Goal: Task Accomplishment & Management: Manage account settings

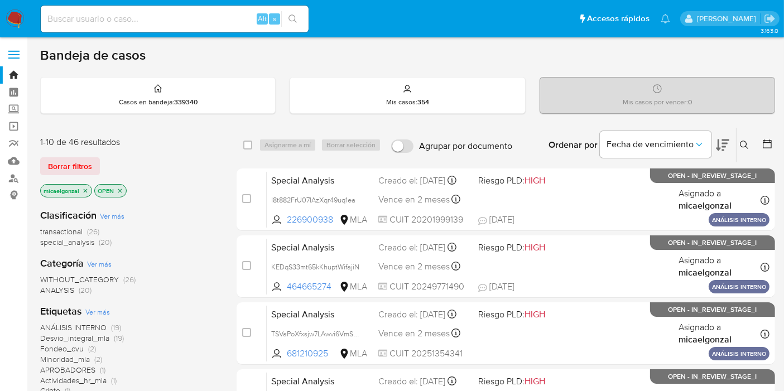
click at [189, 22] on input at bounding box center [175, 19] width 268 height 15
paste input "kXq0lCnKxsOmYDFVl4tsaz2u"
type input "kXq0lCnKxsOmYDFVl4tsaz2u"
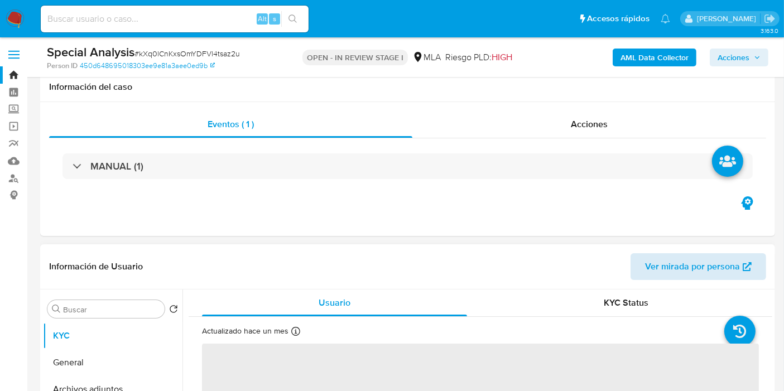
scroll to position [186, 0]
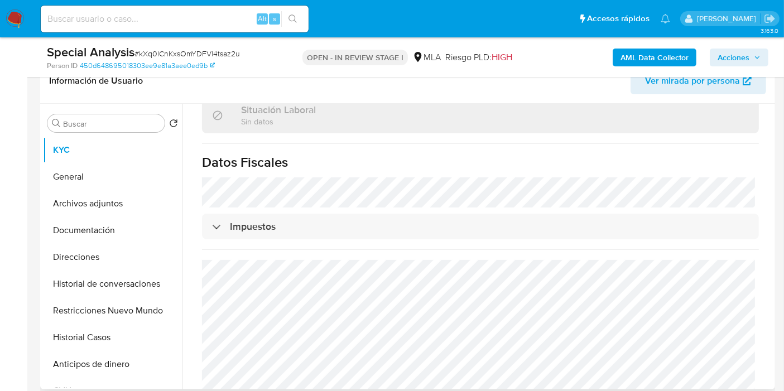
select select "10"
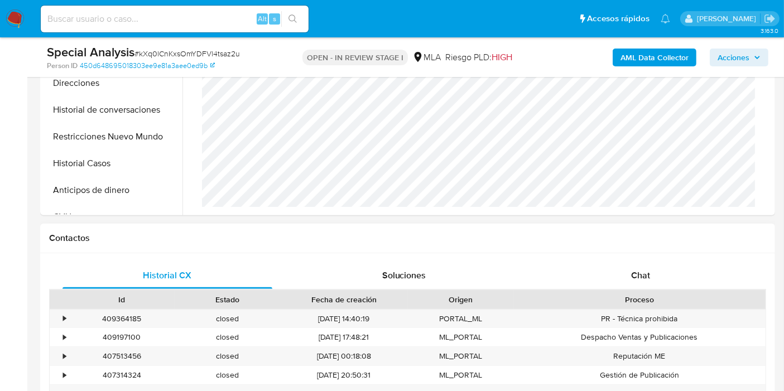
scroll to position [372, 0]
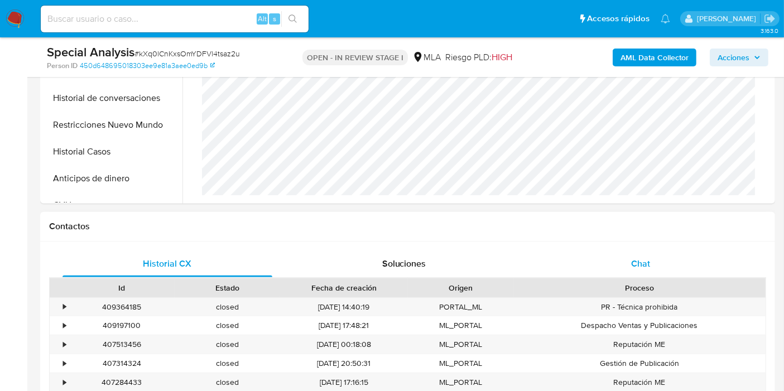
click at [666, 263] on div "Chat" at bounding box center [641, 264] width 210 height 27
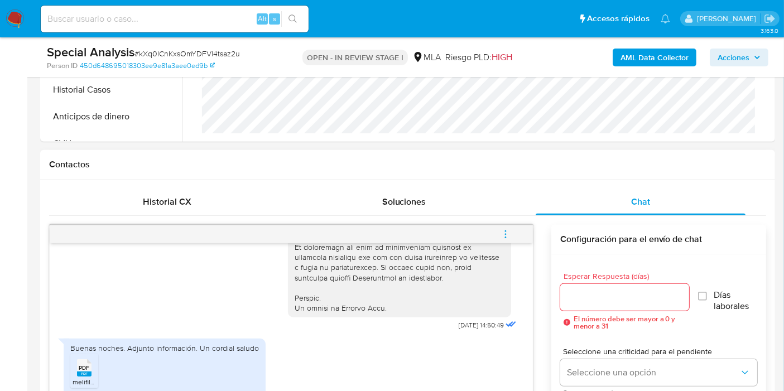
scroll to position [496, 0]
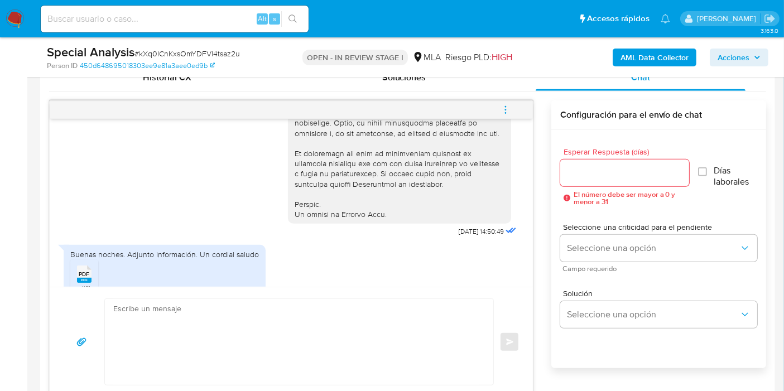
scroll to position [547, 0]
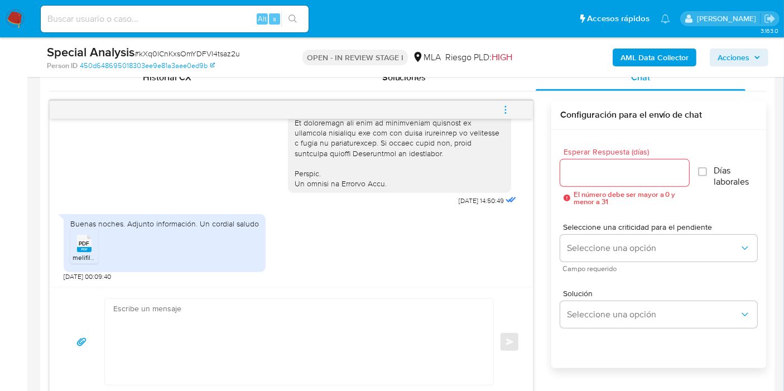
click at [424, 326] on textarea at bounding box center [296, 342] width 366 height 86
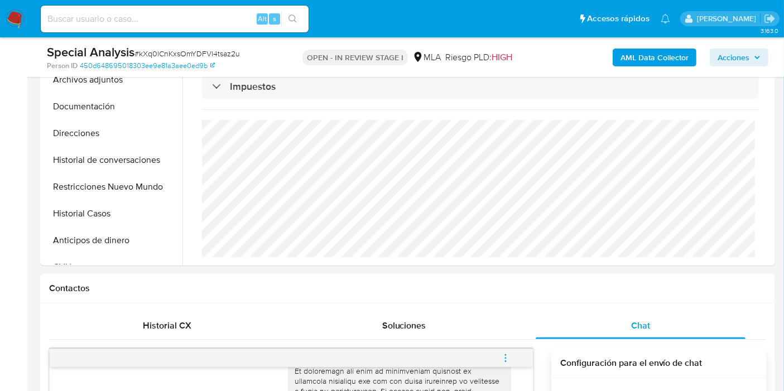
scroll to position [62, 0]
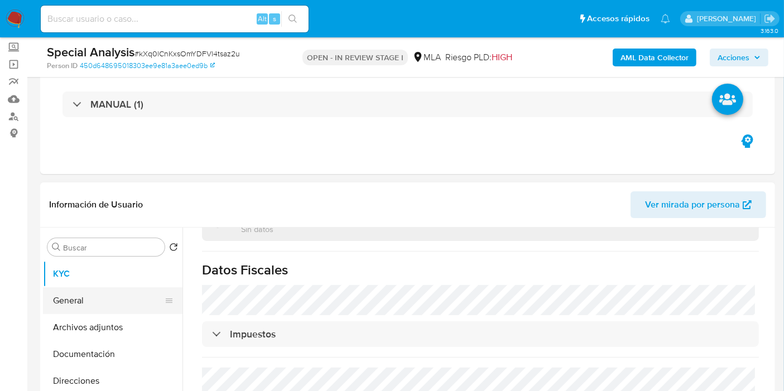
click at [115, 300] on button "General" at bounding box center [108, 300] width 131 height 27
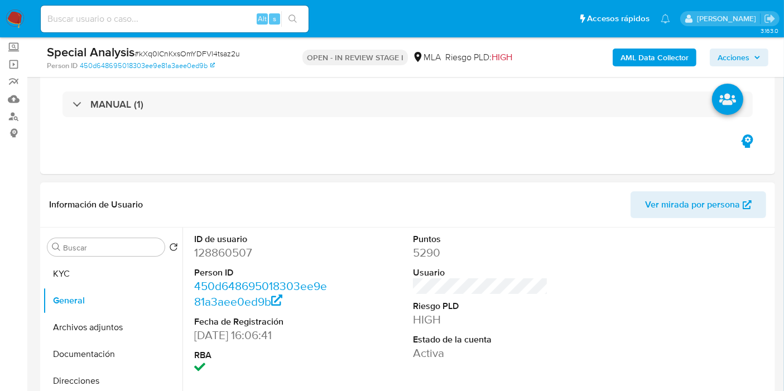
drag, startPoint x: 260, startPoint y: 254, endPoint x: 241, endPoint y: 252, distance: 19.1
click at [241, 252] on dd "128860507" at bounding box center [261, 253] width 135 height 16
click at [238, 252] on dd "128860507" at bounding box center [261, 253] width 135 height 16
click at [137, 302] on button "General" at bounding box center [113, 300] width 140 height 27
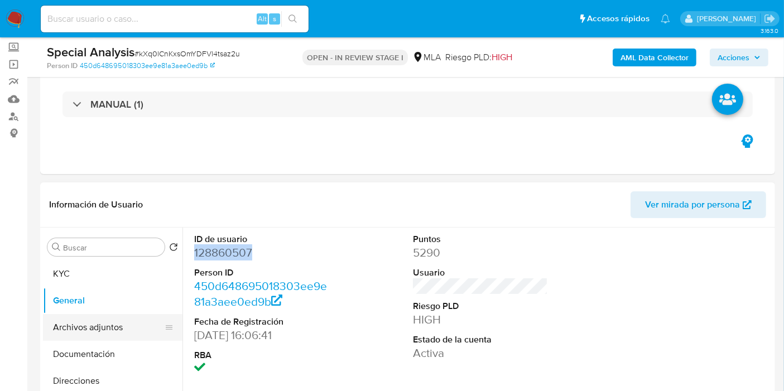
click at [119, 334] on button "Archivos adjuntos" at bounding box center [108, 327] width 131 height 27
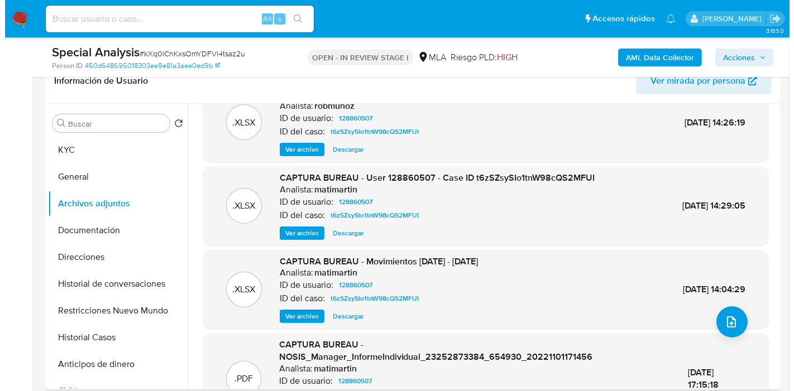
scroll to position [12, 0]
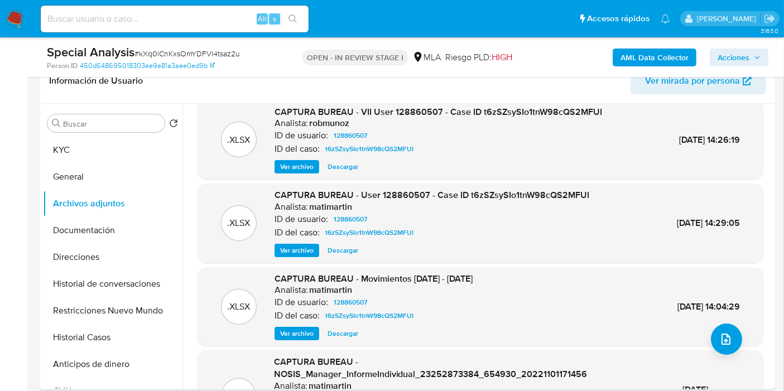
click at [290, 168] on span "Ver archivo" at bounding box center [296, 166] width 33 height 11
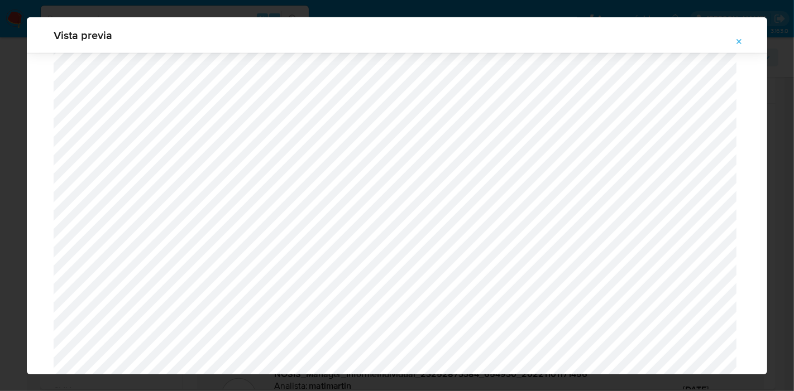
scroll to position [795, 0]
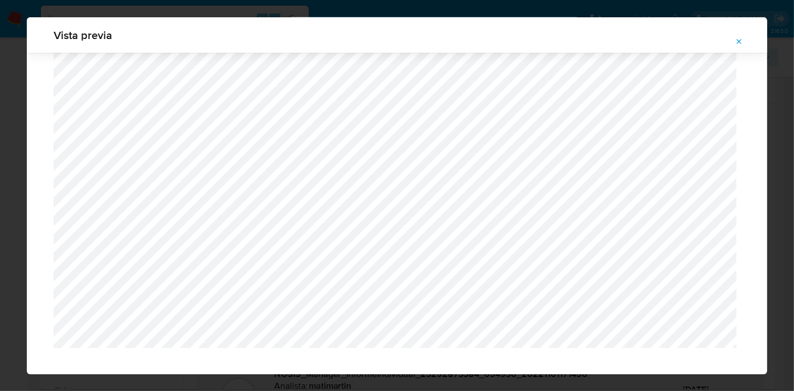
click at [714, 43] on button "Attachment preview" at bounding box center [739, 42] width 25 height 18
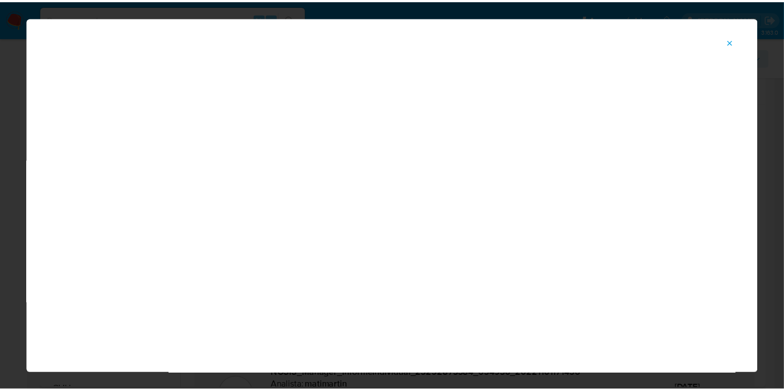
scroll to position [57, 0]
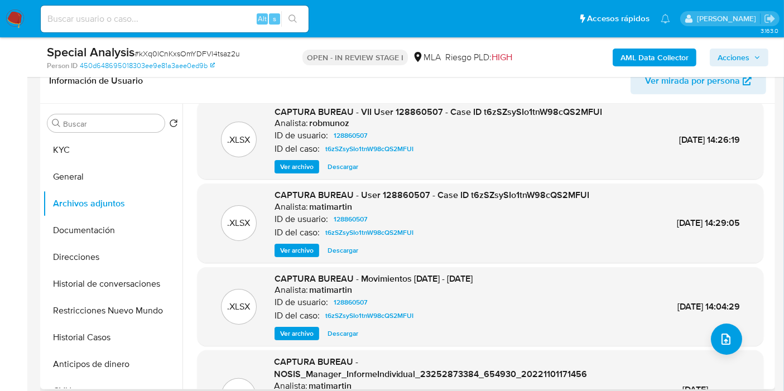
click at [616, 147] on div ".XLSX CAPTURA BUREAU - VII User 128860507 - Case ID t6zSZsySIo1tnW98cQS2MFUI An…" at bounding box center [480, 140] width 555 height 68
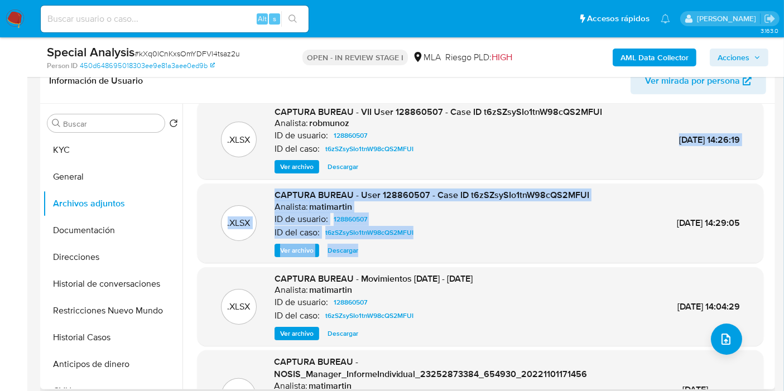
drag, startPoint x: 586, startPoint y: 180, endPoint x: 572, endPoint y: 250, distance: 70.6
click at [572, 250] on div ".XLSX CAPTURA BUREAU - VII User 128860507 - Case ID t6zSZsySIo1tnW98cQS2MFUI An…" at bounding box center [481, 271] width 566 height 342
click at [572, 250] on div "Ver archivo Descargar" at bounding box center [432, 250] width 315 height 13
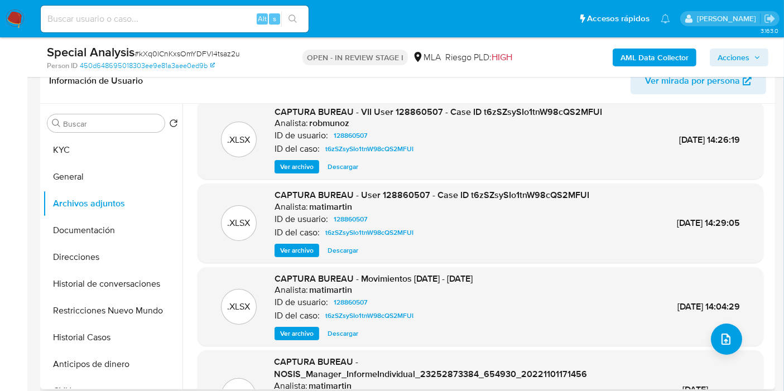
click at [572, 250] on div "Ver archivo Descargar" at bounding box center [432, 250] width 315 height 13
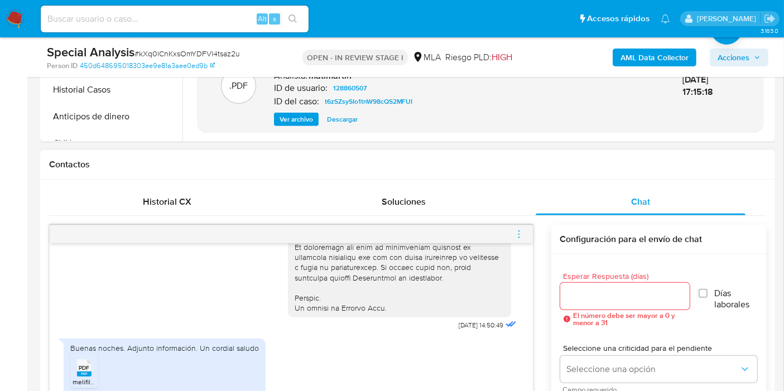
scroll to position [682, 0]
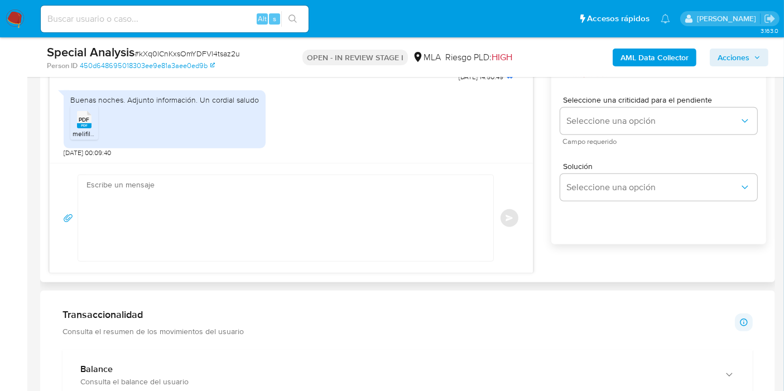
click at [83, 128] on icon "PDF" at bounding box center [84, 120] width 15 height 20
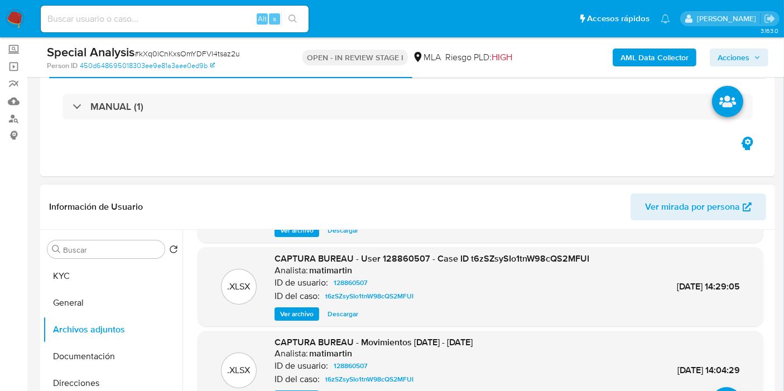
scroll to position [0, 0]
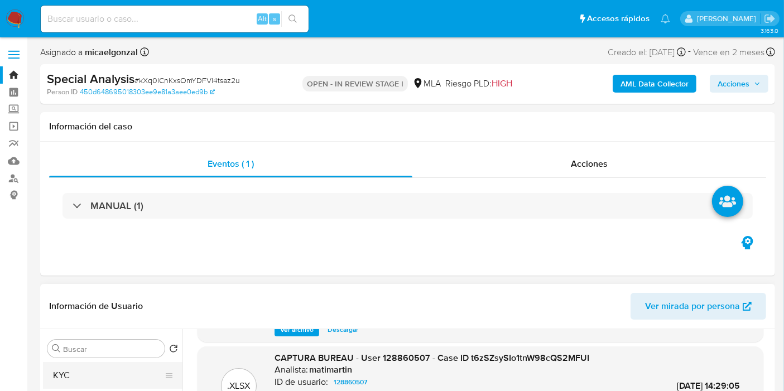
click at [75, 352] on button "KYC" at bounding box center [108, 375] width 131 height 27
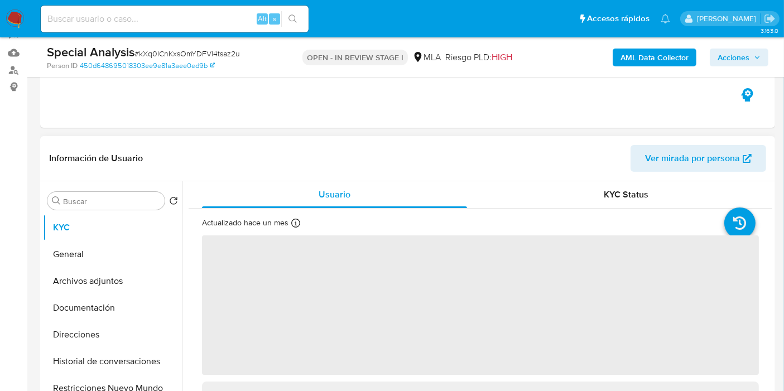
scroll to position [186, 0]
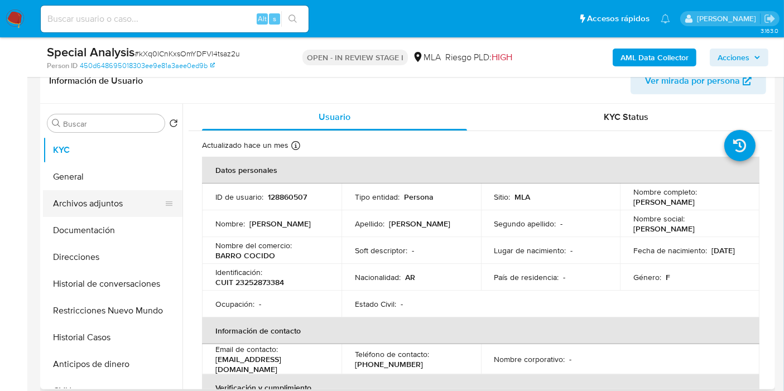
click at [76, 204] on button "Archivos adjuntos" at bounding box center [108, 203] width 131 height 27
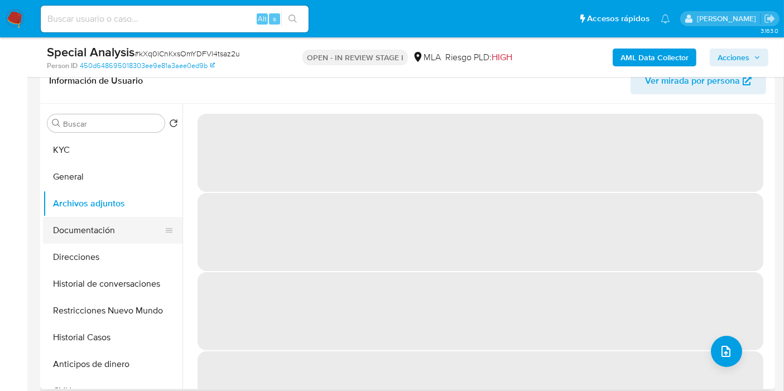
click at [78, 223] on button "Documentación" at bounding box center [108, 230] width 131 height 27
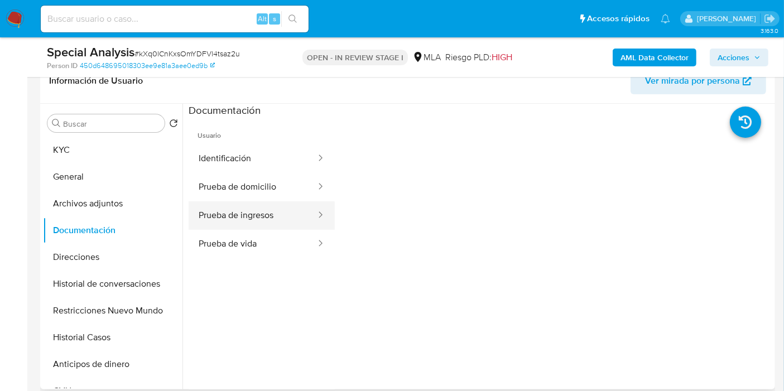
click at [275, 204] on button "Prueba de ingresos" at bounding box center [253, 216] width 128 height 28
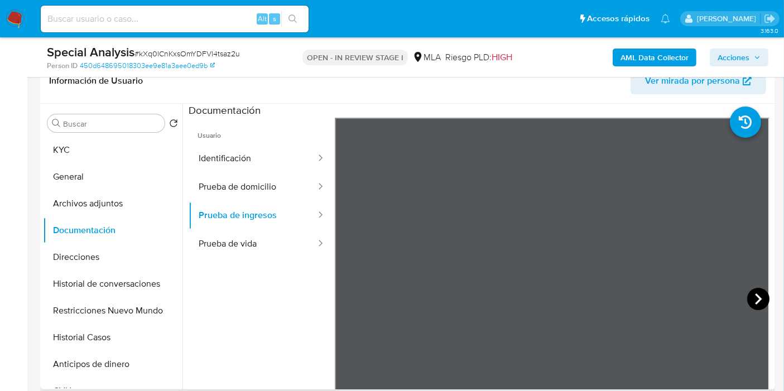
click at [714, 296] on icon at bounding box center [758, 299] width 22 height 22
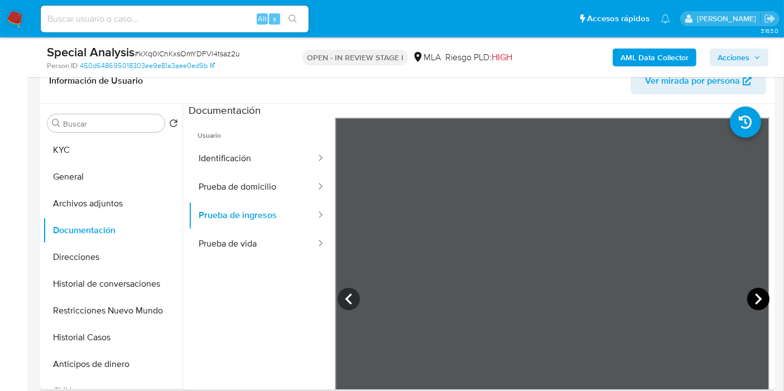
click at [714, 296] on icon at bounding box center [758, 299] width 22 height 22
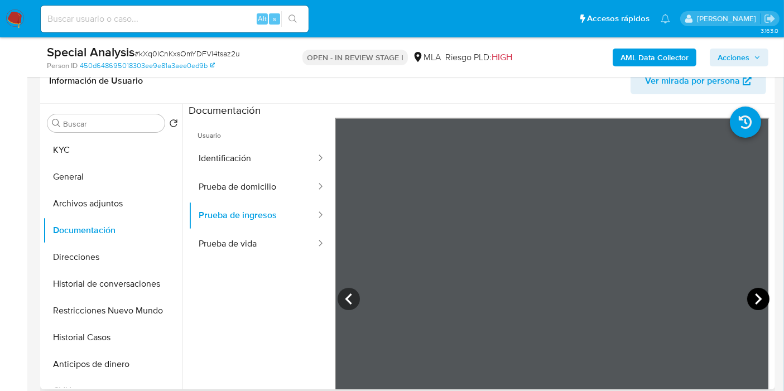
click at [714, 296] on icon at bounding box center [758, 299] width 22 height 22
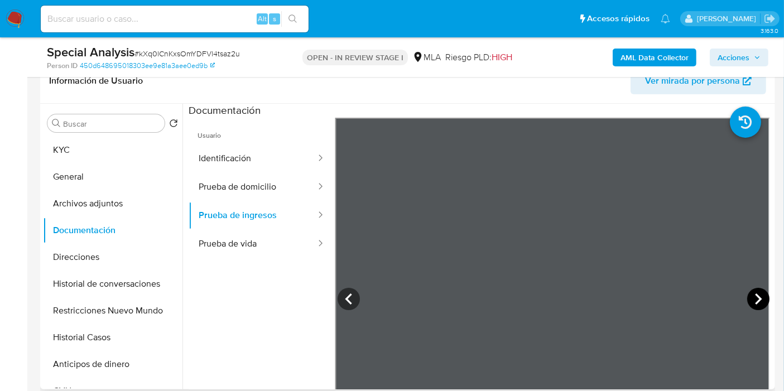
click at [714, 296] on icon at bounding box center [758, 299] width 22 height 22
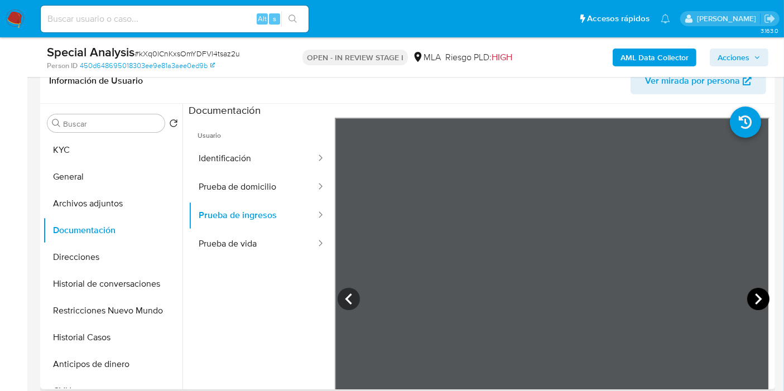
click at [714, 296] on icon at bounding box center [758, 299] width 22 height 22
click at [90, 193] on button "Archivos adjuntos" at bounding box center [108, 203] width 131 height 27
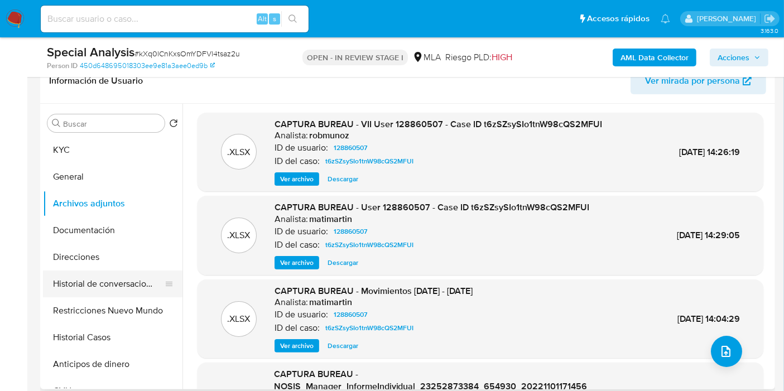
click at [107, 276] on button "Historial de conversaciones" at bounding box center [108, 284] width 131 height 27
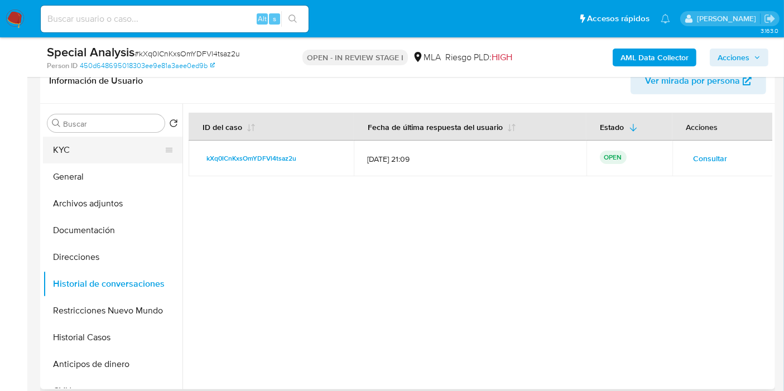
click at [84, 141] on button "KYC" at bounding box center [108, 150] width 131 height 27
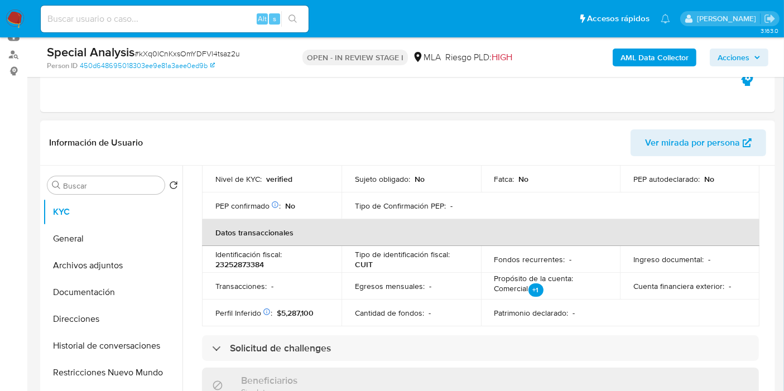
scroll to position [236, 0]
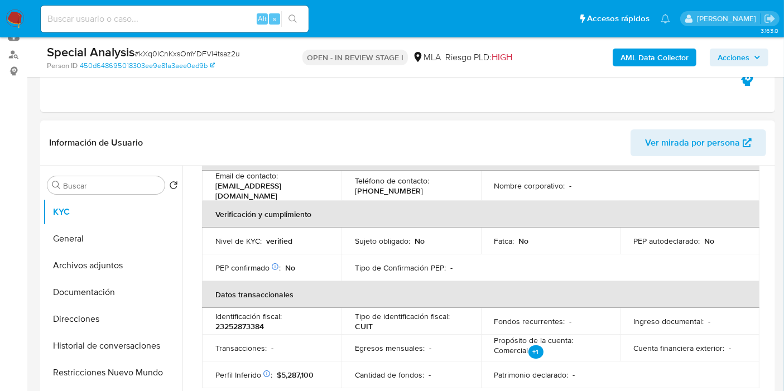
click at [241, 329] on p "23252873384" at bounding box center [239, 327] width 49 height 10
copy p "23252873384"
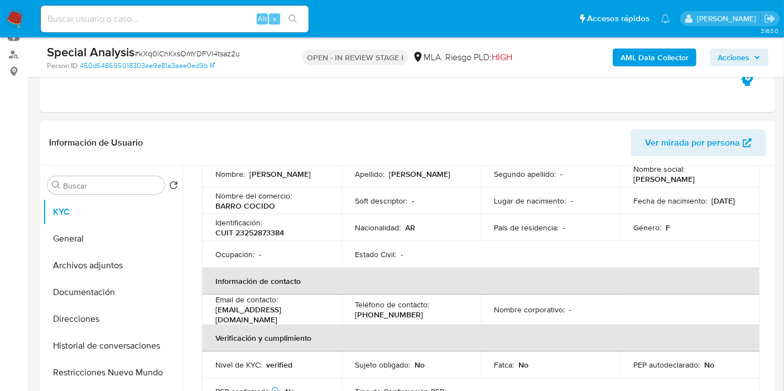
scroll to position [298, 0]
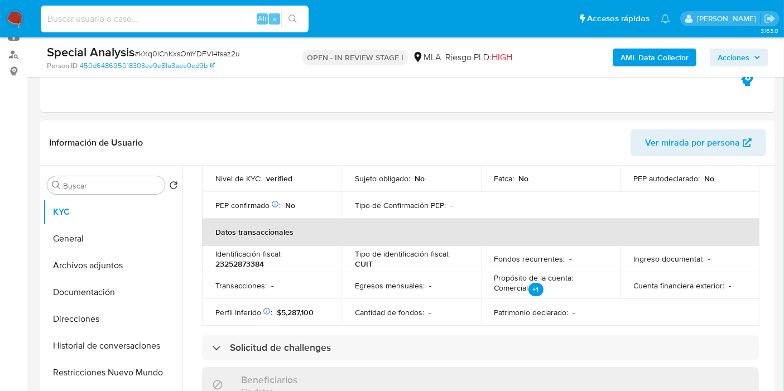
click at [135, 23] on input at bounding box center [175, 19] width 268 height 15
type input "v"
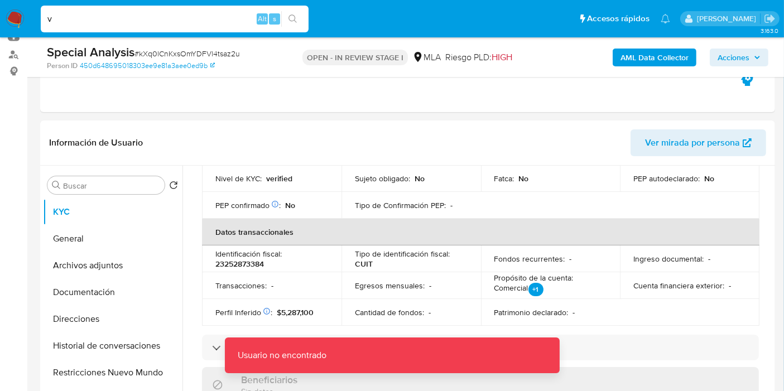
click at [135, 23] on input "v" at bounding box center [175, 19] width 268 height 15
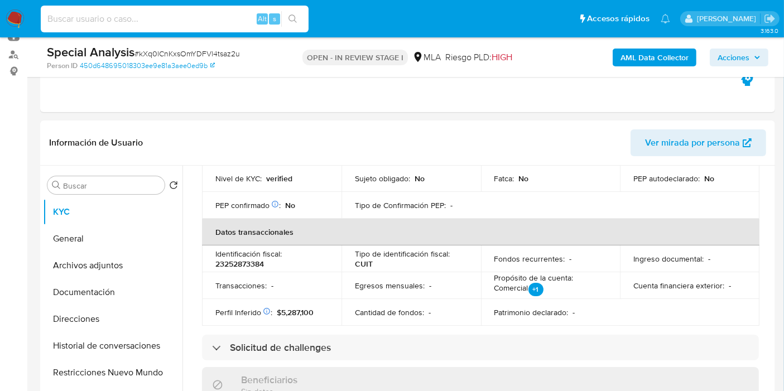
paste input "kXq0lCnKxsOmYDFVl4tsaz2u"
type input "kXq0lCnKxsOmYDFVl4tsaz2u"
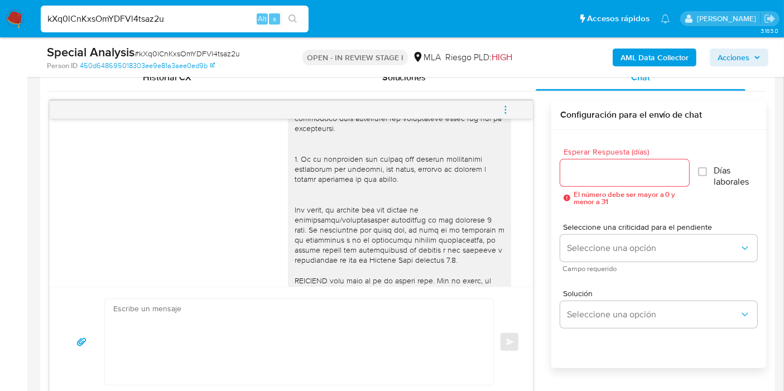
scroll to position [547, 0]
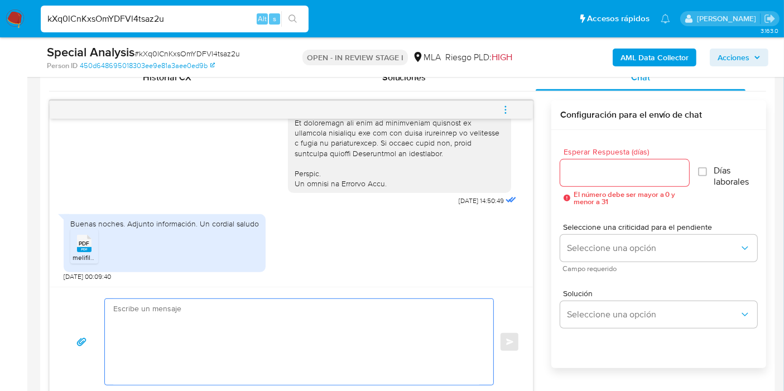
click at [253, 299] on textarea at bounding box center [296, 342] width 366 height 86
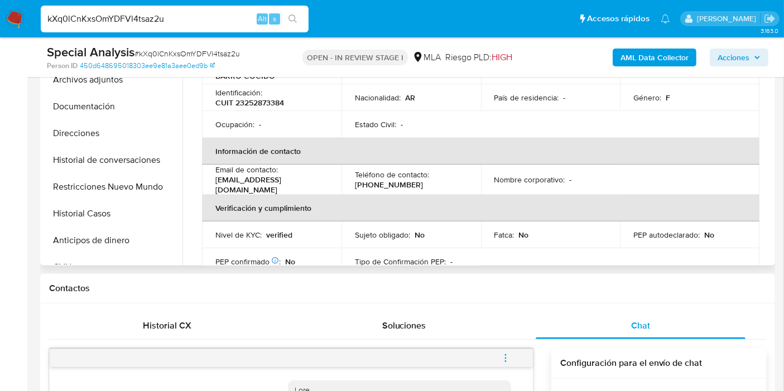
scroll to position [0, 0]
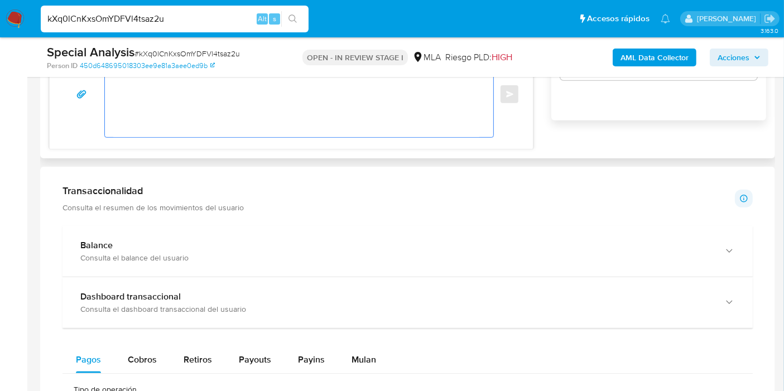
click at [296, 120] on textarea at bounding box center [296, 94] width 366 height 86
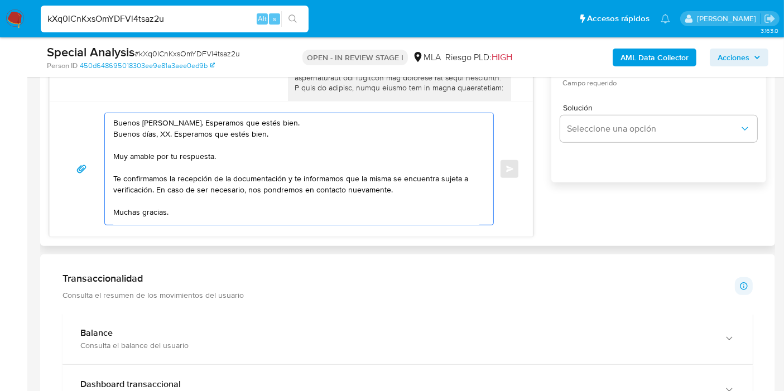
drag, startPoint x: 114, startPoint y: 135, endPoint x: 170, endPoint y: 166, distance: 64.2
click at [170, 166] on textarea "Buenos días, Cecilia. Esperamos que estés bien. Buenos días, XX. Esperamos que …" at bounding box center [296, 169] width 366 height 112
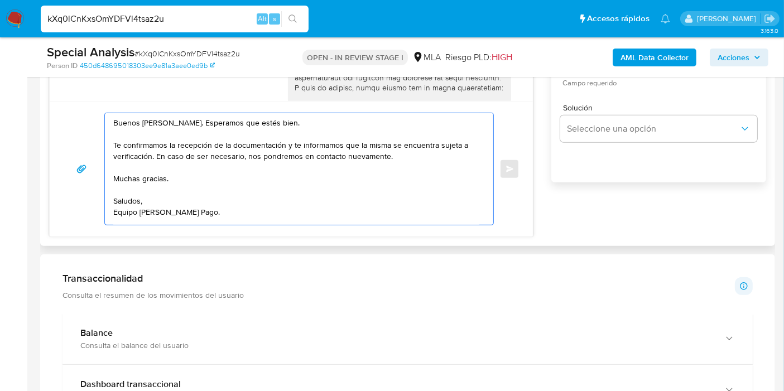
click at [314, 146] on textarea "Buenos días, Cecilia. Esperamos que estés bien. Te confirmamos la recepción de …" at bounding box center [296, 169] width 366 height 112
drag, startPoint x: 285, startPoint y: 144, endPoint x: 295, endPoint y: 145, distance: 9.5
click at [295, 145] on textarea "Buenos días, Cecilia. Esperamos que estés bien. Te confirmamos la recepción de …" at bounding box center [296, 169] width 366 height 112
drag, startPoint x: 295, startPoint y: 145, endPoint x: 289, endPoint y: 145, distance: 5.6
click at [295, 145] on textarea "Buenos días, Cecilia. Esperamos que estés bien. Te confirmamos la recepción de …" at bounding box center [296, 169] width 366 height 112
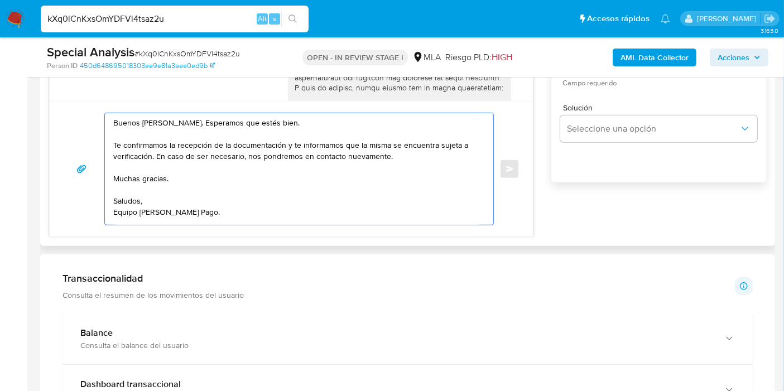
click at [289, 146] on textarea "Buenos días, Cecilia. Esperamos que estés bien. Te confirmamos la recepción de …" at bounding box center [296, 169] width 366 height 112
click at [284, 146] on textarea "Buenos días, Cecilia. Esperamos que estés bien. Te confirmamos la recepción de …" at bounding box center [296, 169] width 366 height 112
drag, startPoint x: 287, startPoint y: 145, endPoint x: 424, endPoint y: 159, distance: 138.0
click at [424, 159] on textarea "Buenos días, Cecilia. Esperamos que estés bien. Te confirmamos la recepción de …" at bounding box center [296, 169] width 366 height 112
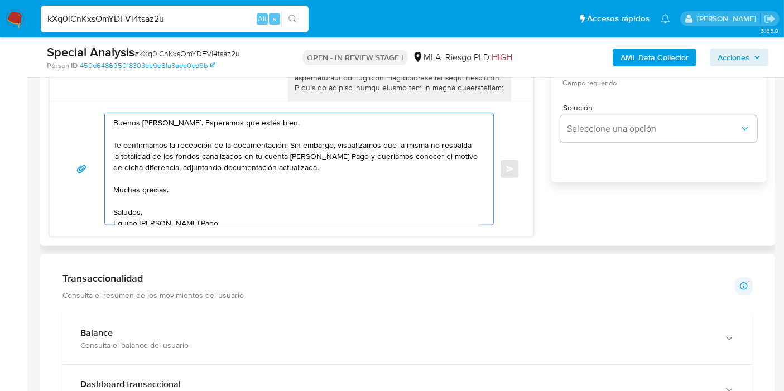
click at [372, 151] on textarea "Buenos días, Cecilia. Esperamos que estés bien. Te confirmamos la recepción de …" at bounding box center [296, 169] width 366 height 112
click at [384, 159] on textarea "Buenos días, Cecilia. Esperamos que estés bien. Te confirmamos la recepción de …" at bounding box center [296, 169] width 366 height 112
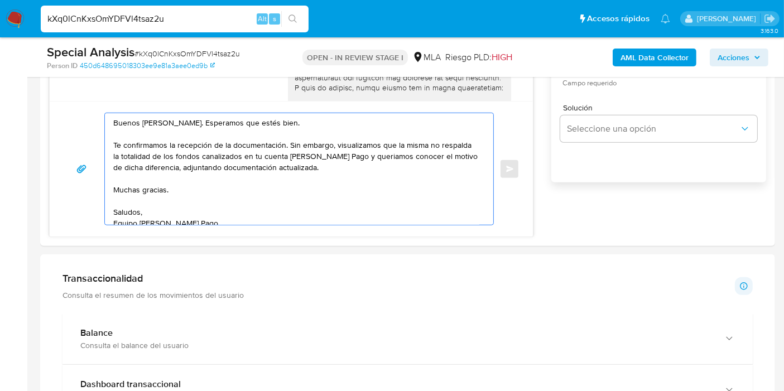
click at [0, 0] on lt-span "queríamos" at bounding box center [0, 0] width 0 height 0
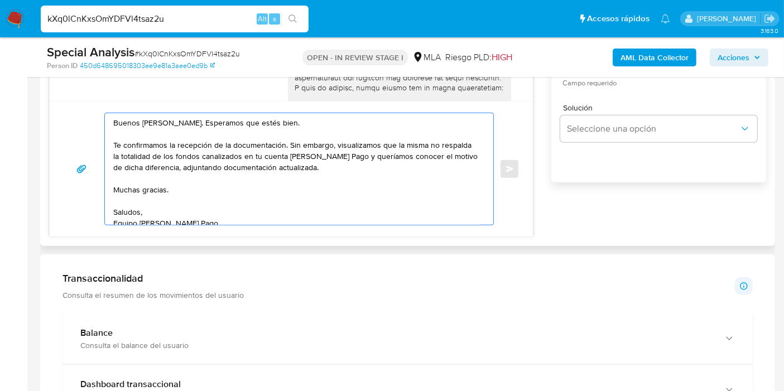
click at [137, 190] on textarea "Buenos días, Cecilia. Esperamos que estés bien. Te confirmamos la recepción de …" at bounding box center [296, 169] width 366 height 112
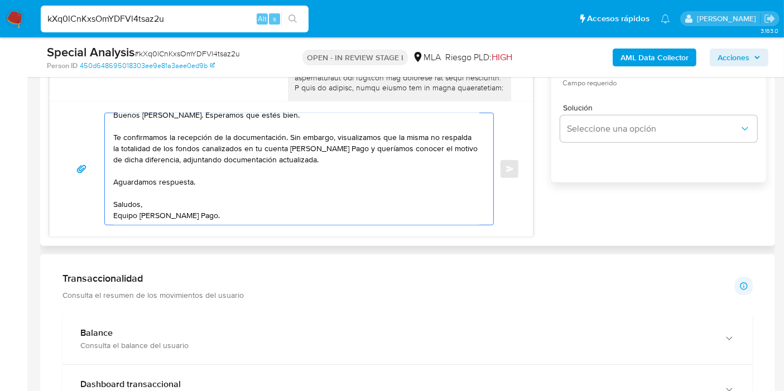
click at [131, 222] on textarea "Buenos días, Cecilia. Esperamos que estés bien. Te confirmamos la recepción de …" at bounding box center [296, 169] width 366 height 112
click at [184, 203] on textarea "Buenos días, Cecilia. Esperamos que estés bien. Te confirmamos la recepción de …" at bounding box center [296, 169] width 366 height 112
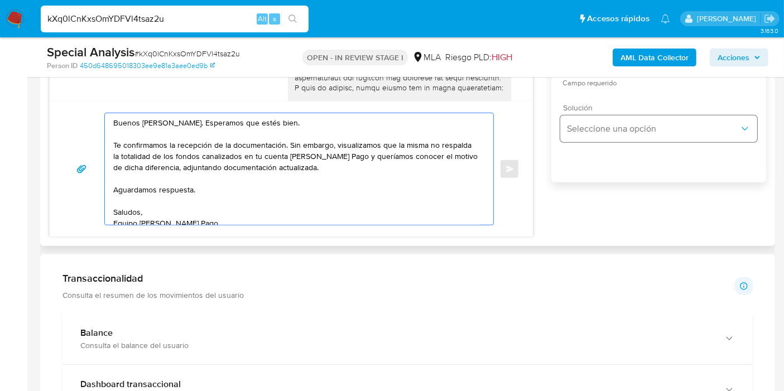
scroll to position [620, 0]
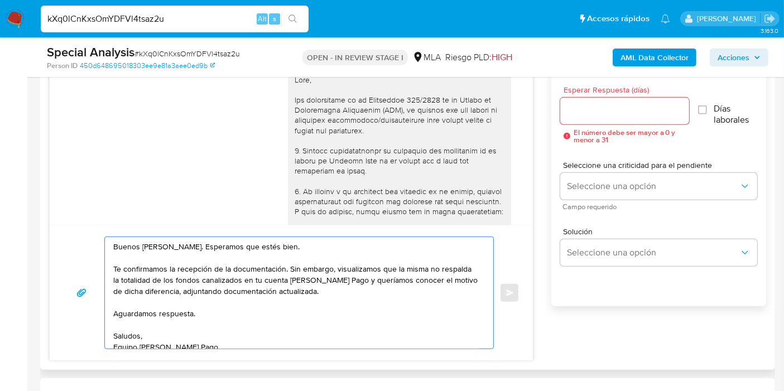
type textarea "Buenos días, Cecilia. Esperamos que estés bien. Te confirmamos la recepción de …"
click at [625, 95] on div "Esperar Respuesta (días) El número debe ser mayor a 0 y menor a 31" at bounding box center [624, 114] width 129 height 57
click at [620, 98] on div at bounding box center [624, 111] width 129 height 27
click at [636, 112] on input "Esperar Respuesta (días)" at bounding box center [624, 111] width 129 height 15
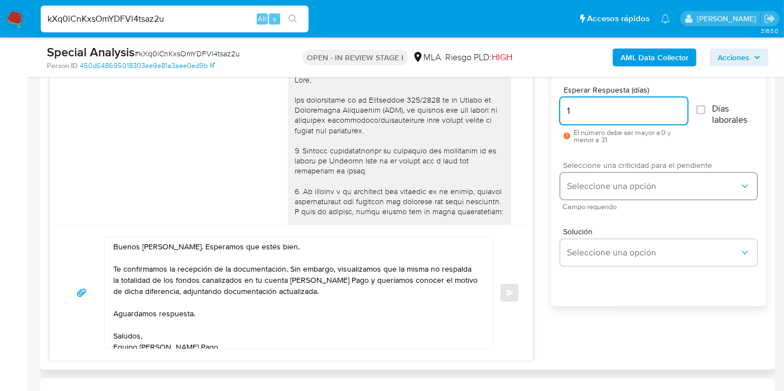
type input "1"
click at [614, 174] on button "Seleccione una opción" at bounding box center [658, 186] width 197 height 27
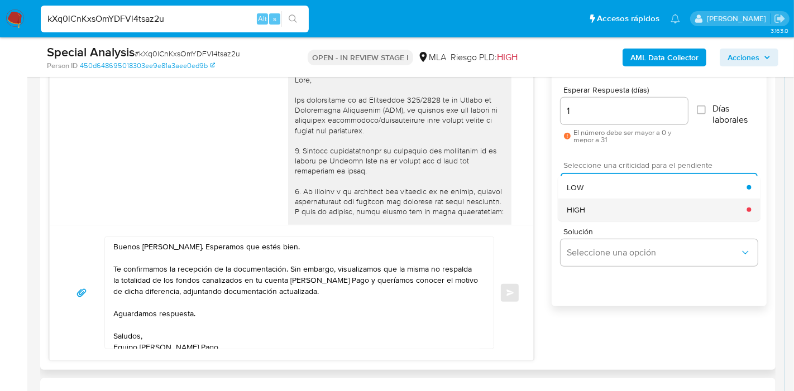
click at [613, 206] on div "HIGH" at bounding box center [657, 210] width 180 height 22
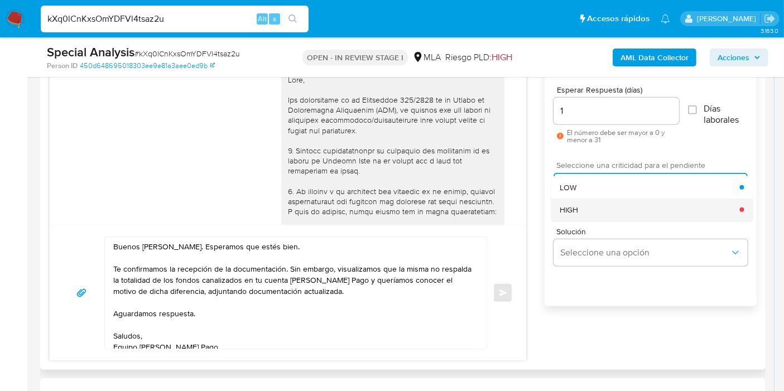
click at [613, 206] on span "Campo requerido" at bounding box center [654, 207] width 194 height 6
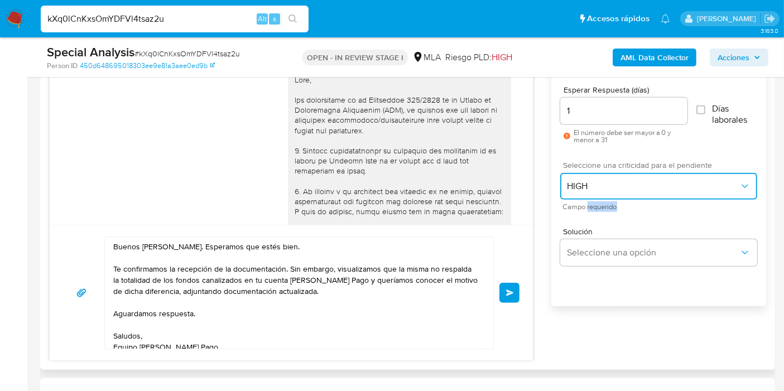
click at [621, 186] on span "HIGH" at bounding box center [653, 186] width 172 height 11
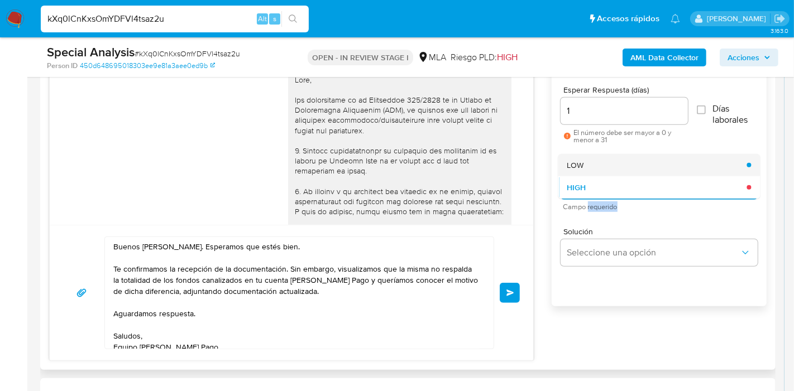
click at [614, 167] on div "LOW" at bounding box center [657, 165] width 180 height 22
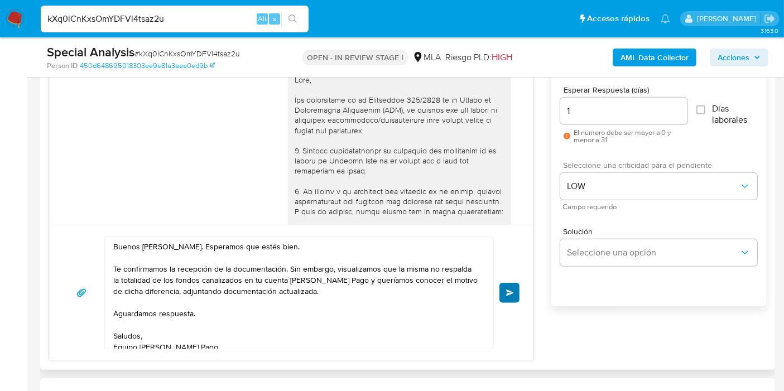
drag, startPoint x: 525, startPoint y: 285, endPoint x: 514, endPoint y: 286, distance: 11.2
click at [522, 286] on div "Buenos días, Cecilia. Esperamos que estés bien. Te confirmamos la recepción de …" at bounding box center [291, 293] width 483 height 136
click at [514, 286] on button "Enviar" at bounding box center [510, 293] width 20 height 20
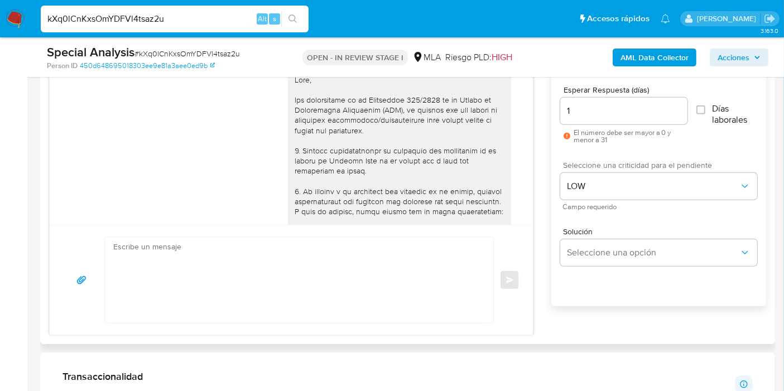
scroll to position [702, 0]
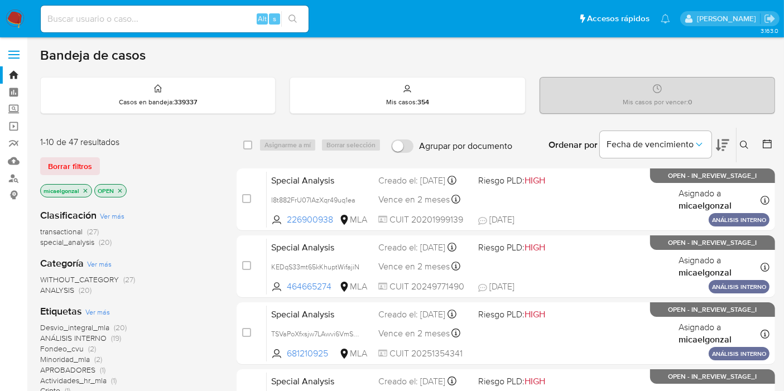
drag, startPoint x: 124, startPoint y: 28, endPoint x: 142, endPoint y: 16, distance: 21.7
click at [132, 23] on div "Alt s" at bounding box center [175, 19] width 268 height 27
click at [142, 16] on input at bounding box center [175, 19] width 268 height 15
paste input "U4KRMQ5GRJoHHHMXAq0u5etl"
type input "U4KRMQ5GRJoHHHMXAq0u5etl"
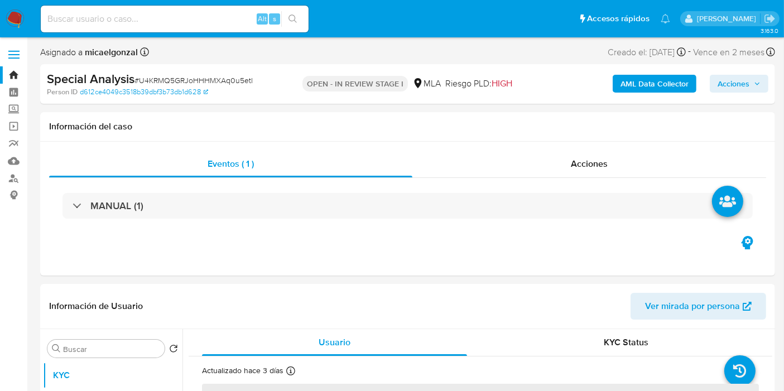
select select "10"
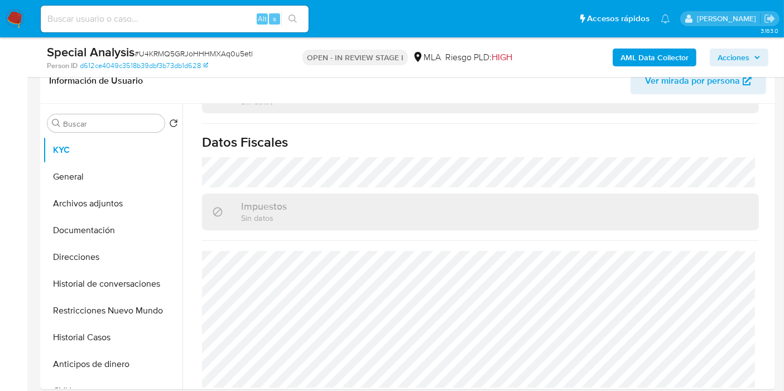
scroll to position [434, 0]
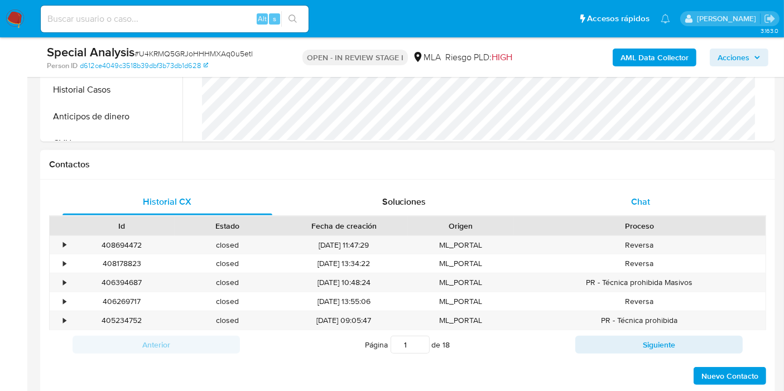
click at [661, 194] on div "Chat" at bounding box center [641, 202] width 210 height 27
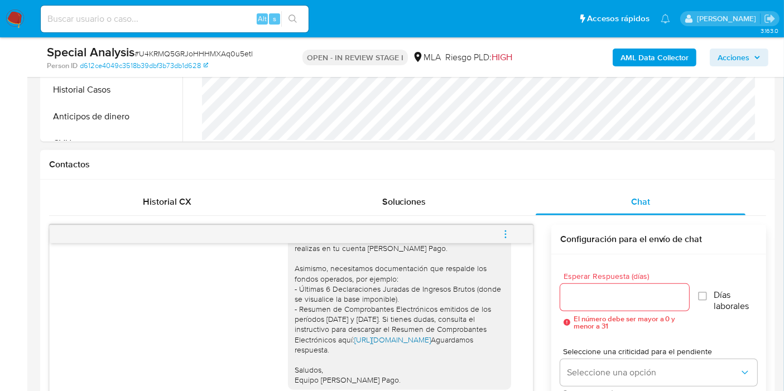
scroll to position [496, 0]
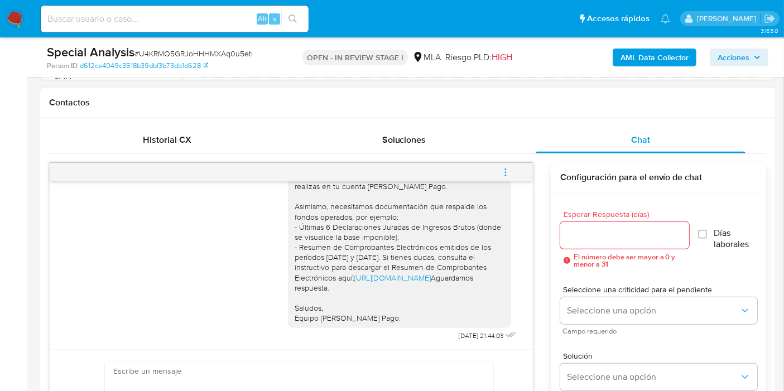
click at [501, 173] on icon "menu-action" at bounding box center [506, 172] width 10 height 10
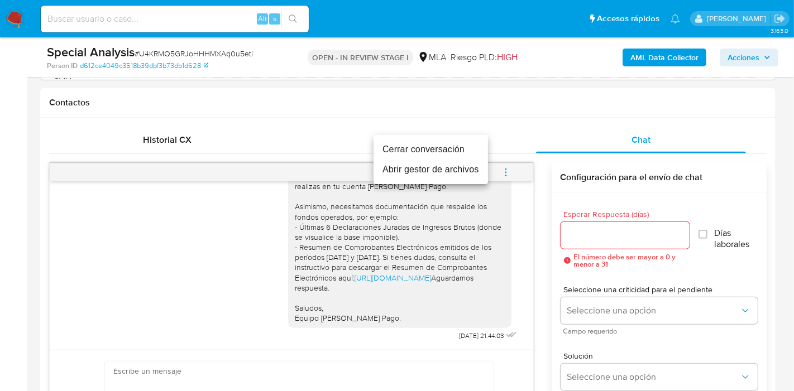
click at [405, 152] on li "Cerrar conversación" at bounding box center [430, 150] width 114 height 20
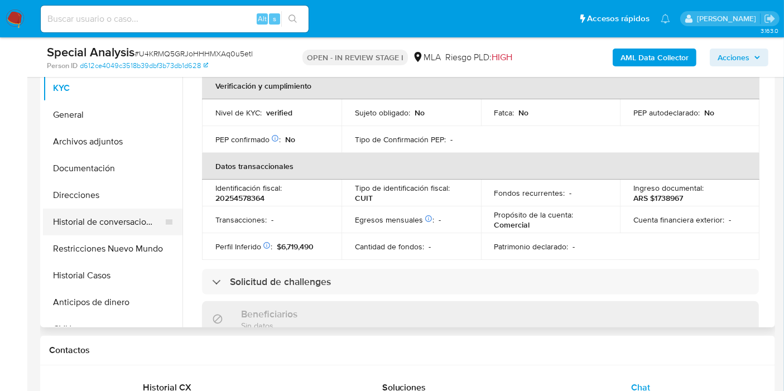
scroll to position [57, 0]
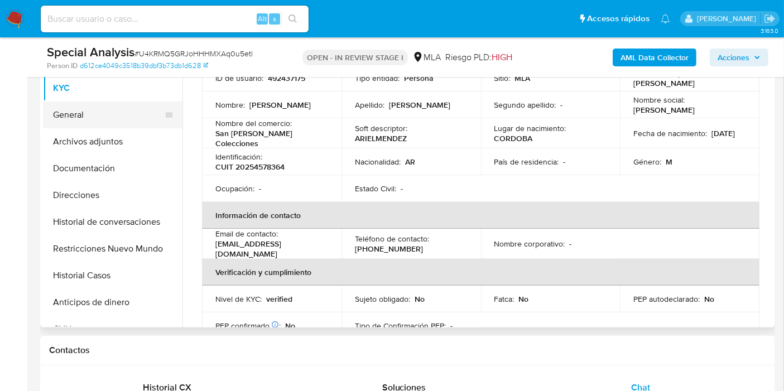
click at [95, 111] on button "General" at bounding box center [108, 115] width 131 height 27
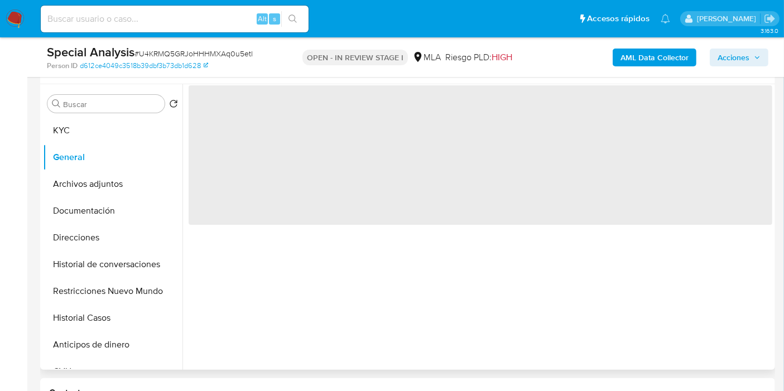
scroll to position [186, 0]
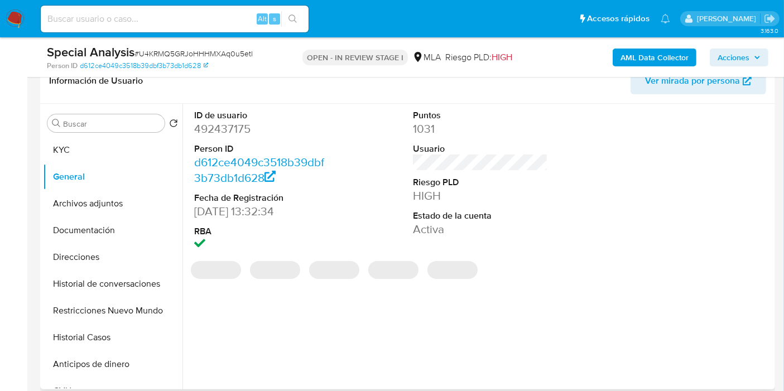
click at [231, 128] on dd "492437175" at bounding box center [261, 129] width 135 height 16
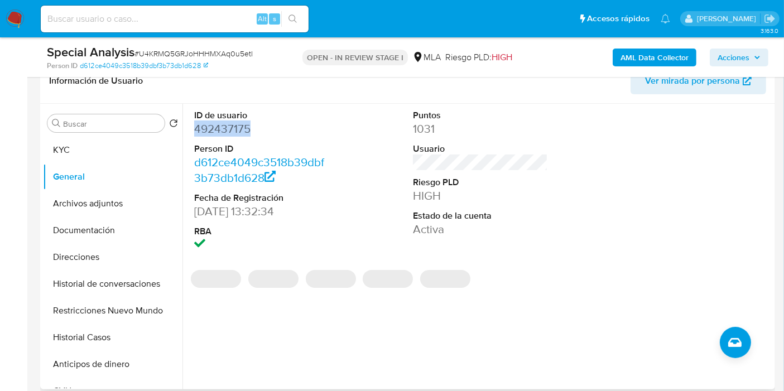
copy dd "492437175"
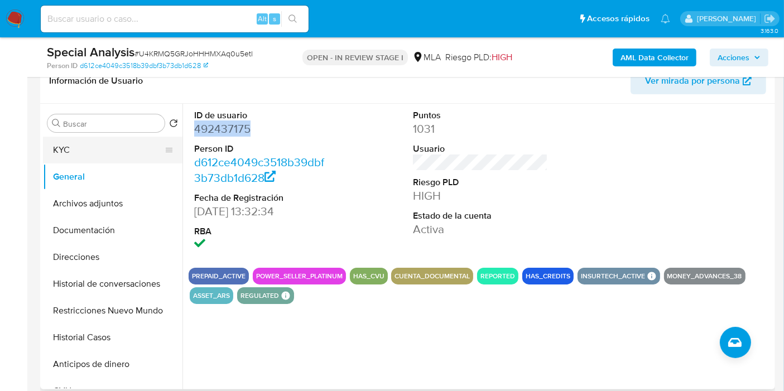
click at [99, 152] on button "KYC" at bounding box center [108, 150] width 131 height 27
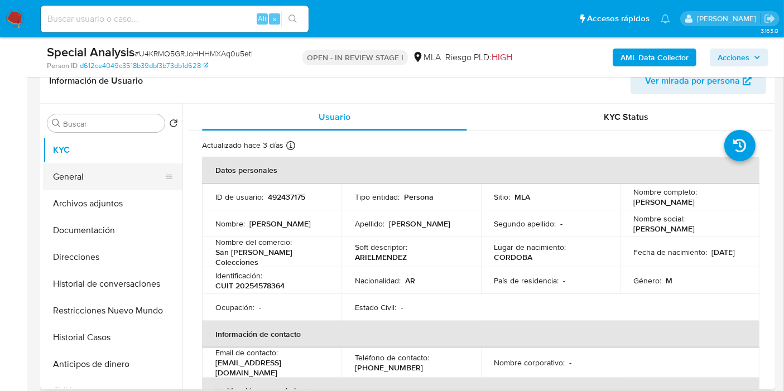
click at [124, 184] on button "General" at bounding box center [108, 177] width 131 height 27
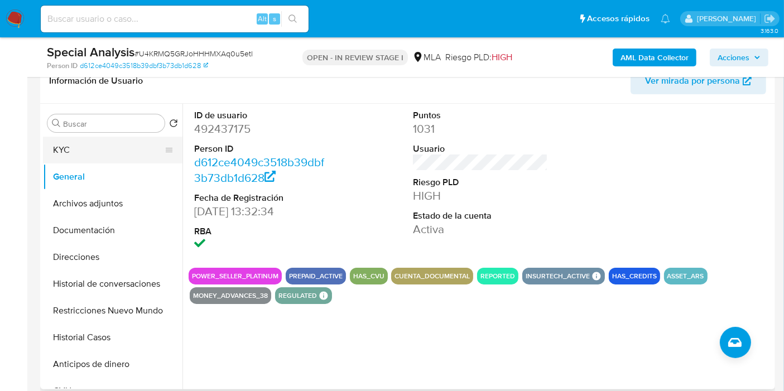
click at [102, 146] on button "KYC" at bounding box center [108, 150] width 131 height 27
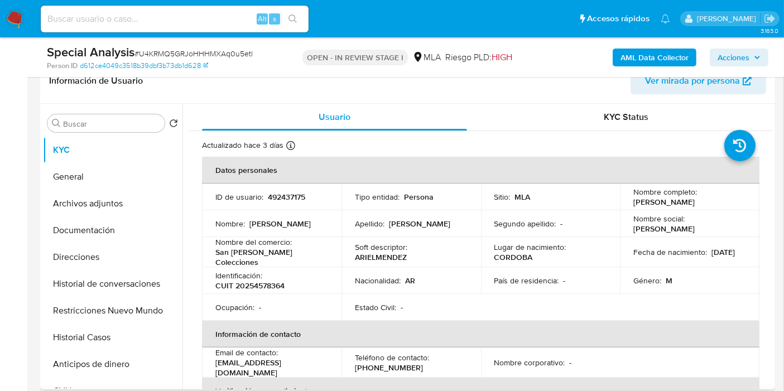
click at [271, 282] on p "CUIT 20254578364" at bounding box center [249, 286] width 69 height 10
copy p "20254578364"
click at [81, 224] on button "Documentación" at bounding box center [108, 230] width 131 height 27
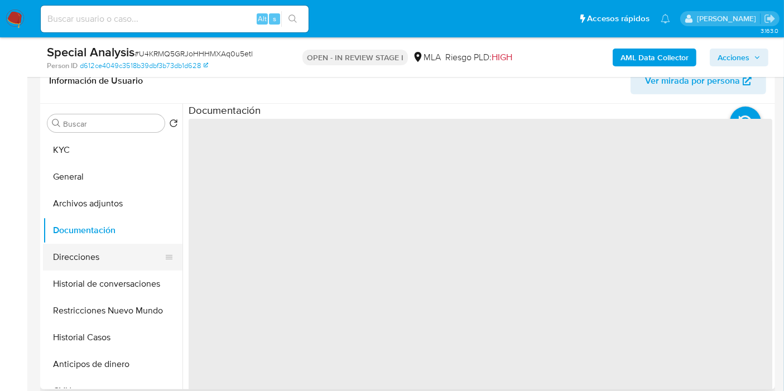
click at [95, 260] on button "Direcciones" at bounding box center [108, 257] width 131 height 27
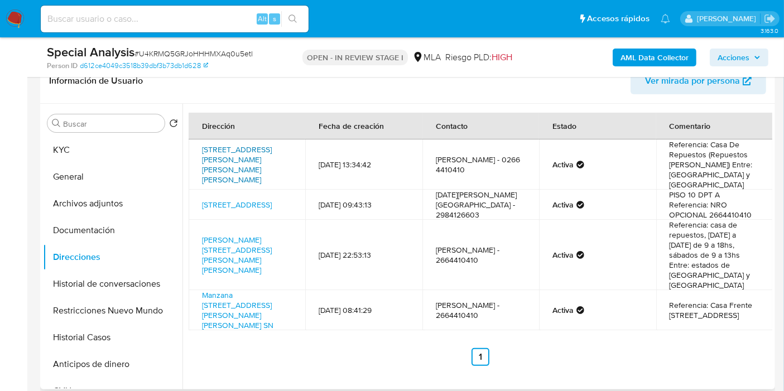
click at [229, 170] on link "Avenida Aristobulo Del Valle 872, San Luis, San Luis, 5700, Argentina 872" at bounding box center [237, 164] width 70 height 41
click at [85, 174] on button "General" at bounding box center [108, 177] width 131 height 27
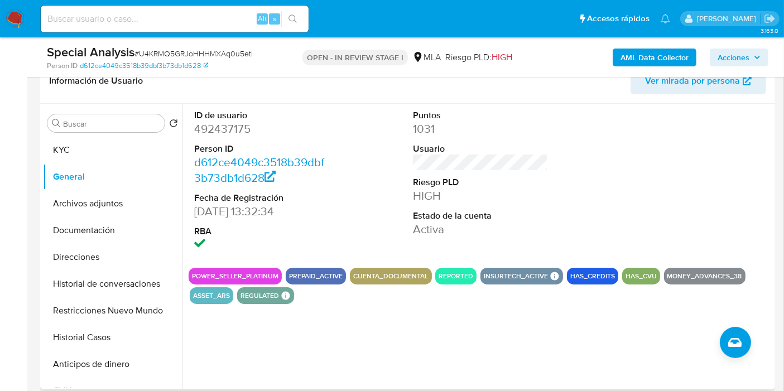
click at [256, 274] on button "POWER_SELLER_PLATINUM" at bounding box center [235, 276] width 87 height 4
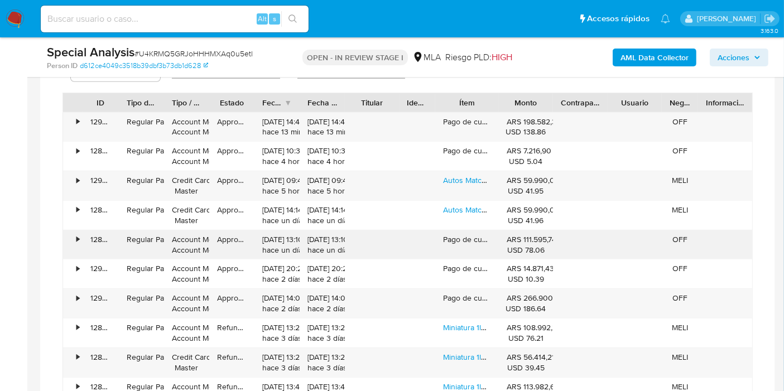
scroll to position [992, 0]
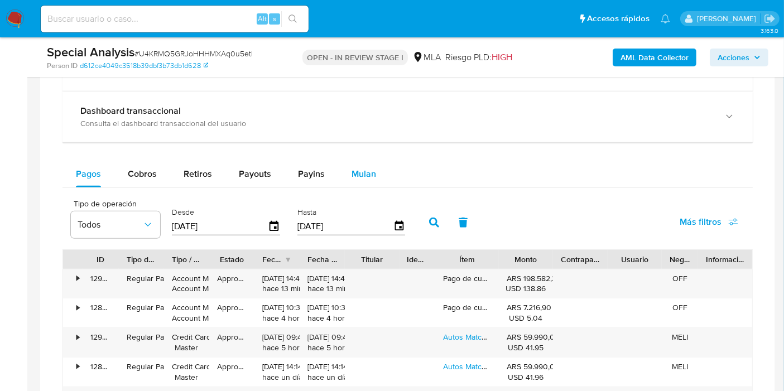
click at [343, 180] on button "Mulan" at bounding box center [363, 174] width 51 height 27
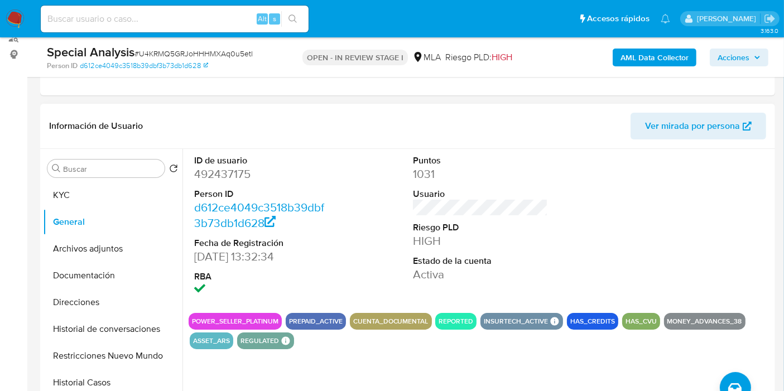
scroll to position [62, 0]
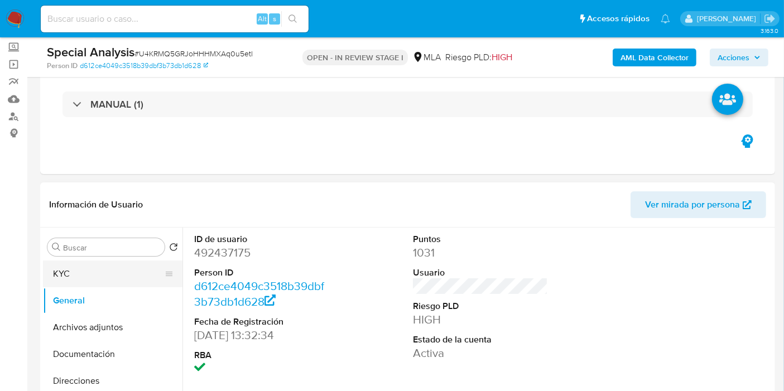
click at [132, 271] on button "KYC" at bounding box center [108, 274] width 131 height 27
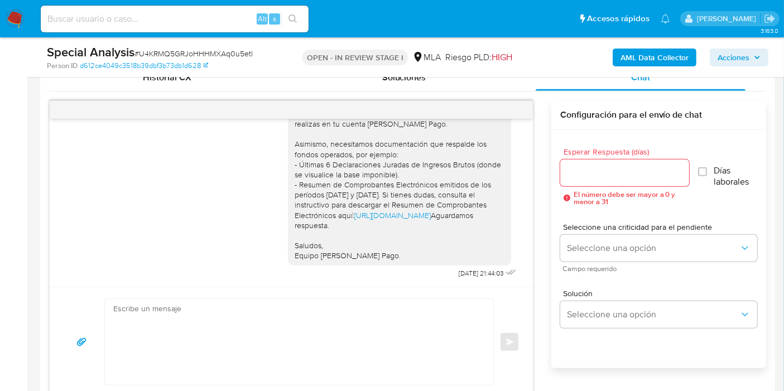
scroll to position [938, 0]
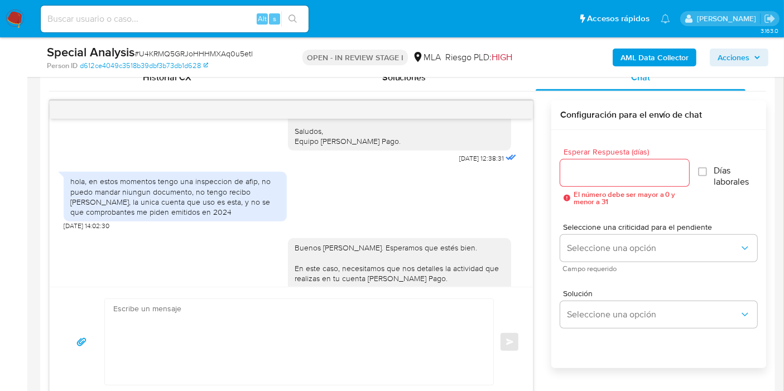
click at [185, 214] on div "hola, en estos momentos tengo una inspeccion de afip, no puedo mandar niungun d…" at bounding box center [175, 196] width 210 height 41
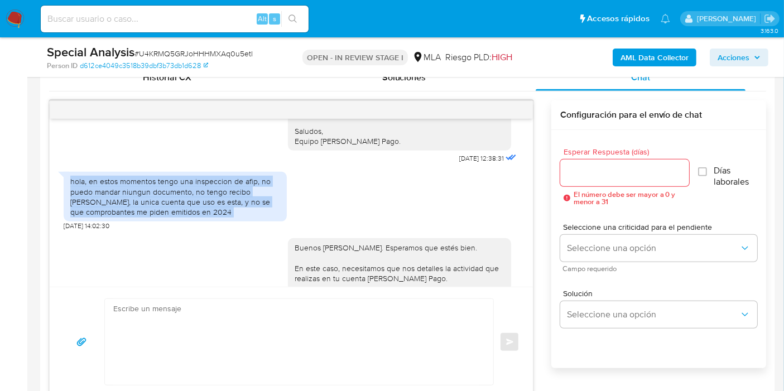
click at [185, 214] on div "hola, en estos momentos tengo una inspeccion de afip, no puedo mandar niungun d…" at bounding box center [175, 196] width 210 height 41
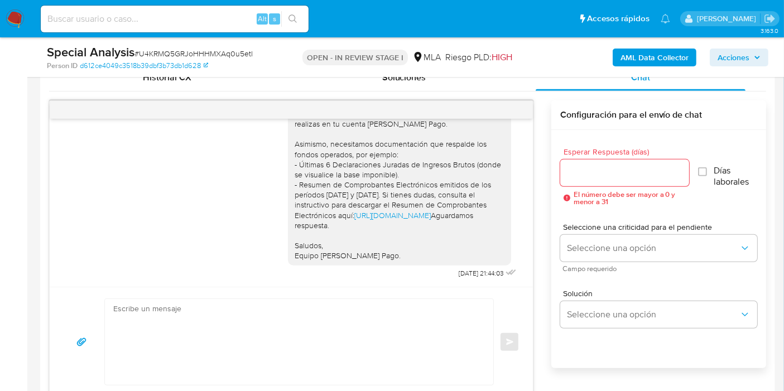
scroll to position [1000, 0]
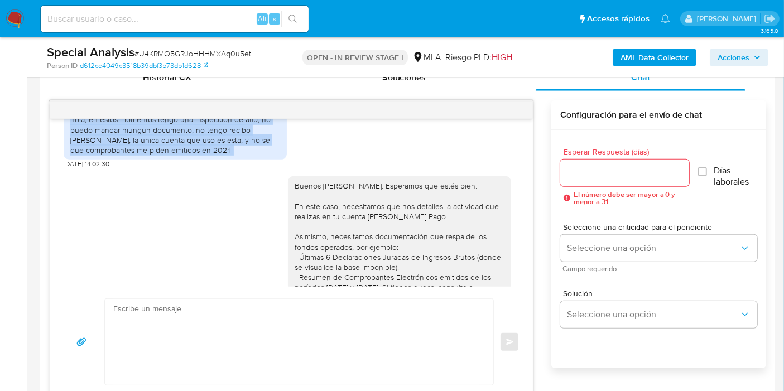
copy div "hola, en estos momentos tengo una inspeccion de afip, no puedo mandar niungun d…"
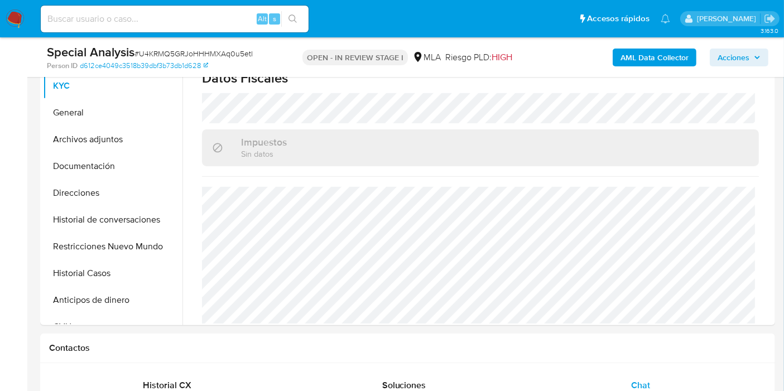
scroll to position [248, 0]
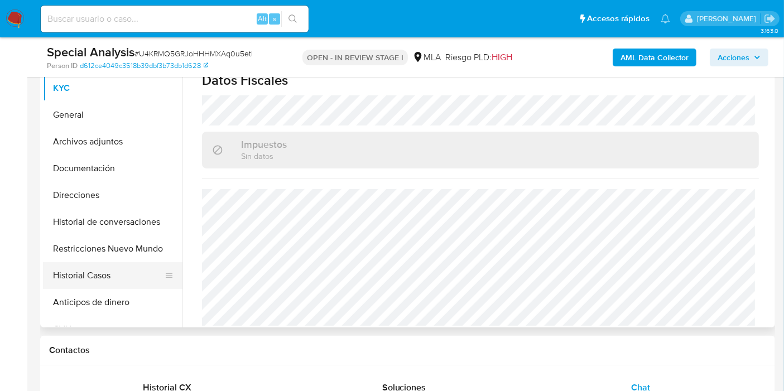
drag, startPoint x: 83, startPoint y: 258, endPoint x: 83, endPoint y: 272, distance: 13.4
click at [83, 260] on button "Restricciones Nuevo Mundo" at bounding box center [113, 249] width 140 height 27
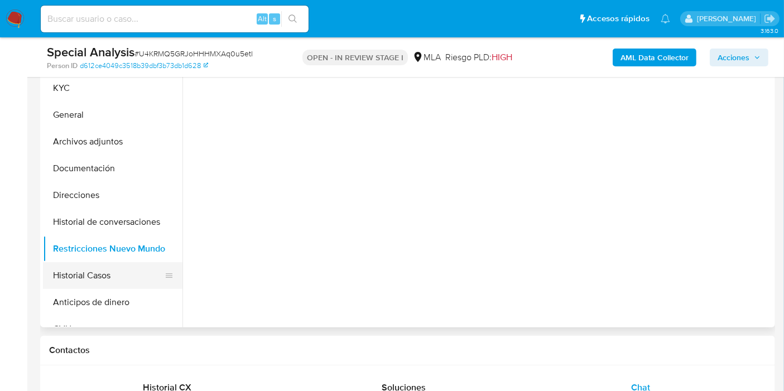
scroll to position [0, 0]
click at [83, 272] on button "Historial Casos" at bounding box center [108, 275] width 131 height 27
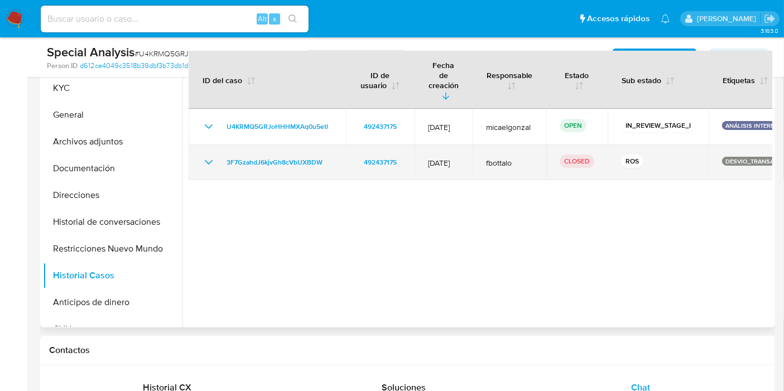
click at [208, 156] on icon "Mostrar/Ocultar" at bounding box center [208, 162] width 13 height 13
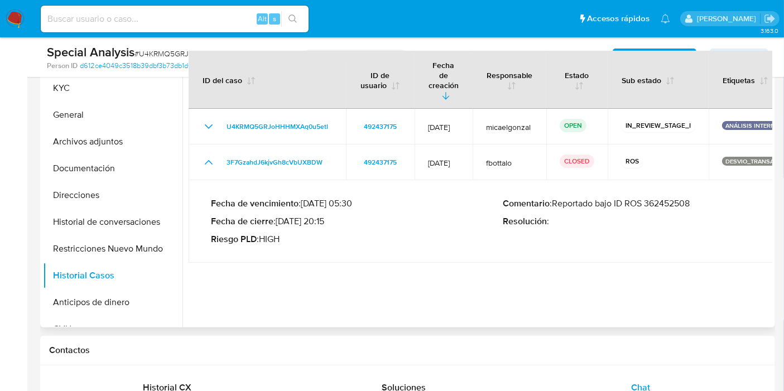
click at [615, 198] on div "Comentario : Reportado bajo ID ROS 362452508 Resolución :" at bounding box center [649, 221] width 292 height 47
click at [642, 198] on p "Comentario : Reportado bajo ID ROS 362452508" at bounding box center [649, 203] width 292 height 11
click at [680, 198] on p "Comentario : Reportado bajo ID ROS 362452508" at bounding box center [649, 203] width 292 height 11
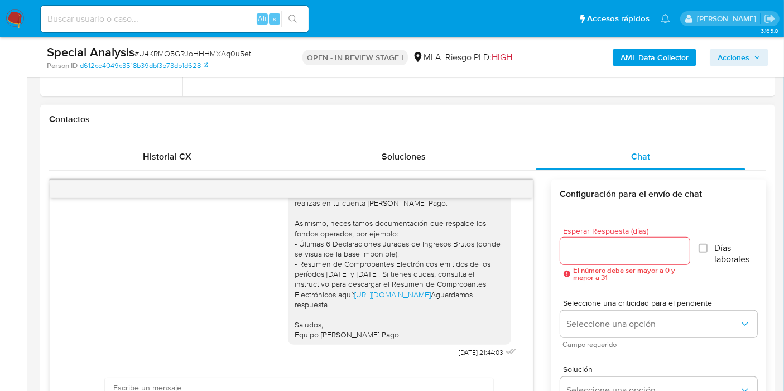
scroll to position [236, 0]
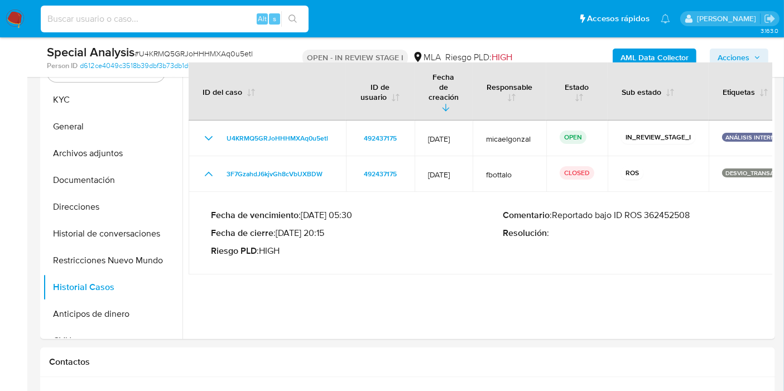
click at [165, 24] on input at bounding box center [175, 19] width 268 height 15
paste input "U0CiN1PbybFCopGWJYBvP0g5"
type input "U0CiN1PbybFCopGWJYBvP0g5"
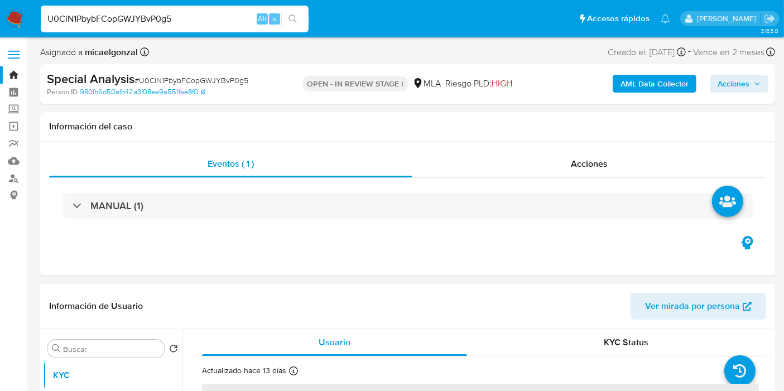
select select "10"
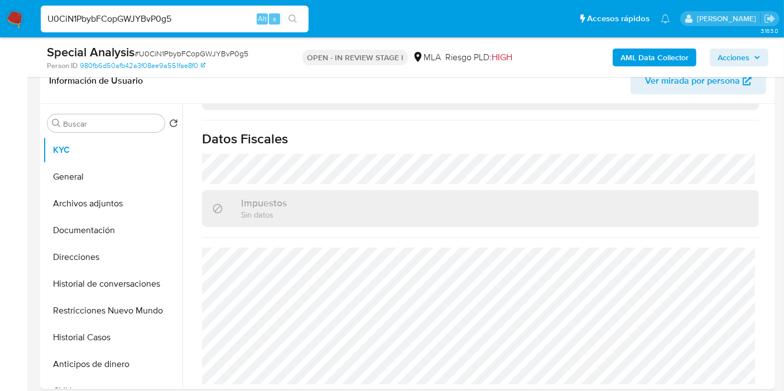
scroll to position [496, 0]
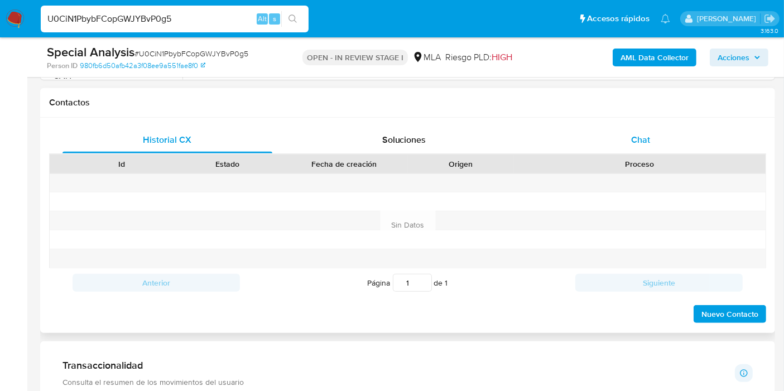
click at [649, 136] on span "Chat" at bounding box center [640, 139] width 19 height 13
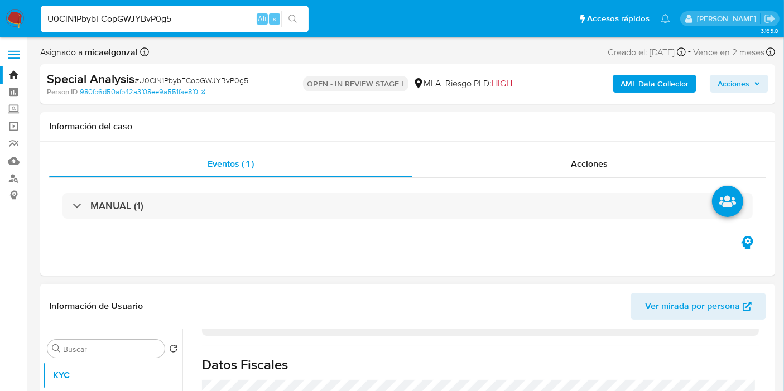
scroll to position [62, 0]
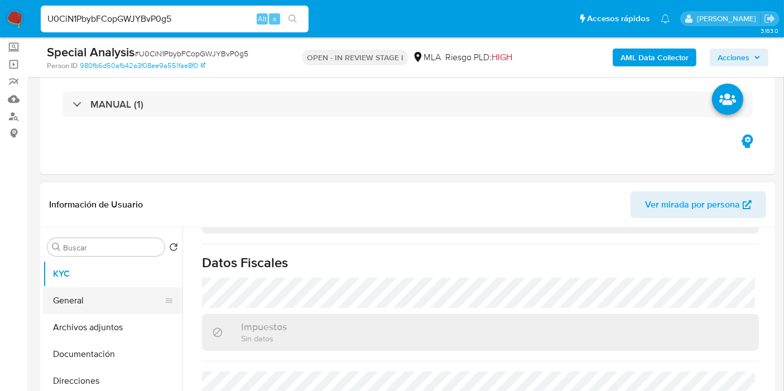
drag, startPoint x: 91, startPoint y: 328, endPoint x: 99, endPoint y: 306, distance: 23.1
click at [92, 324] on button "Archivos adjuntos" at bounding box center [113, 327] width 140 height 27
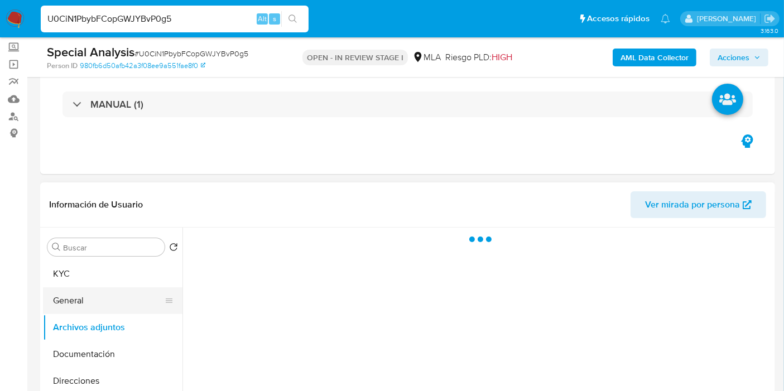
scroll to position [0, 0]
click at [112, 297] on button "General" at bounding box center [108, 300] width 131 height 27
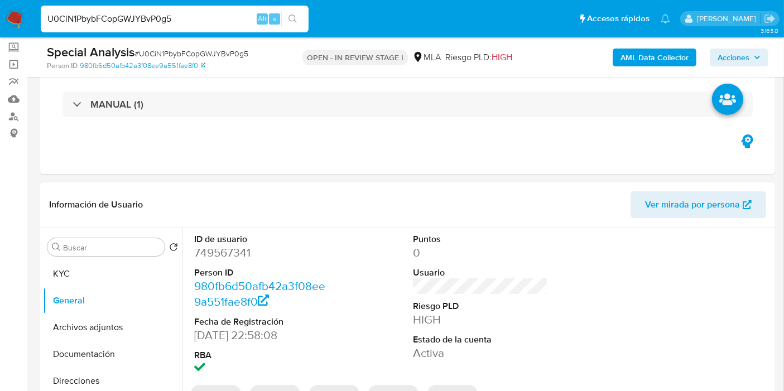
click at [233, 259] on dd "749567341" at bounding box center [261, 253] width 135 height 16
click at [219, 252] on dd "749567341" at bounding box center [261, 253] width 135 height 16
copy dd "749567341"
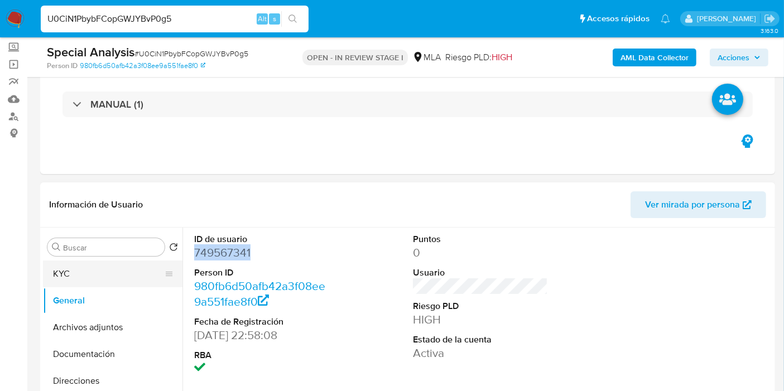
click at [56, 262] on button "KYC" at bounding box center [108, 274] width 131 height 27
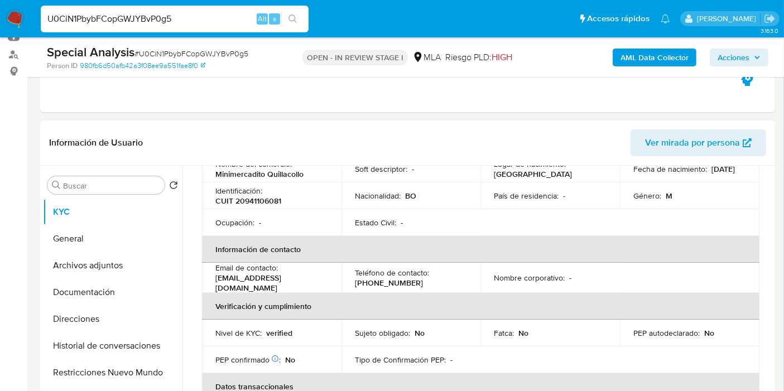
scroll to position [124, 0]
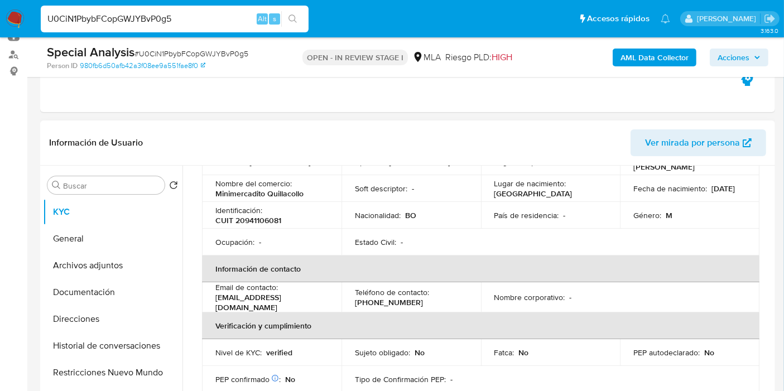
click at [274, 220] on p "CUIT 20941106081" at bounding box center [248, 220] width 66 height 10
copy p "20941106081"
drag, startPoint x: 308, startPoint y: 195, endPoint x: 213, endPoint y: 190, distance: 94.5
click at [213, 190] on td "Nombre del comercio : Minimercadito Quillacollo" at bounding box center [272, 188] width 140 height 27
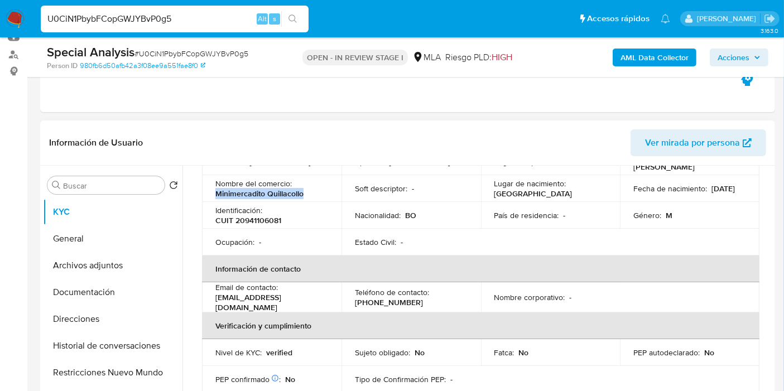
copy p "Minimercadito Quillacollo"
click at [121, 288] on button "Documentación" at bounding box center [108, 292] width 131 height 27
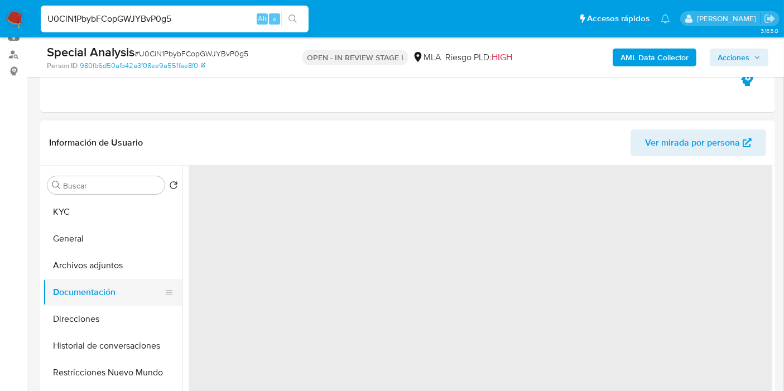
scroll to position [0, 0]
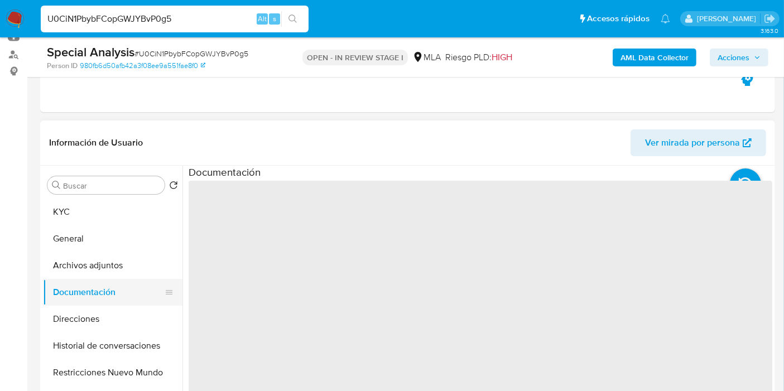
click at [105, 301] on button "Documentación" at bounding box center [108, 292] width 131 height 27
click at [98, 318] on button "Direcciones" at bounding box center [108, 319] width 131 height 27
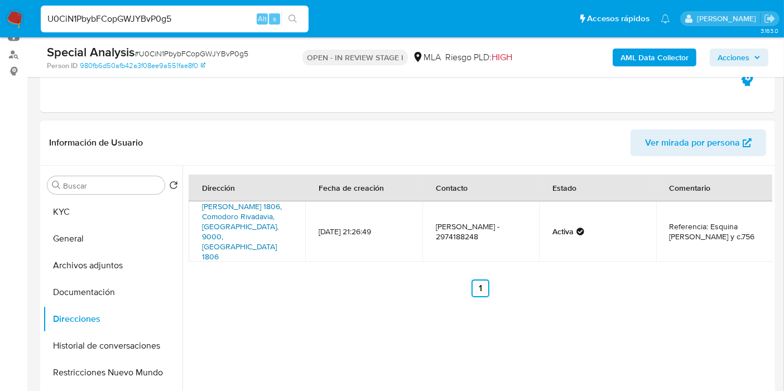
click at [280, 207] on link "Arigoni 1806, Comodoro Rivadavia, Chubut, 9000, Argentina 1806" at bounding box center [242, 231] width 80 height 61
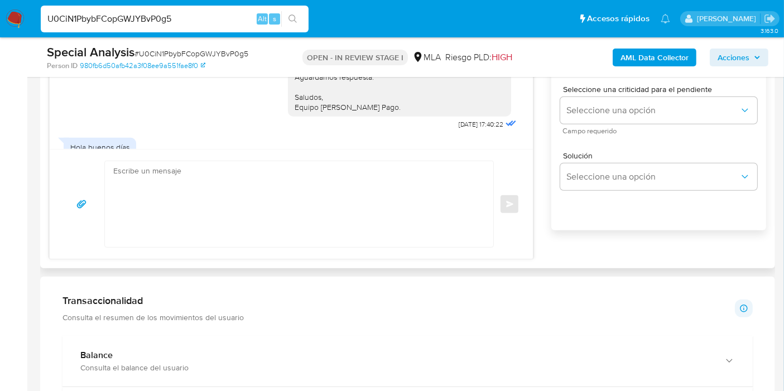
scroll to position [558, 0]
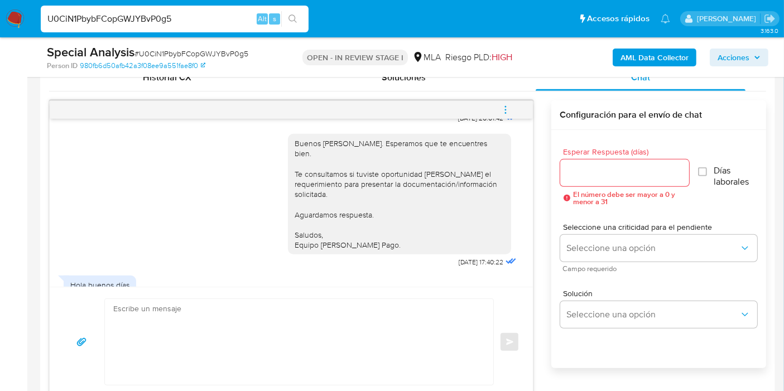
click at [497, 105] on button "menu-action" at bounding box center [505, 110] width 37 height 27
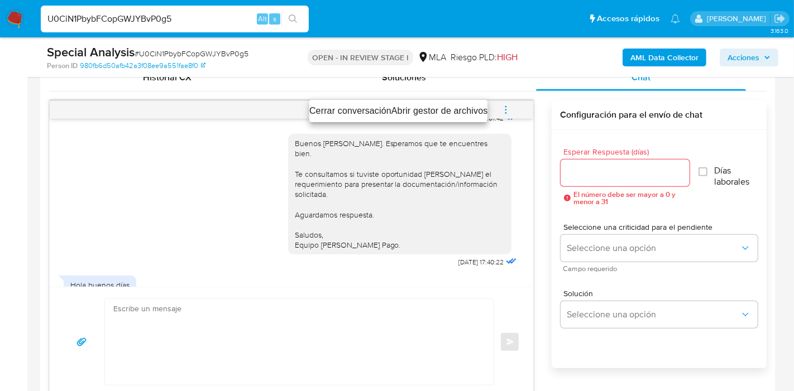
click at [353, 109] on li "Cerrar conversación" at bounding box center [350, 110] width 82 height 13
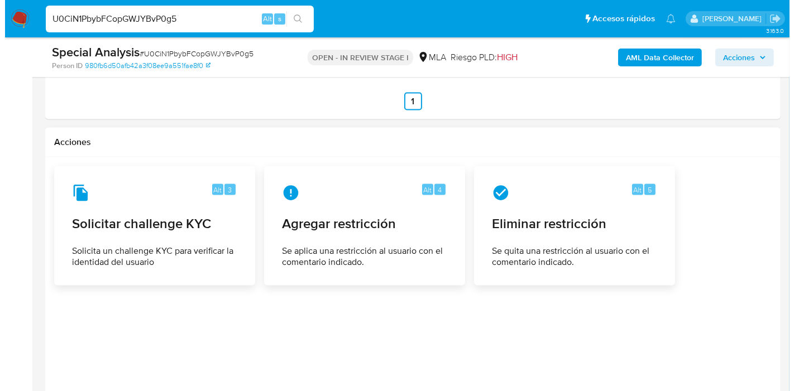
scroll to position [1737, 0]
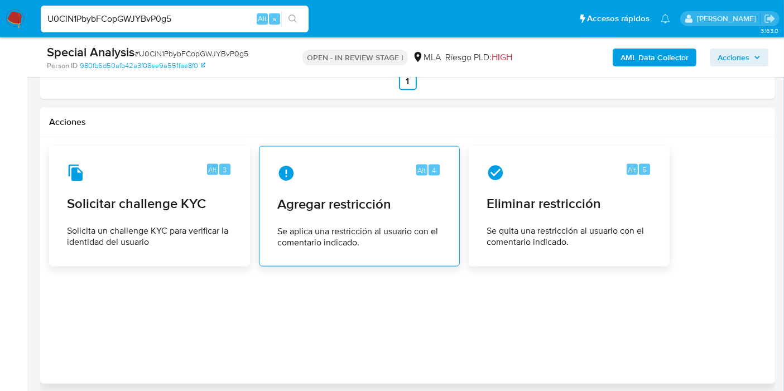
click at [414, 200] on span "Agregar restricción" at bounding box center [359, 204] width 164 height 17
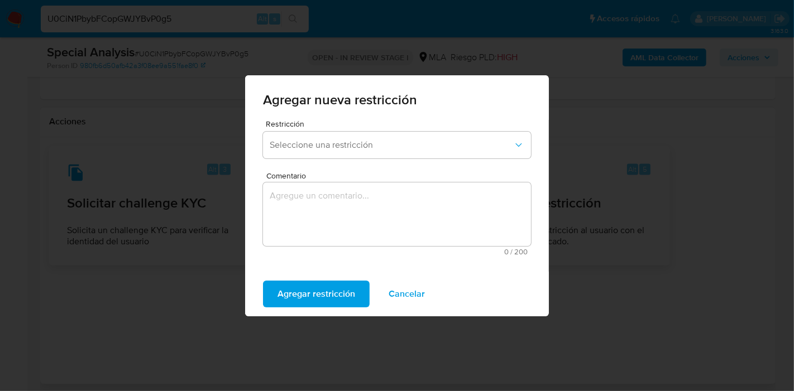
click at [369, 196] on textarea "Comentario" at bounding box center [397, 215] width 268 height 64
click at [405, 151] on button "Seleccione una restricción" at bounding box center [397, 145] width 268 height 27
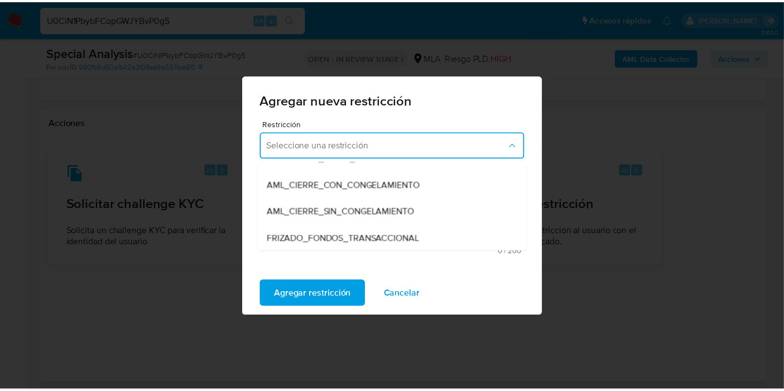
scroll to position [124, 0]
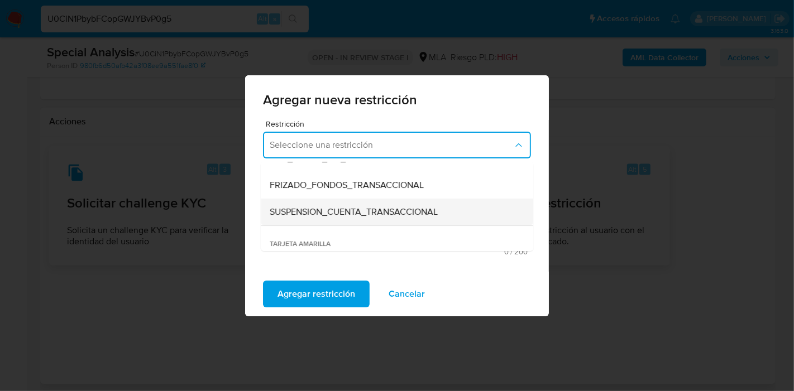
click at [364, 207] on span "SUSPENSION_CUENTA_TRANSACCIONAL" at bounding box center [354, 212] width 168 height 11
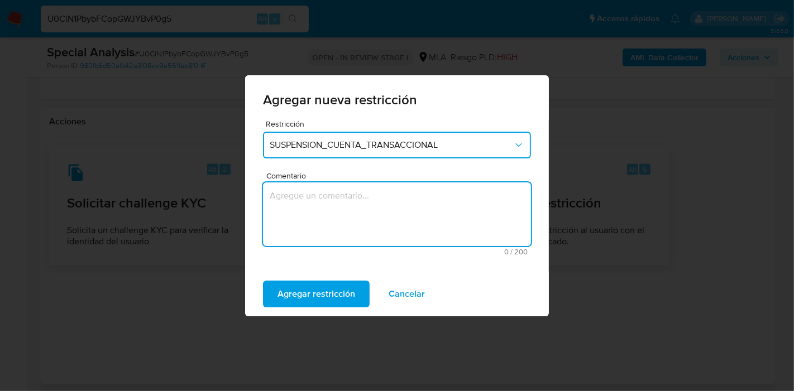
click at [364, 206] on textarea "Comentario" at bounding box center [397, 215] width 268 height 64
type textarea "AML"
click at [334, 295] on span "Agregar restricción" at bounding box center [316, 294] width 78 height 25
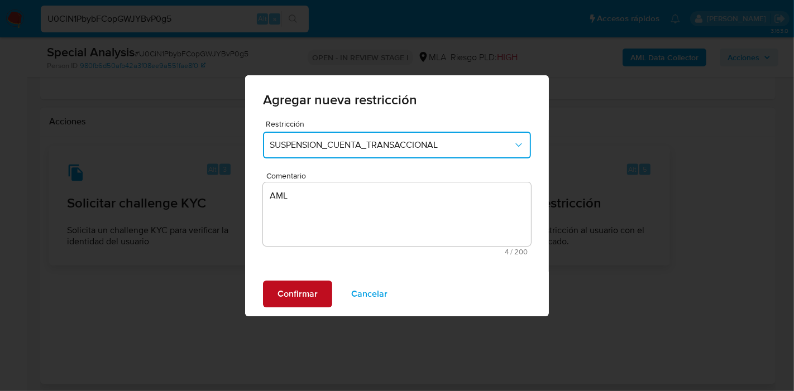
click at [291, 295] on span "Confirmar" at bounding box center [297, 294] width 40 height 25
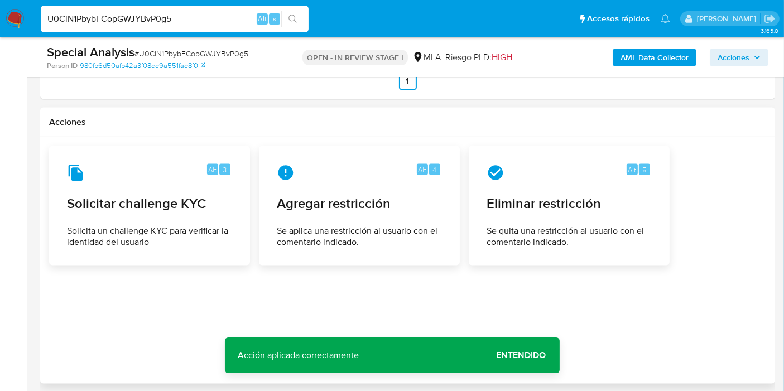
click at [512, 356] on span "Entendido" at bounding box center [522, 356] width 50 height 0
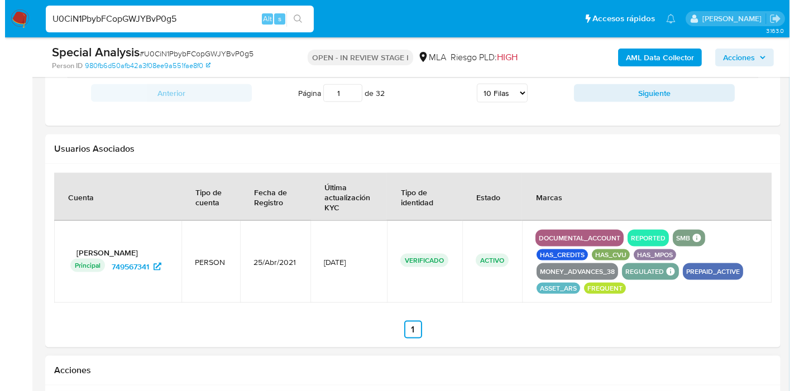
scroll to position [1240, 0]
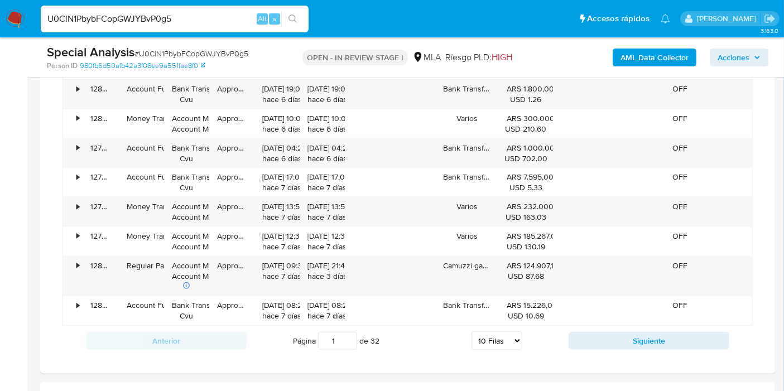
click at [647, 59] on b "AML Data Collector" at bounding box center [655, 58] width 68 height 18
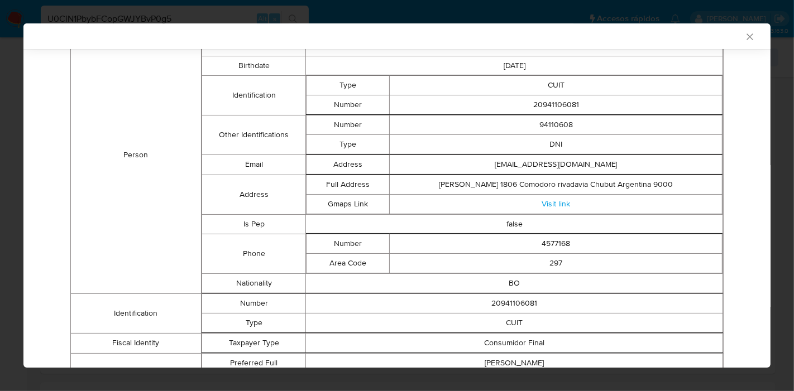
scroll to position [0, 0]
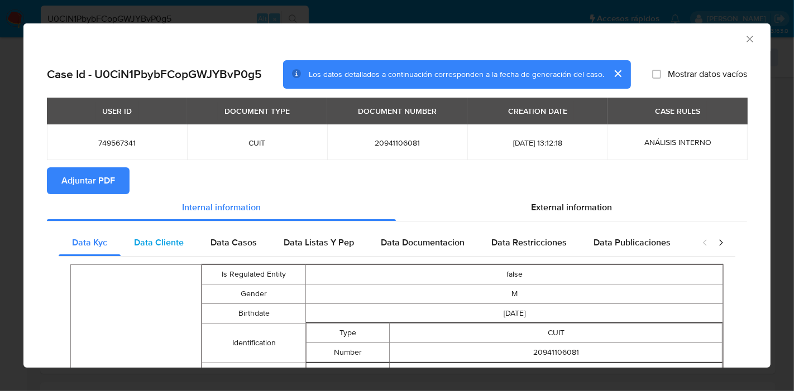
click at [124, 238] on div "Data Cliente" at bounding box center [159, 242] width 76 height 27
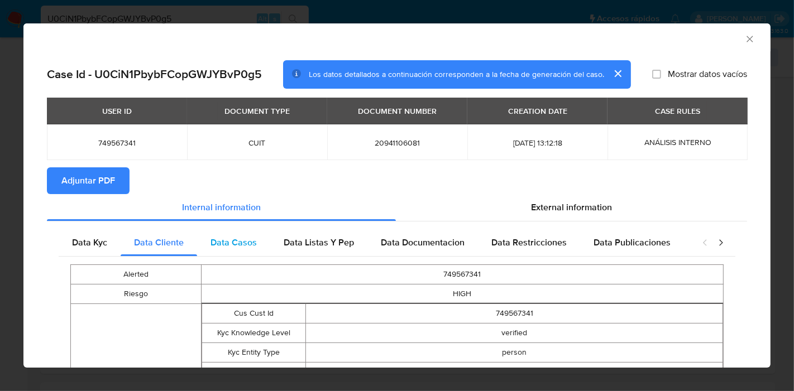
click at [240, 246] on span "Data Casos" at bounding box center [233, 242] width 46 height 13
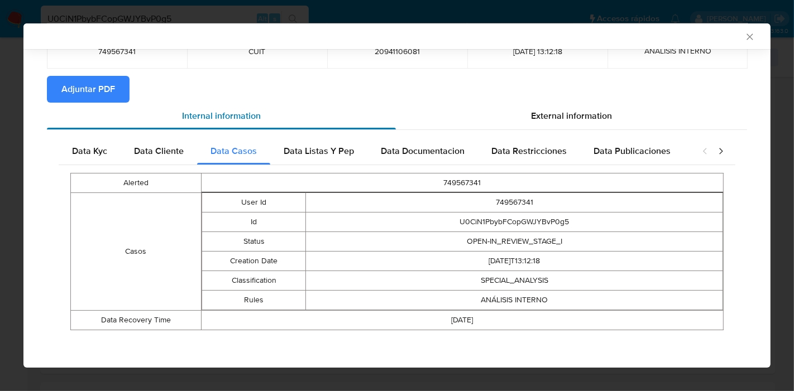
scroll to position [90, 0]
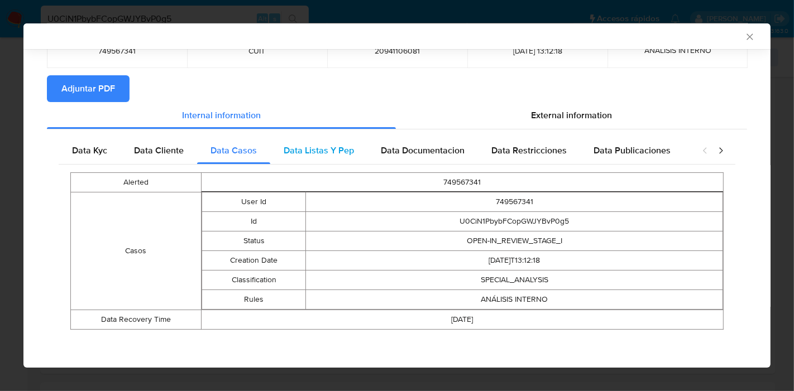
click at [346, 159] on div "Data Listas Y Pep" at bounding box center [318, 150] width 97 height 27
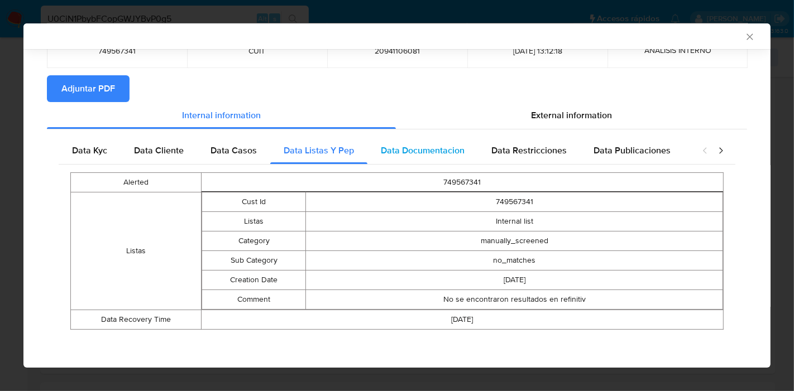
click at [430, 154] on span "Data Documentacion" at bounding box center [423, 150] width 84 height 13
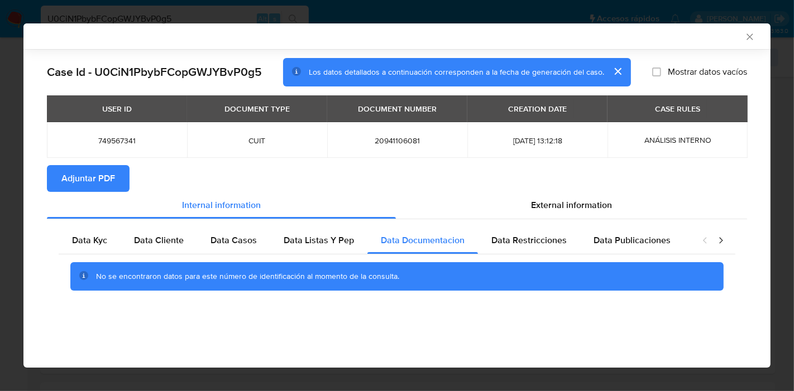
click at [540, 224] on div "Data Kyc Data Cliente Data Casos Data Listas Y Pep Data Documentacion Data Rest…" at bounding box center [397, 263] width 700 height 88
click at [540, 231] on div "Data Restricciones" at bounding box center [529, 240] width 102 height 27
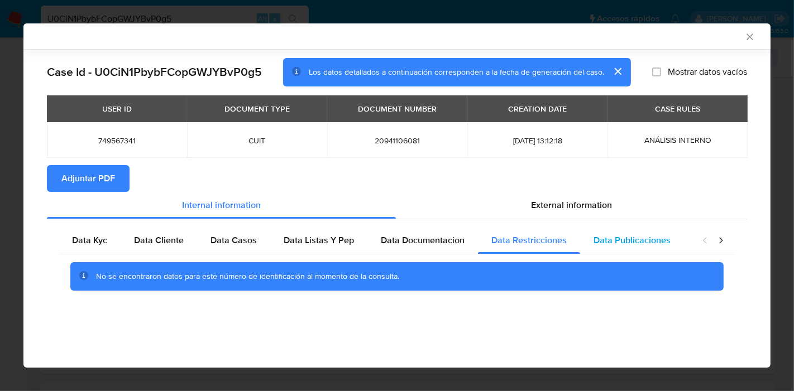
click at [650, 250] on div "Data Publicaciones" at bounding box center [632, 240] width 104 height 27
click at [728, 242] on div "closure-recommendation-modal" at bounding box center [712, 240] width 45 height 27
click at [726, 238] on icon "closure-recommendation-modal" at bounding box center [720, 240] width 11 height 11
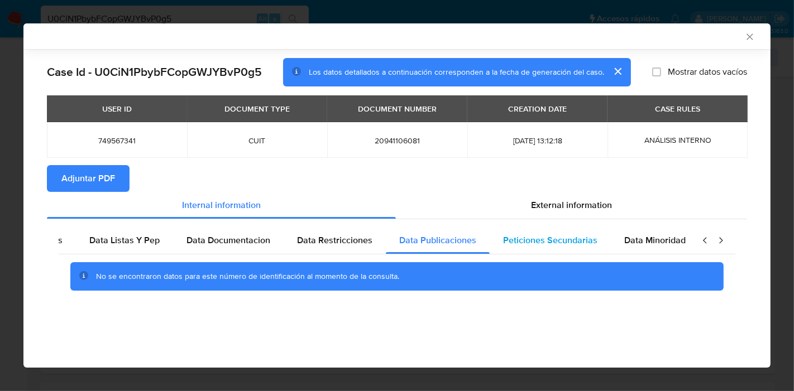
scroll to position [0, 196]
click at [581, 252] on div "Peticiones Secundarias" at bounding box center [548, 240] width 121 height 27
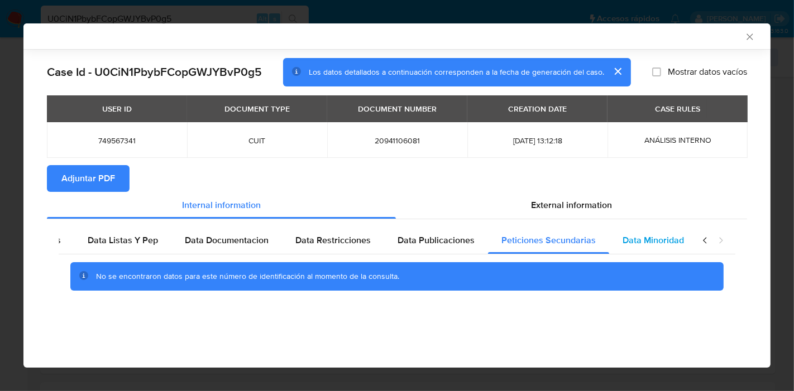
click at [658, 246] on span "Data Minoridad" at bounding box center [652, 240] width 61 height 13
click at [709, 237] on icon "closure-recommendation-modal" at bounding box center [704, 240] width 11 height 11
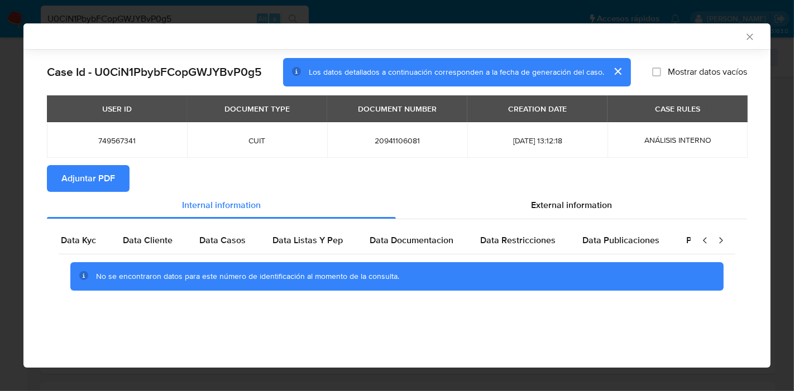
scroll to position [0, 0]
click at [71, 243] on div "Data Kyc" at bounding box center [90, 240] width 62 height 27
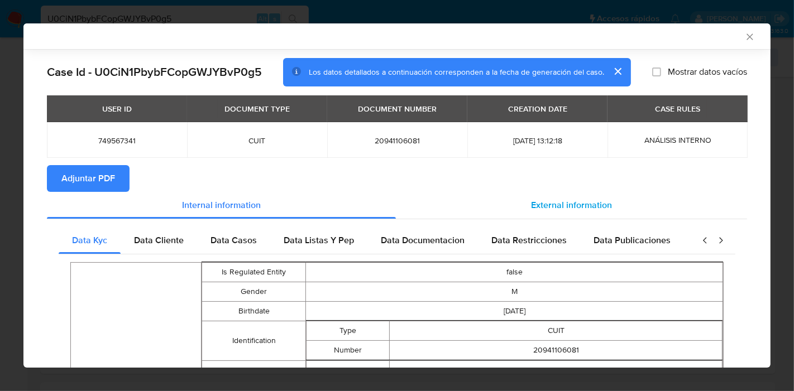
click at [566, 203] on span "External information" at bounding box center [571, 205] width 81 height 13
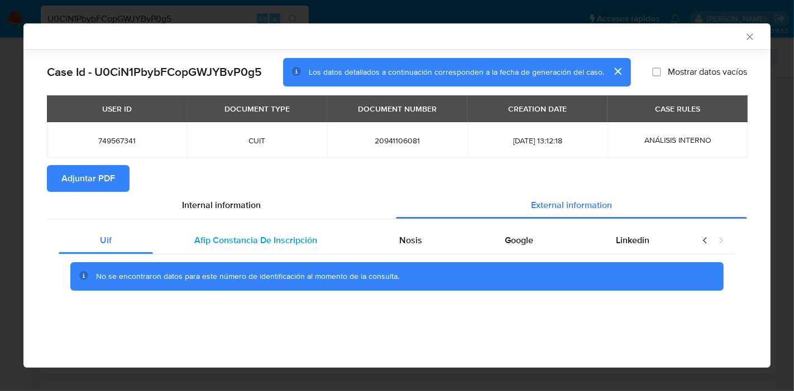
click at [257, 236] on span "Afip Constancia De Inscripción" at bounding box center [255, 240] width 123 height 13
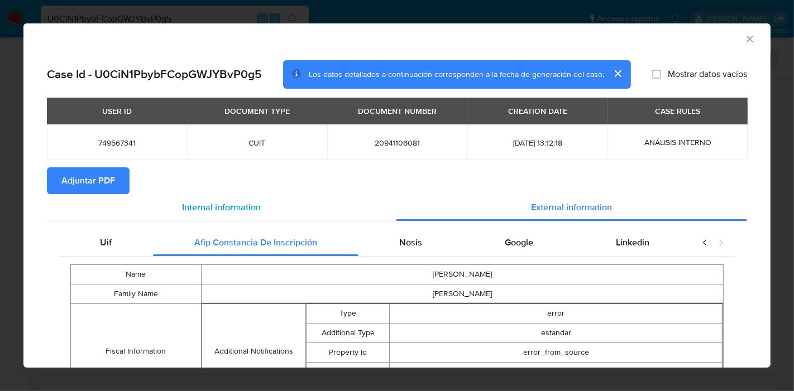
scroll to position [68, 0]
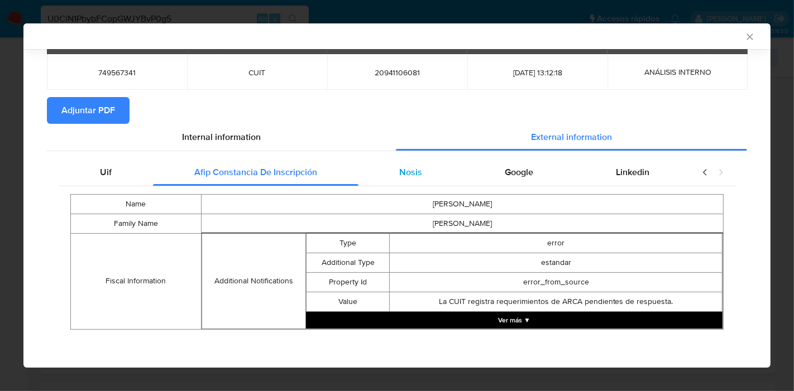
click at [387, 179] on div "Nosis" at bounding box center [410, 172] width 105 height 27
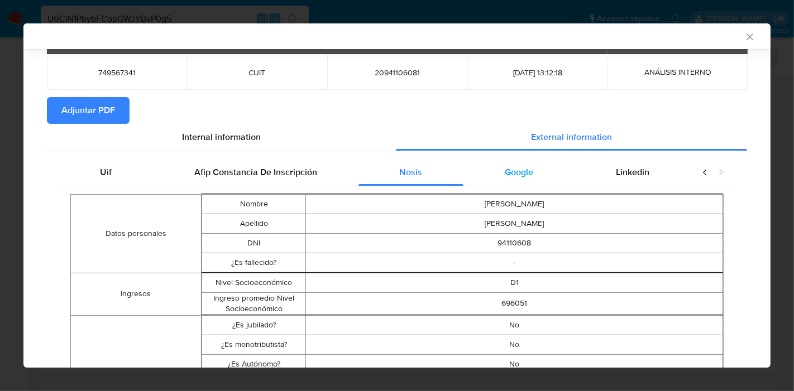
click at [515, 170] on span "Google" at bounding box center [519, 172] width 28 height 13
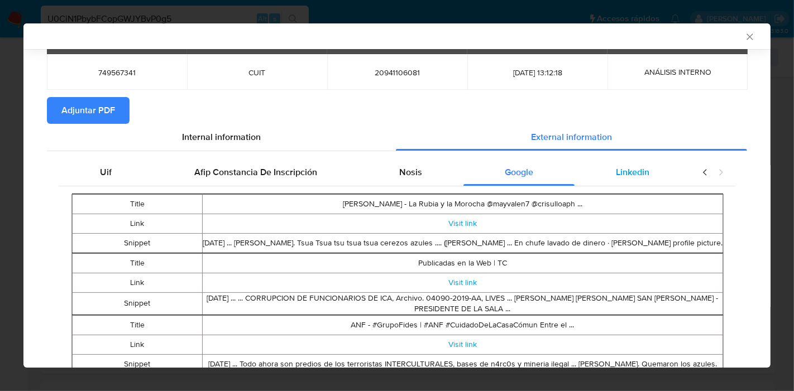
click at [616, 167] on span "Linkedin" at bounding box center [632, 172] width 33 height 13
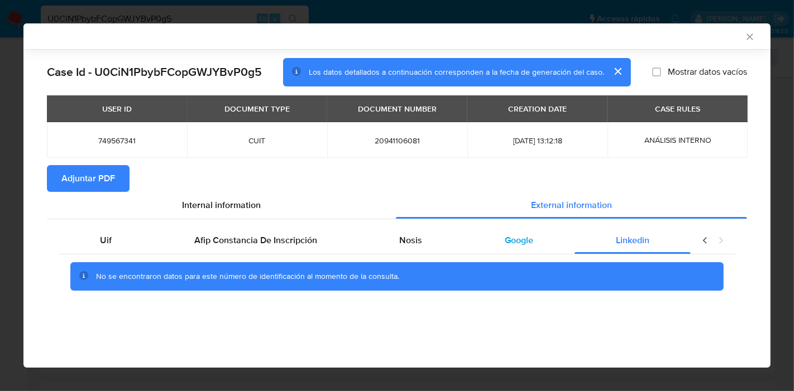
click at [512, 242] on span "Google" at bounding box center [519, 240] width 28 height 13
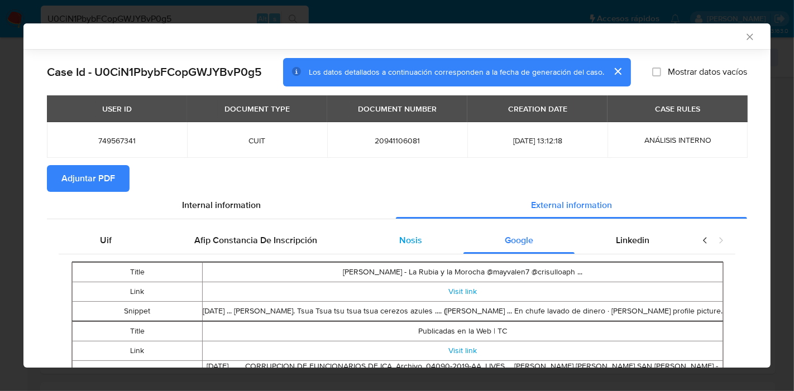
click at [425, 248] on div "Nosis" at bounding box center [410, 240] width 105 height 27
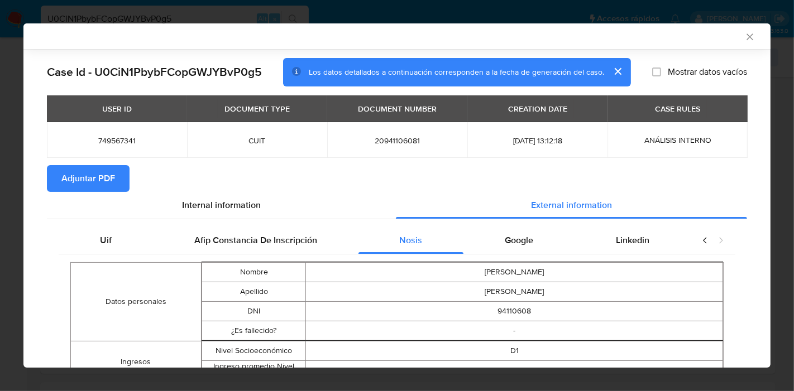
drag, startPoint x: 265, startPoint y: 259, endPoint x: 239, endPoint y: 257, distance: 25.2
drag, startPoint x: 110, startPoint y: 247, endPoint x: 116, endPoint y: 241, distance: 8.7
click at [112, 244] on div "Uif" at bounding box center [106, 240] width 94 height 27
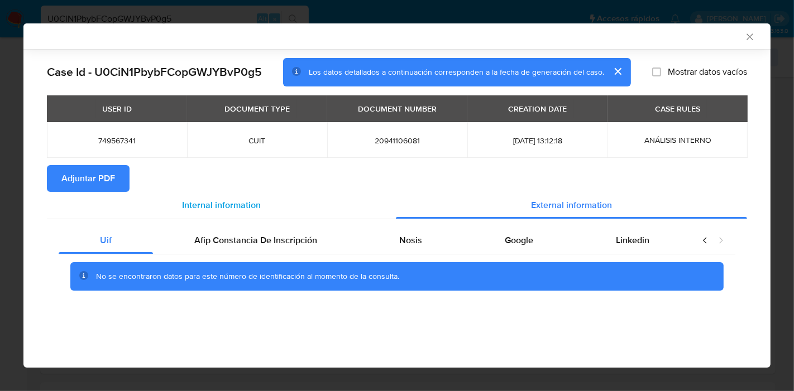
click at [210, 208] on span "Internal information" at bounding box center [221, 205] width 79 height 13
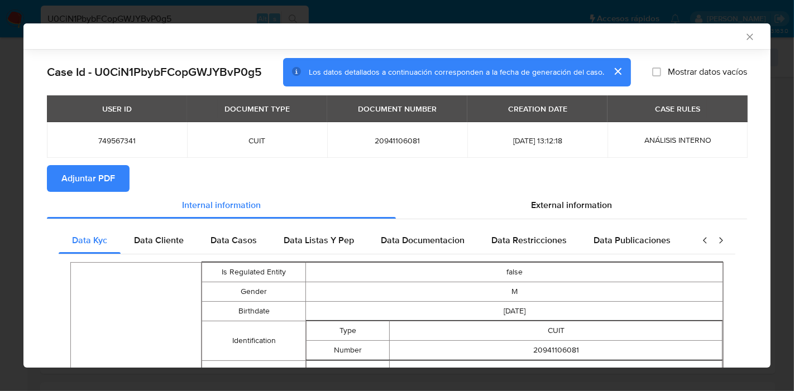
click at [95, 185] on span "Adjuntar PDF" at bounding box center [88, 178] width 54 height 25
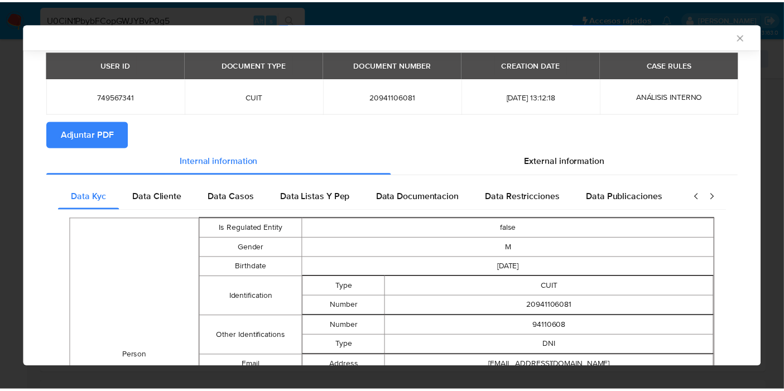
scroll to position [184, 0]
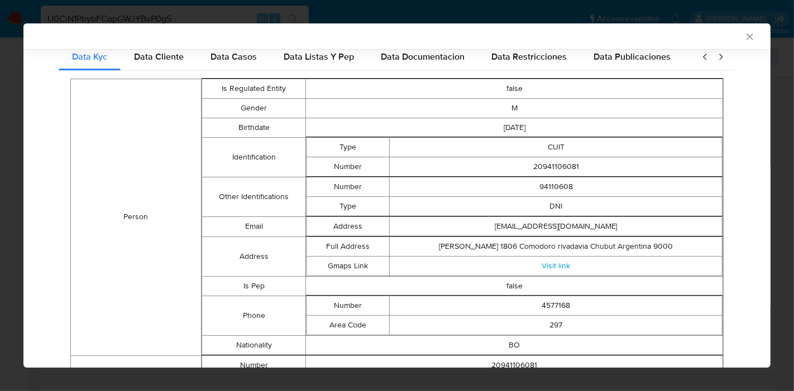
click at [744, 34] on icon "Cerrar ventana" at bounding box center [749, 36] width 11 height 11
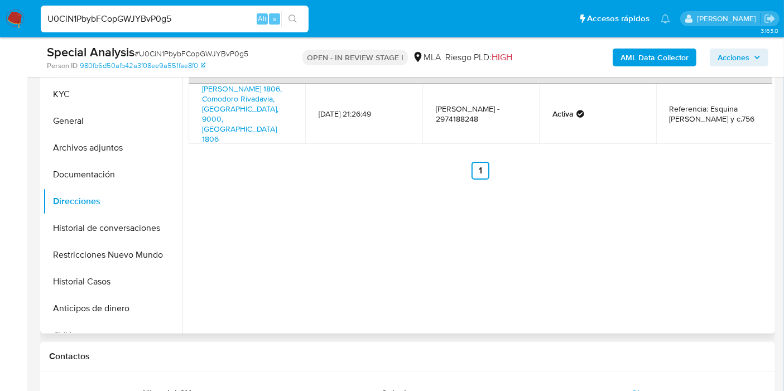
scroll to position [124, 0]
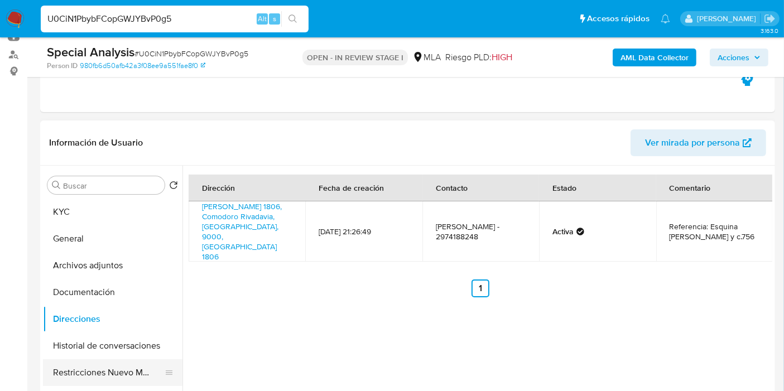
click at [83, 364] on button "Restricciones Nuevo Mundo" at bounding box center [108, 372] width 131 height 27
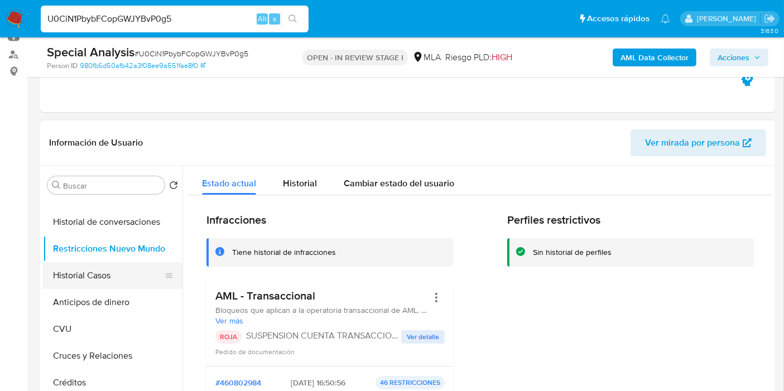
click at [122, 276] on button "Historial Casos" at bounding box center [108, 275] width 131 height 27
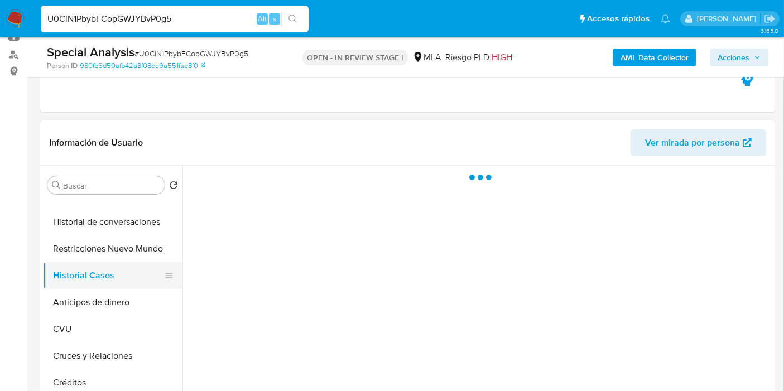
scroll to position [62, 0]
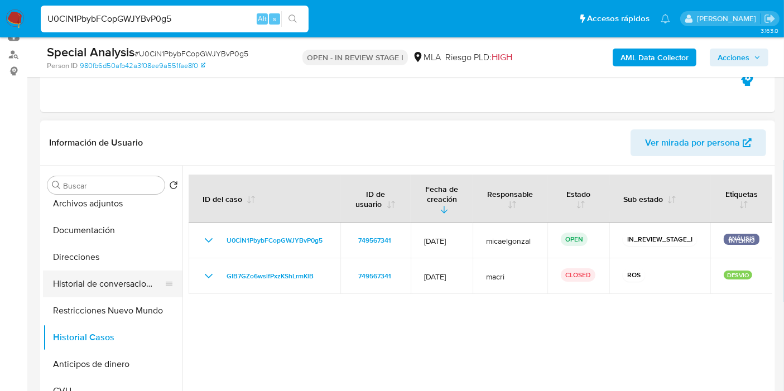
click at [121, 282] on button "Historial de conversaciones" at bounding box center [108, 284] width 131 height 27
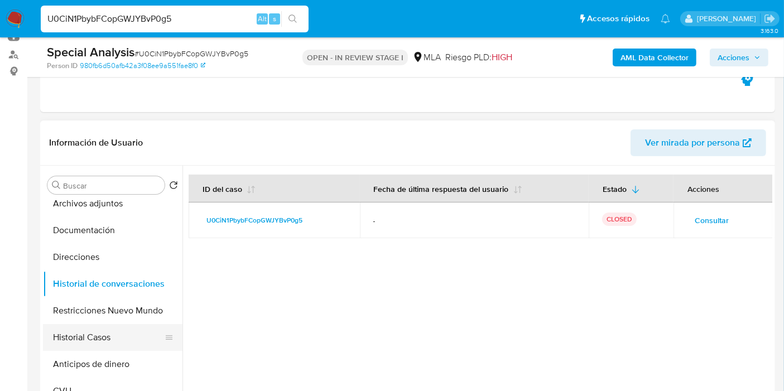
click at [87, 351] on button "Anticipos de dinero" at bounding box center [113, 364] width 140 height 27
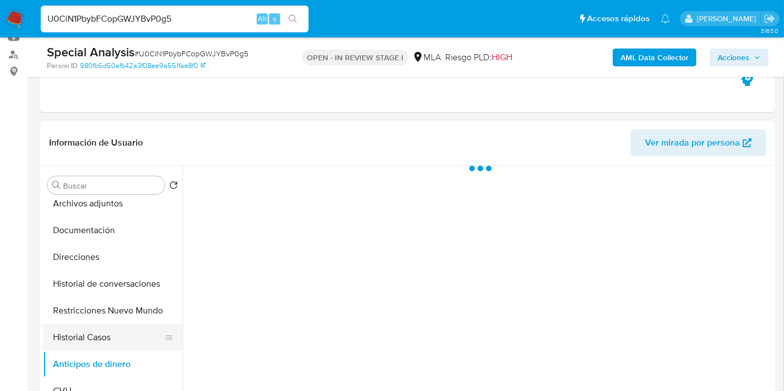
click at [88, 335] on button "Historial Casos" at bounding box center [108, 337] width 131 height 27
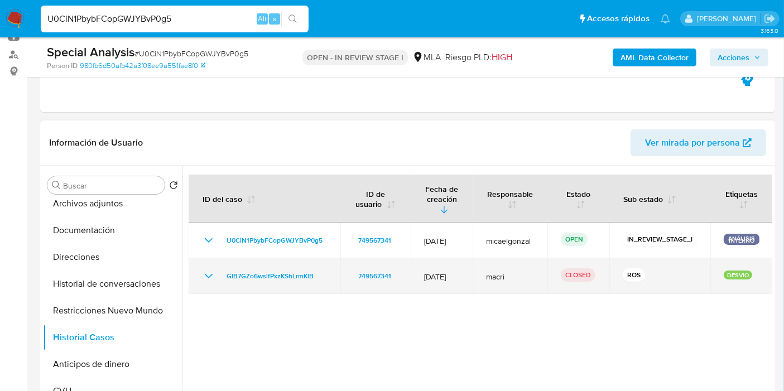
click at [207, 274] on icon "Mostrar/Ocultar" at bounding box center [209, 276] width 8 height 4
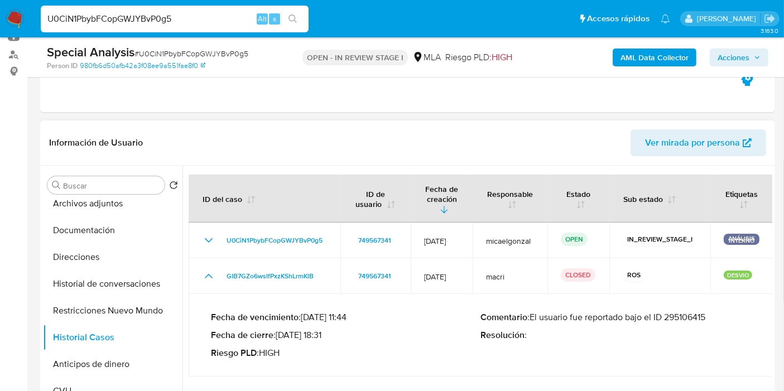
drag, startPoint x: 626, startPoint y: 287, endPoint x: 637, endPoint y: 299, distance: 16.2
click at [631, 294] on td "Fecha de vencimiento : 08/09/2021 11:44 Fecha de cierre : 04/11/2021 18:31 Ries…" at bounding box center [481, 335] width 584 height 83
click at [694, 312] on p "Comentario : El usuario fue reportado bajo el ID 295106415" at bounding box center [616, 317] width 270 height 11
click at [114, 284] on button "Historial de conversaciones" at bounding box center [108, 284] width 131 height 27
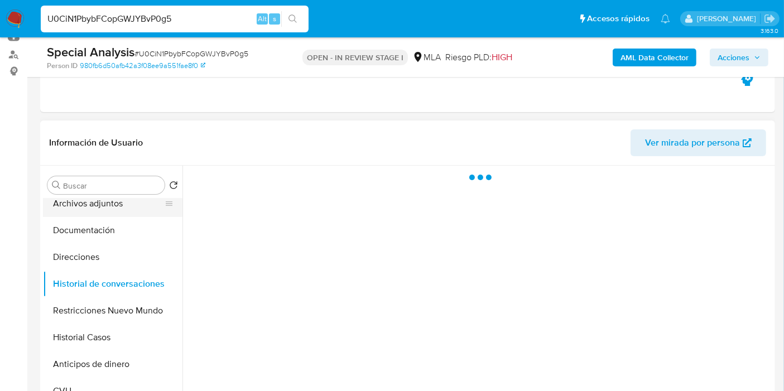
drag, startPoint x: 151, startPoint y: 225, endPoint x: 139, endPoint y: 202, distance: 26.2
click at [151, 224] on button "Documentación" at bounding box center [113, 230] width 140 height 27
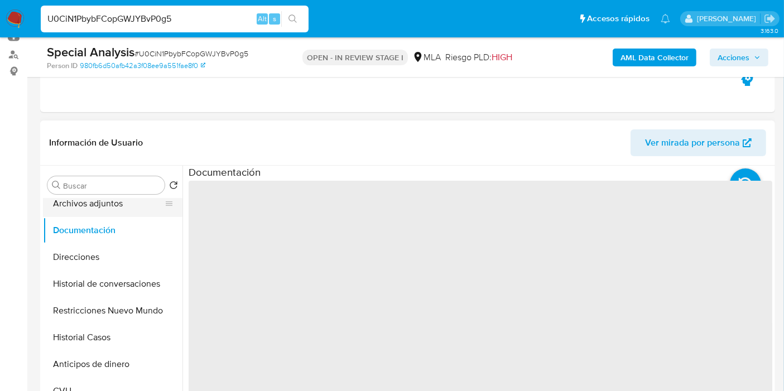
click at [138, 202] on button "Archivos adjuntos" at bounding box center [108, 203] width 131 height 27
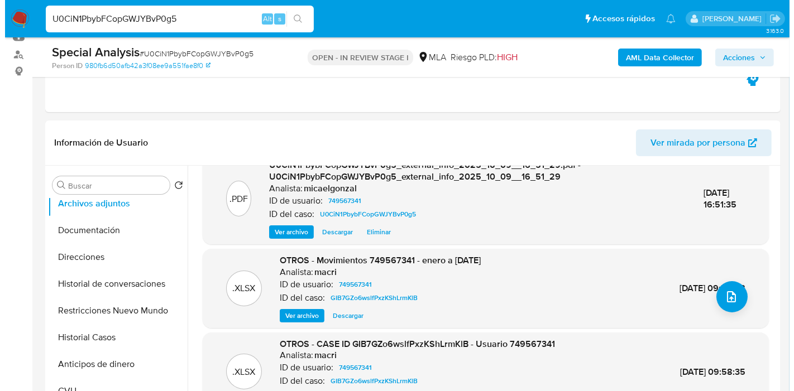
scroll to position [118, 0]
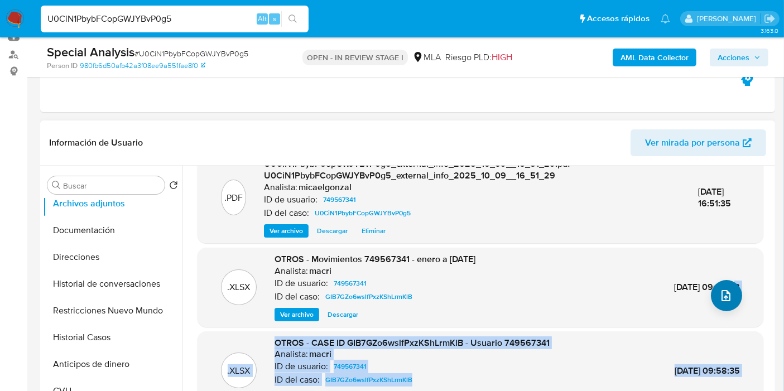
click at [713, 290] on div ".PDF U0CiN1PbybFCopGWJYBvP0g5_internal_info_2025_10_09__16_51_35.pdf - U0CiN1Pb…" at bounding box center [481, 252] width 566 height 390
click at [714, 291] on button "upload-file" at bounding box center [726, 295] width 31 height 31
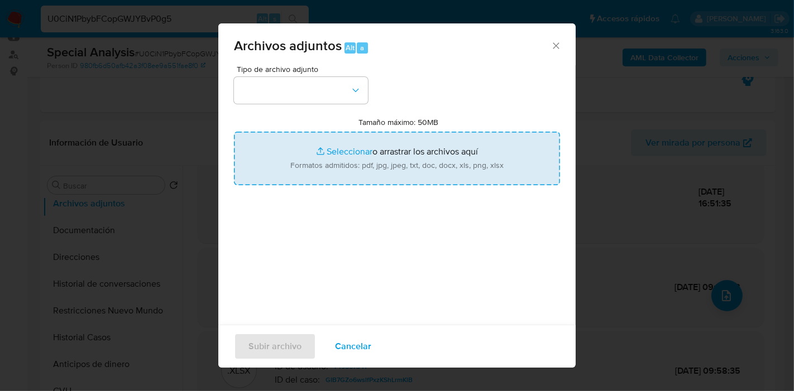
click at [366, 168] on input "Tamaño máximo: 50MB Seleccionar archivos" at bounding box center [397, 159] width 326 height 54
type input "C:\fakepath\Certificacion Negativa - Pedro Lazarte.pdf"
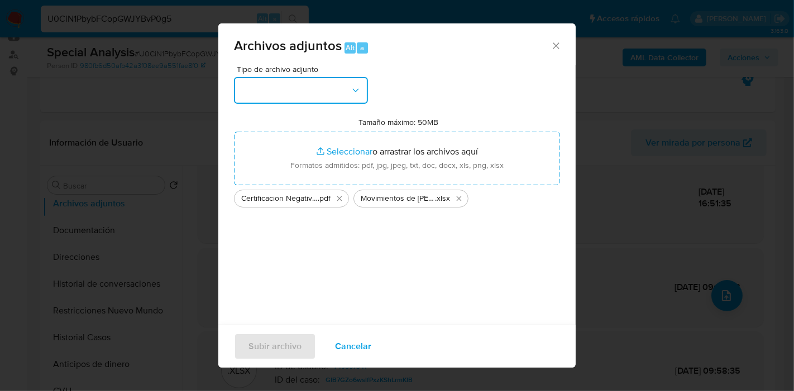
click at [353, 95] on icon "button" at bounding box center [355, 90] width 11 height 11
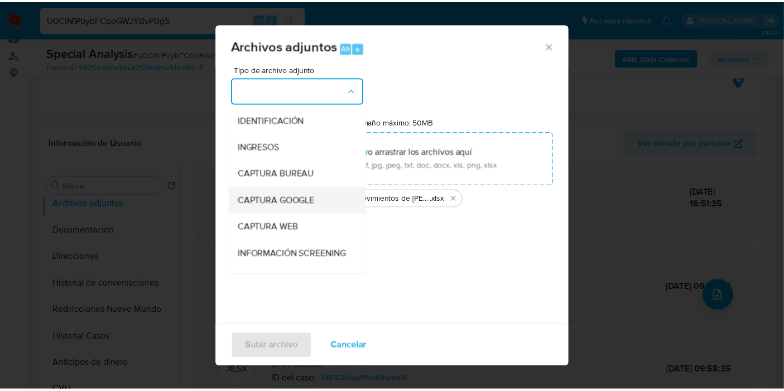
scroll to position [124, 0]
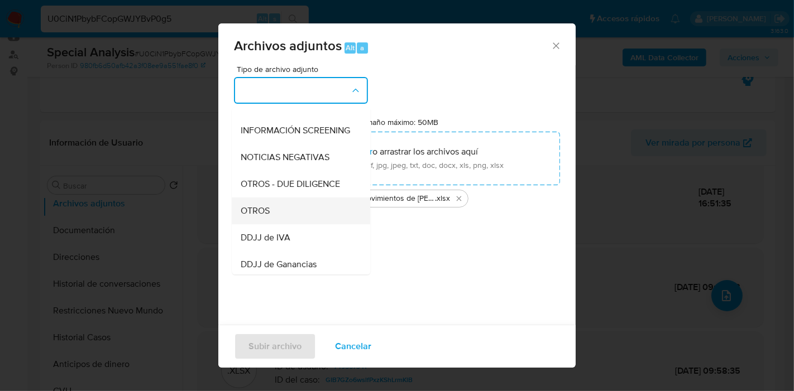
click at [300, 221] on div "OTROS" at bounding box center [298, 211] width 114 height 27
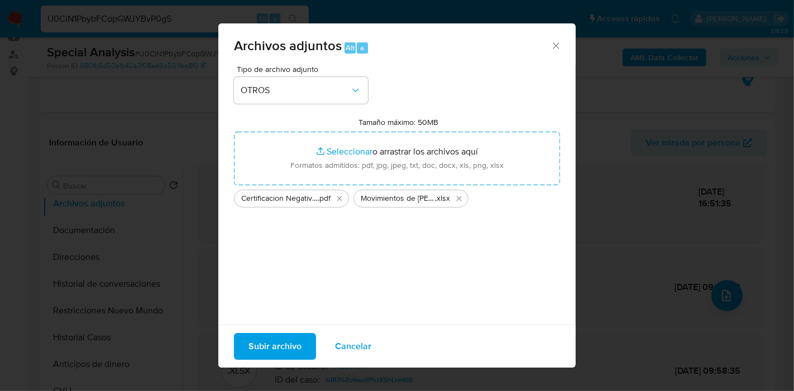
click at [280, 339] on span "Subir archivo" at bounding box center [274, 346] width 53 height 25
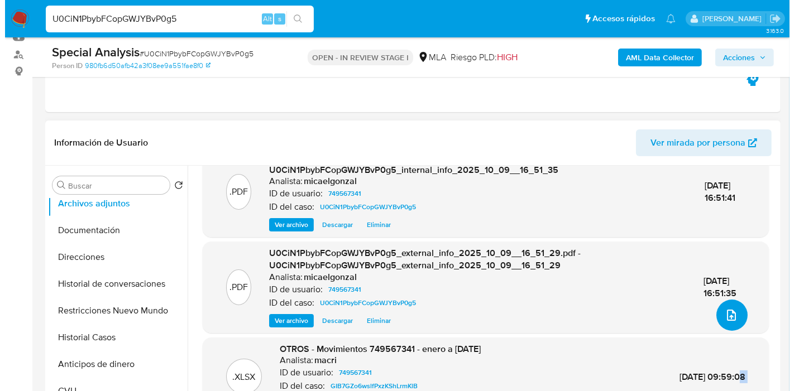
scroll to position [104, 0]
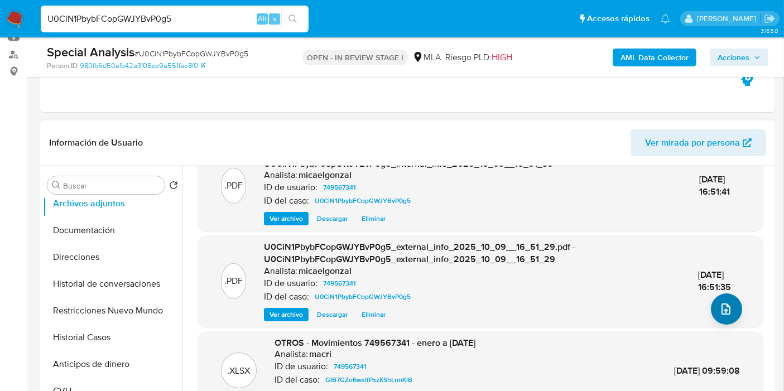
drag, startPoint x: 752, startPoint y: 325, endPoint x: 726, endPoint y: 321, distance: 26.6
click at [743, 325] on div ".PDF U0CiN1PbybFCopGWJYBvP0g5_external_info_2025_10_09__16_51_29.pdf - U0CiN1Pb…" at bounding box center [481, 281] width 566 height 91
click at [726, 321] on button "upload-file" at bounding box center [726, 309] width 31 height 31
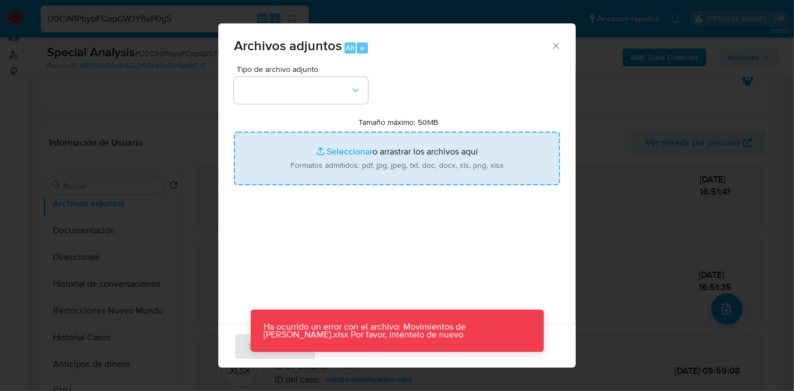
click at [436, 171] on input "Tamaño máximo: 50MB Seleccionar archivos" at bounding box center [397, 159] width 326 height 54
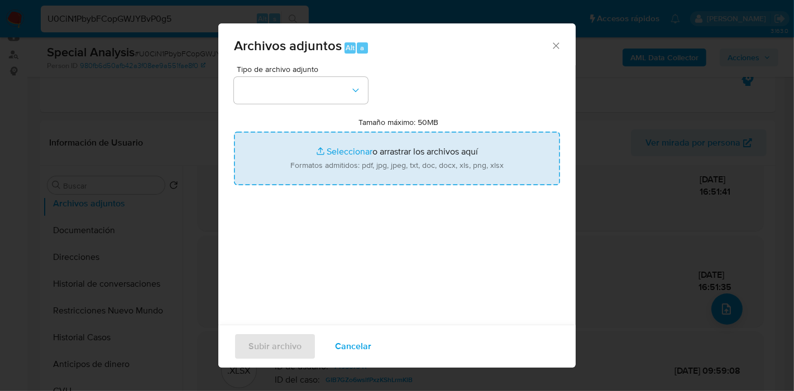
type input "C:\fakepath\Caselog U0CiN1PbybFCopGWJYBvP0g5_2025_09_24_11_47_14.docx"
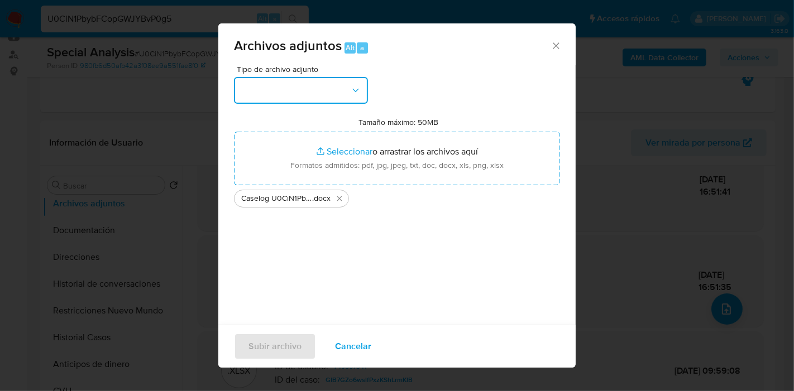
drag, startPoint x: 436, startPoint y: 171, endPoint x: 239, endPoint y: 95, distance: 211.5
click at [239, 95] on button "button" at bounding box center [301, 90] width 134 height 27
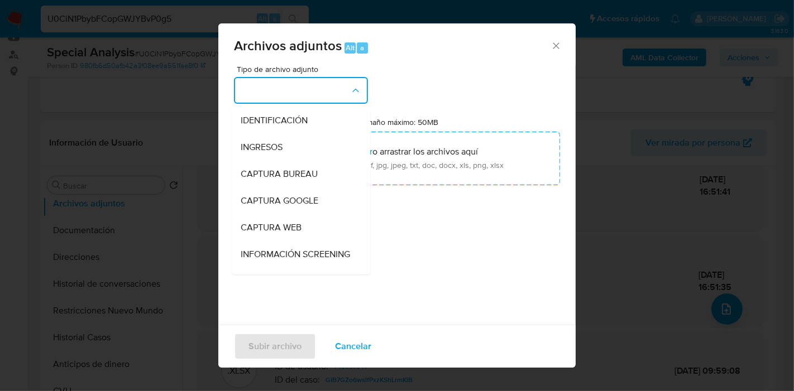
click at [239, 95] on button "button" at bounding box center [301, 90] width 134 height 27
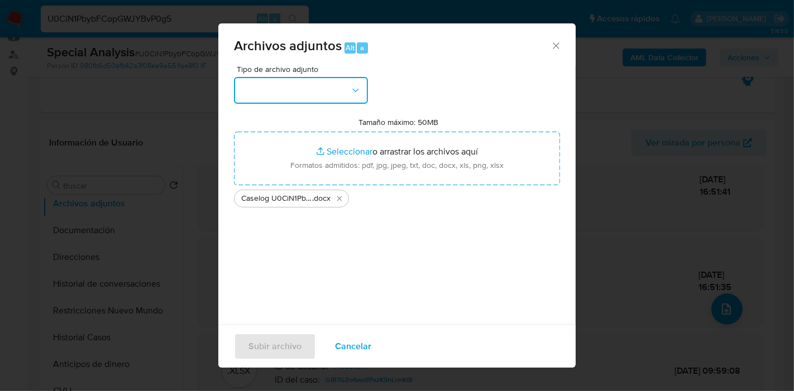
click at [239, 95] on button "button" at bounding box center [301, 90] width 134 height 27
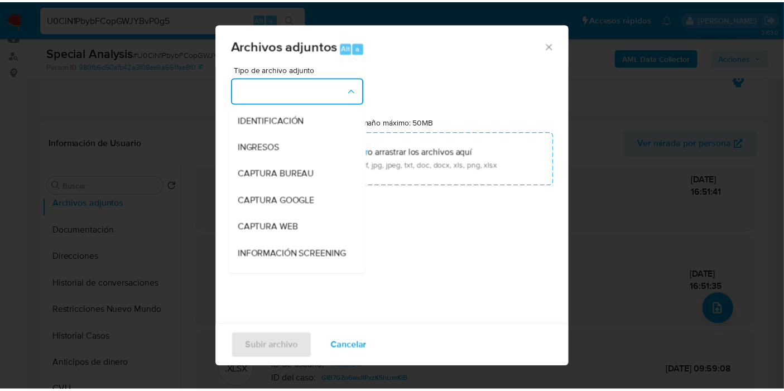
scroll to position [124, 0]
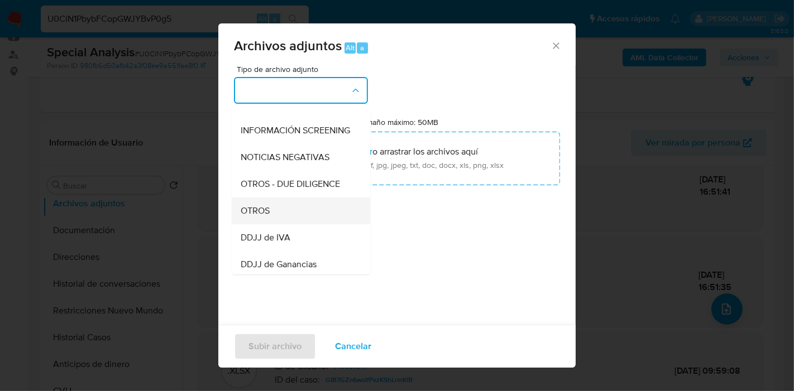
click at [276, 224] on div "OTROS" at bounding box center [298, 211] width 114 height 27
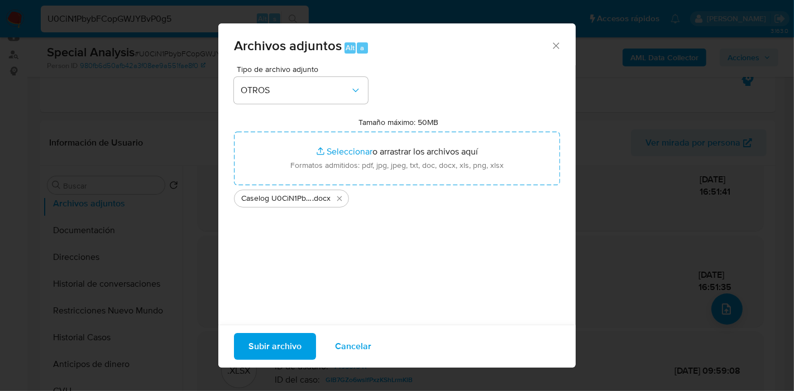
click at [292, 357] on span "Subir archivo" at bounding box center [274, 346] width 53 height 25
click at [285, 354] on span "Subir archivo" at bounding box center [274, 346] width 53 height 25
click at [550, 41] on icon "Cerrar" at bounding box center [555, 45] width 11 height 11
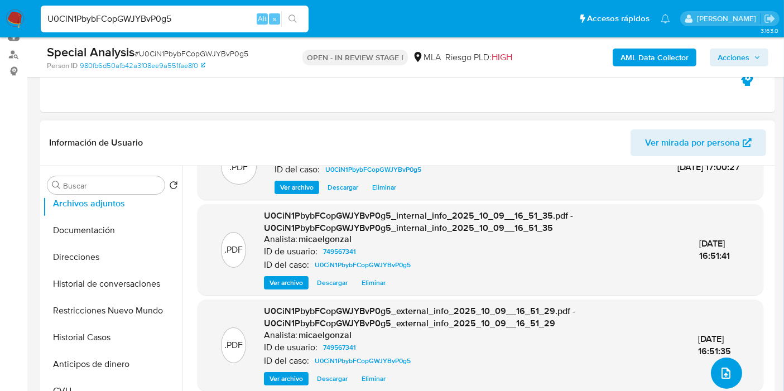
scroll to position [0, 0]
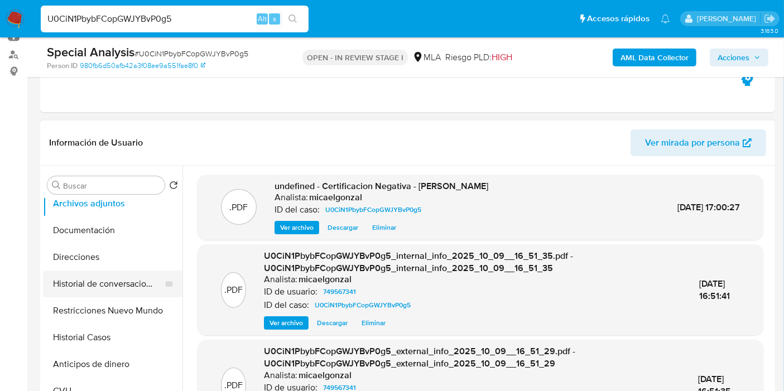
click at [95, 296] on button "Historial de conversaciones" at bounding box center [108, 284] width 131 height 27
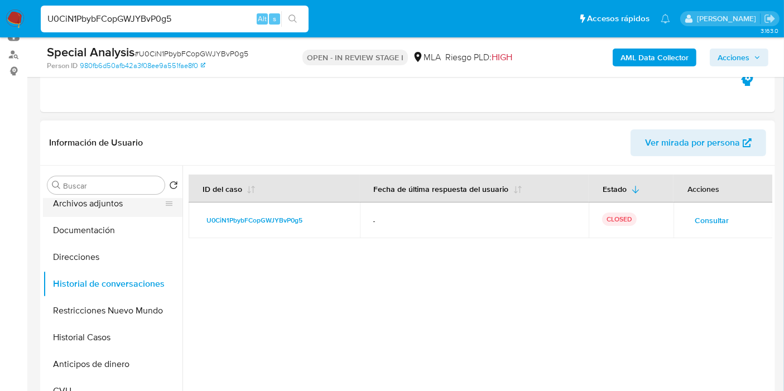
click at [131, 211] on button "Archivos adjuntos" at bounding box center [108, 203] width 131 height 27
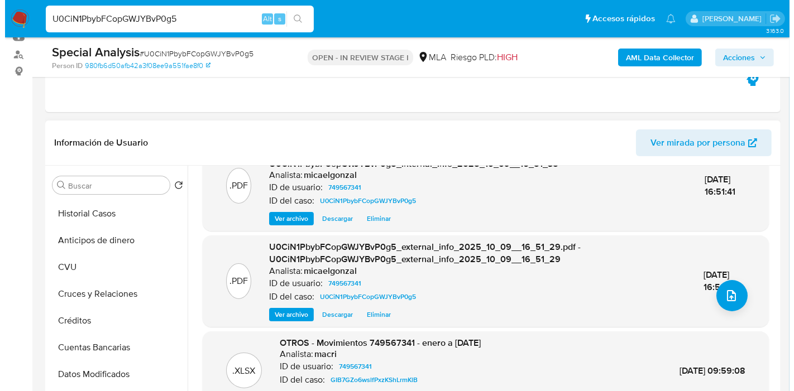
scroll to position [248, 0]
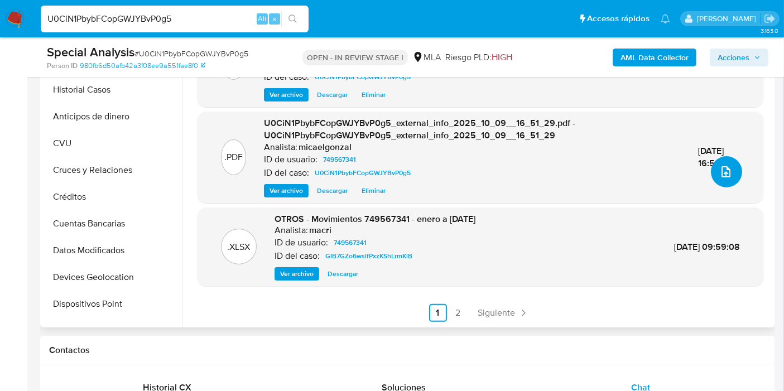
click at [725, 174] on icon "upload-file" at bounding box center [726, 171] width 9 height 11
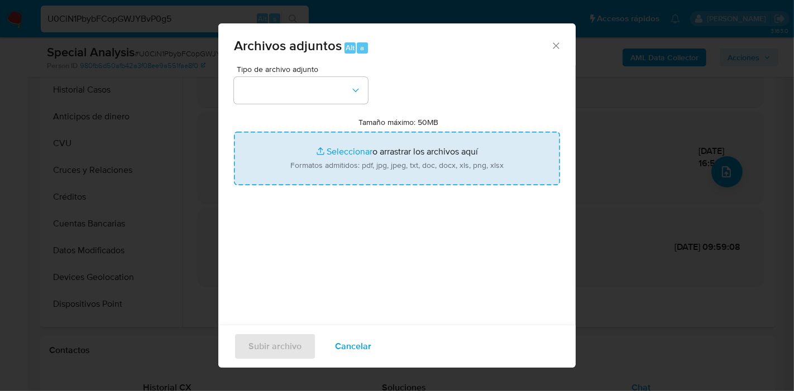
click at [351, 145] on input "Tamaño máximo: 50MB Seleccionar archivos" at bounding box center [397, 159] width 326 height 54
type input "C:\fakepath\Movimientos de Pedro Lazarte.xlsx"
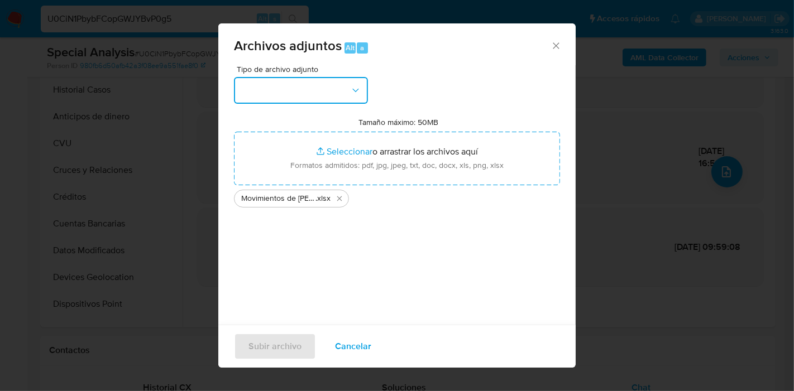
click at [349, 93] on button "button" at bounding box center [301, 90] width 134 height 27
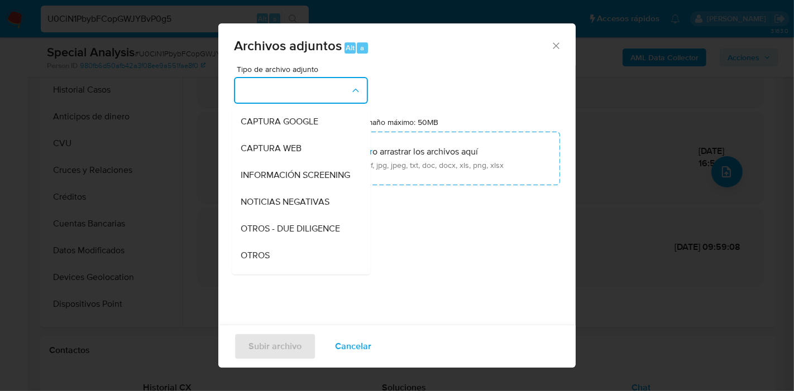
scroll to position [124, 0]
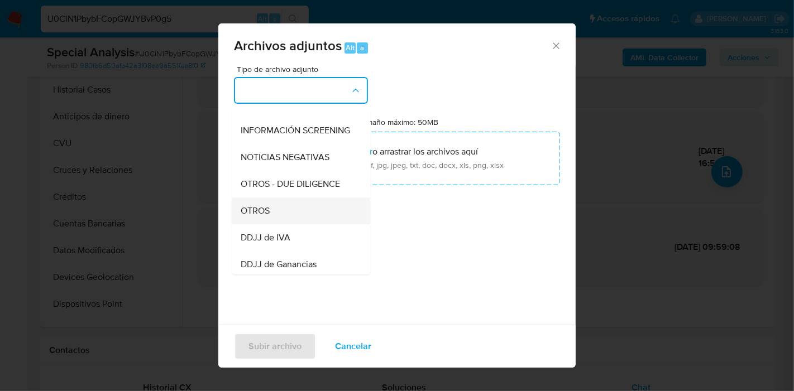
click at [298, 218] on div "OTROS" at bounding box center [298, 211] width 114 height 27
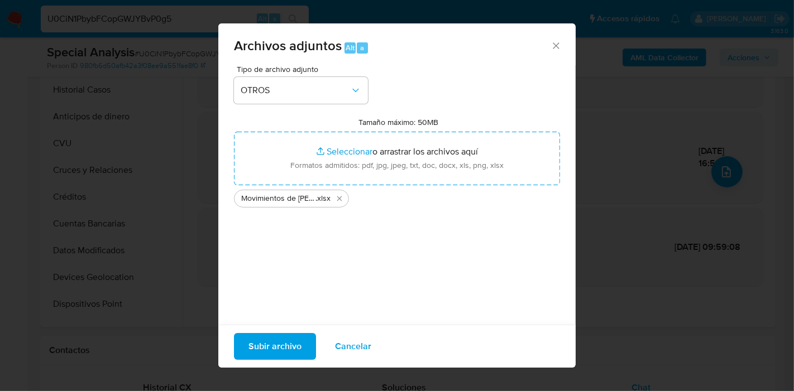
click at [276, 330] on div "Subir archivo Cancelar" at bounding box center [396, 346] width 357 height 43
click at [276, 339] on span "Subir archivo" at bounding box center [274, 346] width 53 height 25
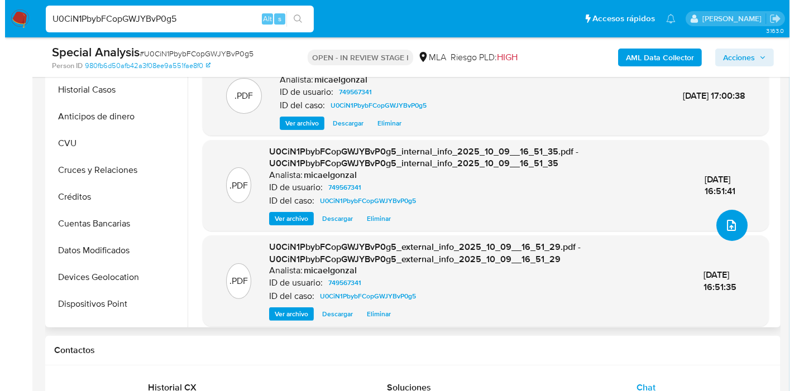
scroll to position [0, 0]
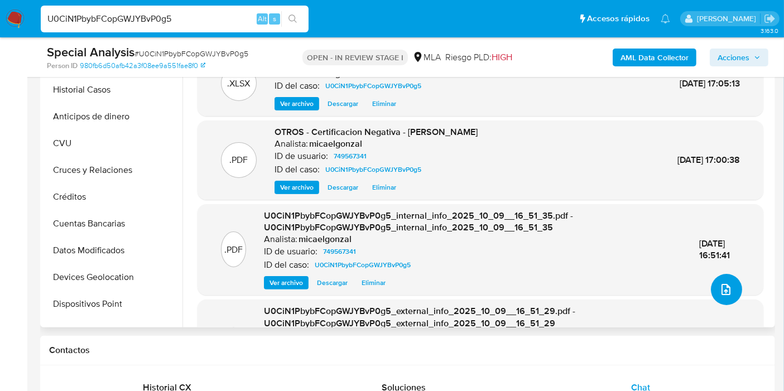
click at [719, 285] on icon "upload-file" at bounding box center [725, 289] width 13 height 13
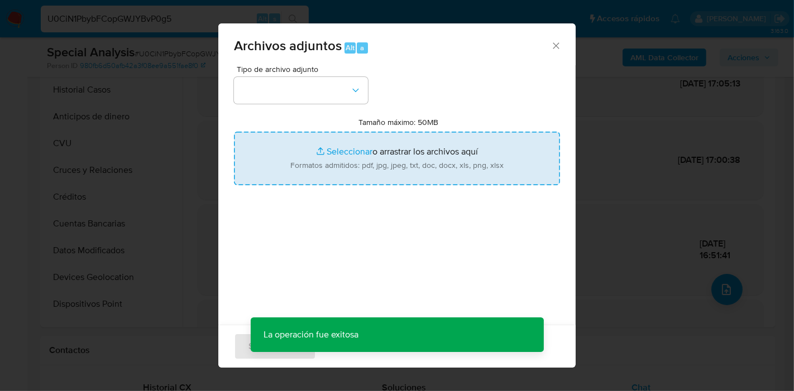
click at [414, 136] on input "Tamaño máximo: 50MB Seleccionar archivos" at bounding box center [397, 159] width 326 height 54
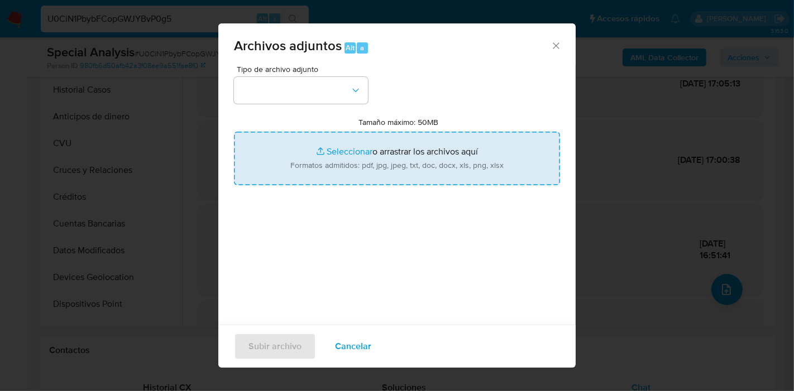
type input "C:\fakepath\Caselog U0CiN1PbybFCopGWJYBvP0g5_2025_09_24_11_47_14.docx"
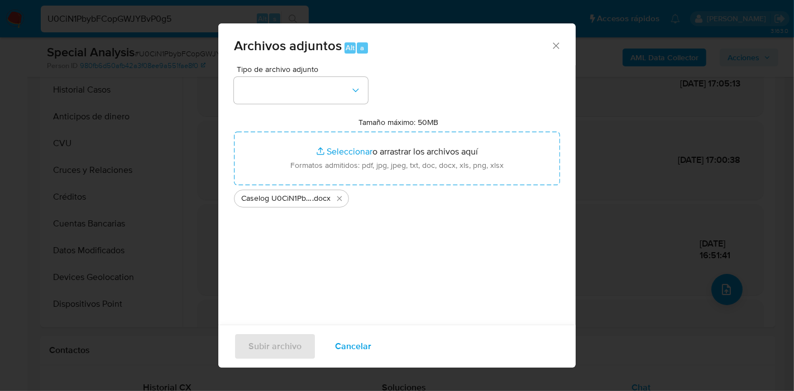
click at [308, 73] on span "Tipo de archivo adjunto" at bounding box center [304, 69] width 134 height 8
click at [306, 80] on button "button" at bounding box center [301, 90] width 134 height 27
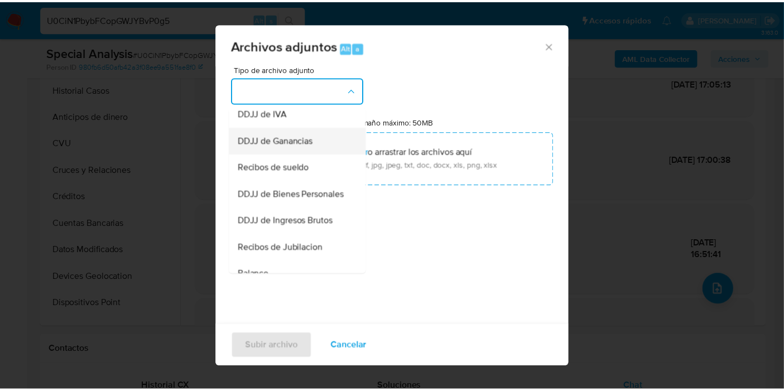
scroll to position [186, 0]
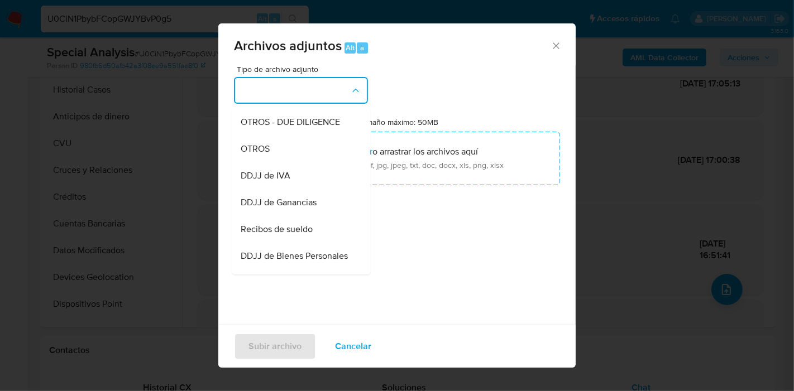
drag, startPoint x: 296, startPoint y: 163, endPoint x: 315, endPoint y: 281, distance: 119.8
click at [296, 162] on div "OTROS" at bounding box center [298, 149] width 114 height 27
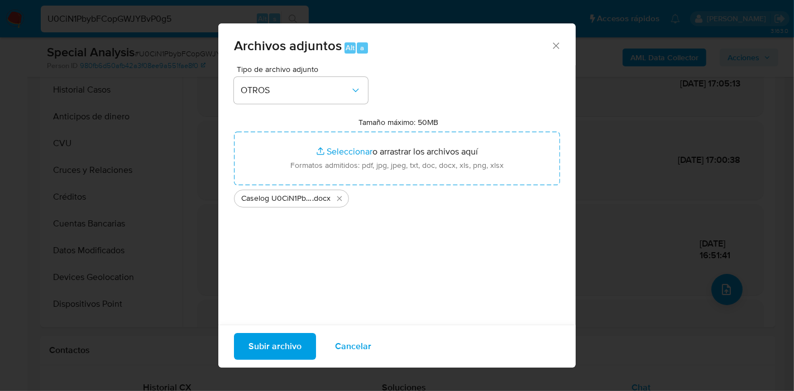
click at [277, 339] on span "Subir archivo" at bounding box center [274, 346] width 53 height 25
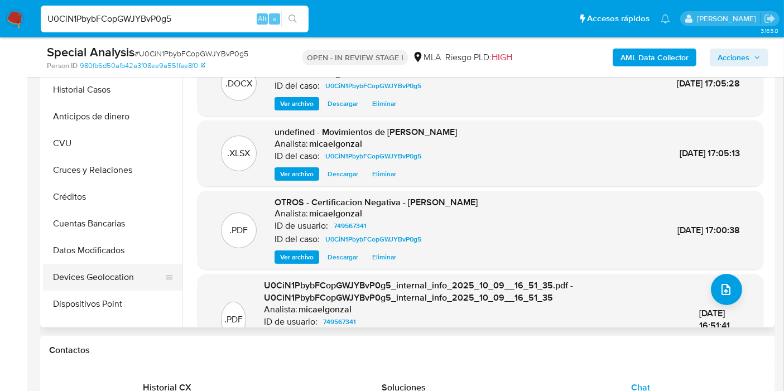
click at [102, 284] on button "Devices Geolocation" at bounding box center [108, 277] width 131 height 27
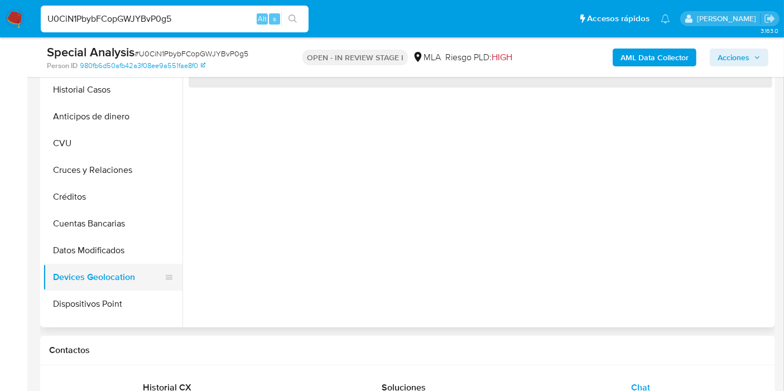
scroll to position [0, 0]
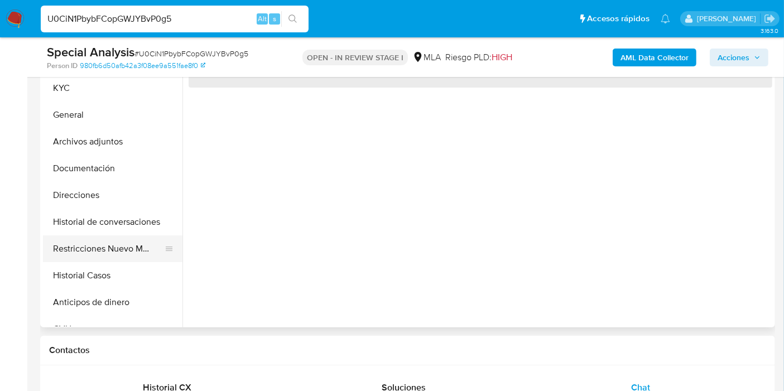
click at [126, 242] on button "Restricciones Nuevo Mundo" at bounding box center [108, 249] width 131 height 27
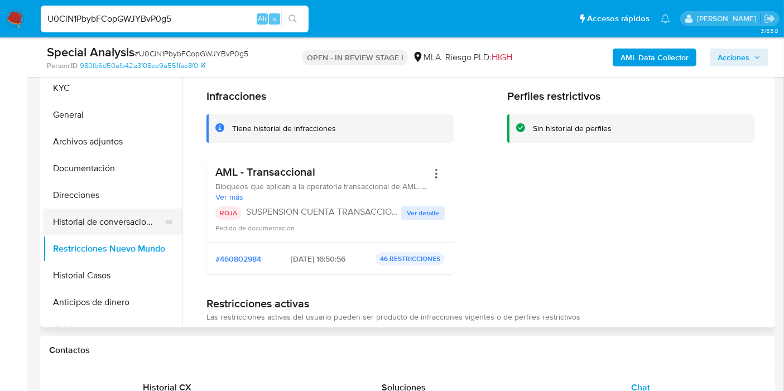
click at [141, 230] on button "Historial de conversaciones" at bounding box center [108, 222] width 131 height 27
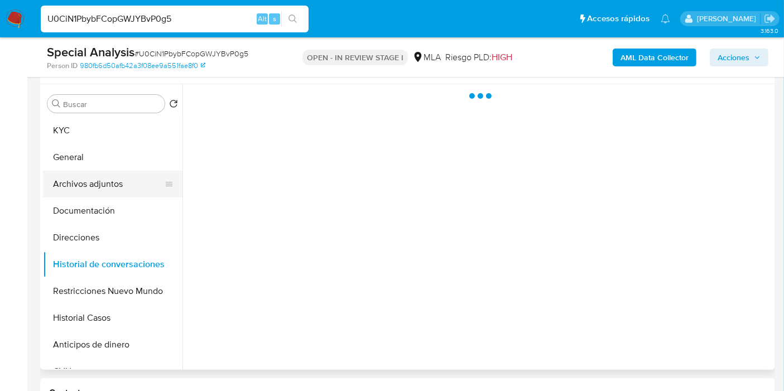
scroll to position [186, 0]
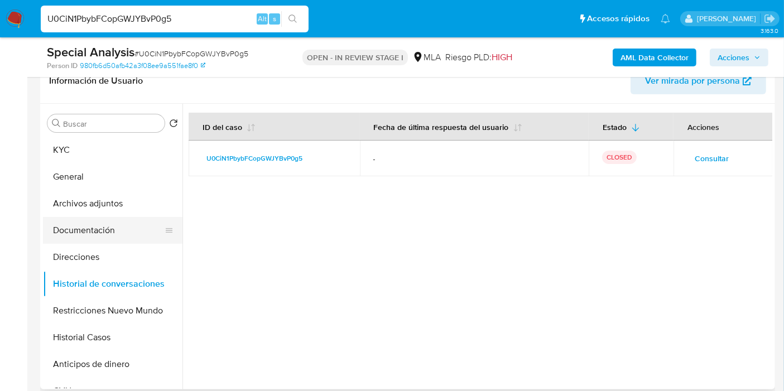
click at [82, 228] on button "Documentación" at bounding box center [108, 230] width 131 height 27
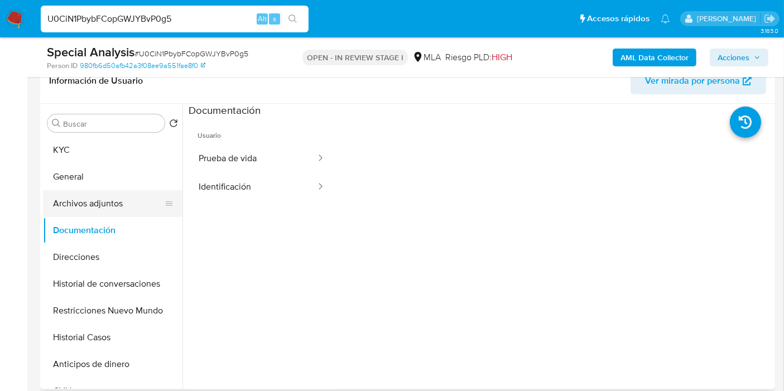
click at [121, 200] on button "Archivos adjuntos" at bounding box center [108, 203] width 131 height 27
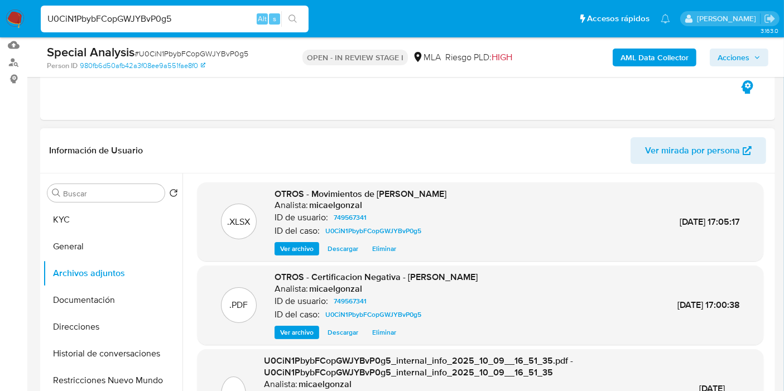
scroll to position [0, 0]
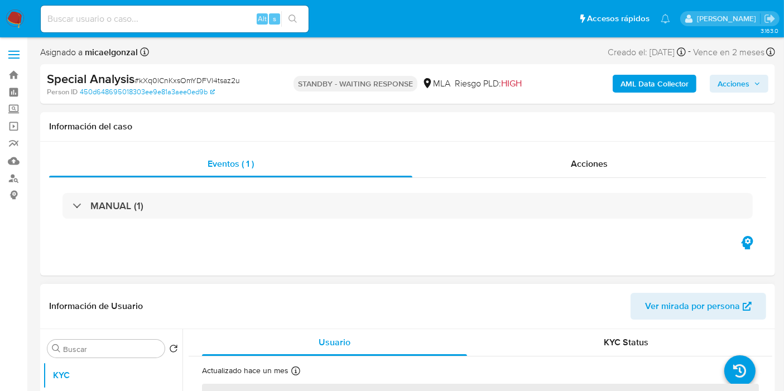
select select "10"
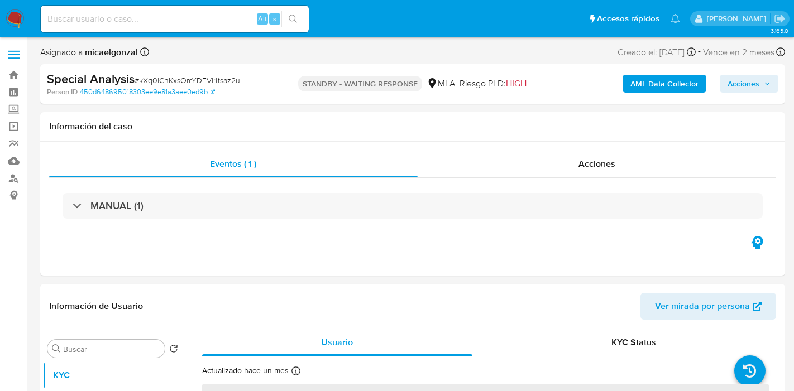
select select "10"
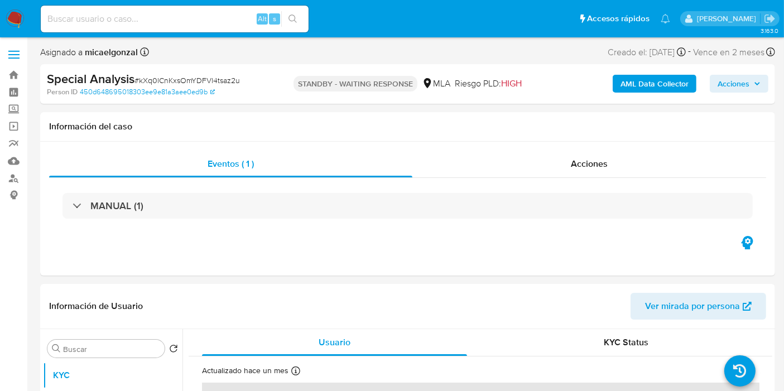
click at [205, 27] on div "Alt s" at bounding box center [175, 19] width 268 height 27
click at [199, 26] on div "Alt s" at bounding box center [175, 19] width 268 height 27
drag, startPoint x: 159, startPoint y: 35, endPoint x: 174, endPoint y: 14, distance: 26.0
click at [167, 25] on nav "Pausado Ver notificaciones Alt s Accesos rápidos Presiona las siguientes teclas…" at bounding box center [392, 18] width 784 height 37
click at [174, 14] on input at bounding box center [175, 19] width 268 height 15
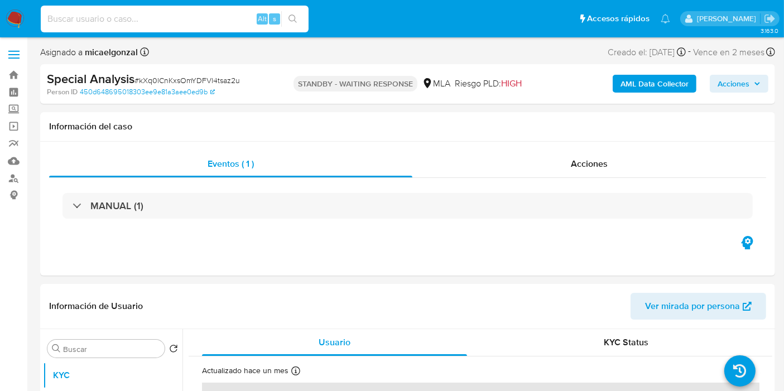
paste input "KEDqS33mt65kKhuptWifajiN"
type input "KEDqS33mt65kKhuptWifajiN"
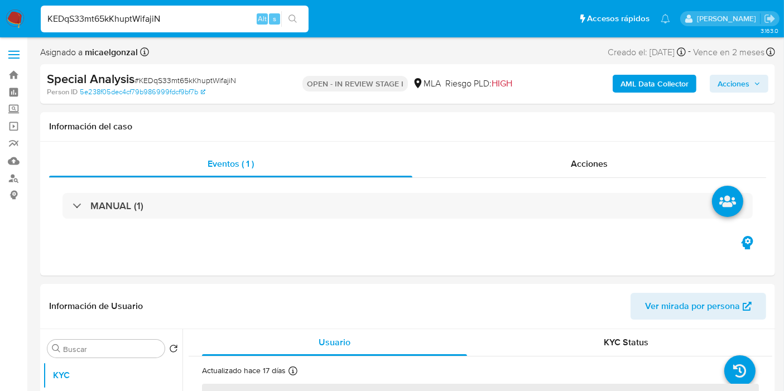
select select "10"
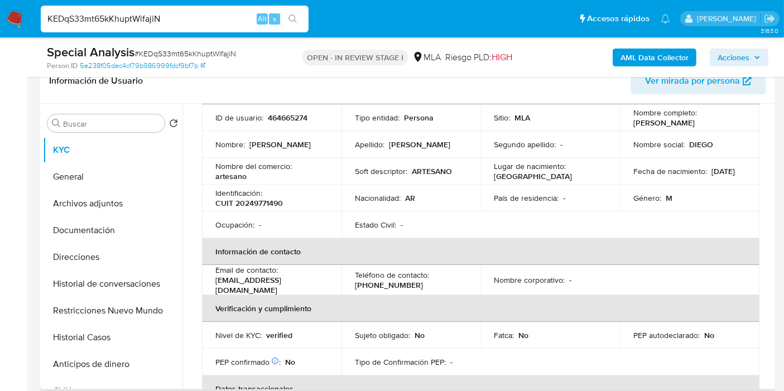
scroll to position [124, 0]
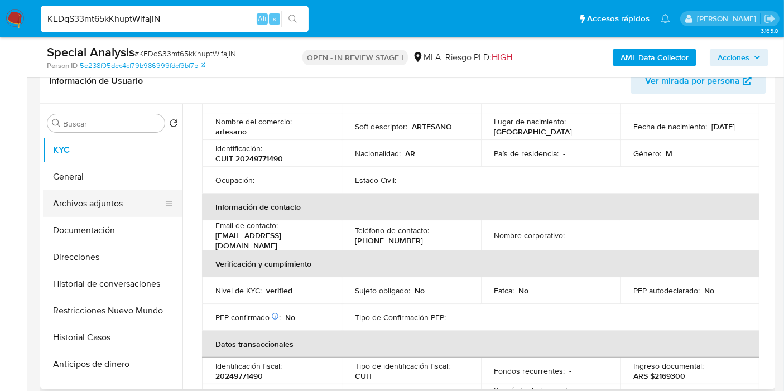
click at [124, 195] on button "Archivos adjuntos" at bounding box center [108, 203] width 131 height 27
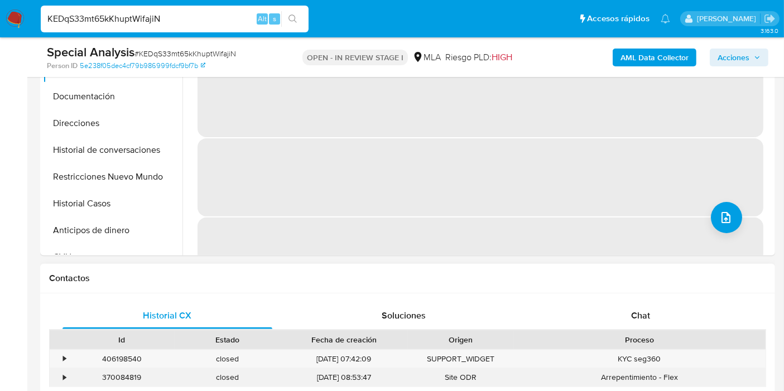
scroll to position [372, 0]
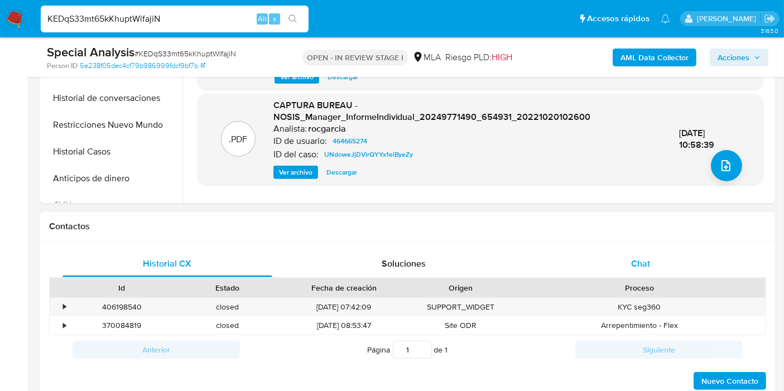
click at [665, 266] on div "Chat" at bounding box center [641, 264] width 210 height 27
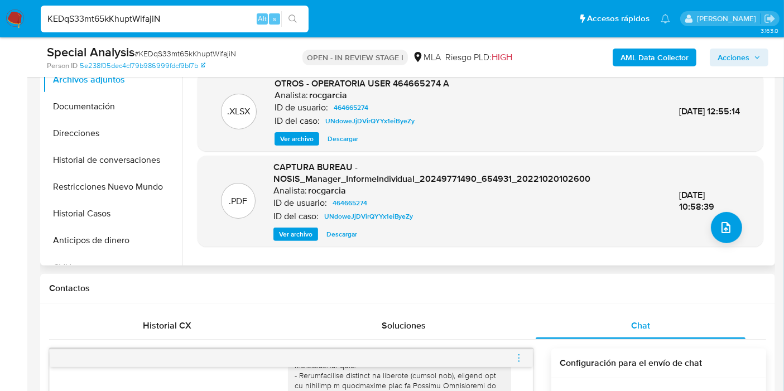
scroll to position [186, 0]
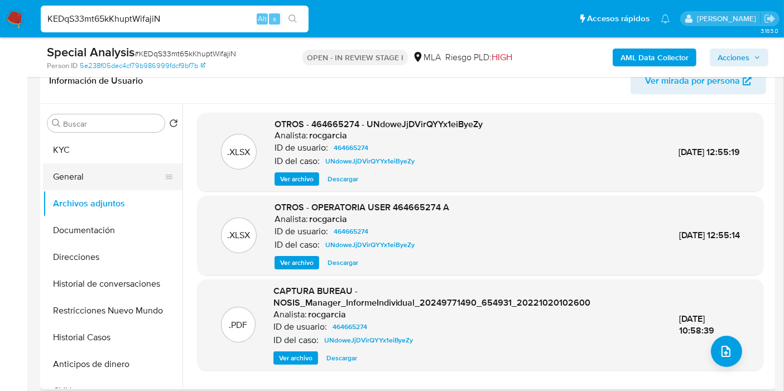
click at [114, 176] on button "General" at bounding box center [108, 177] width 131 height 27
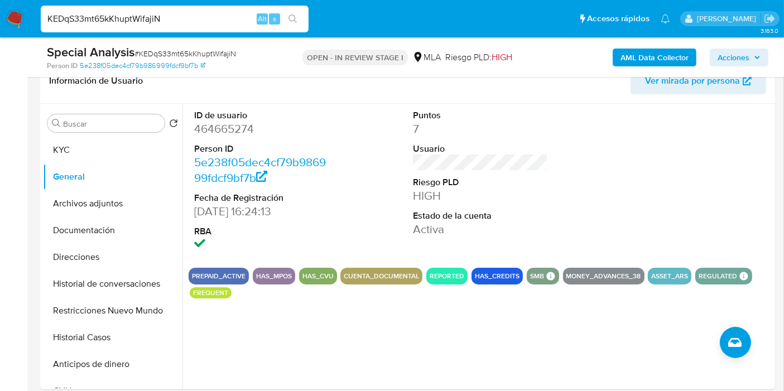
click at [133, 12] on input "KEDqS33mt65kKhuptWifajiN" at bounding box center [175, 19] width 268 height 15
click at [105, 172] on button "General" at bounding box center [108, 177] width 131 height 27
click at [207, 129] on dd "464665274" at bounding box center [261, 129] width 135 height 16
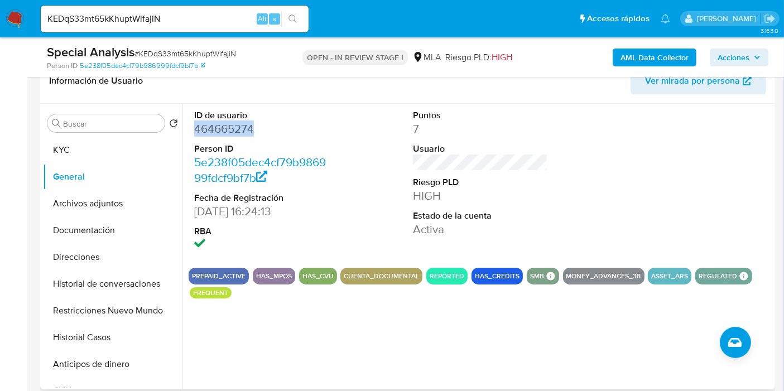
copy dd "464665274"
click at [105, 200] on button "Archivos adjuntos" at bounding box center [108, 203] width 131 height 27
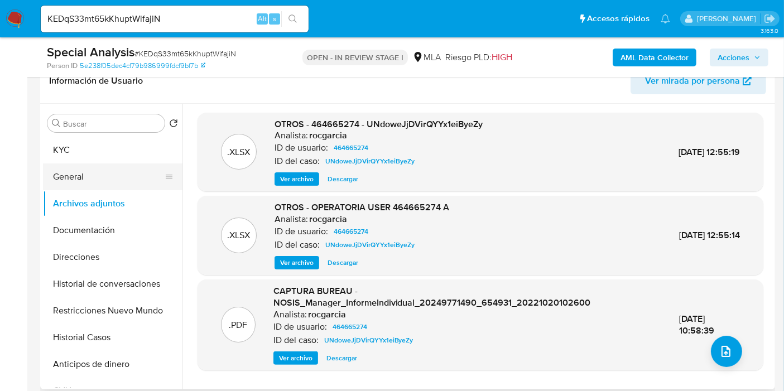
click at [100, 173] on button "General" at bounding box center [108, 177] width 131 height 27
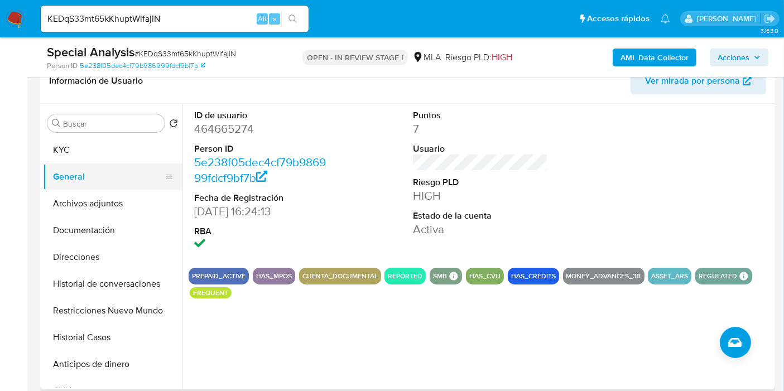
click at [95, 165] on button "General" at bounding box center [108, 177] width 131 height 27
click at [113, 149] on button "KYC" at bounding box center [108, 150] width 131 height 27
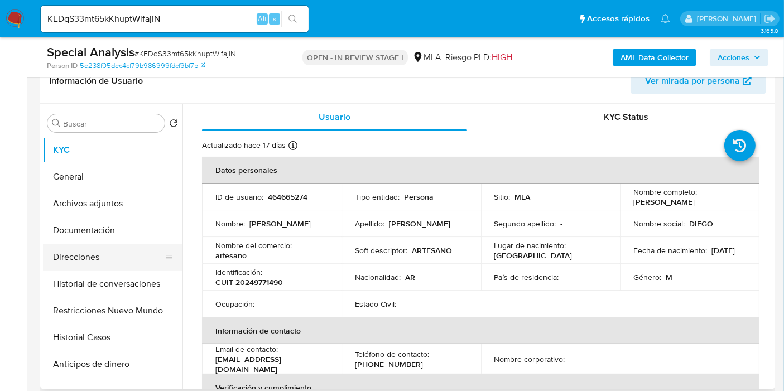
click at [97, 252] on button "Direcciones" at bounding box center [108, 257] width 131 height 27
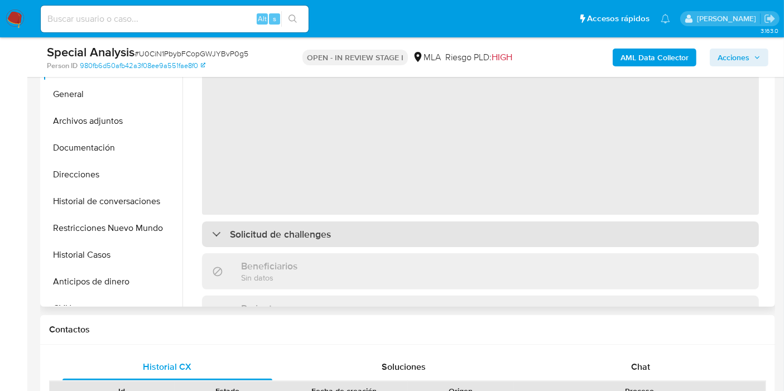
scroll to position [372, 0]
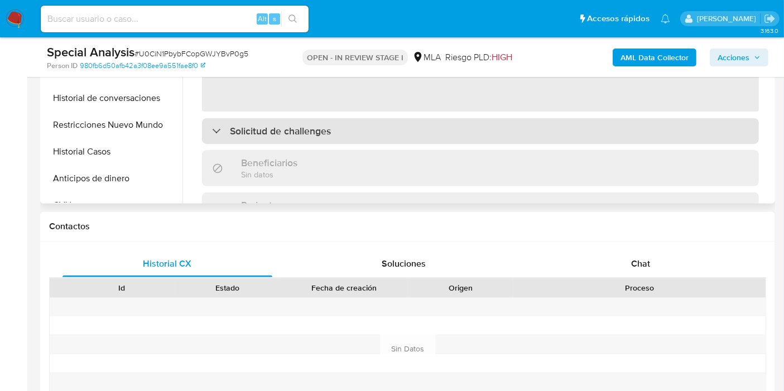
select select "10"
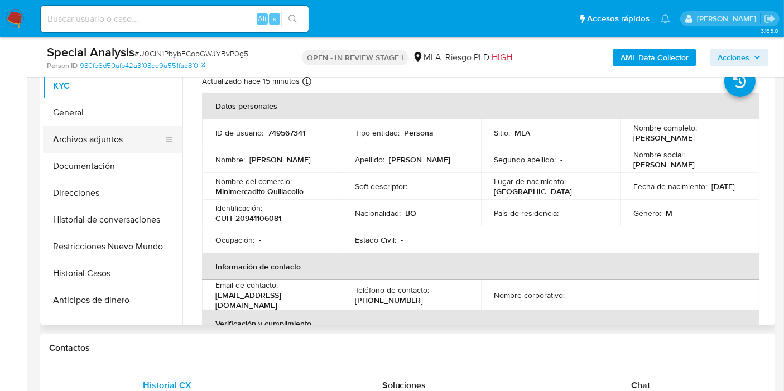
scroll to position [248, 0]
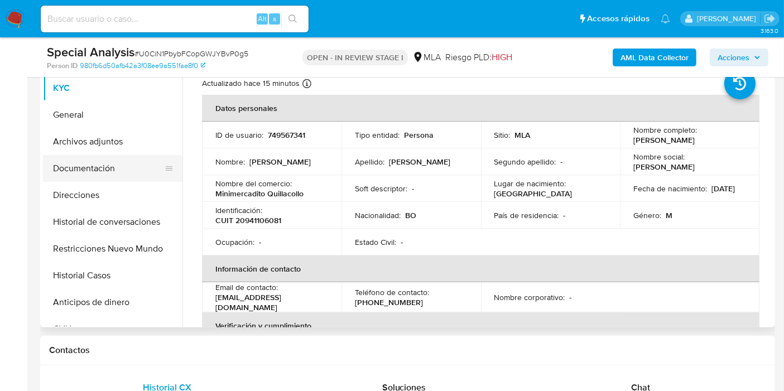
click at [151, 161] on button "Documentación" at bounding box center [108, 168] width 131 height 27
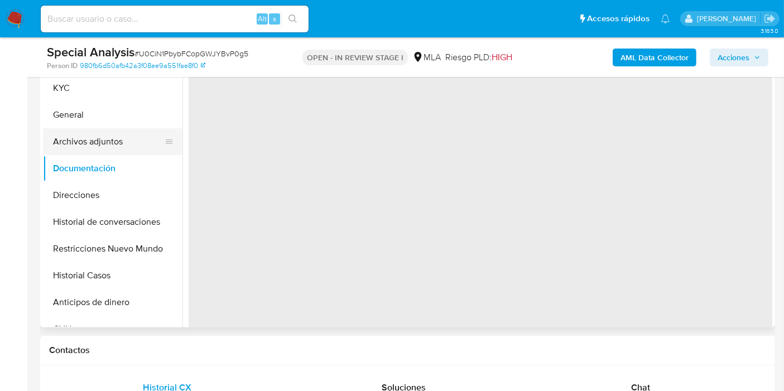
click at [128, 140] on button "Archivos adjuntos" at bounding box center [108, 141] width 131 height 27
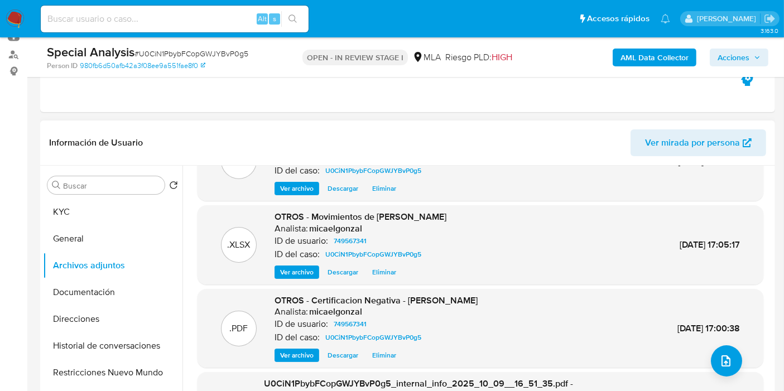
scroll to position [0, 0]
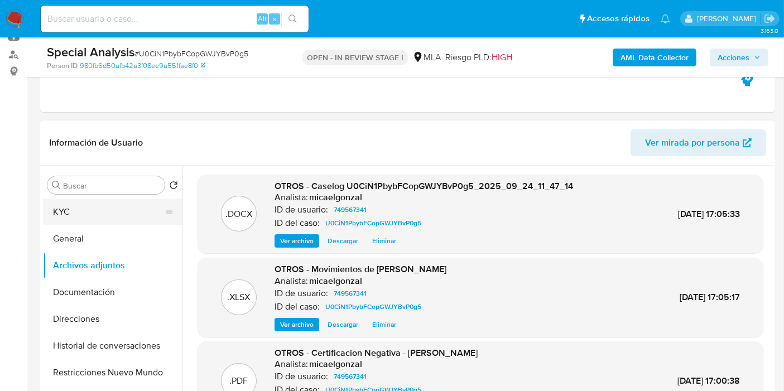
click at [148, 207] on button "KYC" at bounding box center [108, 212] width 131 height 27
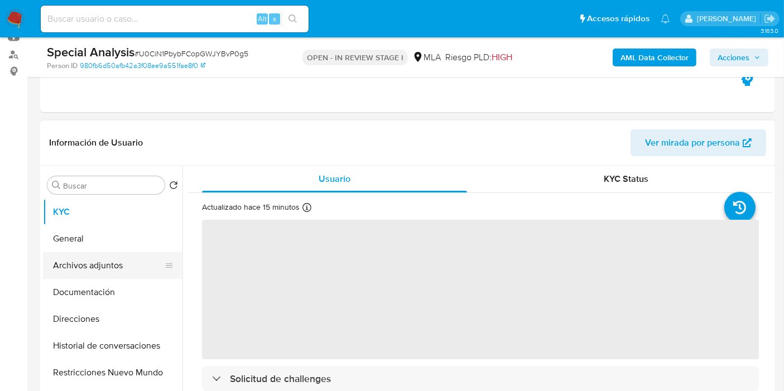
click at [124, 270] on button "Archivos adjuntos" at bounding box center [108, 265] width 131 height 27
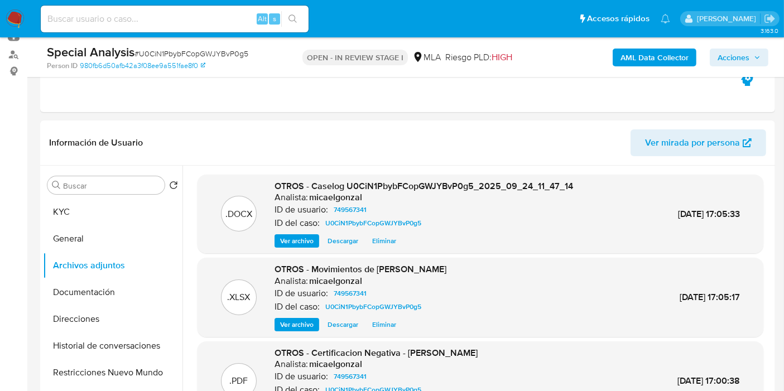
click at [720, 54] on span "Acciones" at bounding box center [734, 58] width 32 height 18
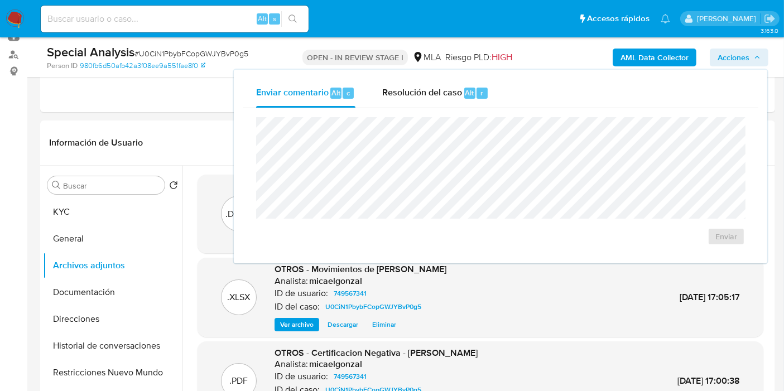
click at [469, 112] on div "Enviar" at bounding box center [501, 181] width 516 height 146
click at [468, 108] on div "Enviar" at bounding box center [501, 181] width 516 height 146
click at [465, 100] on div "Resolución del caso Alt r" at bounding box center [435, 93] width 107 height 29
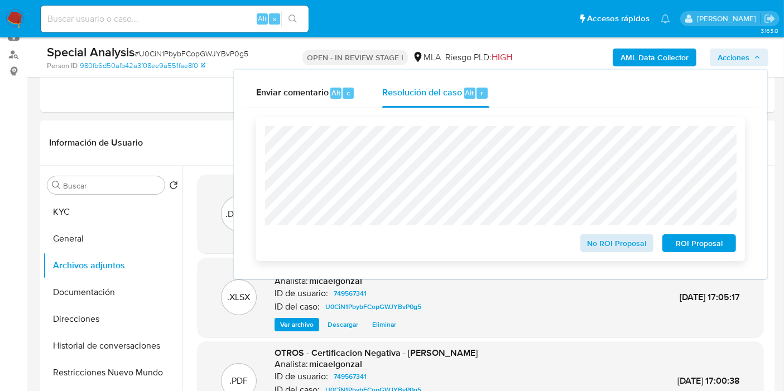
drag, startPoint x: 616, startPoint y: 233, endPoint x: 622, endPoint y: 240, distance: 8.7
click at [620, 233] on div "No ROI Proposal" at bounding box center [617, 241] width 83 height 22
click at [622, 240] on span "No ROI Proposal" at bounding box center [617, 244] width 58 height 16
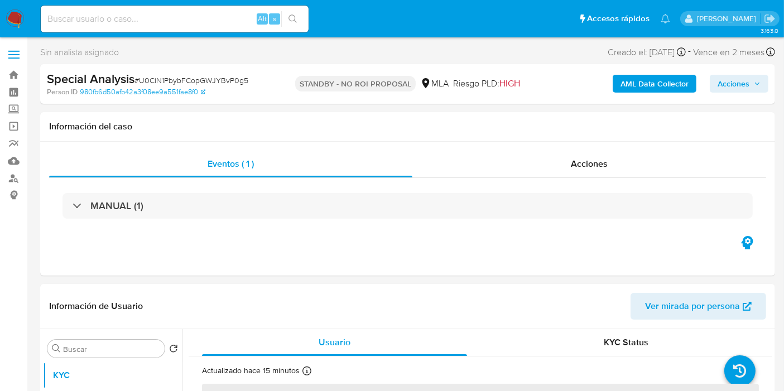
click at [191, 74] on div "Special Analysis # U0CiN1PbybFCopGWJYBvP0g5" at bounding box center [165, 79] width 237 height 17
select select "10"
click at [190, 80] on span "# U0CiN1PbybFCopGWJYBvP0g5" at bounding box center [192, 80] width 114 height 11
copy span "U0CiN1PbybFCopGWJYBvP0g5"
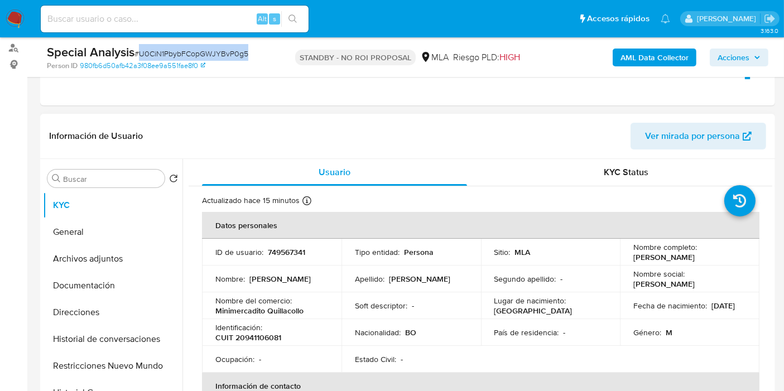
scroll to position [186, 0]
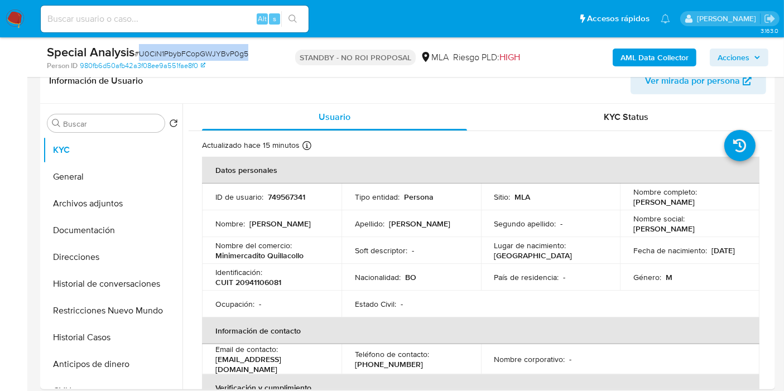
copy span "U0CiN1PbybFCopGWJYBvP0g5"
click at [14, 20] on img at bounding box center [15, 18] width 19 height 19
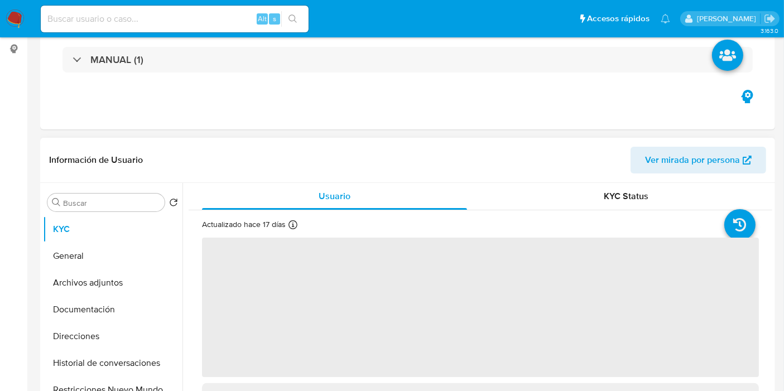
scroll to position [186, 0]
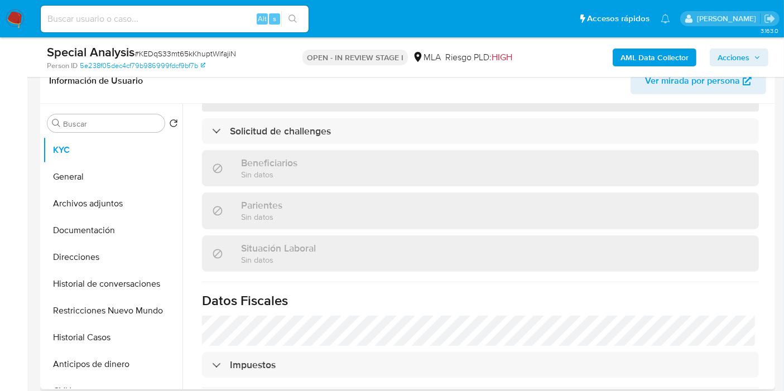
select select "10"
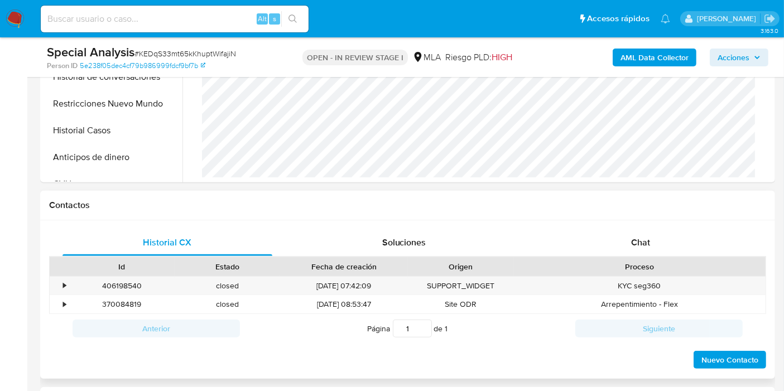
scroll to position [434, 0]
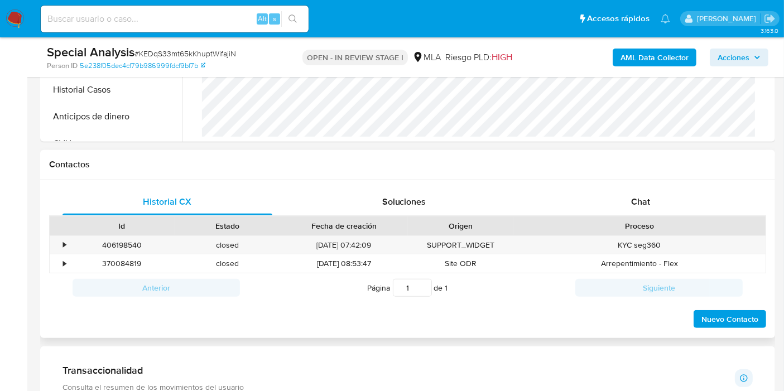
click at [684, 169] on h1 "Contactos" at bounding box center [407, 164] width 717 height 11
click at [671, 195] on div "Chat" at bounding box center [641, 202] width 210 height 27
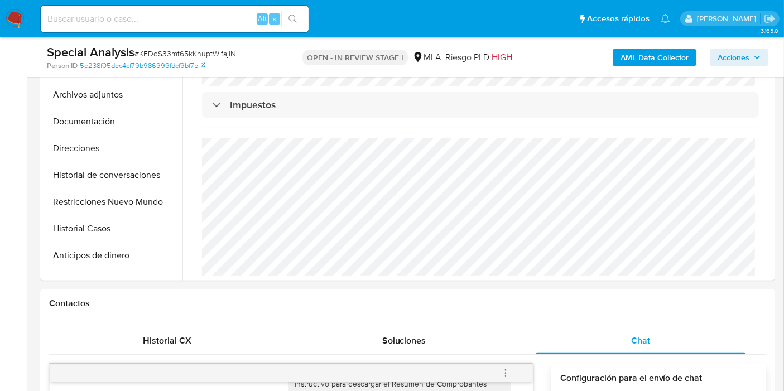
scroll to position [124, 0]
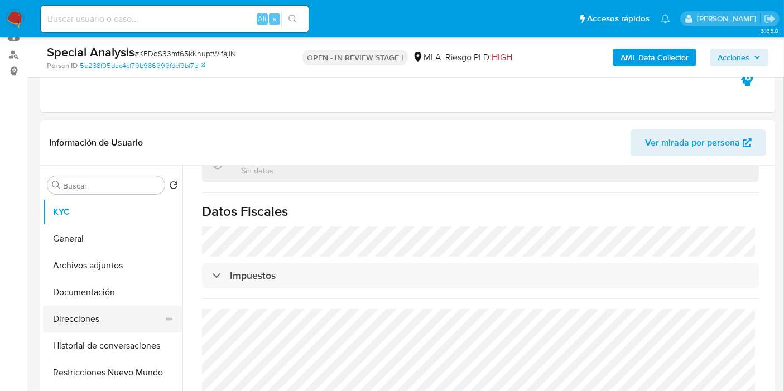
click at [105, 327] on button "Direcciones" at bounding box center [108, 319] width 131 height 27
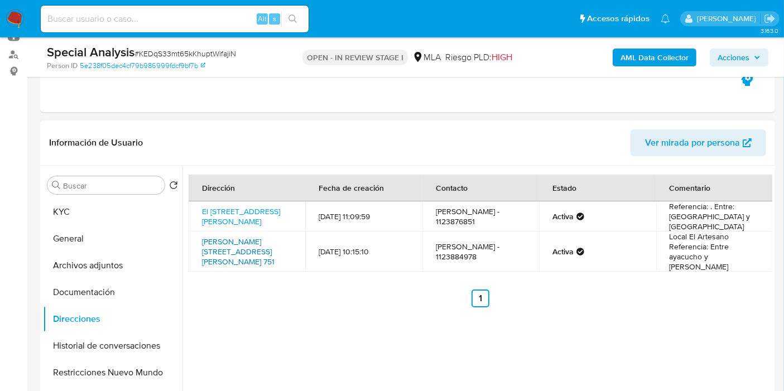
click at [263, 257] on link "Guillermo Costalonga 751, General Rodríguez, Buenos Aires, 1748, Argentina 751" at bounding box center [238, 251] width 73 height 31
click at [251, 223] on link "El Mangrullo 457, General Rodríguez, Buenos Aires, 1748, Argentina 457" at bounding box center [241, 216] width 78 height 21
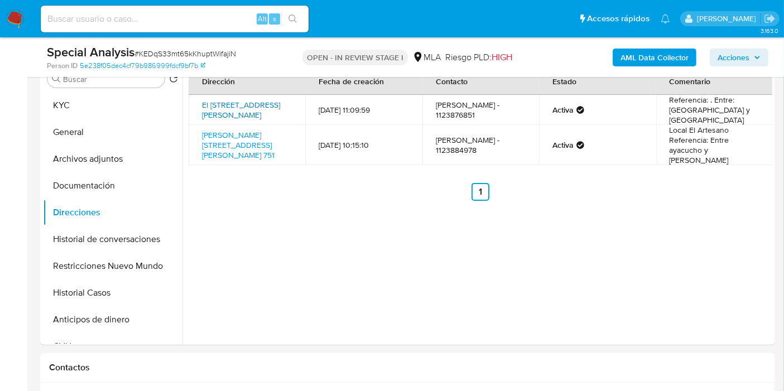
scroll to position [186, 0]
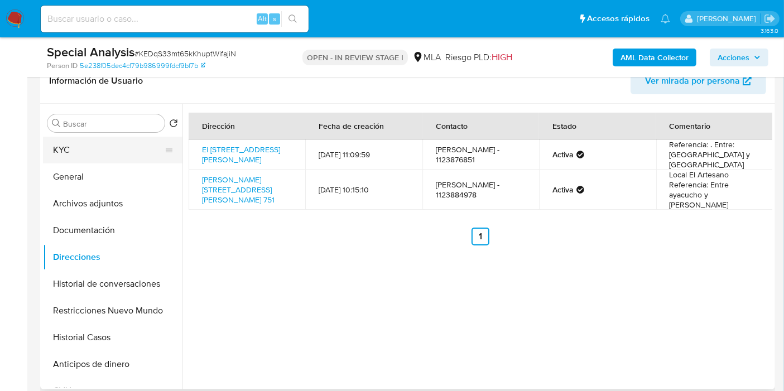
click at [112, 147] on button "KYC" at bounding box center [108, 150] width 131 height 27
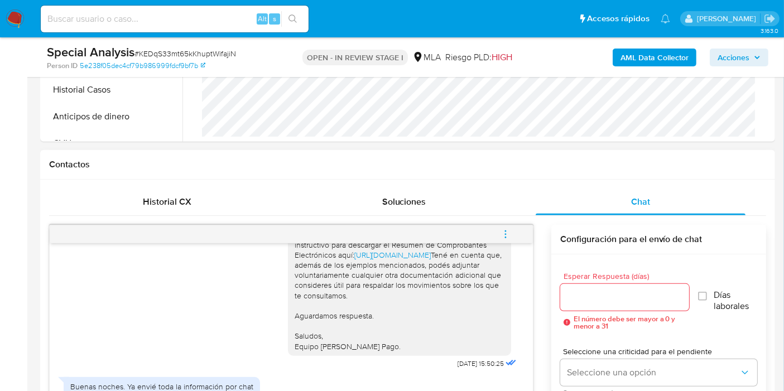
scroll to position [620, 0]
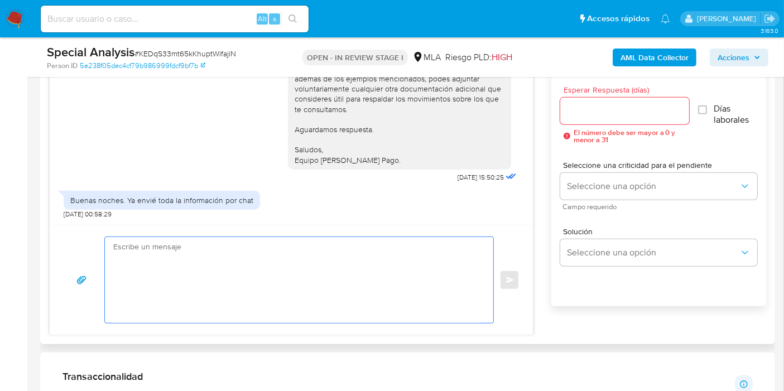
click at [266, 244] on textarea at bounding box center [296, 280] width 366 height 86
type textarea "h"
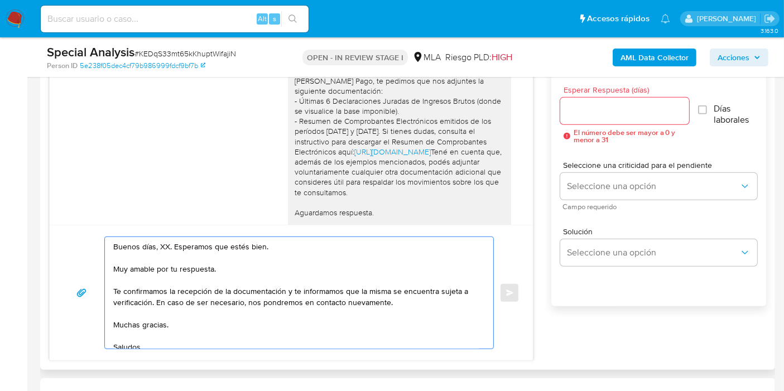
scroll to position [858, 0]
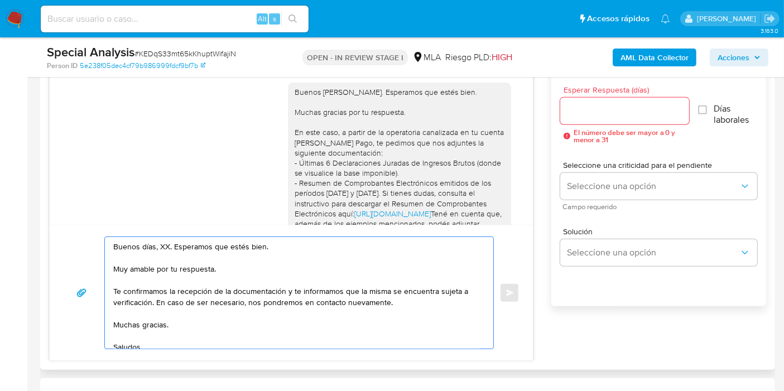
click at [162, 239] on textarea "Buenos días, XX. Esperamos que estés bien. Muy amable por tu respuesta. Te conf…" at bounding box center [296, 293] width 366 height 112
click at [162, 245] on textarea "Buenos días, XX. Esperamos que estés bien. Muy amable por tu respuesta. Te conf…" at bounding box center [296, 293] width 366 height 112
click at [183, 260] on textarea "Buenos días, Diego. Esperamos que estés bien. Muy amable por tu respuesta. Te c…" at bounding box center [296, 293] width 366 height 112
click at [177, 267] on textarea "Buenos días, Diego. Esperamos que estés bien. Muy amable por tu respuesta. Te c…" at bounding box center [296, 293] width 366 height 112
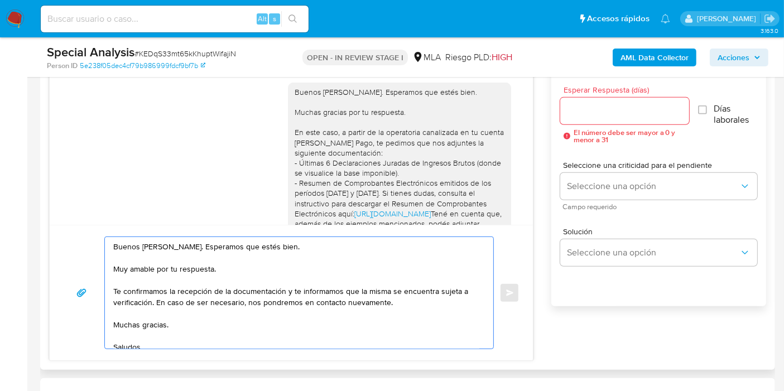
click at [177, 267] on textarea "Buenos días, Diego. Esperamos que estés bien. Muy amable por tu respuesta. Te c…" at bounding box center [296, 293] width 366 height 112
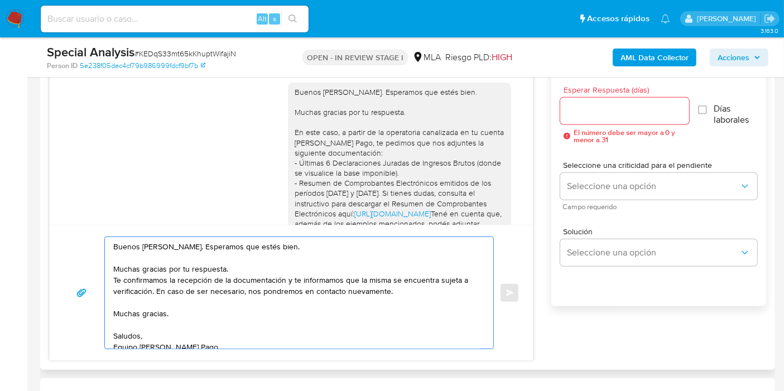
drag, startPoint x: 152, startPoint y: 289, endPoint x: 113, endPoint y: 281, distance: 40.5
click at [113, 281] on textarea "Buenos días, Diego. Esperamos que estés bien. Muchas gracias por tu respuesta. …" at bounding box center [296, 293] width 366 height 112
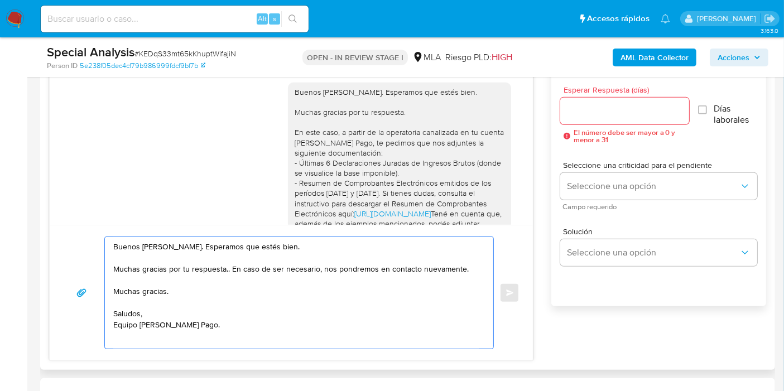
click at [127, 292] on textarea "Buenos días, Diego. Esperamos que estés bien. Muchas gracias por tu respuesta..…" at bounding box center [296, 293] width 366 height 112
click at [124, 328] on textarea "Buenos días, Diego. Esperamos que estés bien. Muchas gracias por tu respuesta..…" at bounding box center [296, 293] width 366 height 112
click at [124, 335] on textarea "Buenos días, Diego. Esperamos que estés bien. Muchas gracias por tu respuesta..…" at bounding box center [296, 293] width 366 height 112
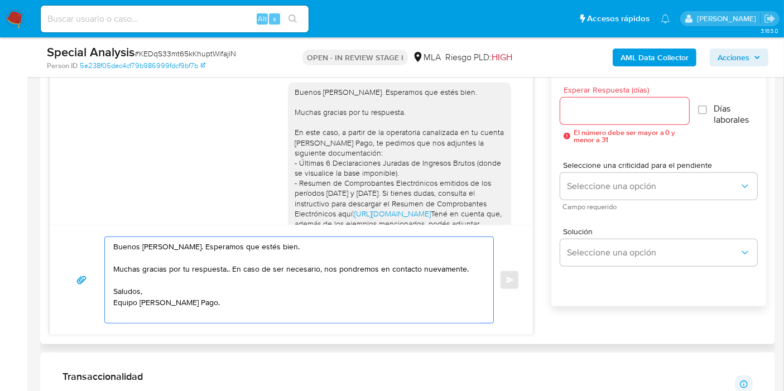
click at [226, 270] on textarea "Buenos días, Diego. Esperamos que estés bien. Muchas gracias por tu respuesta..…" at bounding box center [296, 280] width 366 height 86
click at [228, 269] on textarea "Buenos días, Diego. Esperamos que estés bien. Muchas gracias por tu respuesta. …" at bounding box center [296, 280] width 366 height 86
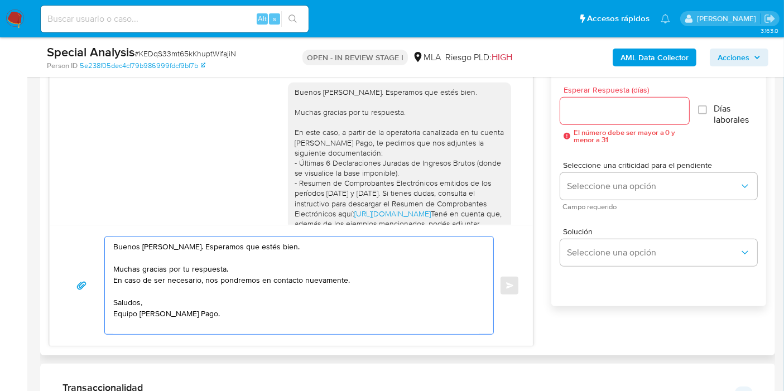
click at [373, 272] on textarea "Buenos [PERSON_NAME]. Esperamos que estés bien. Muchas gracias por tu respuesta…" at bounding box center [296, 285] width 366 height 97
type textarea "Buenos [PERSON_NAME]. Esperamos que estés bien. Muchas gracias por tu respuesta…"
click at [637, 121] on div at bounding box center [624, 111] width 129 height 27
click at [641, 116] on input "Esperar Respuesta (días)" at bounding box center [624, 111] width 129 height 15
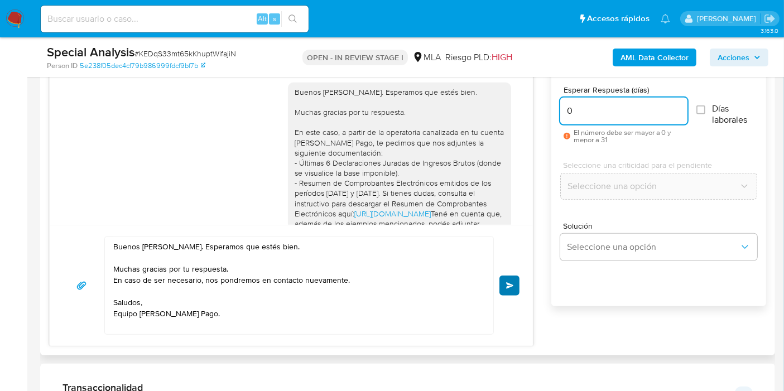
type input "0"
click at [507, 279] on button "Enviar" at bounding box center [510, 286] width 20 height 20
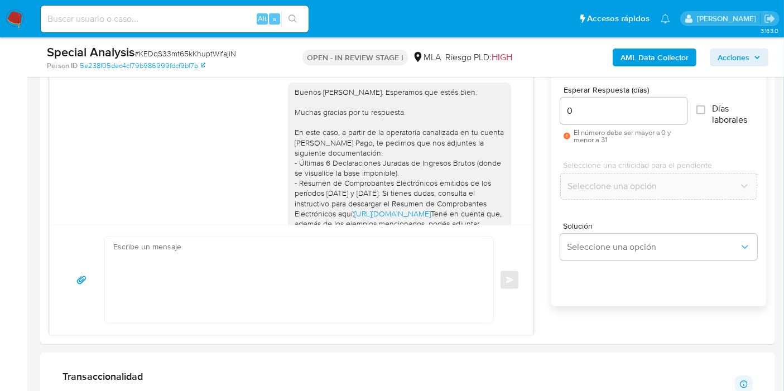
scroll to position [1158, 0]
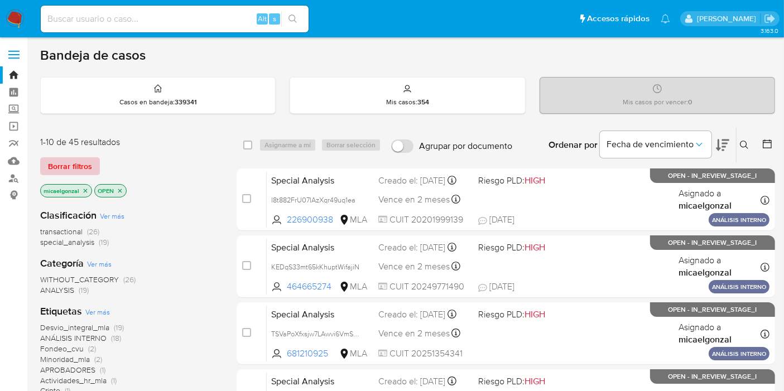
click at [88, 170] on span "Borrar filtros" at bounding box center [70, 167] width 44 height 16
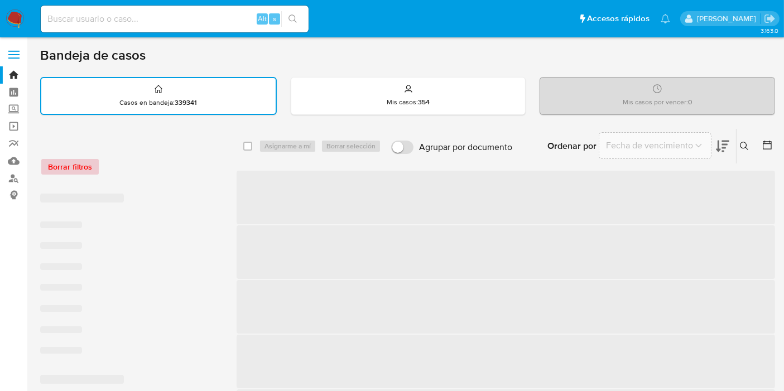
click at [88, 170] on div "Borrar filtros" at bounding box center [129, 167] width 179 height 18
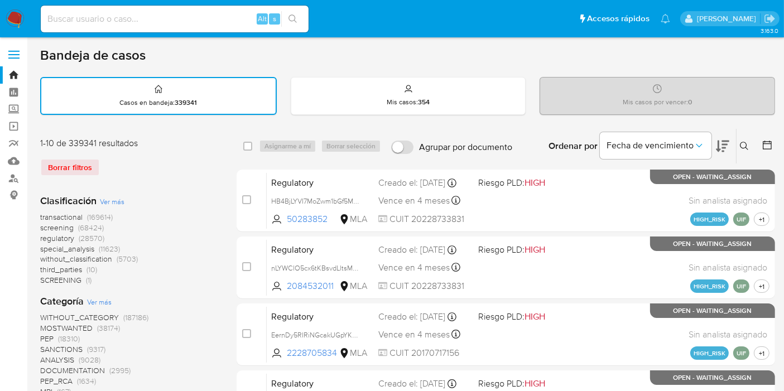
click at [743, 155] on div "Ingrese ID de usuario o caso Buscar Borrar filtros" at bounding box center [745, 146] width 19 height 35
click at [743, 142] on icon at bounding box center [744, 146] width 9 height 9
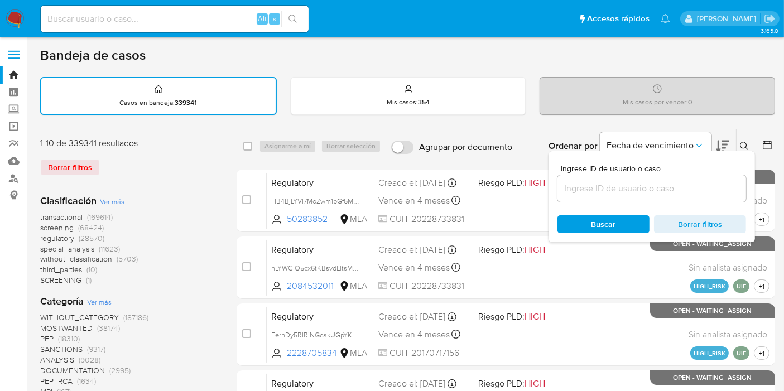
click at [637, 189] on input at bounding box center [652, 188] width 189 height 15
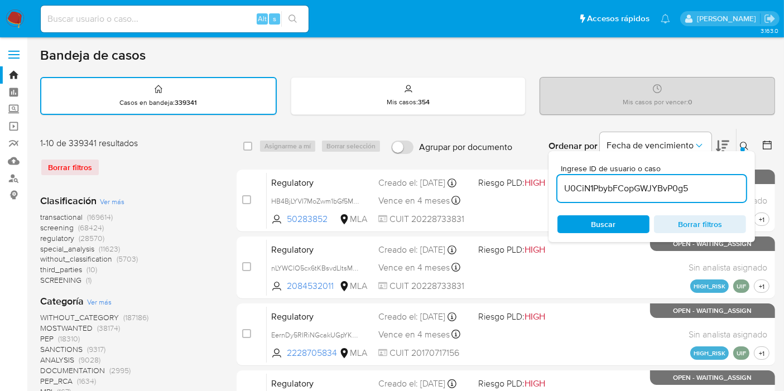
type input "U0CiN1PbybFCopGWJYBvP0g5"
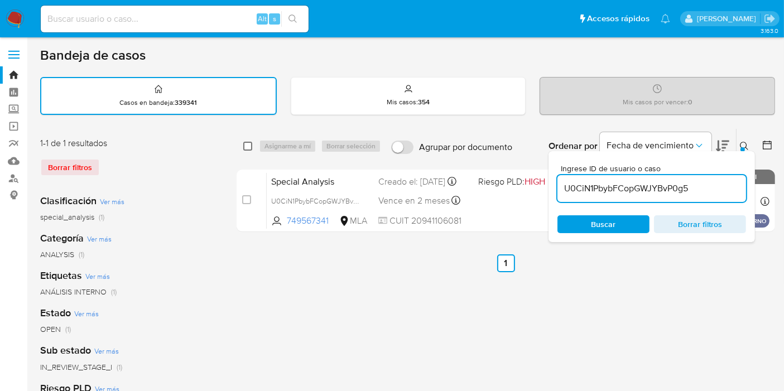
click at [247, 143] on input "checkbox" at bounding box center [247, 146] width 9 height 9
checkbox input "true"
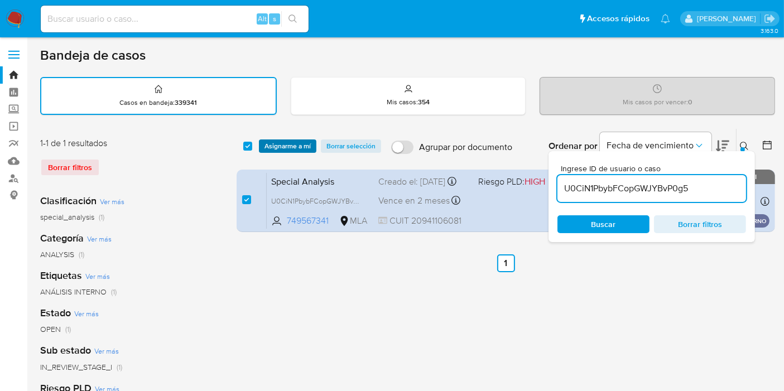
click at [273, 142] on span "Asignarme a mí" at bounding box center [288, 146] width 46 height 11
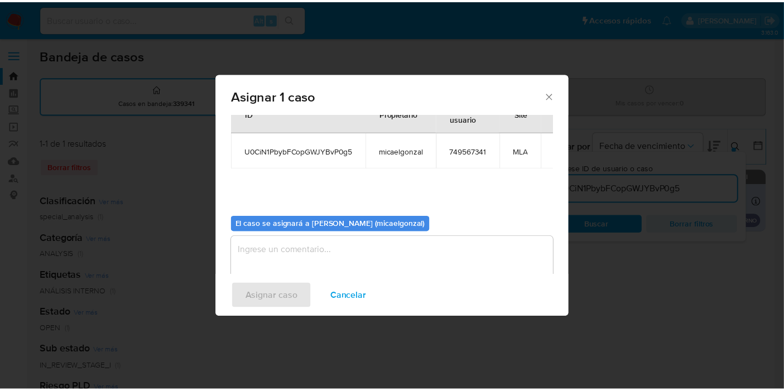
scroll to position [57, 0]
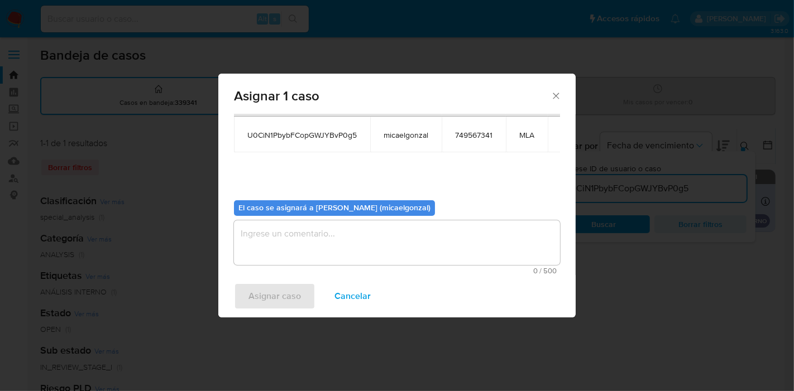
click at [300, 249] on textarea "assign-modal" at bounding box center [397, 242] width 326 height 45
click at [287, 286] on span "Asignar caso" at bounding box center [274, 296] width 52 height 25
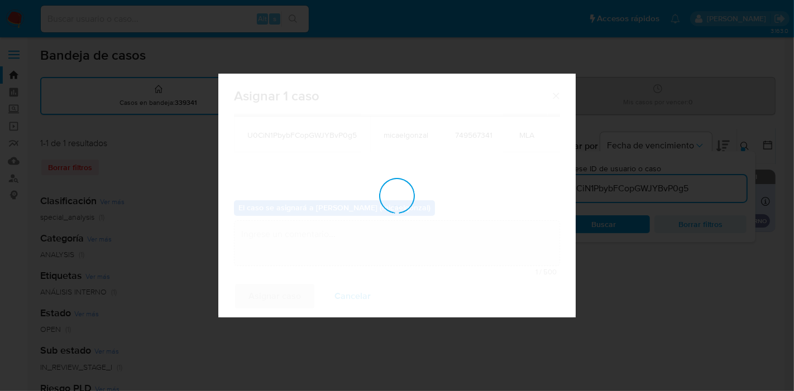
checkbox input "false"
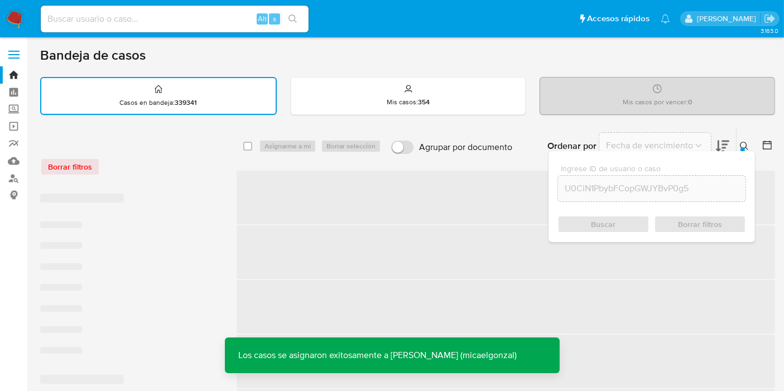
click at [185, 8] on div "Alt s" at bounding box center [175, 19] width 268 height 27
click at [166, 22] on input at bounding box center [175, 19] width 268 height 15
paste input "U0CiN1PbybFCopGWJYBvP0g5"
type input "U0CiN1PbybFCopGWJYBvP0g5"
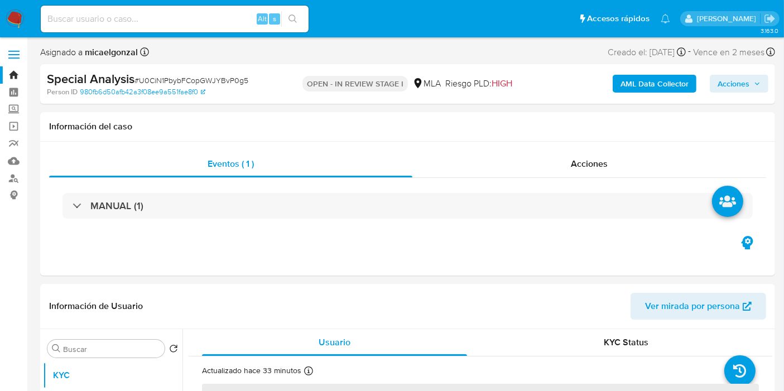
click at [726, 83] on span "Acciones" at bounding box center [734, 84] width 32 height 18
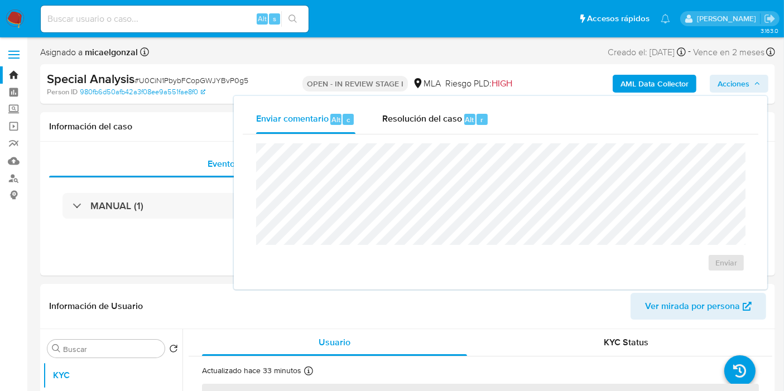
select select "10"
click at [483, 112] on div "Resolución del caso Alt r" at bounding box center [435, 119] width 107 height 29
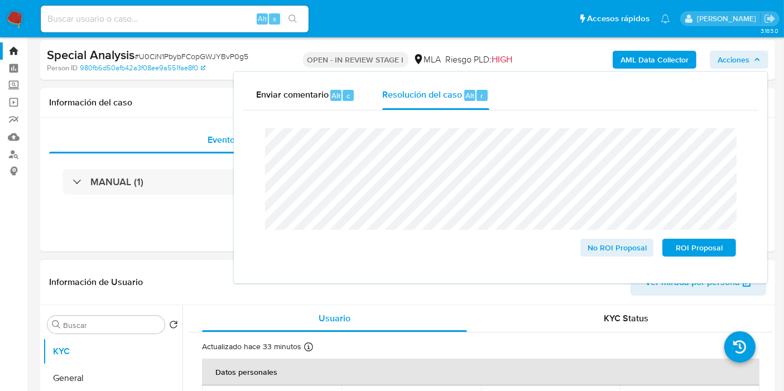
scroll to position [62, 0]
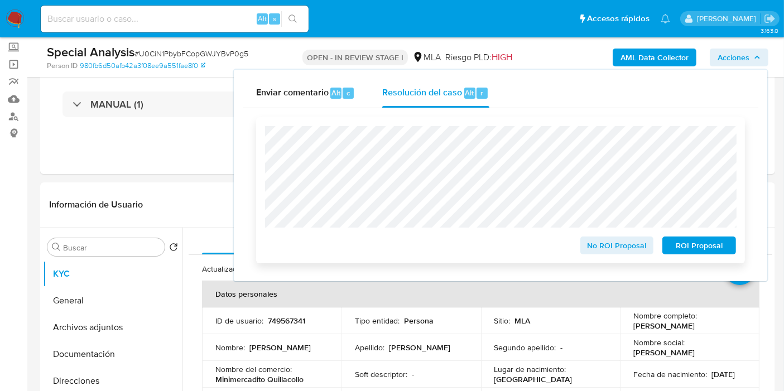
click at [675, 242] on span "ROI Proposal" at bounding box center [699, 246] width 58 height 16
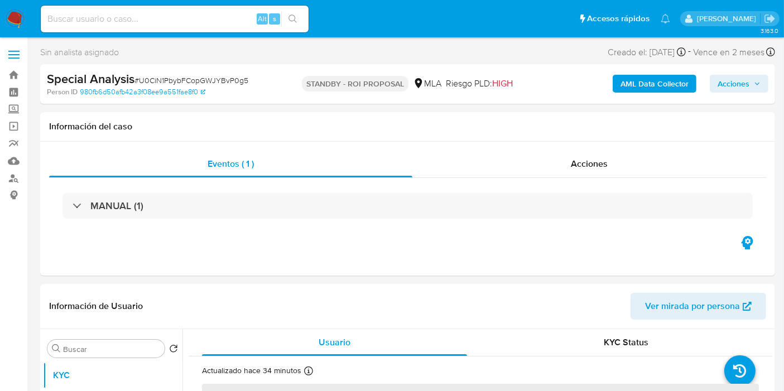
click at [22, 25] on img at bounding box center [15, 18] width 19 height 19
select select "10"
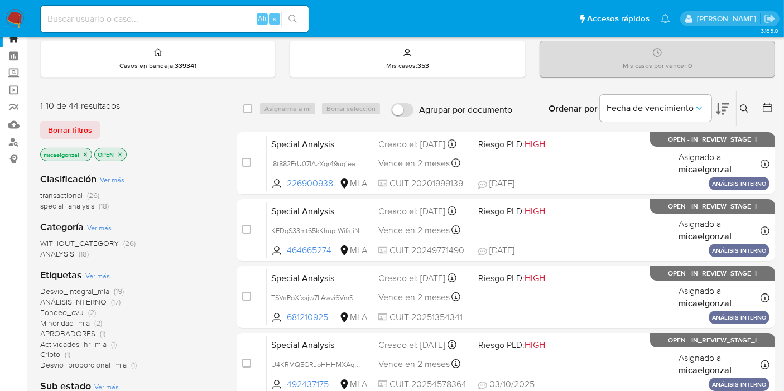
scroll to position [62, 0]
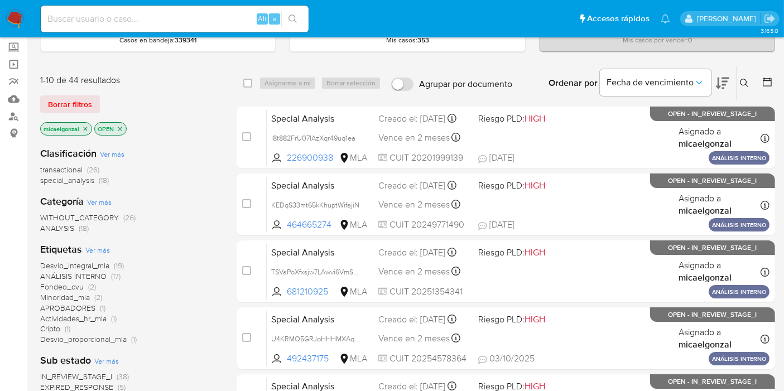
click at [86, 126] on icon "close-filter" at bounding box center [85, 129] width 7 height 7
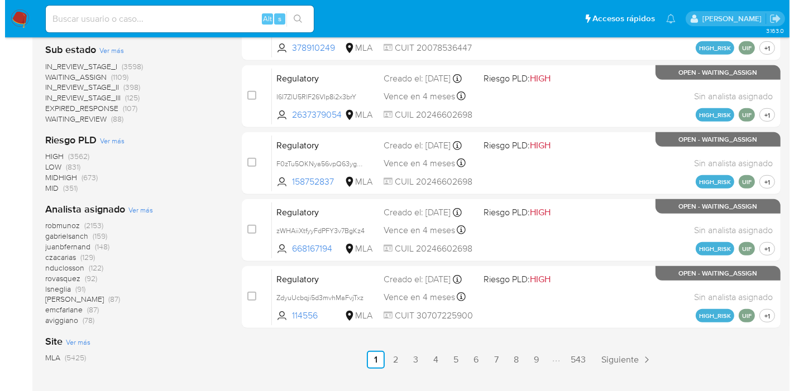
scroll to position [577, 0]
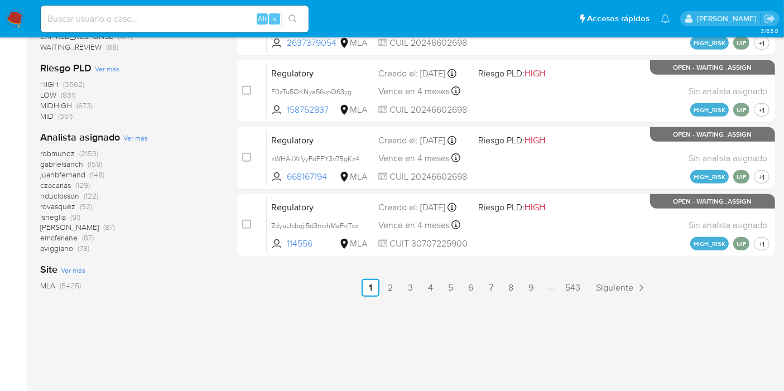
click at [134, 135] on span "Ver más" at bounding box center [135, 138] width 25 height 10
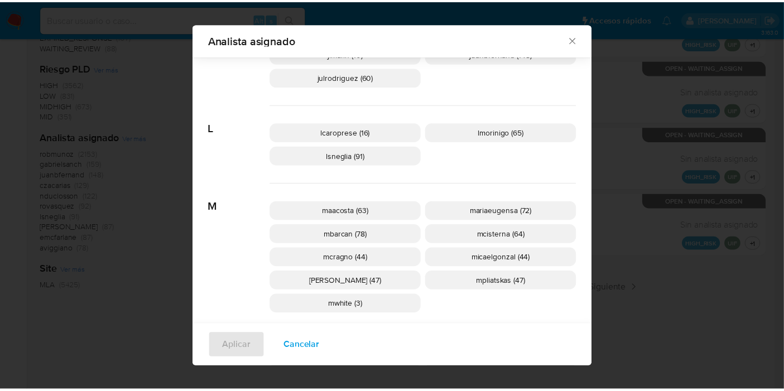
scroll to position [550, 0]
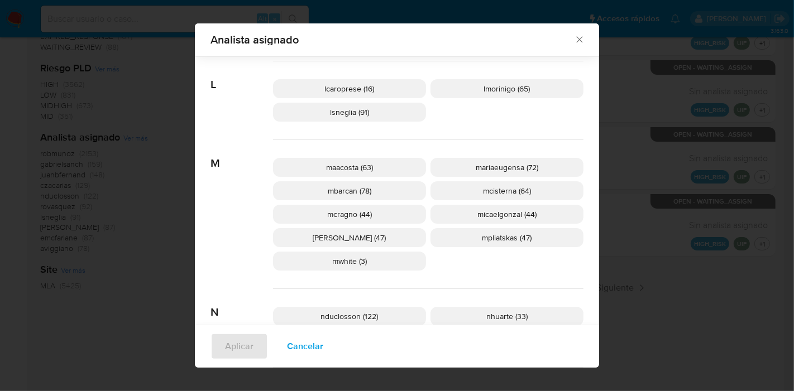
click at [577, 36] on icon "Cerrar" at bounding box center [579, 39] width 11 height 11
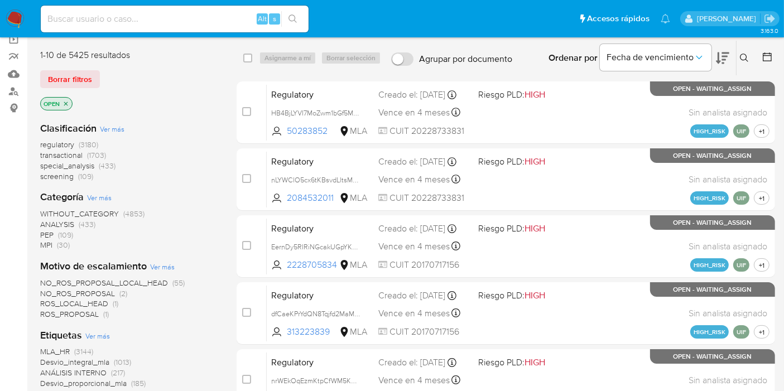
scroll to position [0, 0]
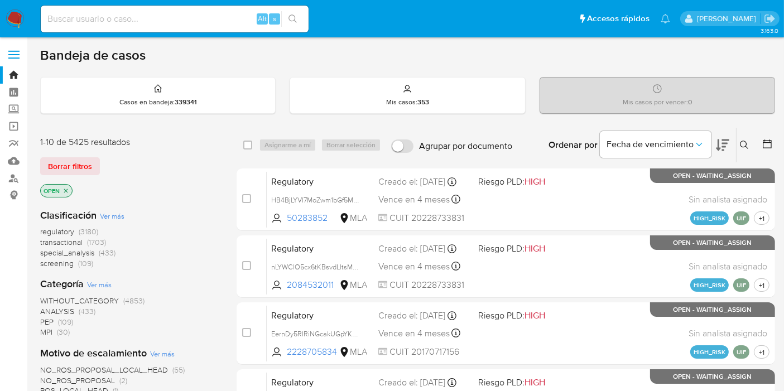
click at [8, 23] on img at bounding box center [15, 18] width 19 height 19
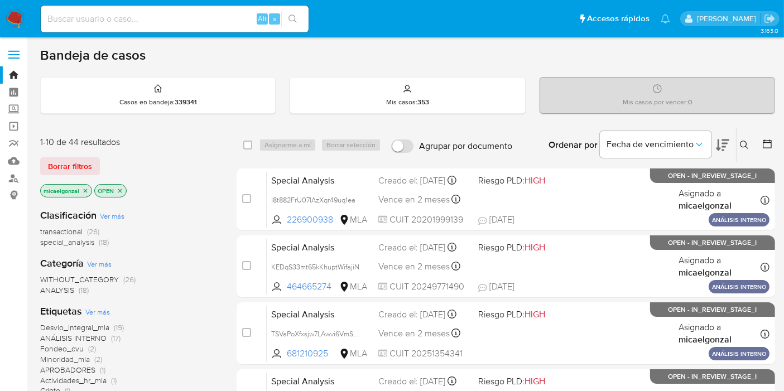
click at [61, 228] on span "transactional" at bounding box center [61, 231] width 42 height 11
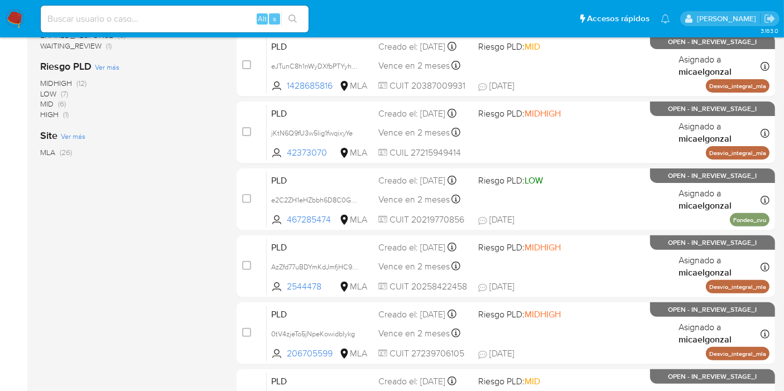
scroll to position [529, 0]
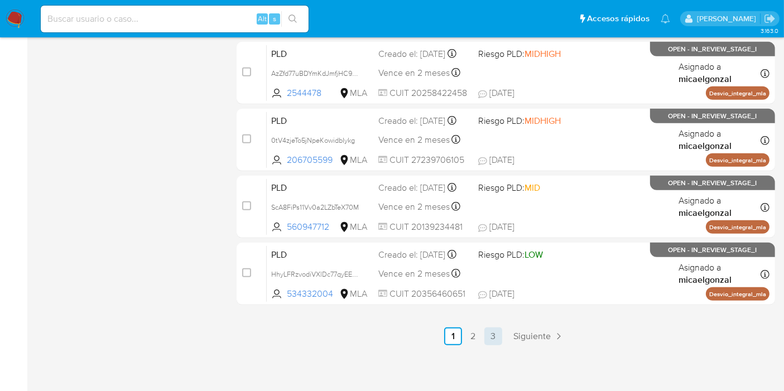
click at [500, 330] on link "3" at bounding box center [494, 337] width 18 height 18
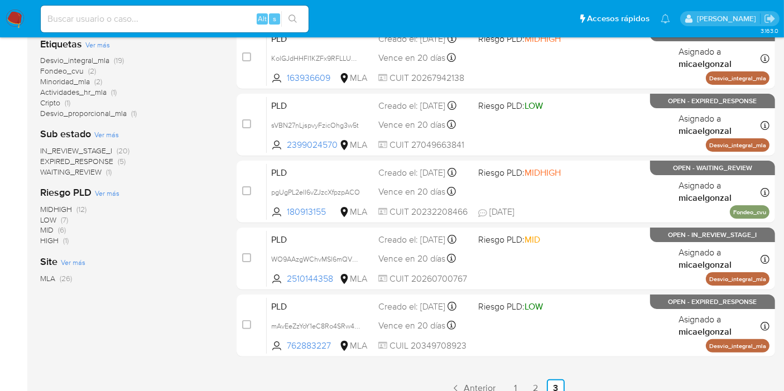
scroll to position [164, 0]
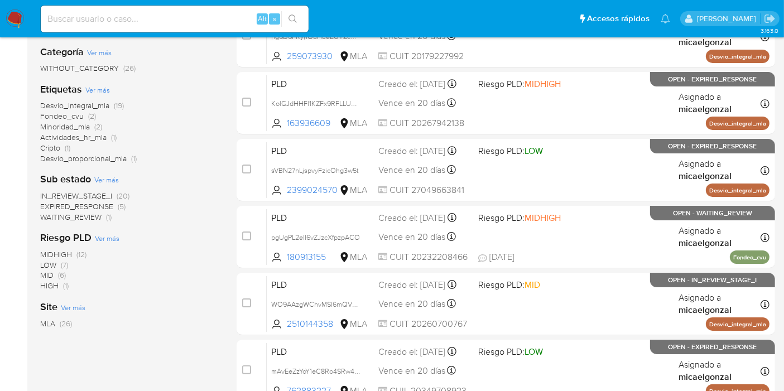
click at [7, 17] on img at bounding box center [15, 18] width 19 height 19
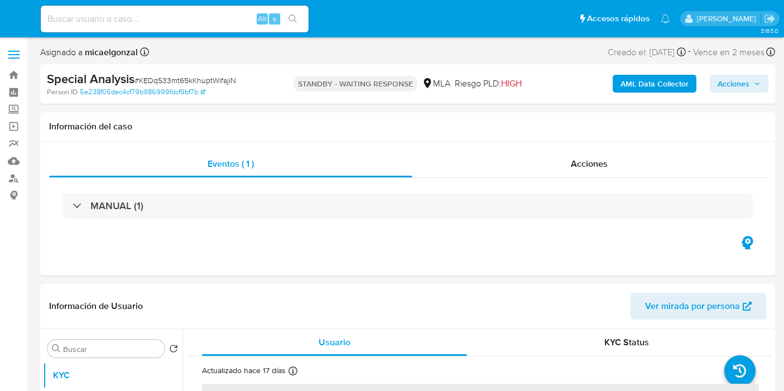
select select "10"
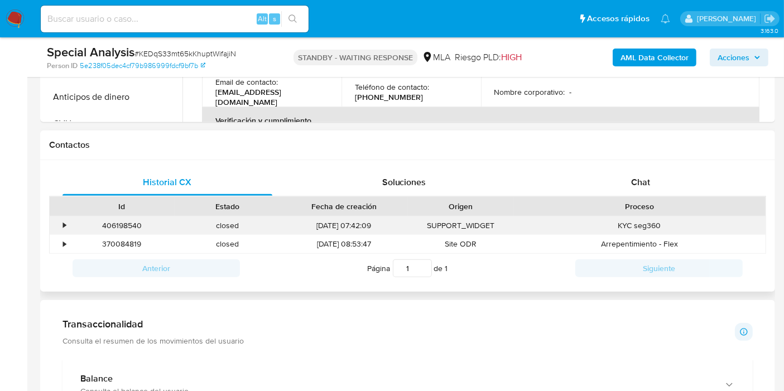
scroll to position [434, 0]
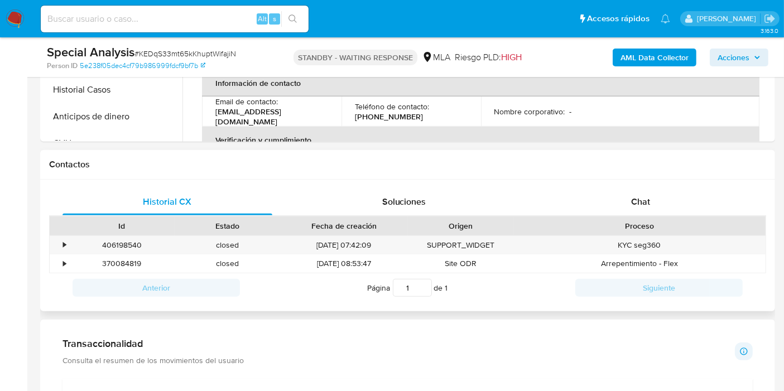
click at [703, 228] on div "Proceso" at bounding box center [639, 225] width 237 height 11
click at [709, 196] on div "Chat" at bounding box center [641, 202] width 210 height 27
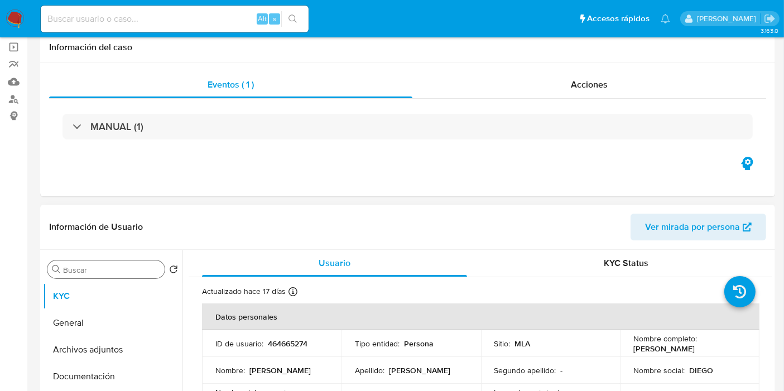
scroll to position [124, 0]
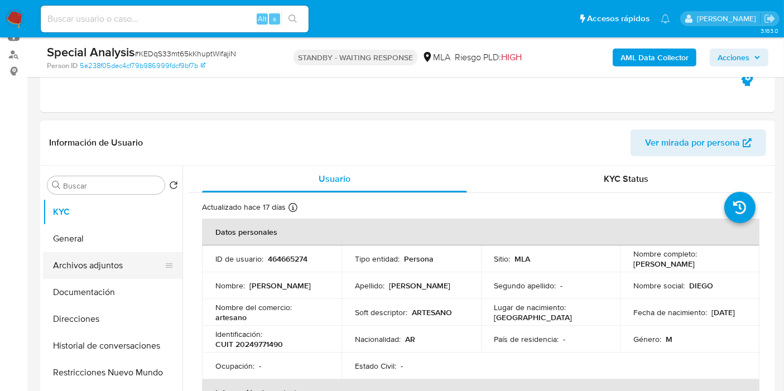
click at [123, 277] on button "Archivos adjuntos" at bounding box center [108, 265] width 131 height 27
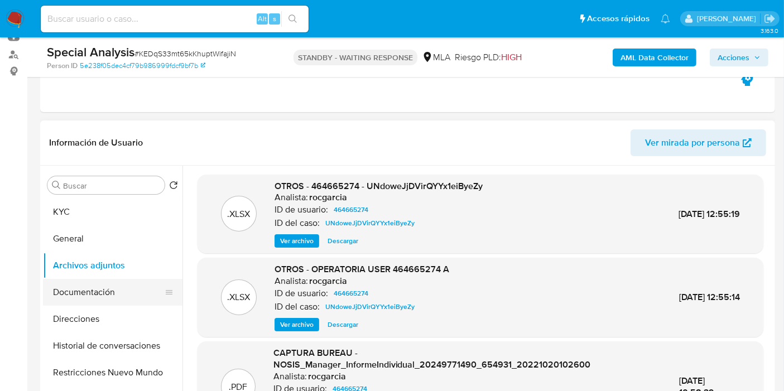
click at [113, 299] on button "Documentación" at bounding box center [108, 292] width 131 height 27
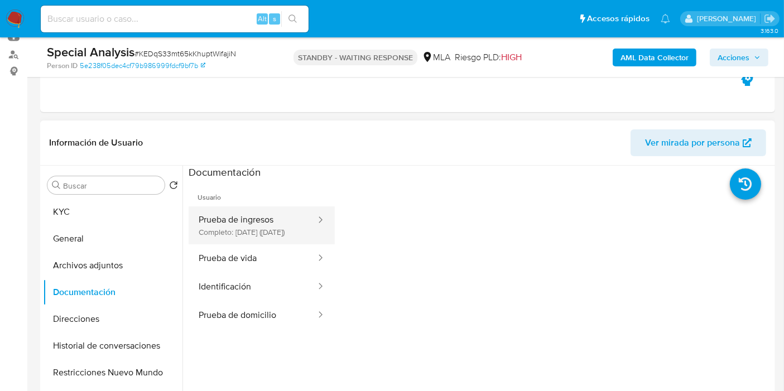
click at [317, 232] on button "Prueba de ingresos Completo: [DATE] ([DATE])" at bounding box center [253, 226] width 128 height 38
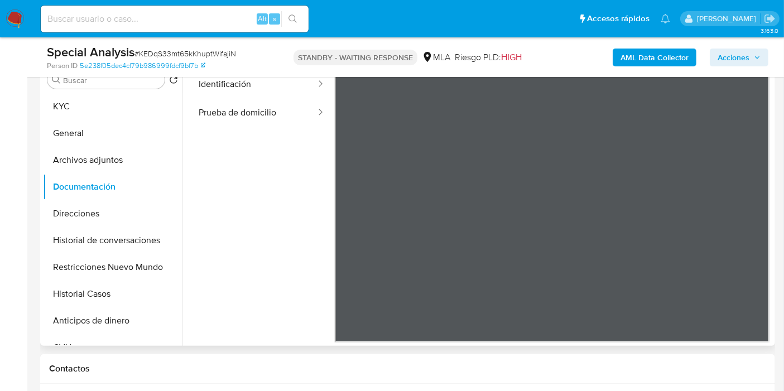
scroll to position [186, 0]
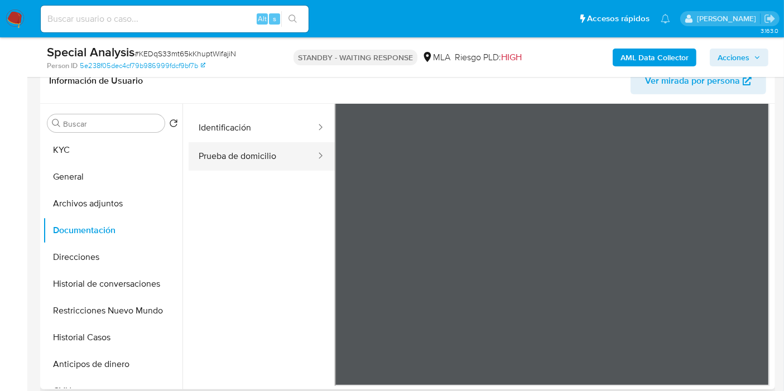
click at [265, 171] on button "Prueba de domicilio" at bounding box center [253, 156] width 128 height 28
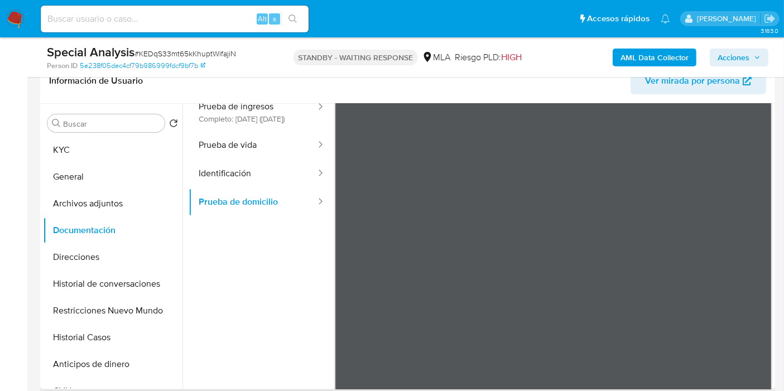
scroll to position [32, 0]
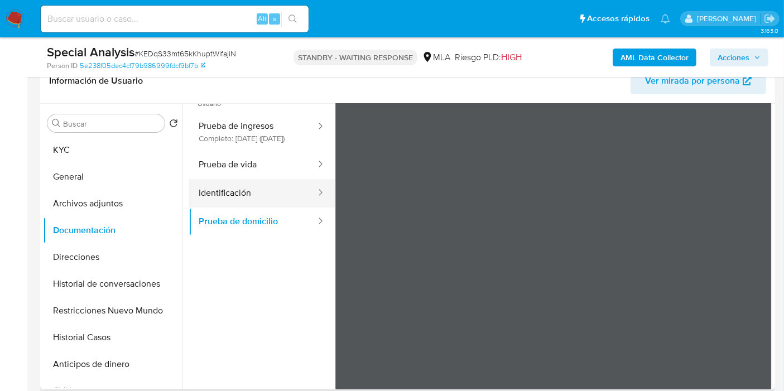
drag, startPoint x: 263, startPoint y: 208, endPoint x: 277, endPoint y: 214, distance: 15.8
click at [277, 208] on button "Identificación" at bounding box center [253, 193] width 128 height 28
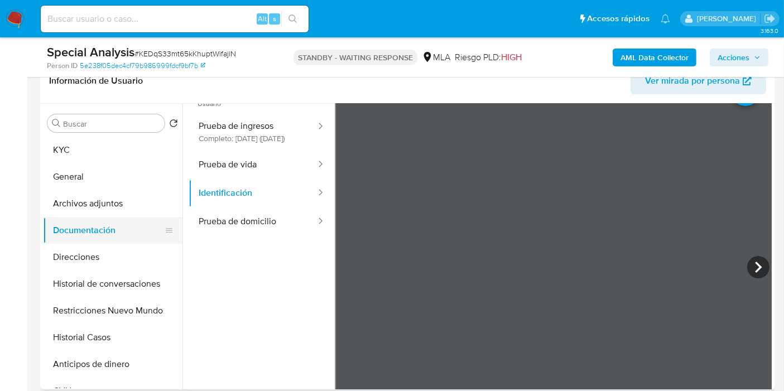
click at [66, 236] on button "Documentación" at bounding box center [108, 230] width 131 height 27
click at [99, 202] on button "Archivos adjuntos" at bounding box center [108, 203] width 131 height 27
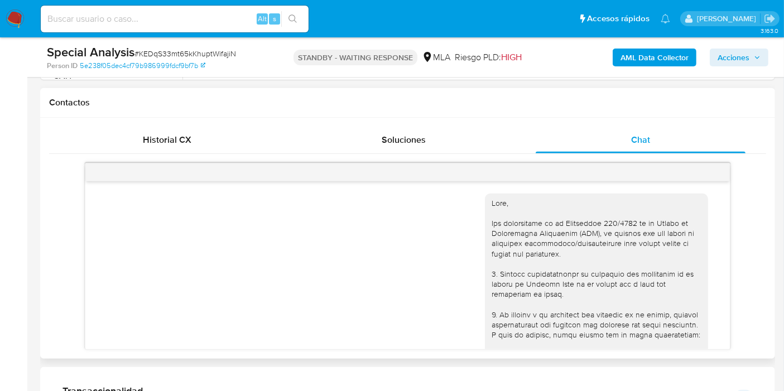
scroll to position [0, 0]
click at [171, 127] on div "Historial CX" at bounding box center [168, 140] width 210 height 27
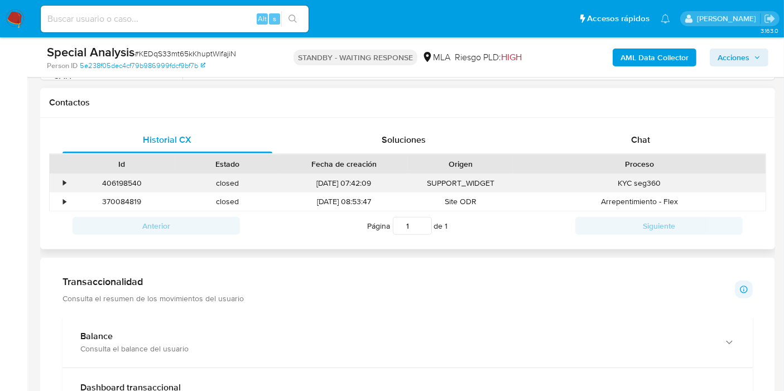
click at [534, 181] on div "KYC seg360" at bounding box center [640, 183] width 252 height 18
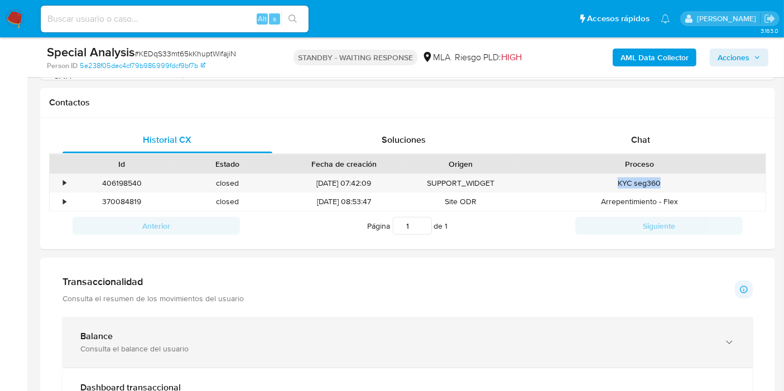
click at [543, 317] on div "Balance Consulta el balance del usuario" at bounding box center [408, 342] width 690 height 51
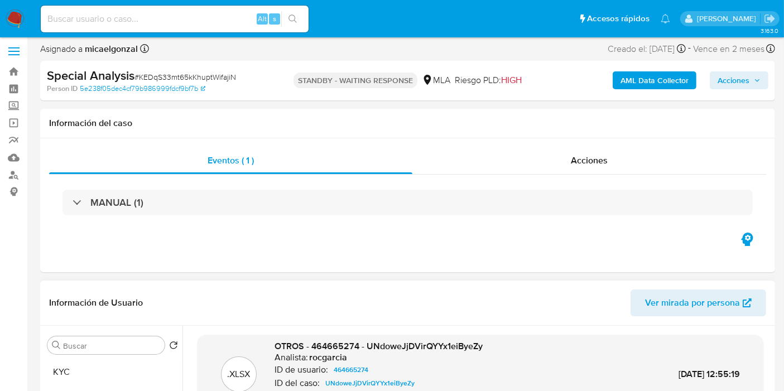
scroll to position [186, 0]
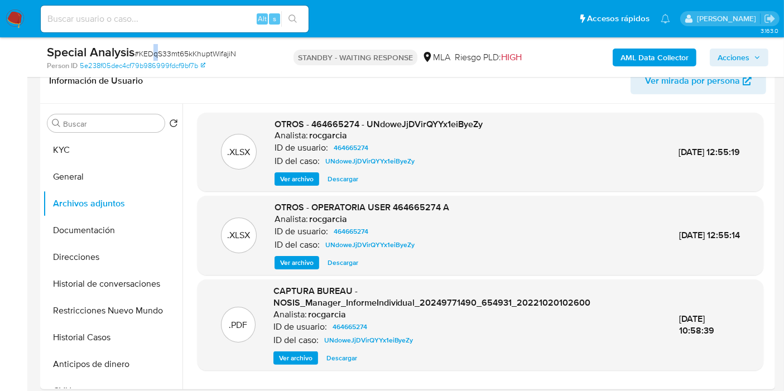
click at [156, 51] on span "# KEDqS33mt65kKhuptWifajiN" at bounding box center [186, 53] width 102 height 11
drag, startPoint x: 156, startPoint y: 51, endPoint x: 206, endPoint y: 46, distance: 49.9
click at [215, 41] on div "Special Analysis # KEDqS33mt65kKhuptWifajiN Person ID 5e238f05dec4cf79b986999fd…" at bounding box center [407, 57] width 735 height 40
click at [205, 47] on div "Special Analysis # KEDqS33mt65kKhuptWifajiN" at bounding box center [165, 52] width 237 height 17
click at [200, 59] on div "Special Analysis # KEDqS33mt65kKhuptWifajiN" at bounding box center [165, 52] width 237 height 17
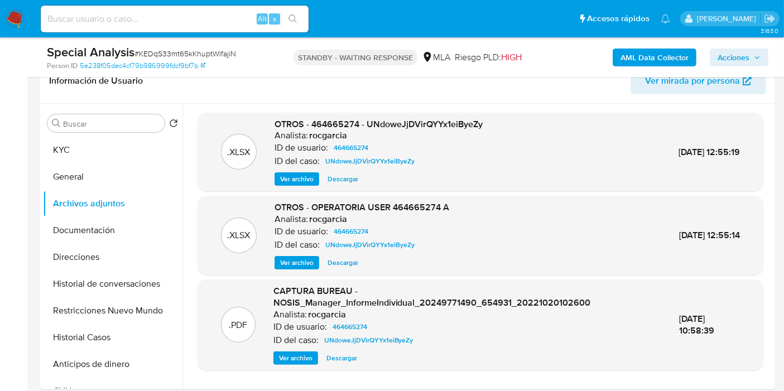
click at [207, 55] on span "# KEDqS33mt65kKhuptWifajiN" at bounding box center [186, 53] width 102 height 11
copy span "KEDqS33mt65kKhuptWifajiN"
click at [9, 16] on img at bounding box center [15, 18] width 19 height 19
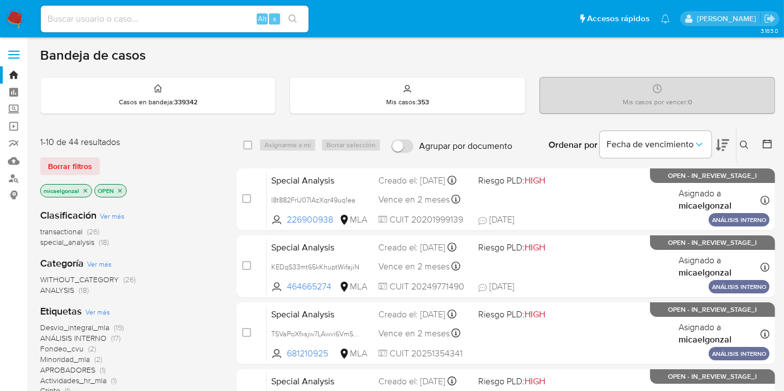
click at [76, 155] on div "1-10 de 44 resultados Borrar filtros micaelgonzal OPEN" at bounding box center [129, 168] width 179 height 64
click at [74, 161] on span "Borrar filtros" at bounding box center [70, 167] width 44 height 16
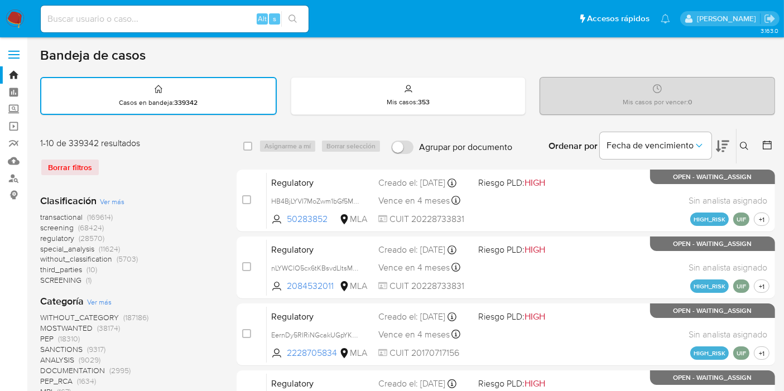
click at [739, 146] on button at bounding box center [746, 146] width 18 height 13
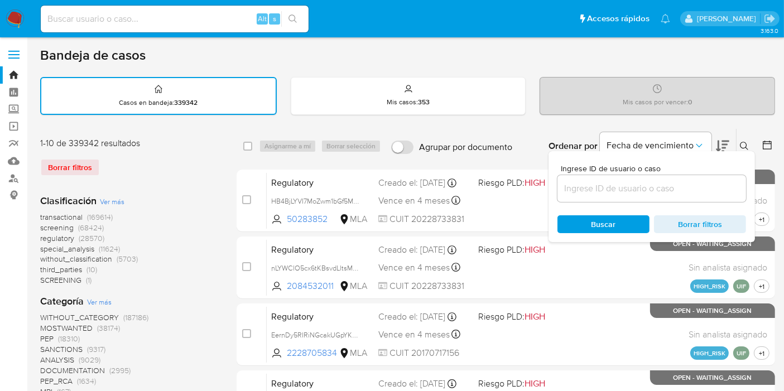
click at [669, 189] on input at bounding box center [652, 188] width 189 height 15
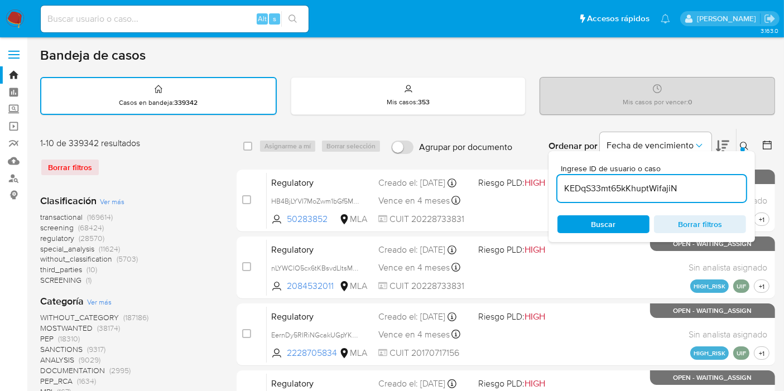
type input "KEDqS33mt65kKhuptWifajiN"
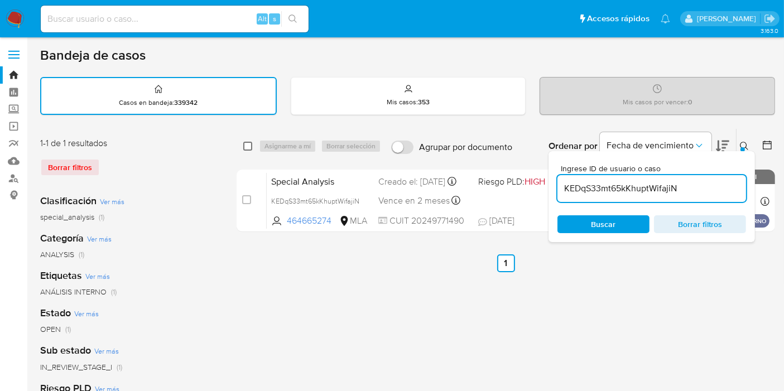
click at [250, 144] on input "checkbox" at bounding box center [247, 146] width 9 height 9
checkbox input "true"
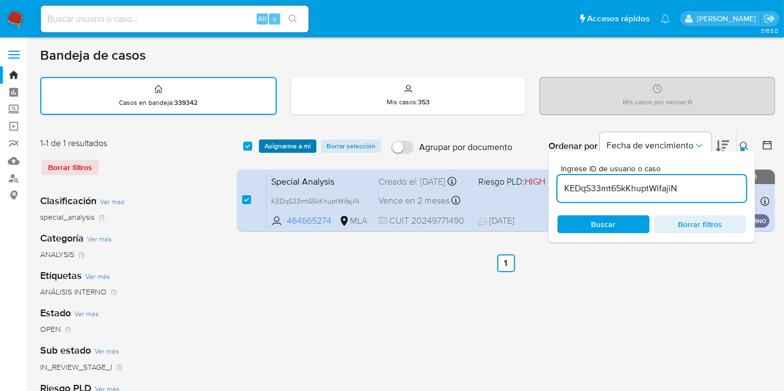
click at [295, 145] on span "Asignarme a mí" at bounding box center [288, 146] width 46 height 11
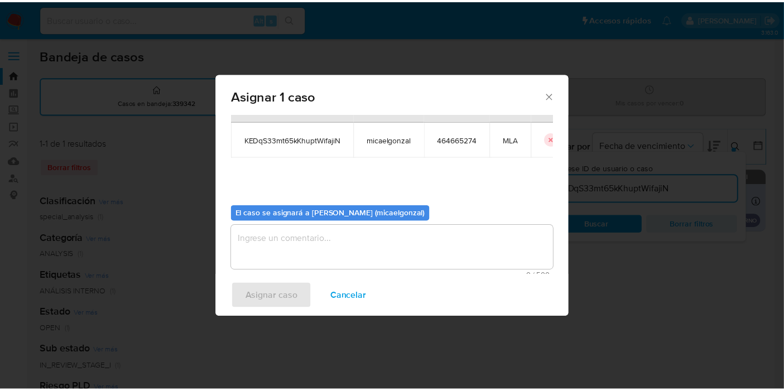
scroll to position [57, 0]
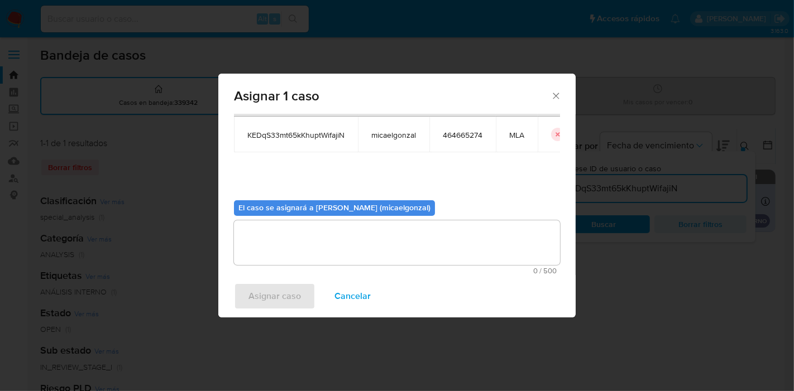
drag, startPoint x: 339, startPoint y: 232, endPoint x: 289, endPoint y: 281, distance: 70.3
click at [337, 234] on textarea "assign-modal" at bounding box center [397, 242] width 326 height 45
click at [279, 298] on span "Asignar caso" at bounding box center [274, 296] width 52 height 25
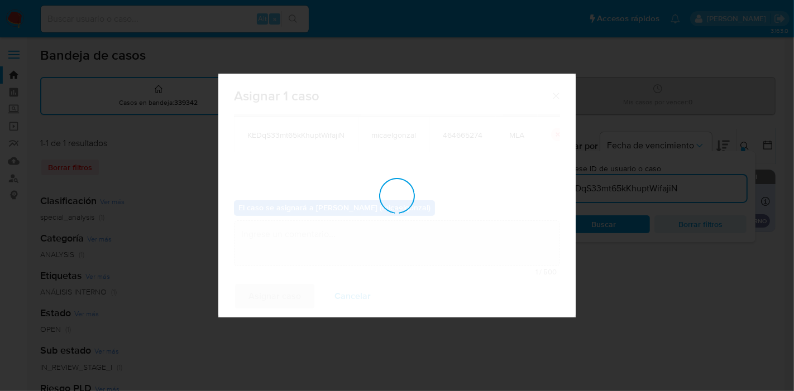
checkbox input "false"
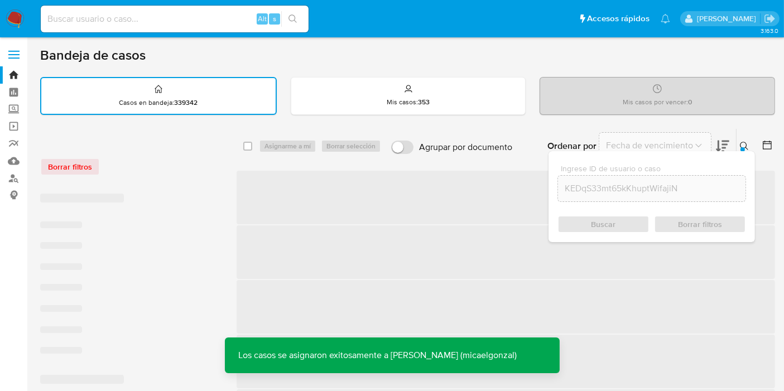
click at [223, 34] on div "Alt s" at bounding box center [175, 18] width 268 height 31
click at [237, 17] on input at bounding box center [175, 19] width 268 height 15
paste input "KEDqS33mt65kKhuptWifajiN"
type input "KEDqS33mt65kKhuptWifajiN"
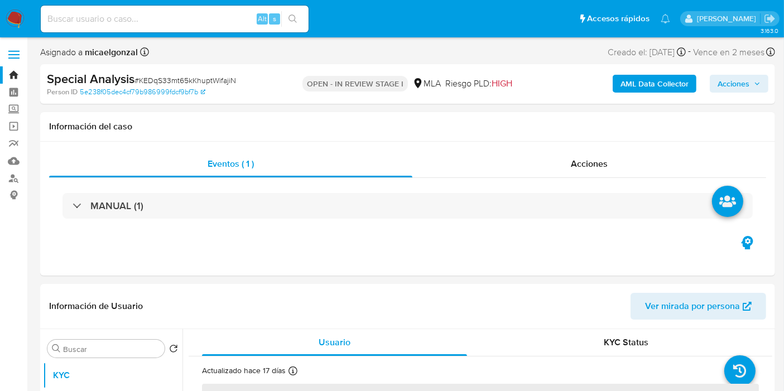
select select "10"
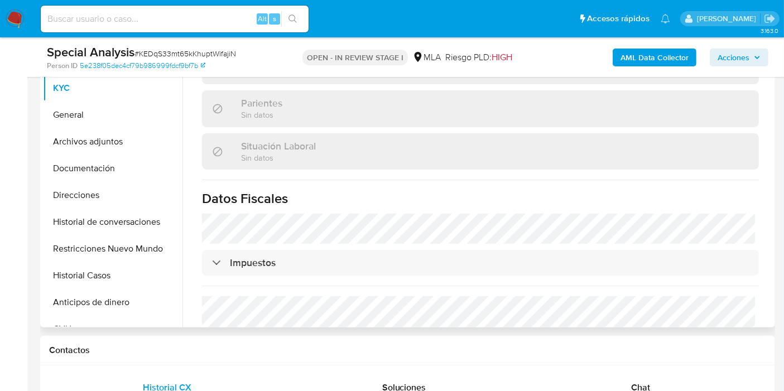
scroll to position [558, 0]
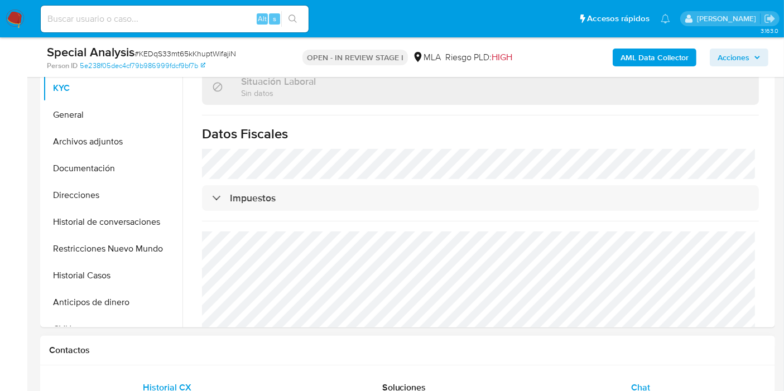
click at [625, 382] on div "Chat" at bounding box center [641, 388] width 210 height 27
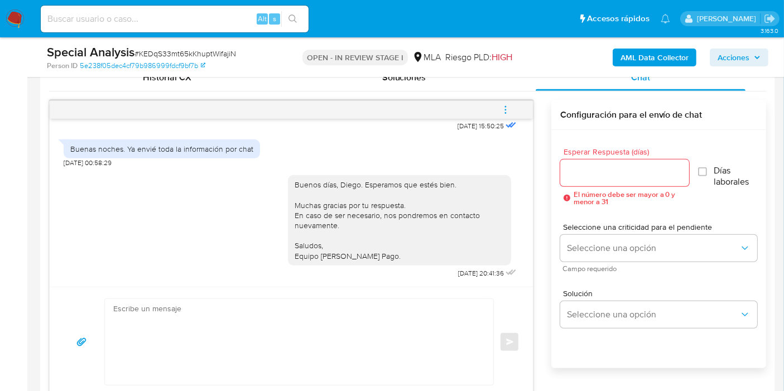
click at [511, 117] on button "menu-action" at bounding box center [505, 110] width 37 height 27
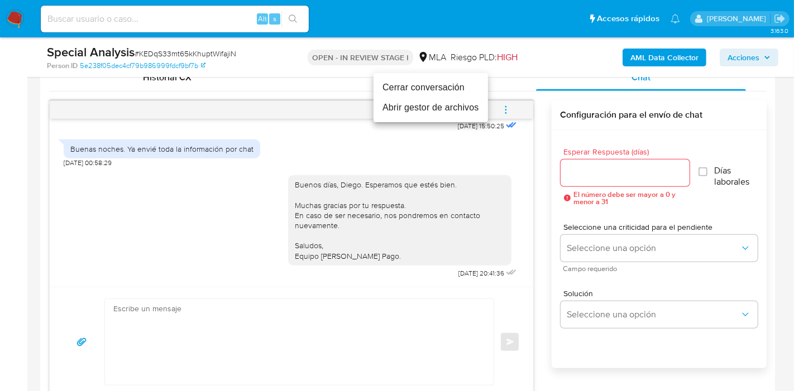
click at [402, 84] on li "Cerrar conversación" at bounding box center [430, 88] width 114 height 20
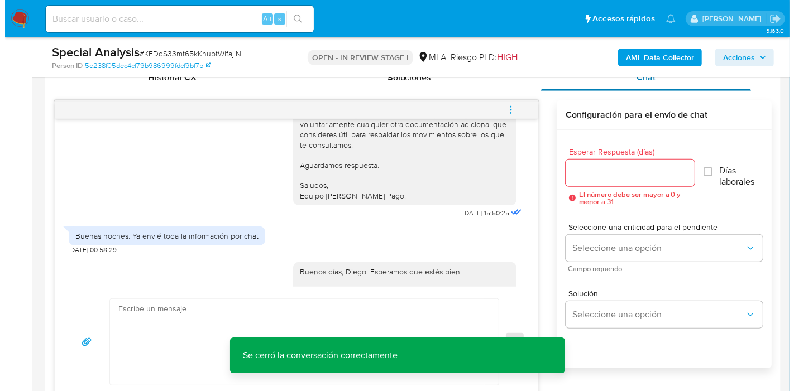
scroll to position [910, 0]
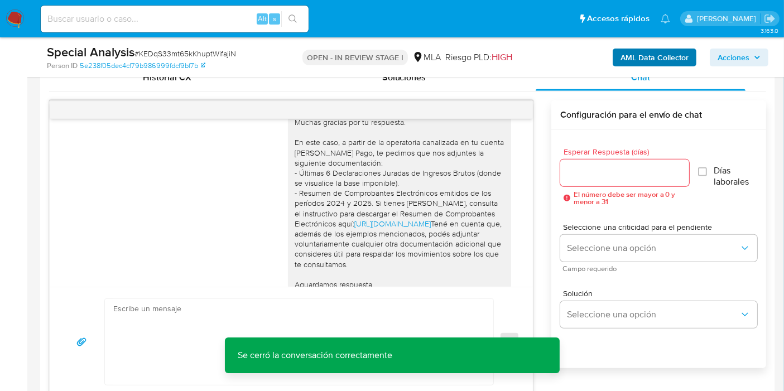
drag, startPoint x: 601, startPoint y: 38, endPoint x: 626, endPoint y: 55, distance: 30.2
click at [616, 47] on div "Special Analysis # KEDqS33mt65kKhuptWifajiN Person ID 5e238f05dec4cf79b986999fd…" at bounding box center [407, 57] width 735 height 40
click at [628, 55] on b "AML Data Collector" at bounding box center [655, 58] width 68 height 18
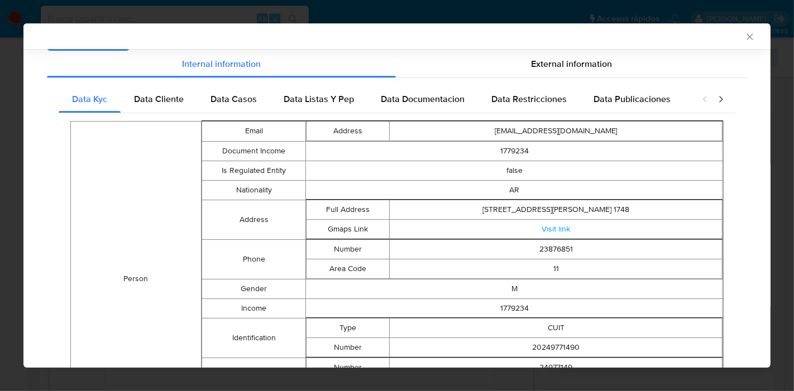
scroll to position [0, 0]
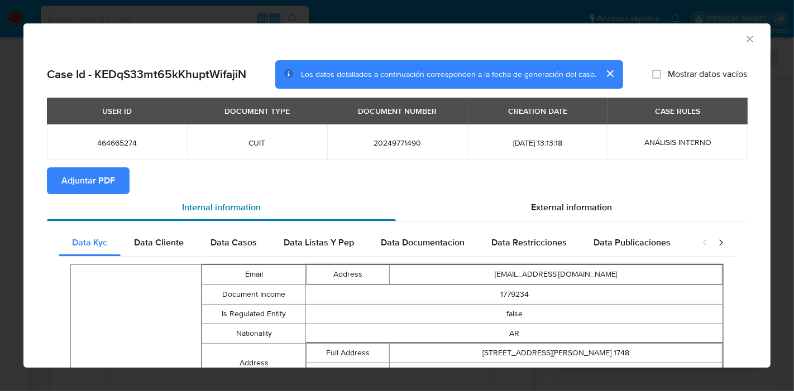
click at [164, 208] on div "Internal information" at bounding box center [221, 207] width 349 height 27
click at [165, 246] on span "Data Cliente" at bounding box center [159, 242] width 50 height 13
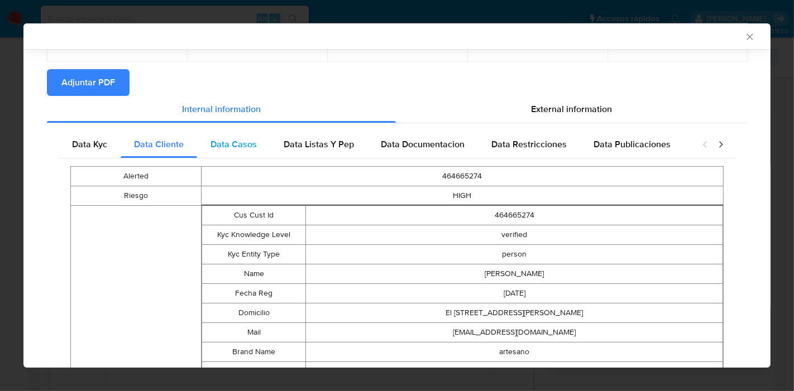
click at [262, 145] on div "Data Casos" at bounding box center [233, 144] width 73 height 27
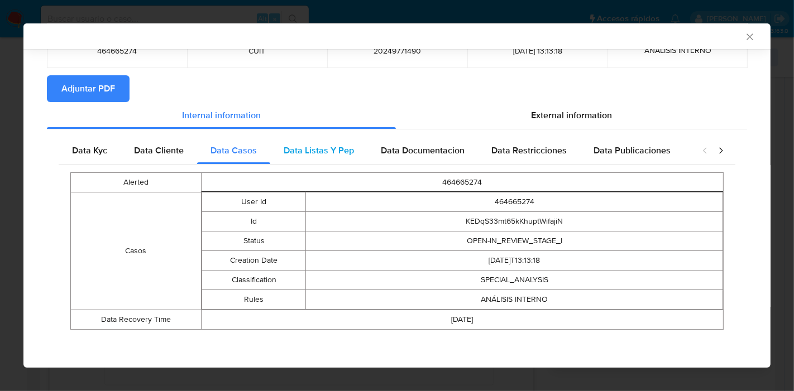
click at [351, 151] on span "Data Listas Y Pep" at bounding box center [319, 150] width 70 height 13
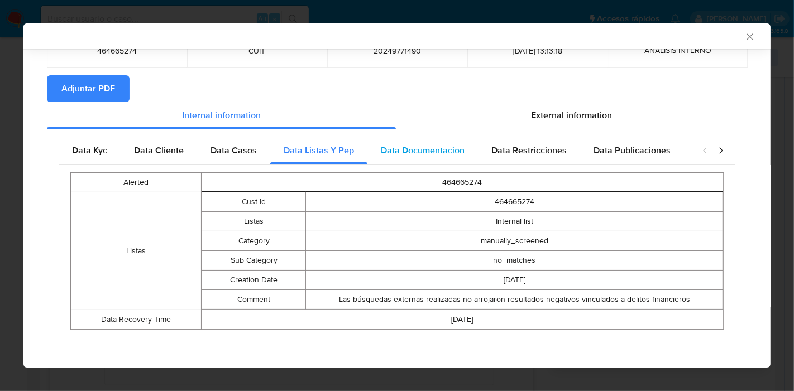
click at [447, 142] on div "Data Documentacion" at bounding box center [422, 150] width 111 height 27
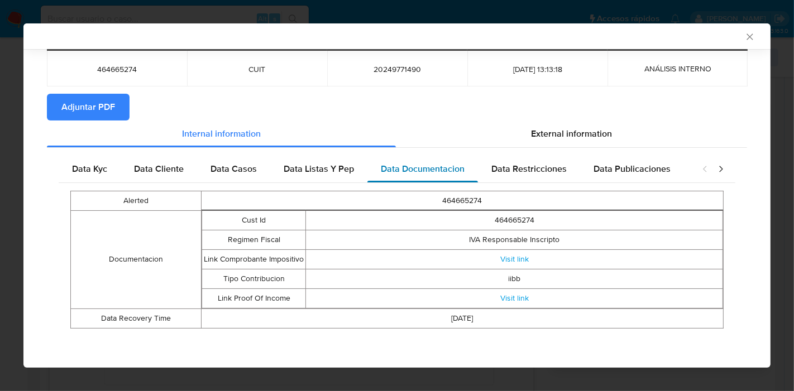
scroll to position [70, 0]
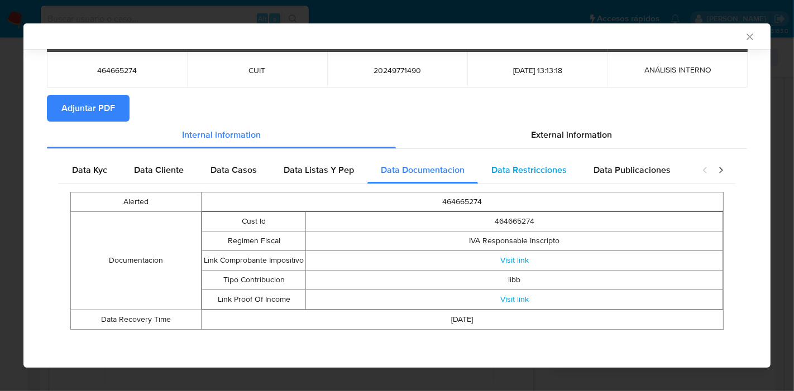
click at [573, 163] on div "Data Restricciones" at bounding box center [529, 170] width 102 height 27
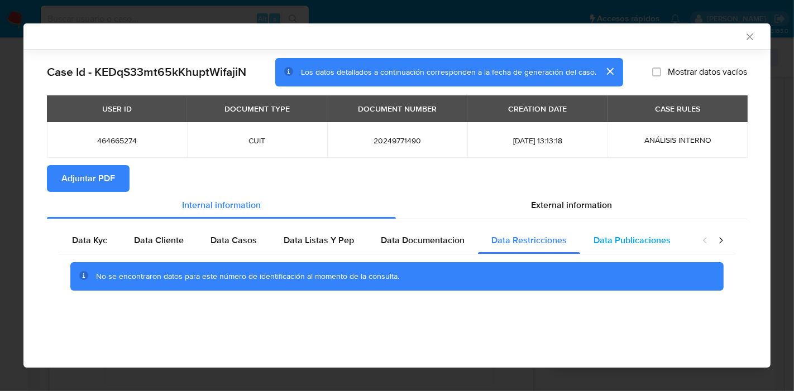
click at [622, 243] on span "Data Publicaciones" at bounding box center [631, 240] width 77 height 13
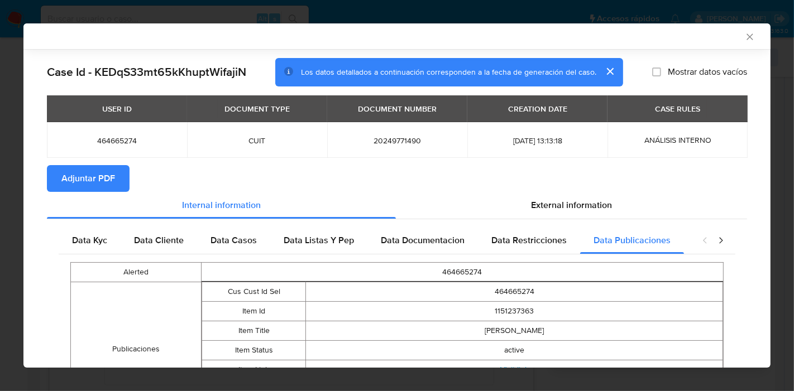
click at [716, 239] on icon "closure-recommendation-modal" at bounding box center [720, 240] width 11 height 11
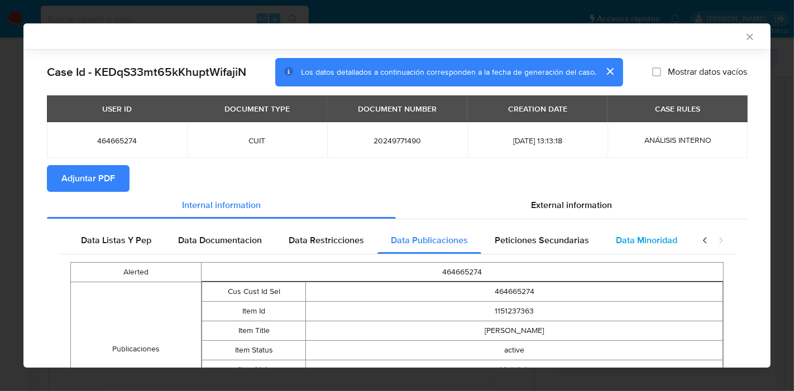
click at [647, 238] on span "Data Minoridad" at bounding box center [646, 240] width 61 height 13
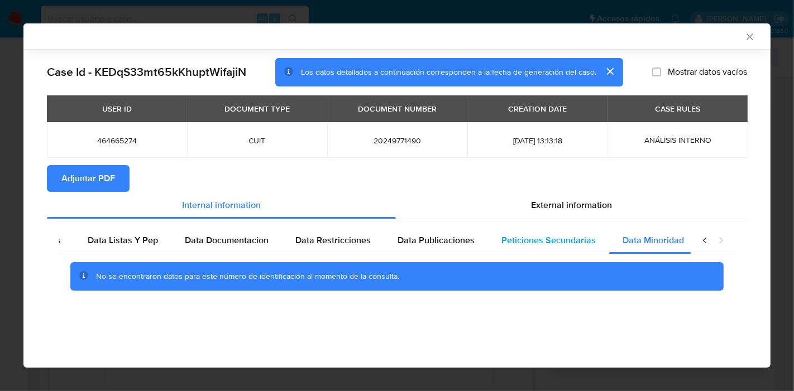
click at [512, 238] on span "Peticiones Secundarias" at bounding box center [548, 240] width 94 height 13
click at [707, 242] on icon "closure-recommendation-modal" at bounding box center [704, 240] width 11 height 11
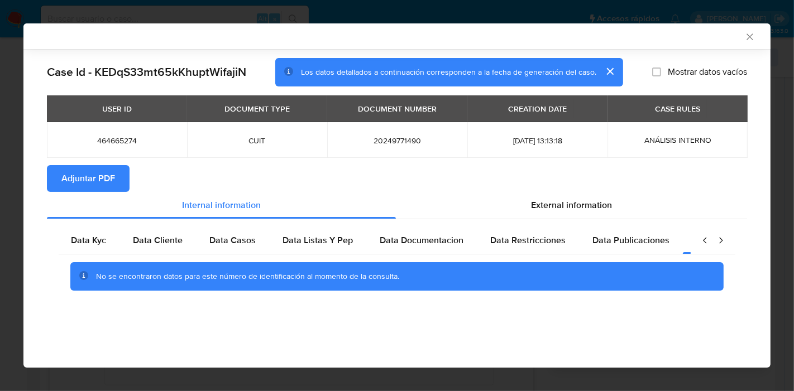
scroll to position [0, 0]
click at [83, 227] on div "Data Kyc" at bounding box center [90, 240] width 62 height 27
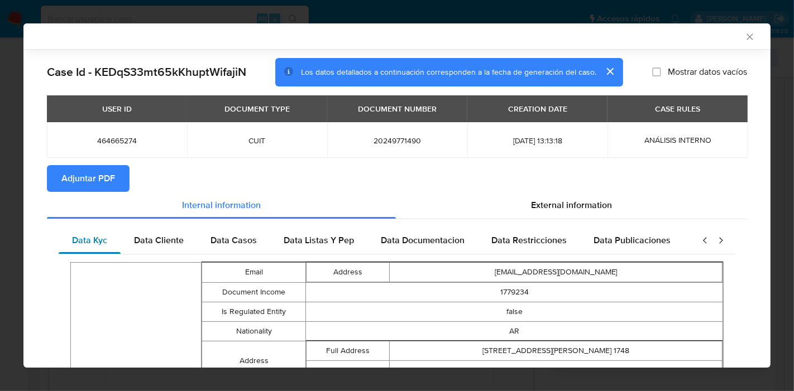
click at [81, 232] on div "Data Kyc" at bounding box center [90, 240] width 62 height 27
click at [552, 205] on span "External information" at bounding box center [571, 205] width 81 height 13
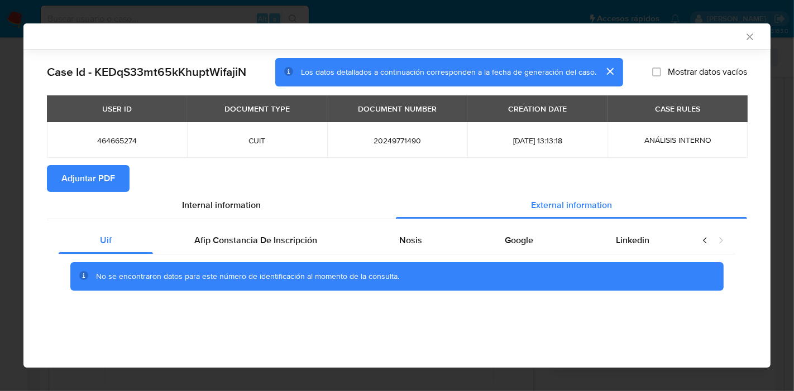
click at [258, 190] on section "Adjuntar PDF" at bounding box center [397, 178] width 700 height 27
click at [234, 251] on div "Afip Constancia De Inscripción" at bounding box center [255, 240] width 205 height 27
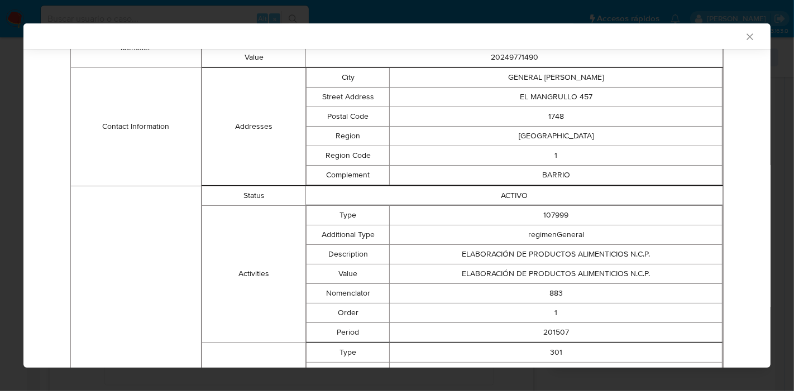
scroll to position [88, 0]
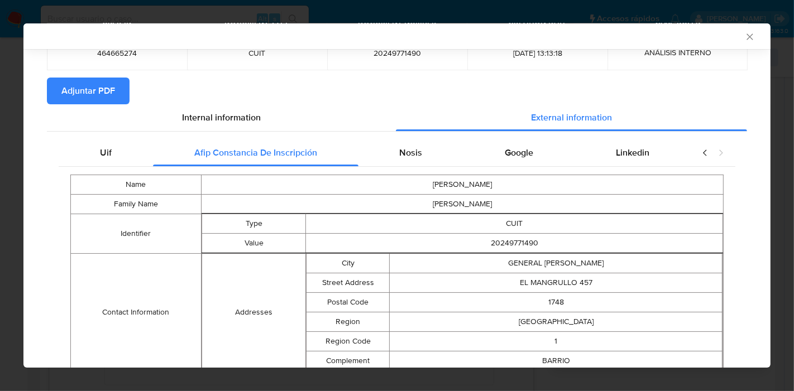
click at [429, 157] on div "Nosis" at bounding box center [410, 153] width 105 height 27
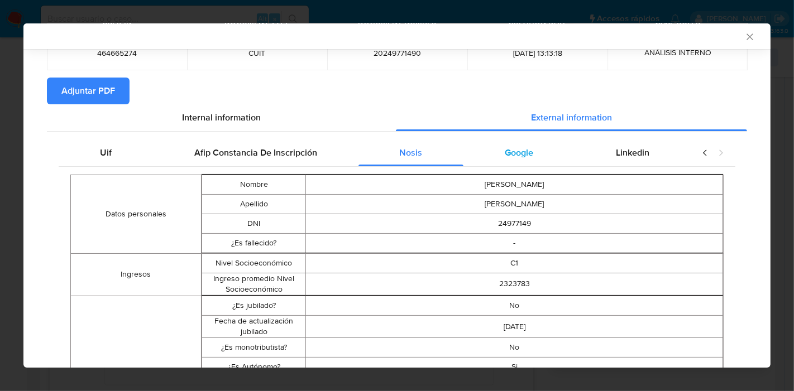
click at [533, 157] on div "Google" at bounding box center [518, 153] width 111 height 27
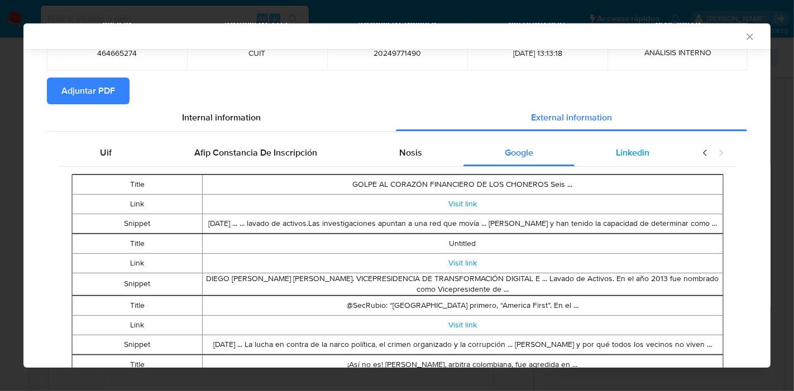
click at [637, 157] on span "Linkedin" at bounding box center [632, 152] width 33 height 13
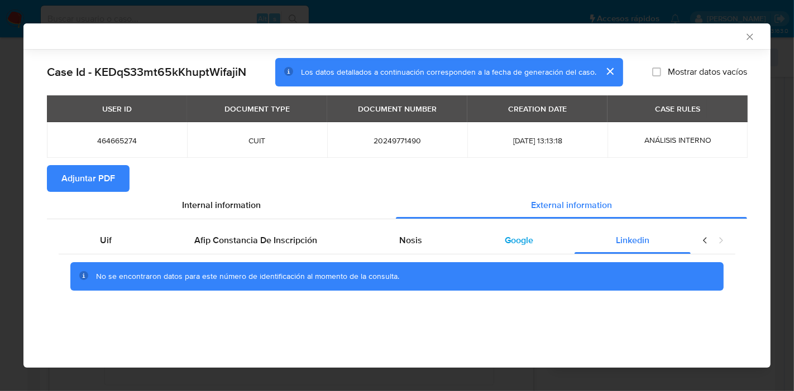
click at [490, 241] on div "Google" at bounding box center [518, 240] width 111 height 27
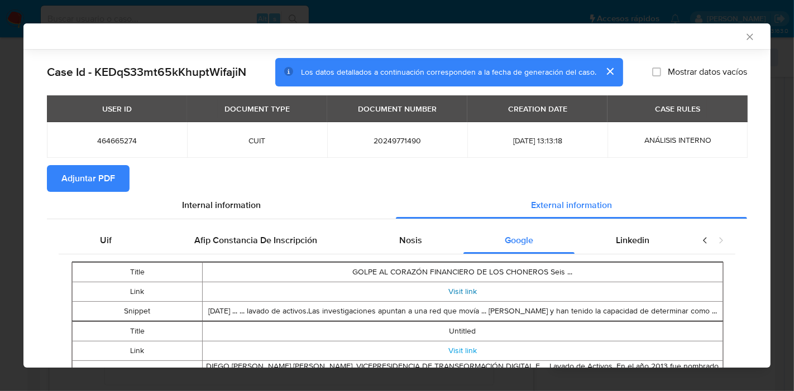
click at [466, 291] on link "Visit link" at bounding box center [462, 291] width 28 height 11
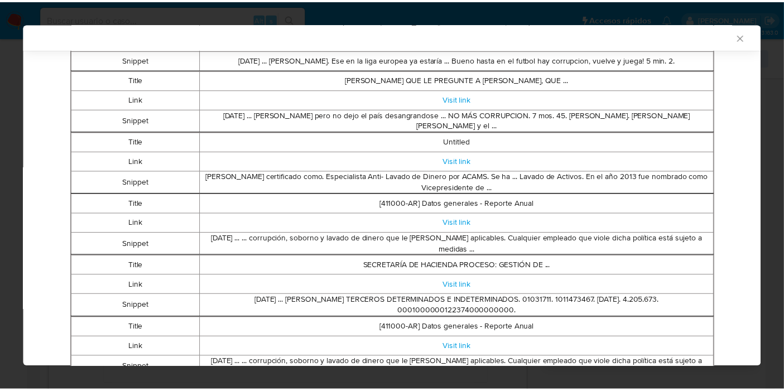
scroll to position [553, 0]
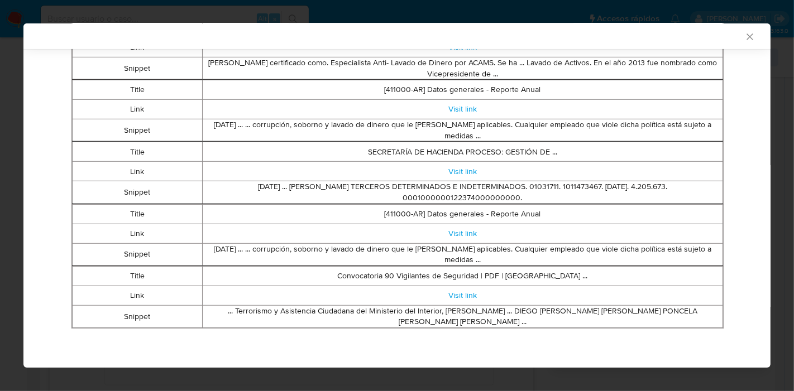
click at [744, 31] on icon "Cerrar ventana" at bounding box center [749, 36] width 11 height 11
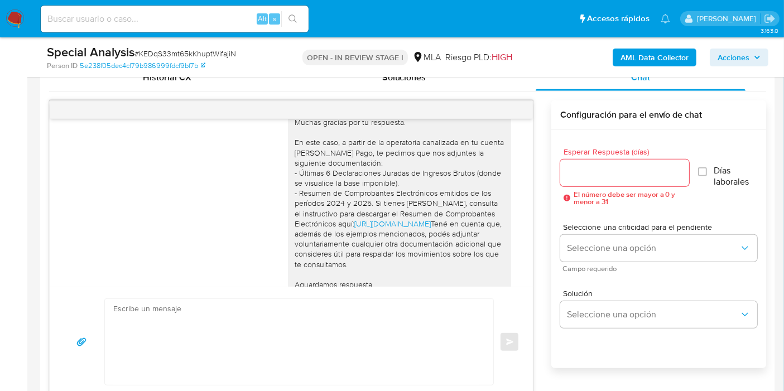
click at [664, 56] on b "AML Data Collector" at bounding box center [655, 58] width 68 height 18
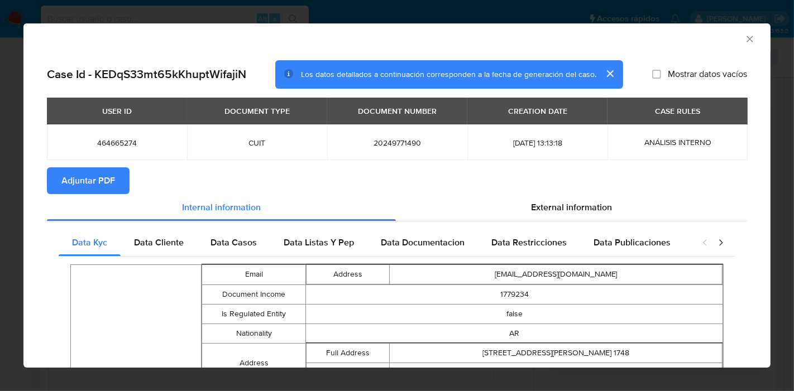
click at [89, 188] on span "Adjuntar PDF" at bounding box center [88, 181] width 54 height 25
click at [744, 41] on icon "Cerrar ventana" at bounding box center [749, 38] width 11 height 11
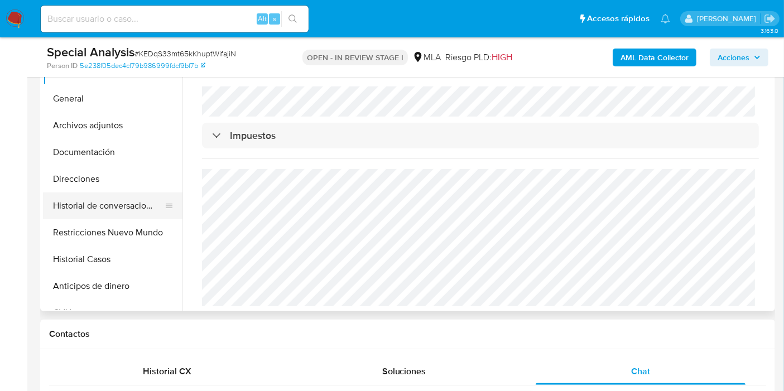
scroll to position [248, 0]
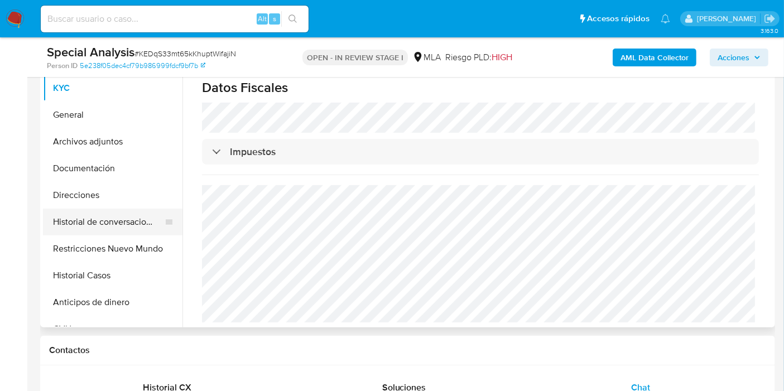
click at [123, 211] on button "Historial de conversaciones" at bounding box center [108, 222] width 131 height 27
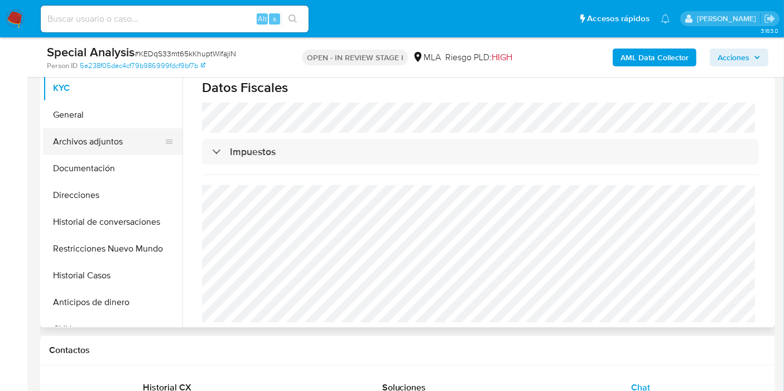
scroll to position [0, 0]
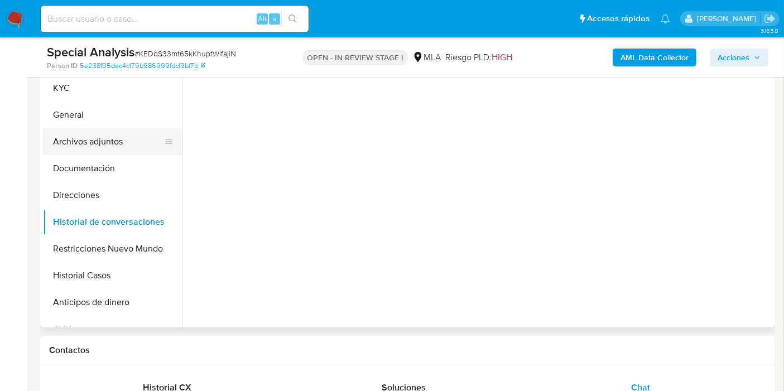
click at [124, 139] on button "Archivos adjuntos" at bounding box center [108, 141] width 131 height 27
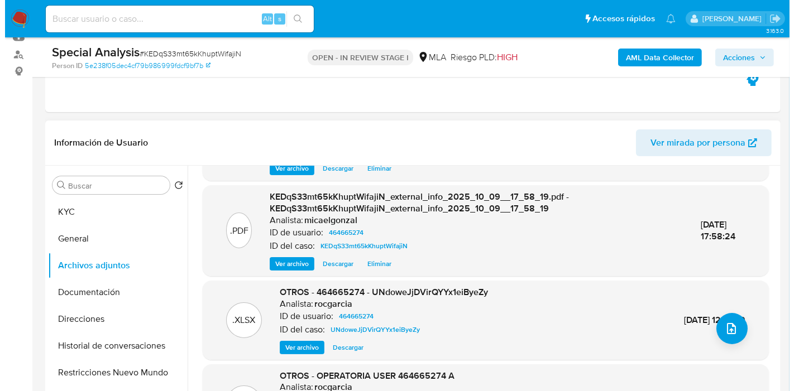
scroll to position [118, 0]
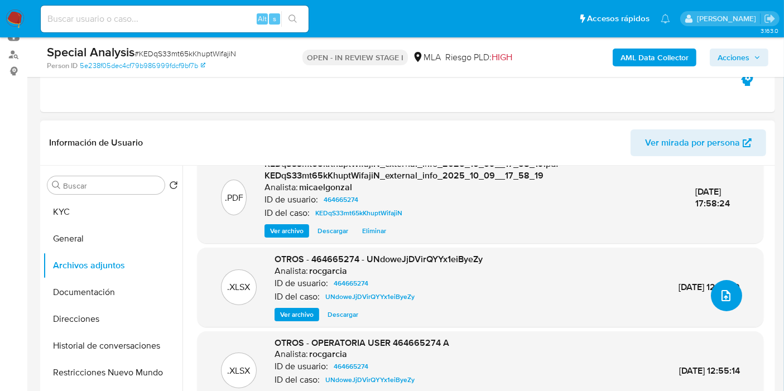
click at [733, 291] on button "upload-file" at bounding box center [726, 295] width 31 height 31
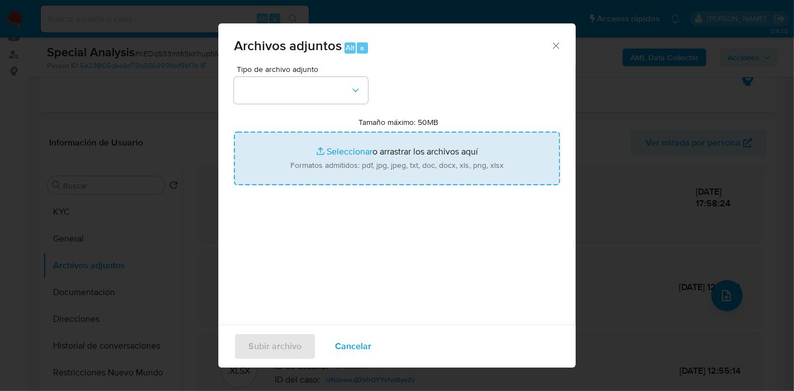
click at [440, 154] on input "Tamaño máximo: 50MB Seleccionar archivos" at bounding box center [397, 159] width 326 height 54
type input "C:\fakepath\DDJJ Ganancias - 2024.pdf"
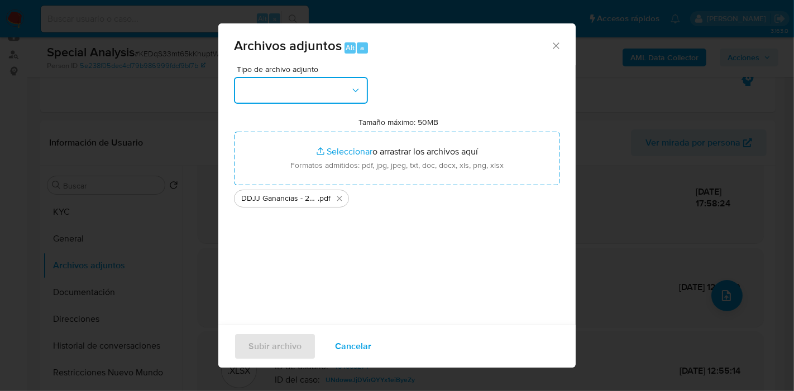
click at [248, 100] on button "button" at bounding box center [301, 90] width 134 height 27
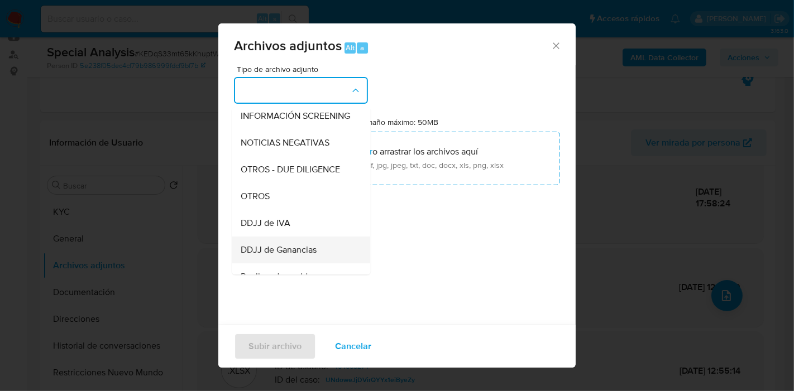
scroll to position [186, 0]
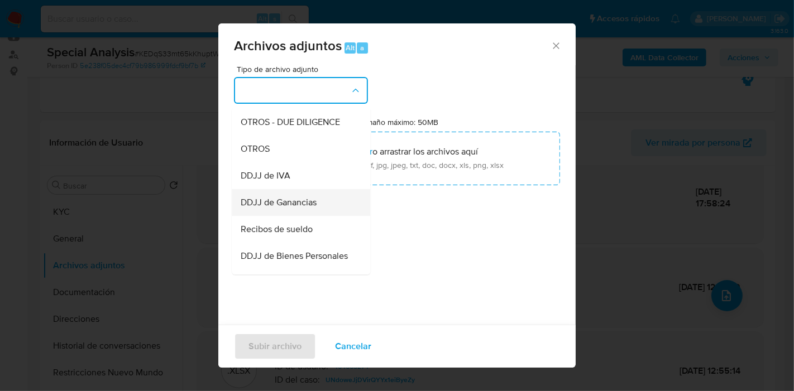
click at [308, 208] on span "DDJJ de Ganancias" at bounding box center [279, 202] width 76 height 11
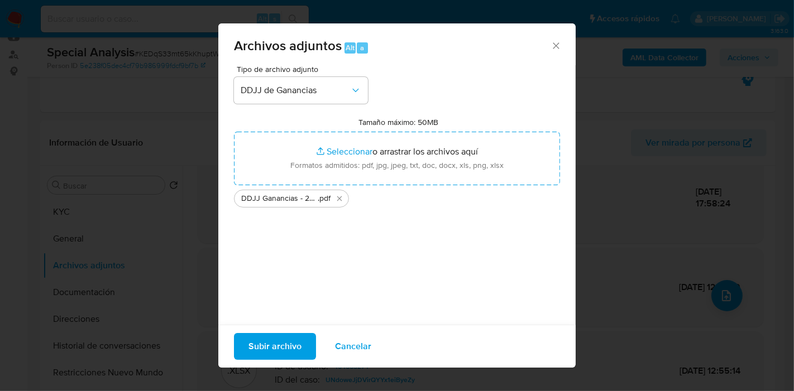
click at [303, 350] on button "Subir archivo" at bounding box center [275, 346] width 82 height 27
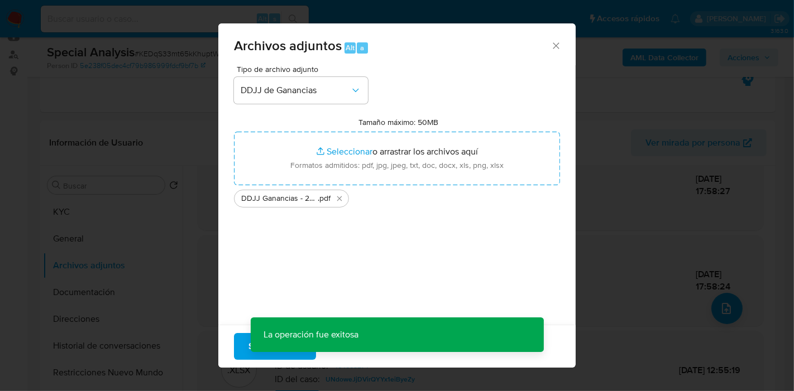
scroll to position [104, 0]
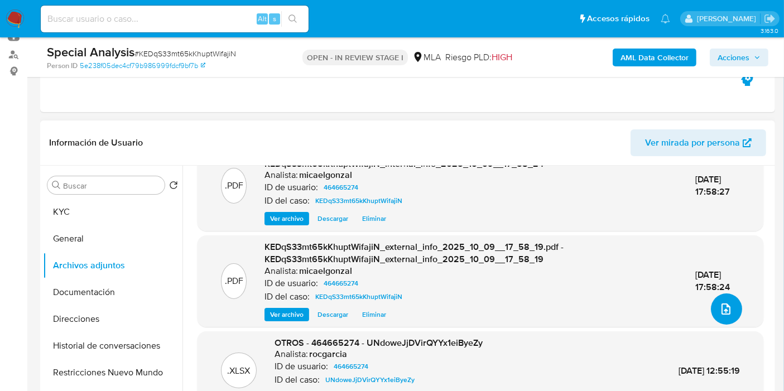
click at [731, 305] on button "upload-file" at bounding box center [726, 309] width 31 height 31
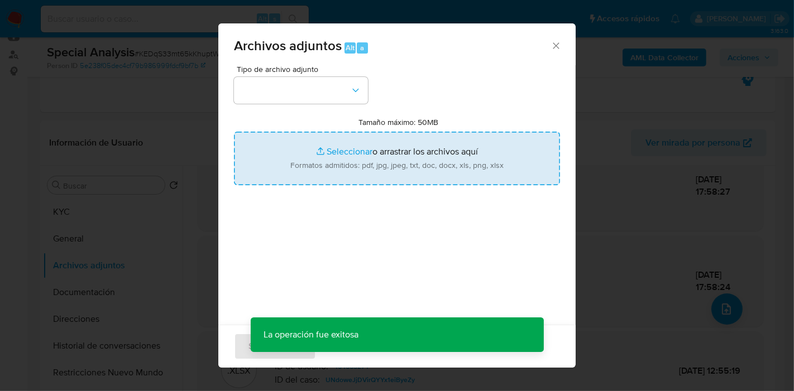
click at [340, 160] on input "Tamaño máximo: 50MB Seleccionar archivos" at bounding box center [397, 159] width 326 height 54
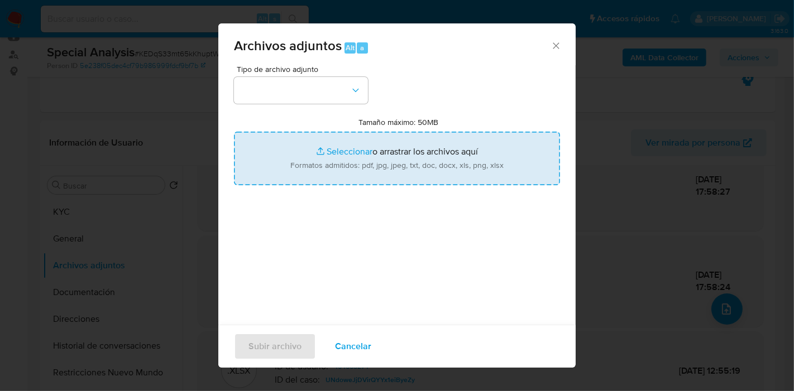
type input "C:\fakepath\DDJJ IIBB - Agosto 2025.pdf"
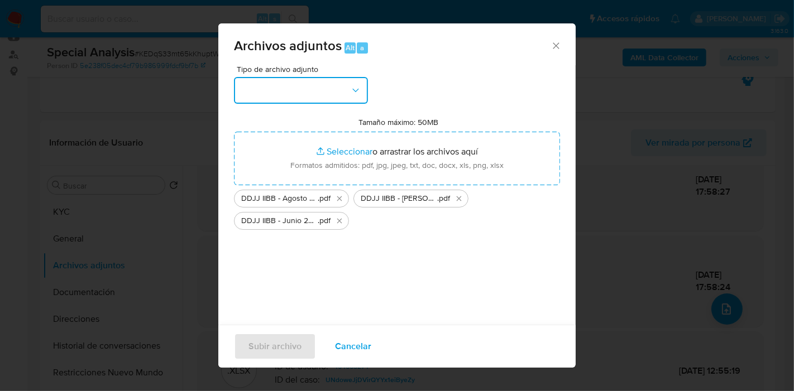
click at [324, 94] on button "button" at bounding box center [301, 90] width 134 height 27
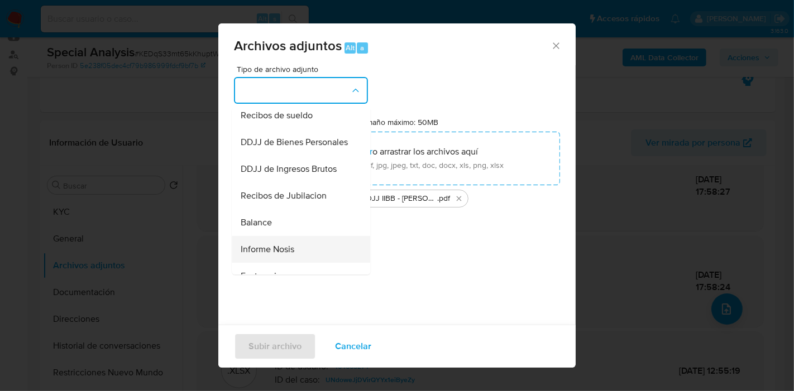
scroll to position [372, 0]
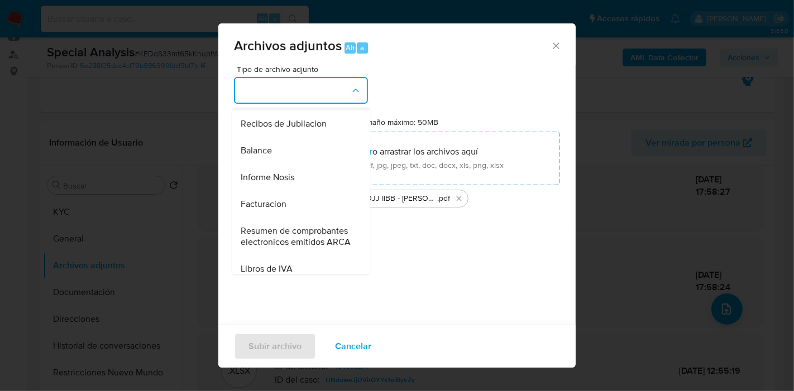
click at [319, 103] on span "DDJJ de Ingresos Brutos" at bounding box center [289, 97] width 96 height 11
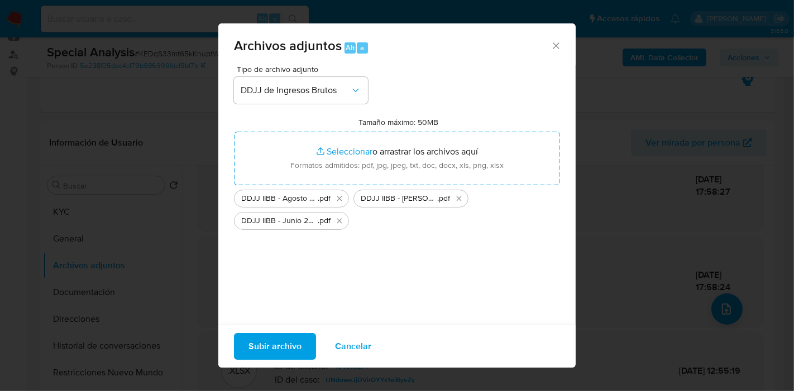
click at [285, 340] on span "Subir archivo" at bounding box center [274, 346] width 53 height 25
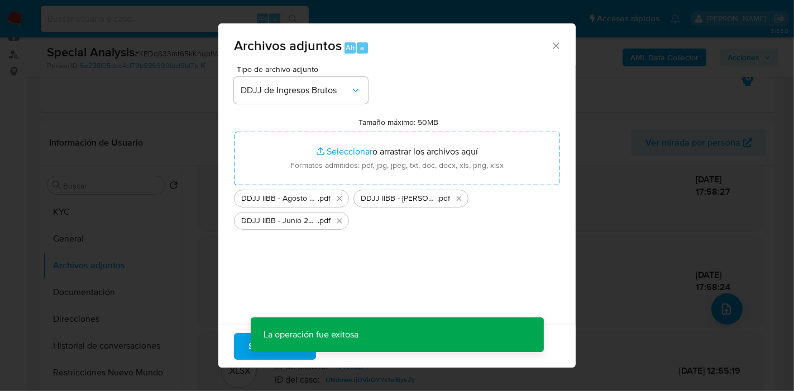
scroll to position [40, 0]
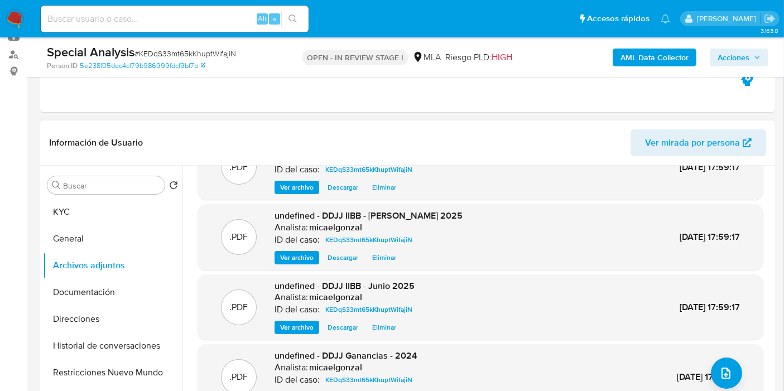
click at [729, 353] on div ".PDF undefined - DDJJ Ganancias - 2024 Analista: micaelgonzal ID del caso: KEDq…" at bounding box center [480, 377] width 555 height 55
click at [728, 364] on button "upload-file" at bounding box center [726, 373] width 31 height 31
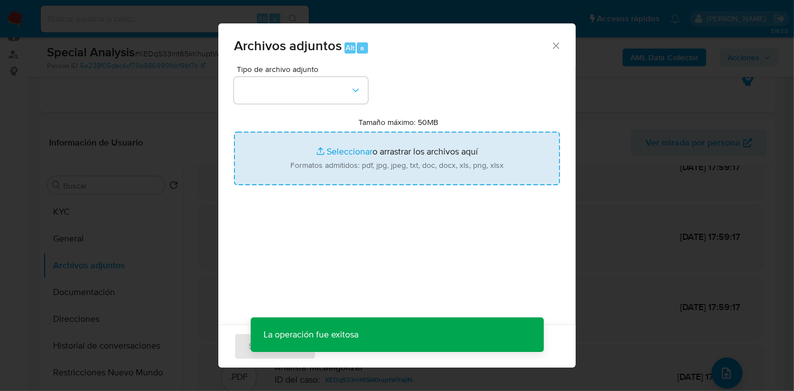
click at [404, 175] on input "Tamaño máximo: 50MB Seleccionar archivos" at bounding box center [397, 159] width 326 height 54
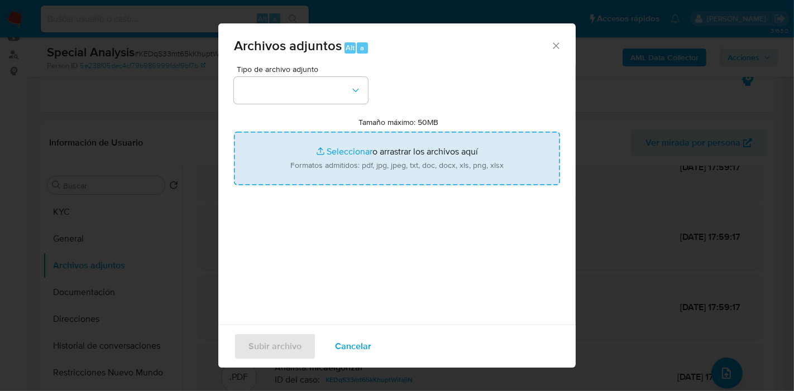
type input "C:\fakepath\Calculador - DDJJ IIBB.xlsx"
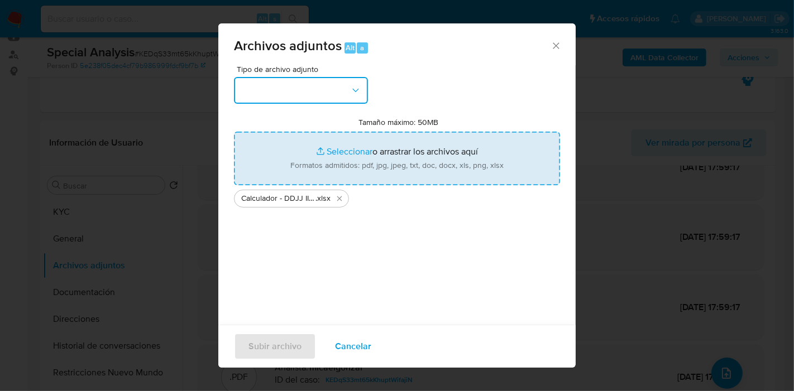
click at [241, 85] on button "button" at bounding box center [301, 90] width 134 height 27
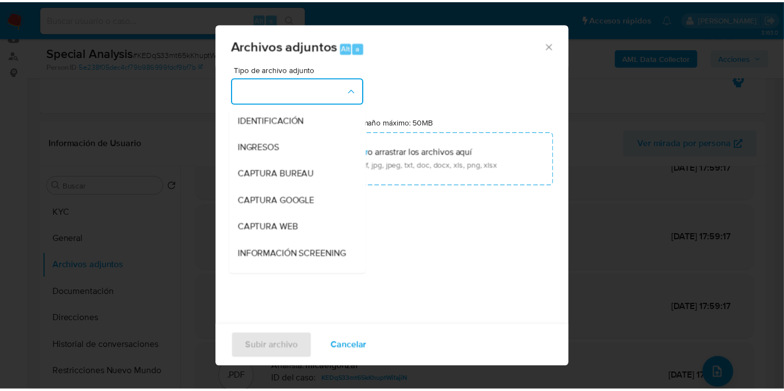
scroll to position [124, 0]
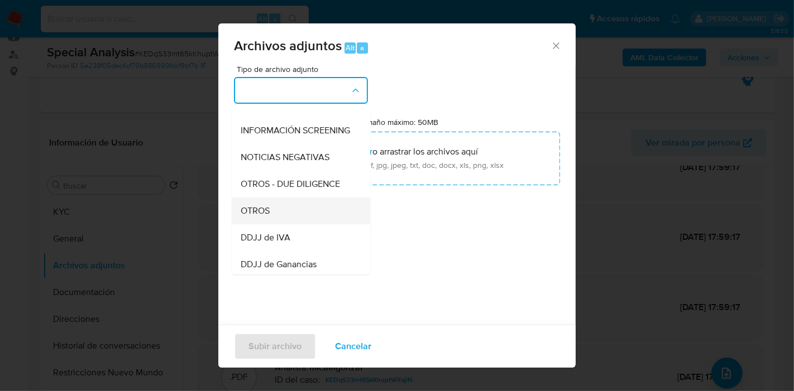
click at [324, 224] on div "OTROS" at bounding box center [298, 211] width 114 height 27
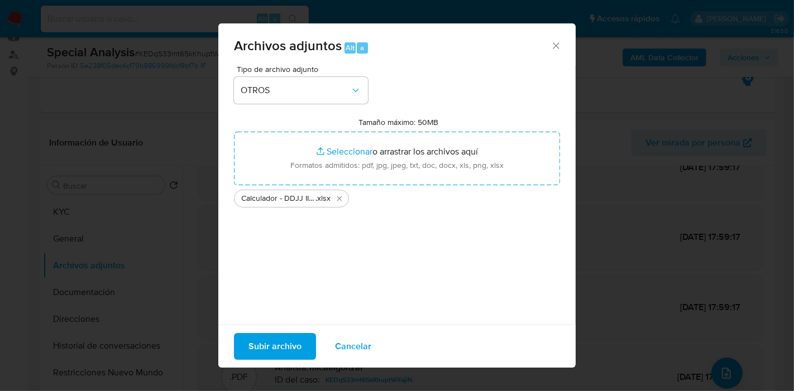
click at [269, 347] on span "Subir archivo" at bounding box center [274, 346] width 53 height 25
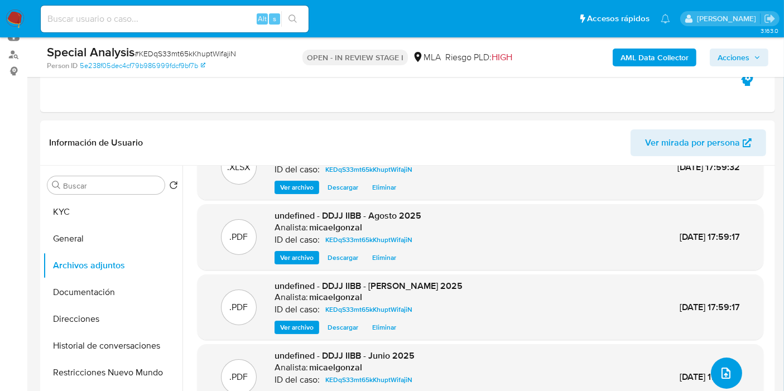
scroll to position [310, 0]
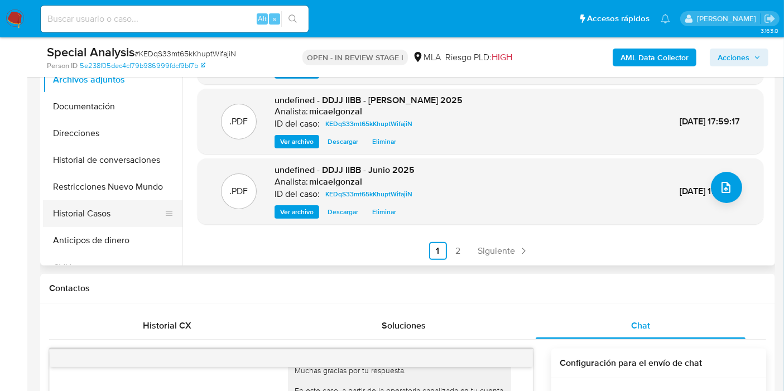
click at [86, 209] on button "Historial Casos" at bounding box center [108, 213] width 131 height 27
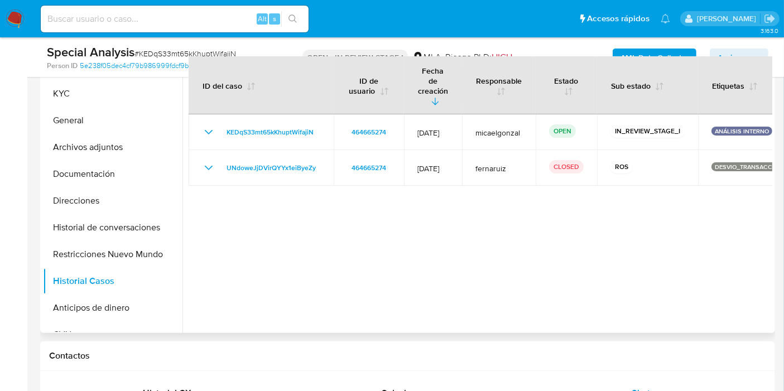
scroll to position [248, 0]
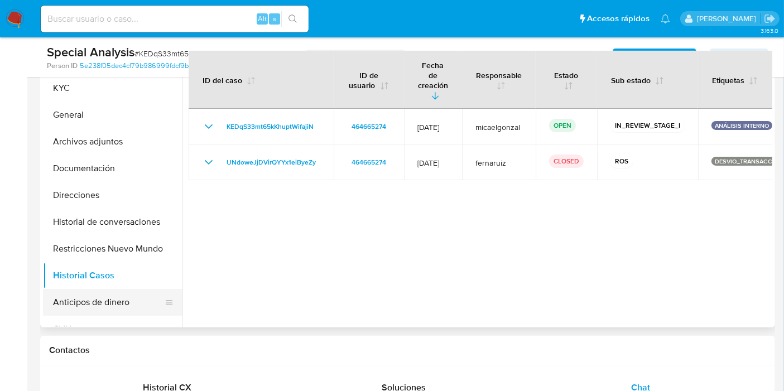
click at [97, 314] on button "Anticipos de dinero" at bounding box center [108, 302] width 131 height 27
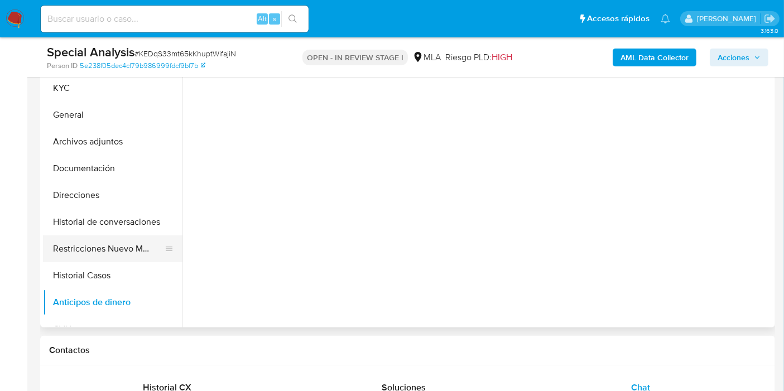
click at [116, 248] on button "Restricciones Nuevo Mundo" at bounding box center [108, 249] width 131 height 27
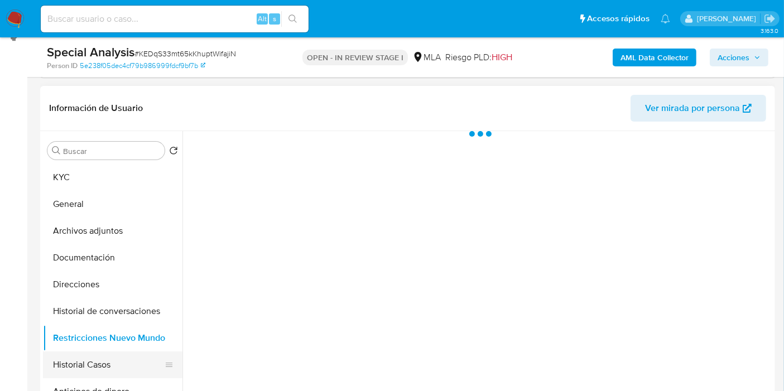
scroll to position [124, 0]
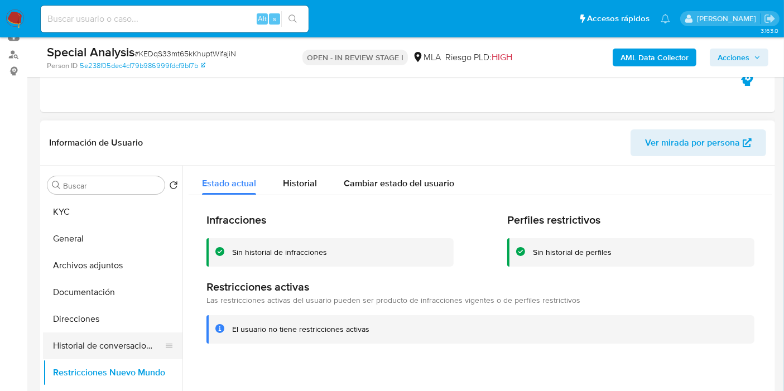
click at [131, 334] on button "Historial de conversaciones" at bounding box center [108, 346] width 131 height 27
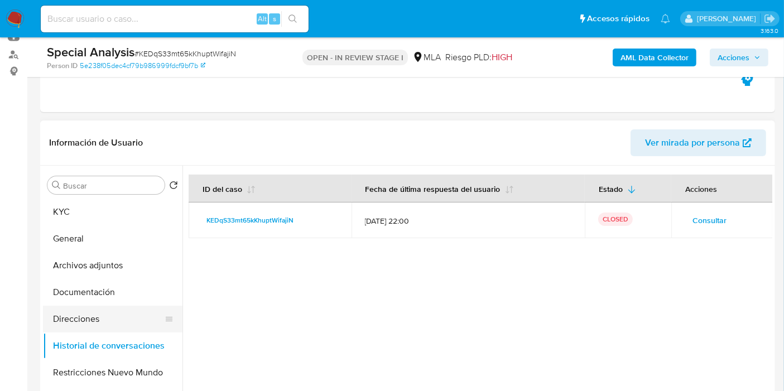
click at [116, 310] on button "Direcciones" at bounding box center [108, 319] width 131 height 27
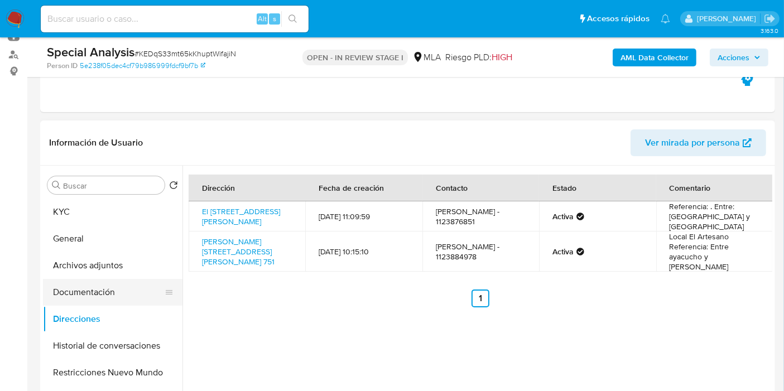
click at [126, 287] on button "Documentación" at bounding box center [108, 292] width 131 height 27
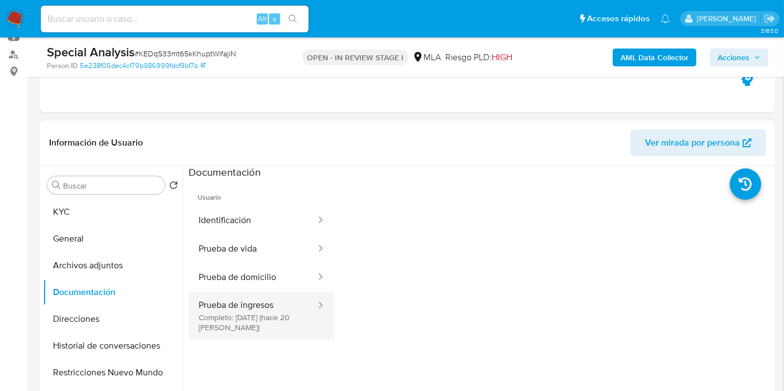
click at [255, 305] on button "Prueba de ingresos Completo: 19/09/2025 (hace 20 días)" at bounding box center [253, 316] width 128 height 48
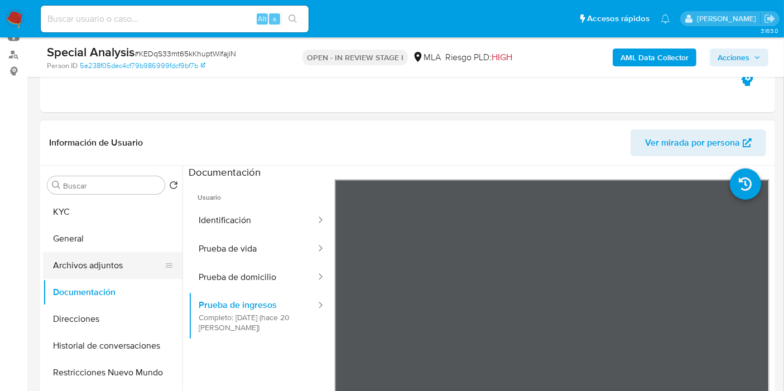
click at [80, 272] on button "Archivos adjuntos" at bounding box center [108, 265] width 131 height 27
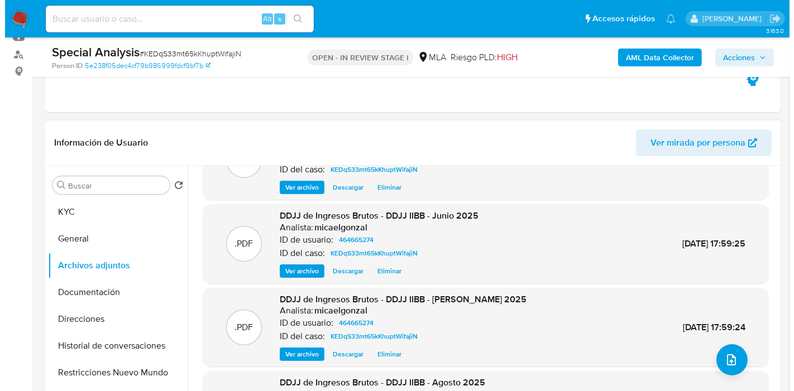
scroll to position [94, 0]
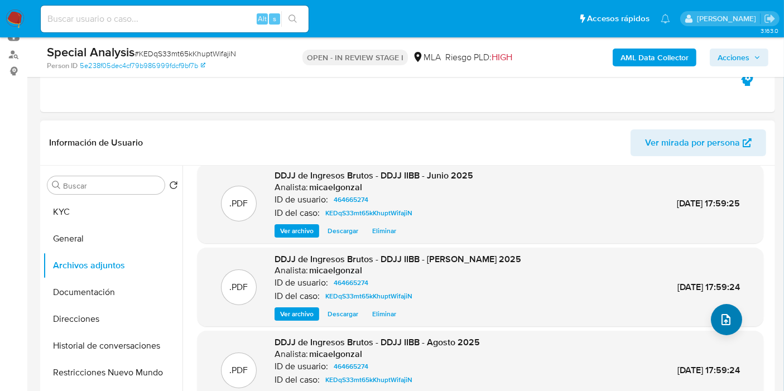
drag, startPoint x: 741, startPoint y: 326, endPoint x: 727, endPoint y: 323, distance: 14.2
click at [737, 326] on div ".XLSX OTROS - Calculador - DDJJ IIBB Analista: micaelgonzal ID de usuario: 4646…" at bounding box center [481, 263] width 566 height 365
click at [724, 322] on icon "upload-file" at bounding box center [726, 319] width 9 height 11
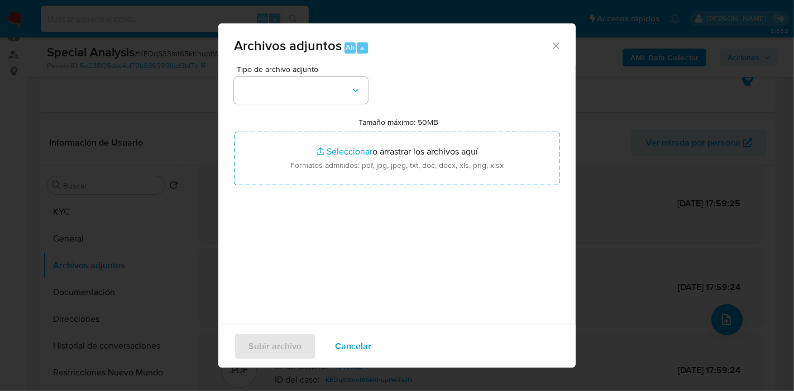
click at [399, 194] on div "Tipo de archivo adjunto Tamaño máximo: 50MB Seleccionar archivos Seleccionar o …" at bounding box center [397, 196] width 326 height 263
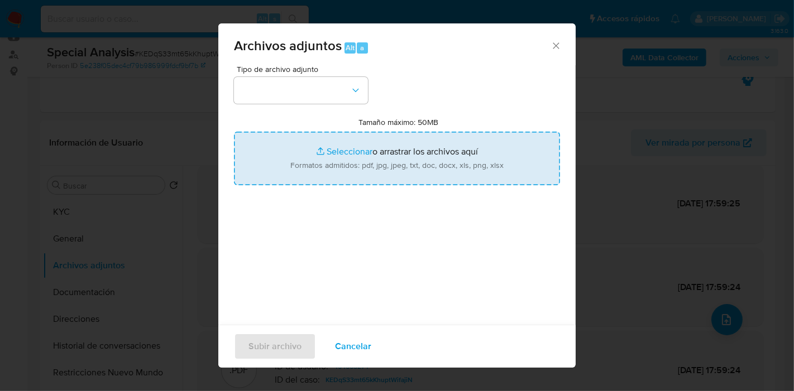
click at [430, 163] on input "Tamaño máximo: 50MB Seleccionar archivos" at bounding box center [397, 159] width 326 height 54
type input "C:\fakepath\Caselog KEDqS33mt65kKhuptWifajiN_2025_09_24_10_27_13.docx"
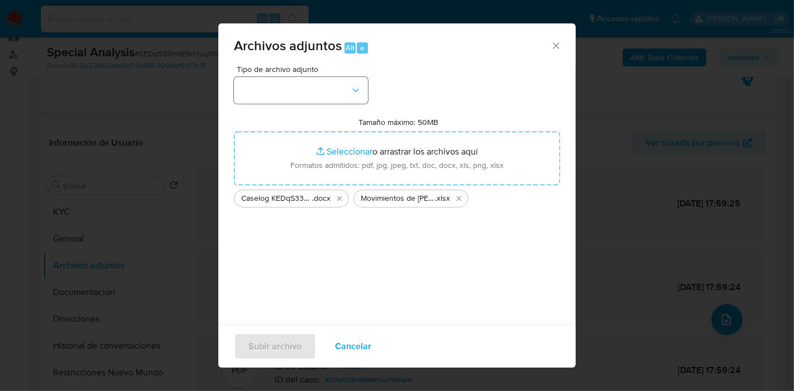
click at [272, 74] on div "Tipo de archivo adjunto" at bounding box center [301, 84] width 134 height 39
click at [276, 84] on button "button" at bounding box center [301, 90] width 134 height 27
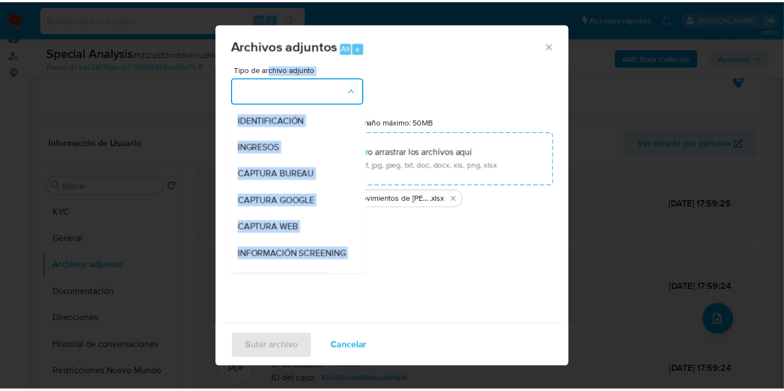
scroll to position [124, 0]
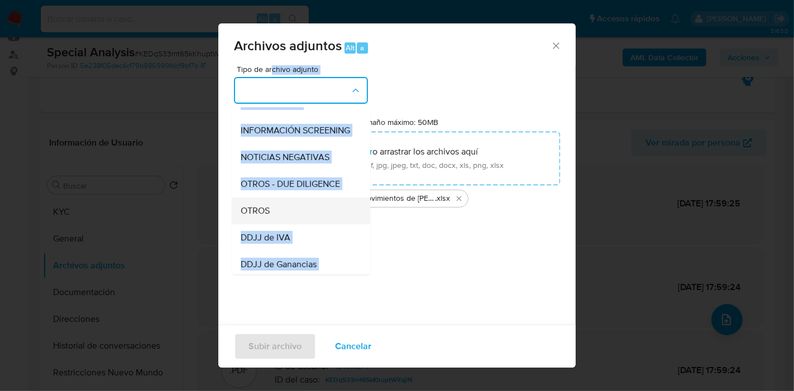
click at [300, 217] on div "OTROS" at bounding box center [298, 211] width 114 height 27
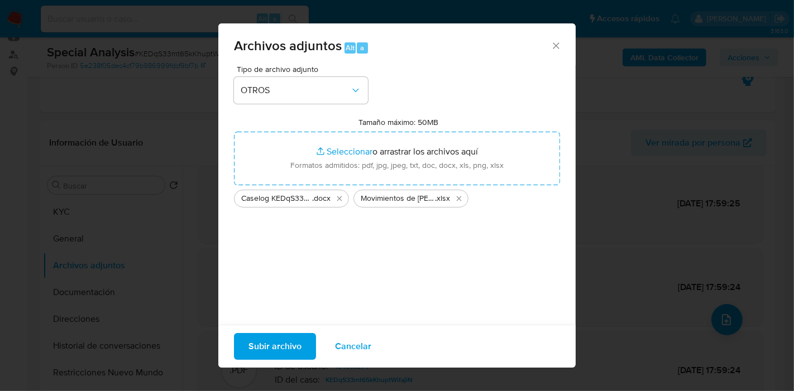
drag, startPoint x: 342, startPoint y: 250, endPoint x: 289, endPoint y: 311, distance: 81.6
click at [343, 250] on div "Tipo de archivo adjunto OTROS Tamaño máximo: 50MB Seleccionar archivos Seleccio…" at bounding box center [397, 196] width 326 height 263
click at [274, 333] on div "Subir archivo Cancelar" at bounding box center [396, 346] width 357 height 43
click at [272, 339] on span "Subir archivo" at bounding box center [274, 346] width 53 height 25
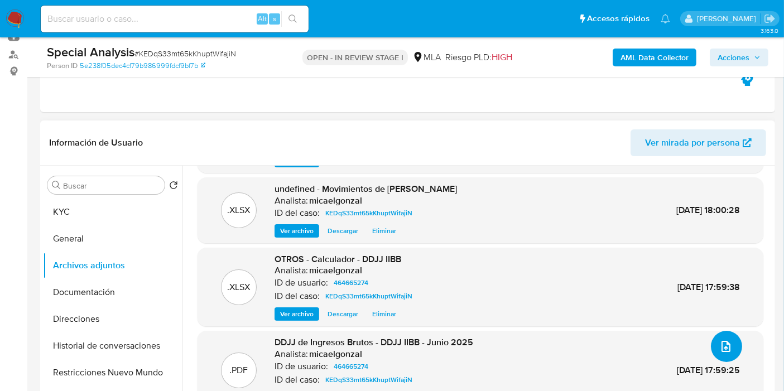
scroll to position [67, 0]
click at [70, 358] on button "Historial de conversaciones" at bounding box center [108, 346] width 131 height 27
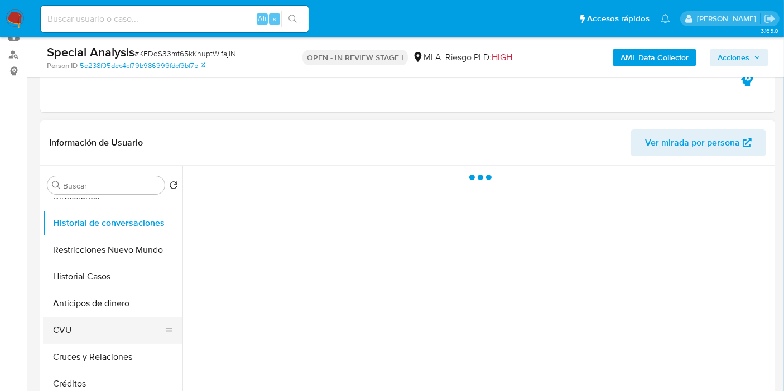
scroll to position [124, 0]
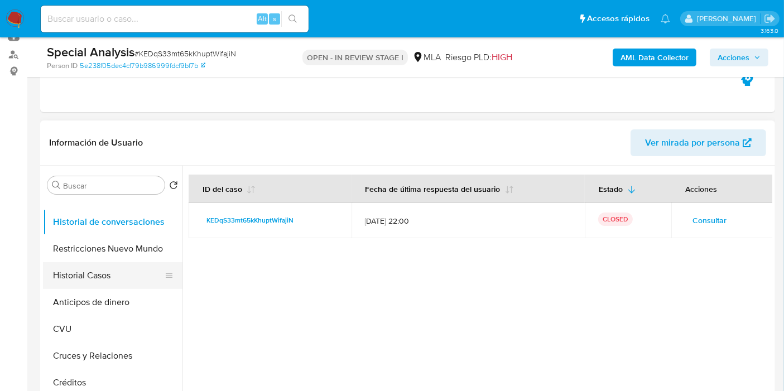
click at [137, 263] on button "Historial Casos" at bounding box center [108, 275] width 131 height 27
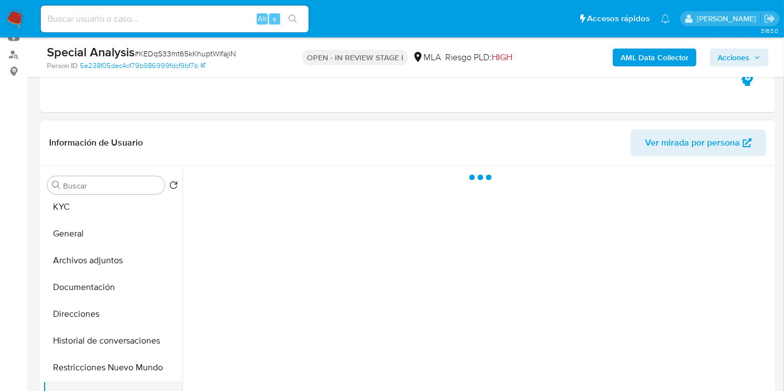
scroll to position [0, 0]
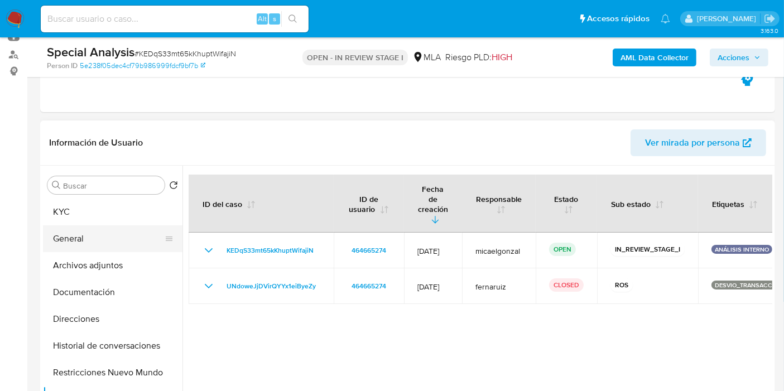
click at [144, 229] on button "General" at bounding box center [108, 239] width 131 height 27
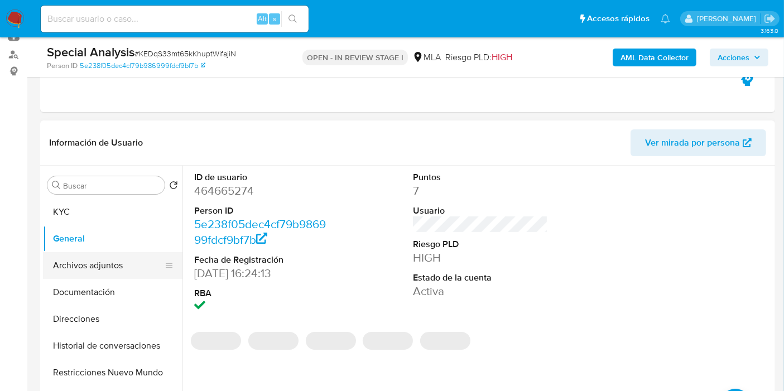
click at [107, 265] on button "Archivos adjuntos" at bounding box center [108, 265] width 131 height 27
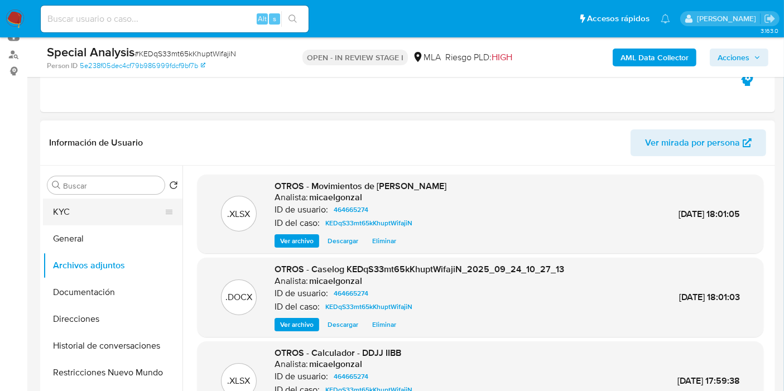
click at [126, 211] on button "KYC" at bounding box center [108, 212] width 131 height 27
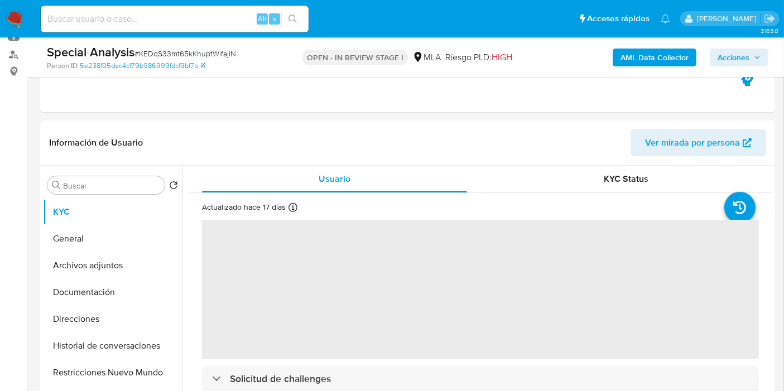
click at [728, 60] on span "Acciones" at bounding box center [734, 58] width 32 height 18
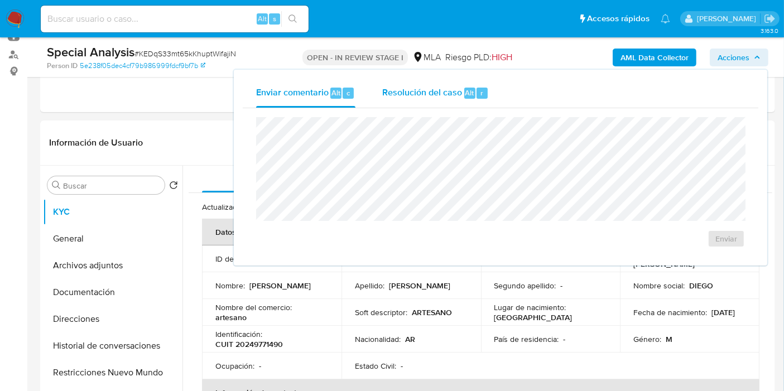
drag, startPoint x: 486, startPoint y: 98, endPoint x: 480, endPoint y: 107, distance: 10.8
click at [485, 98] on div "Resolución del caso Alt r" at bounding box center [435, 93] width 107 height 29
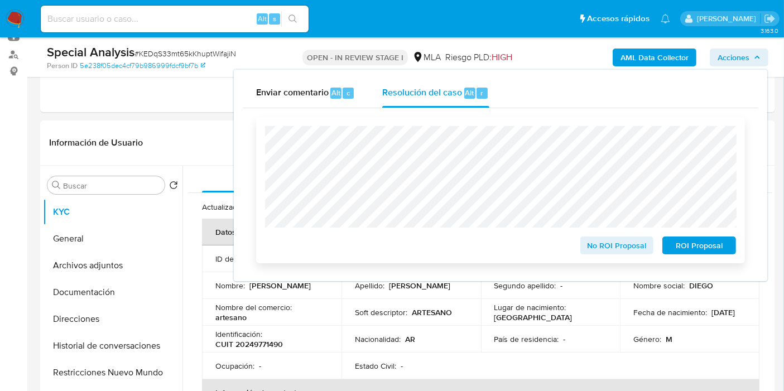
click at [624, 249] on span "No ROI Proposal" at bounding box center [617, 246] width 58 height 16
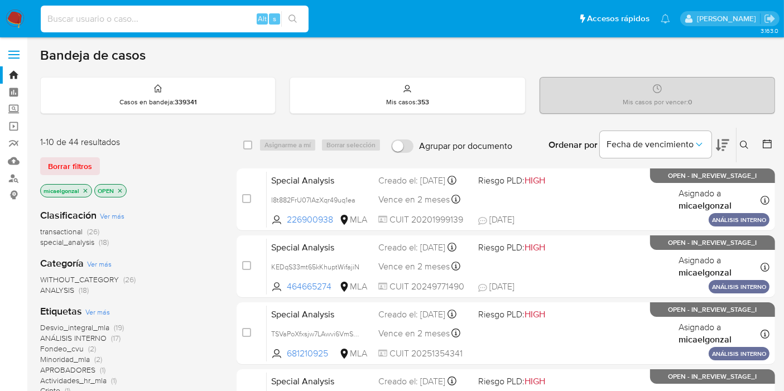
click at [168, 22] on input at bounding box center [175, 19] width 268 height 15
paste input "U0CiN1PbybFCopGWJYBvP0g5"
type input "U0CiN1PbybFCopGWJYBvP0g5"
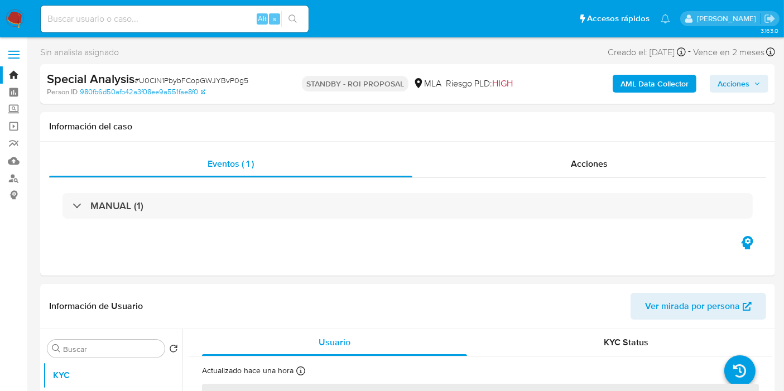
select select "10"
click at [17, 14] on img at bounding box center [15, 18] width 19 height 19
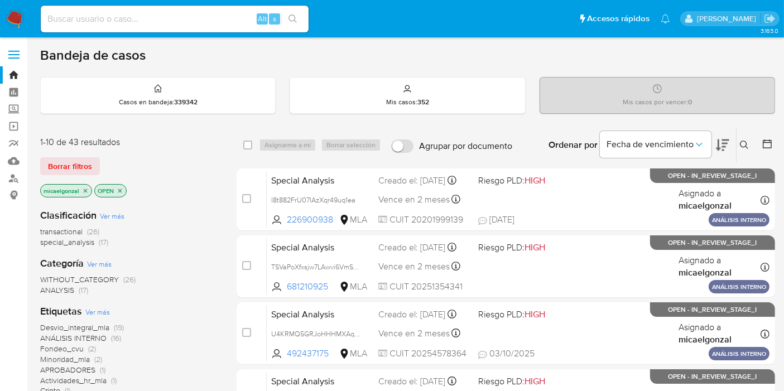
click at [76, 13] on input at bounding box center [175, 19] width 268 height 15
paste input "euygQ1ep7Z35PWoMGHA2TsJo"
type input "euygQ1ep7Z35PWoMGHA2TsJo"
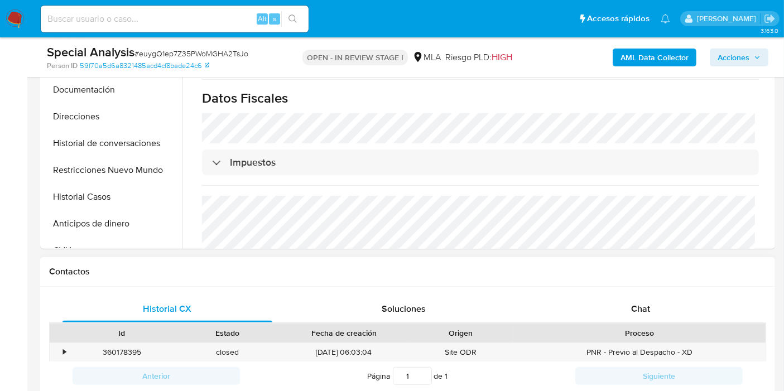
scroll to position [372, 0]
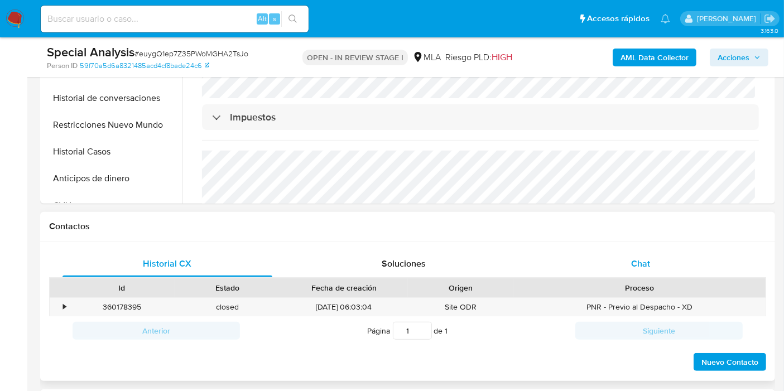
select select "10"
click at [661, 268] on div "Chat" at bounding box center [641, 264] width 210 height 27
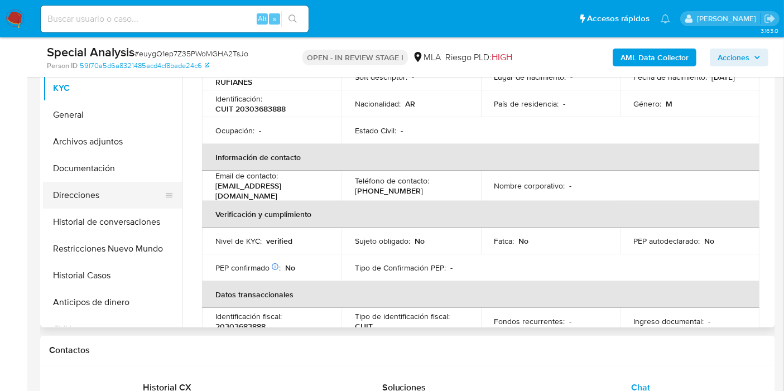
scroll to position [77, 0]
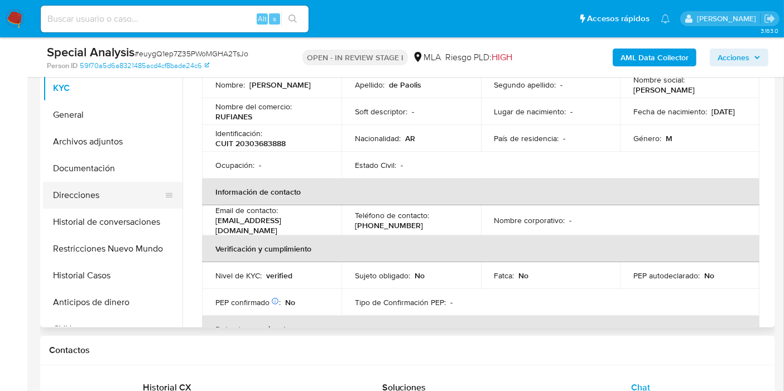
click at [127, 182] on button "Direcciones" at bounding box center [108, 195] width 131 height 27
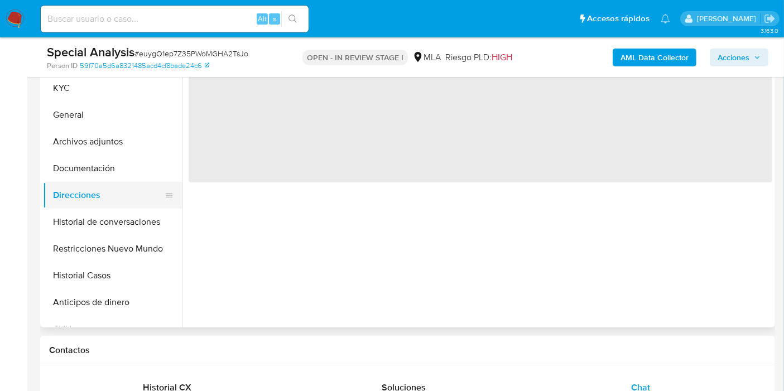
scroll to position [0, 0]
click at [69, 221] on button "Historial de conversaciones" at bounding box center [108, 222] width 131 height 27
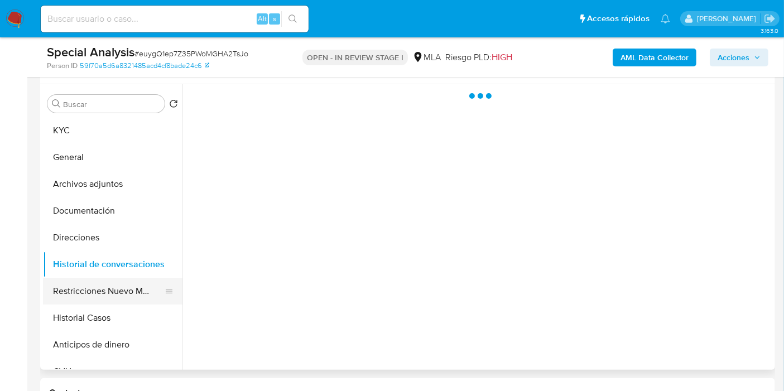
scroll to position [186, 0]
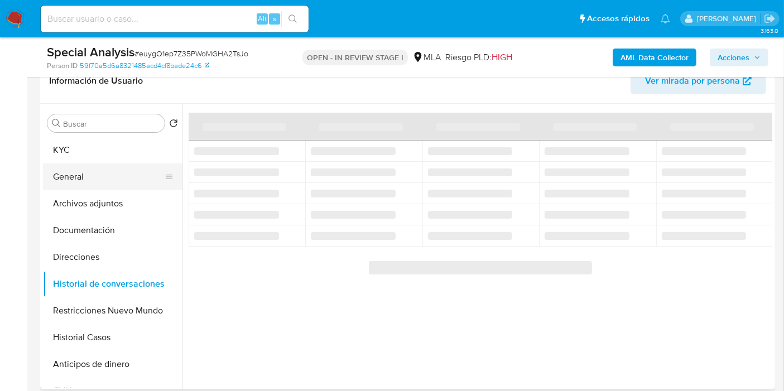
click at [102, 170] on button "General" at bounding box center [108, 177] width 131 height 27
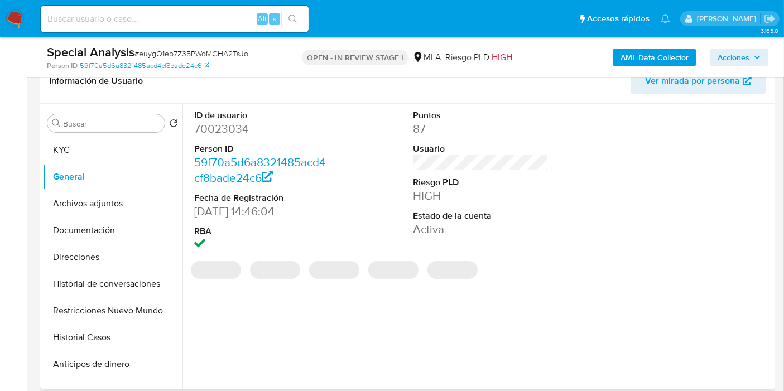
click at [236, 135] on dd "70023034" at bounding box center [261, 129] width 135 height 16
click at [238, 128] on dd "70023034" at bounding box center [261, 129] width 135 height 16
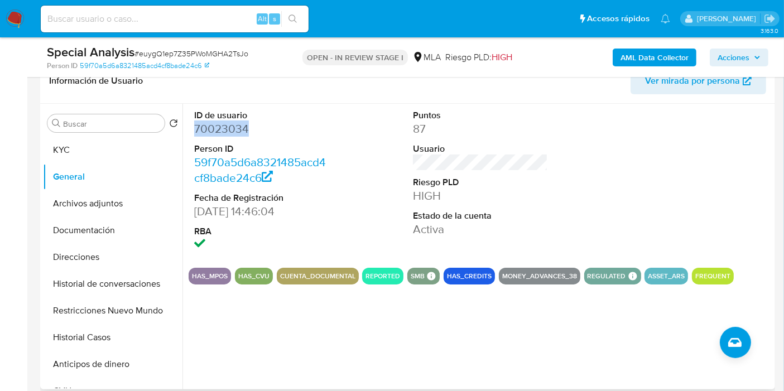
copy dd "70023034"
click at [111, 157] on button "KYC" at bounding box center [108, 150] width 131 height 27
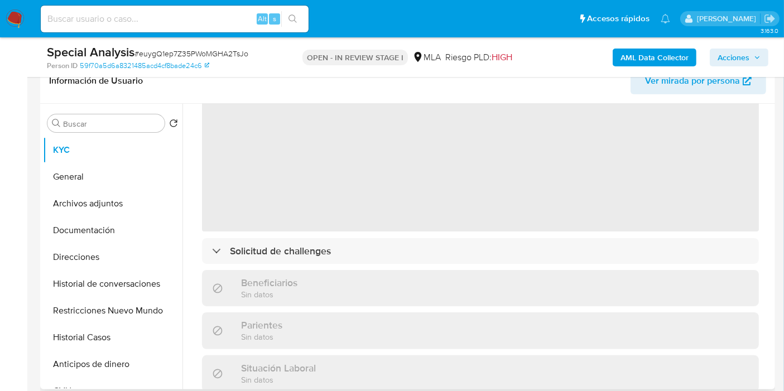
scroll to position [0, 0]
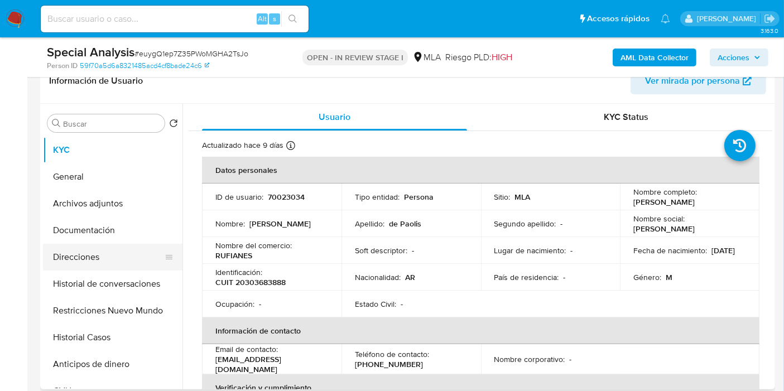
click at [105, 263] on button "Direcciones" at bounding box center [108, 257] width 131 height 27
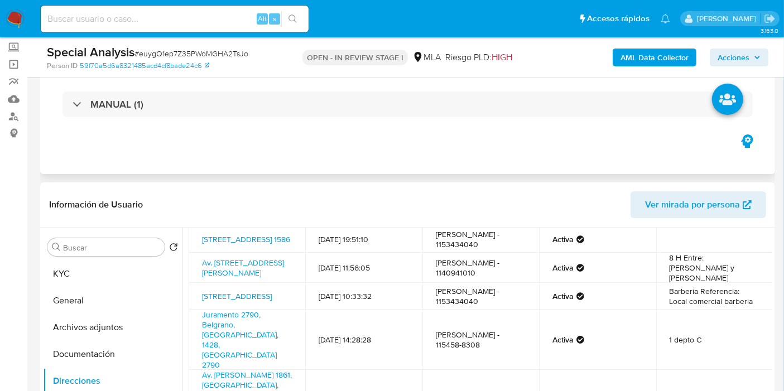
scroll to position [62, 0]
click at [233, 302] on link "[STREET_ADDRESS]" at bounding box center [237, 296] width 70 height 11
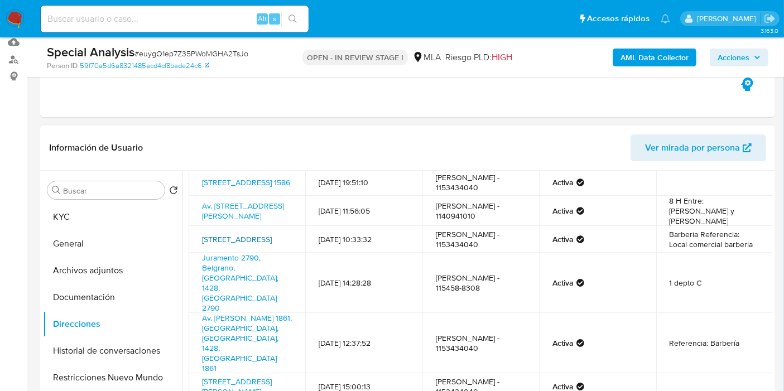
scroll to position [186, 0]
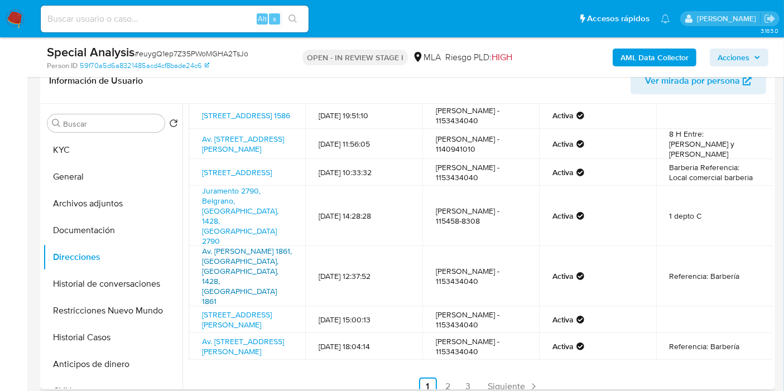
click at [229, 265] on link "Av. [PERSON_NAME] 1861, [GEOGRAPHIC_DATA], [GEOGRAPHIC_DATA], 1428, [GEOGRAPHIC…" at bounding box center [247, 276] width 90 height 61
click at [261, 336] on link "Av. [STREET_ADDRESS][PERSON_NAME]" at bounding box center [243, 346] width 82 height 21
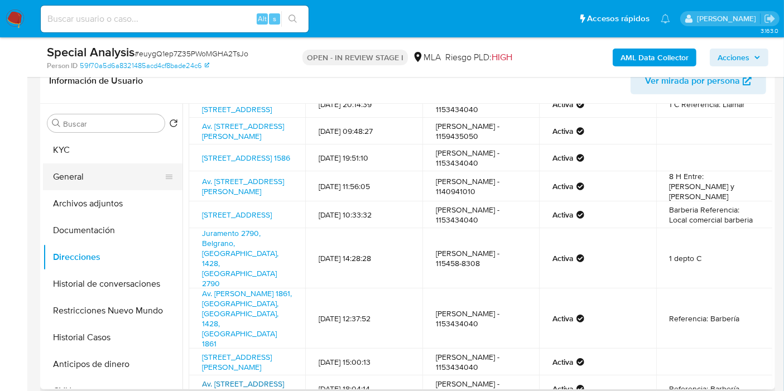
scroll to position [59, 0]
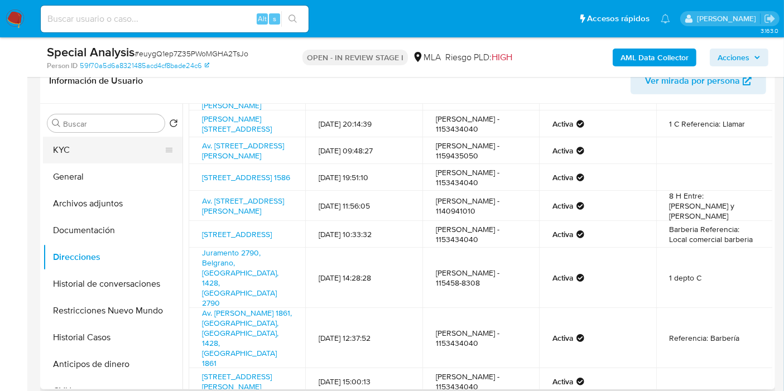
click at [126, 147] on button "KYC" at bounding box center [108, 150] width 131 height 27
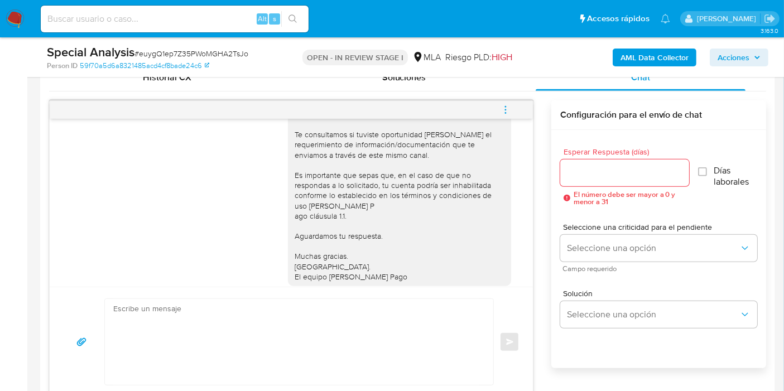
scroll to position [597, 0]
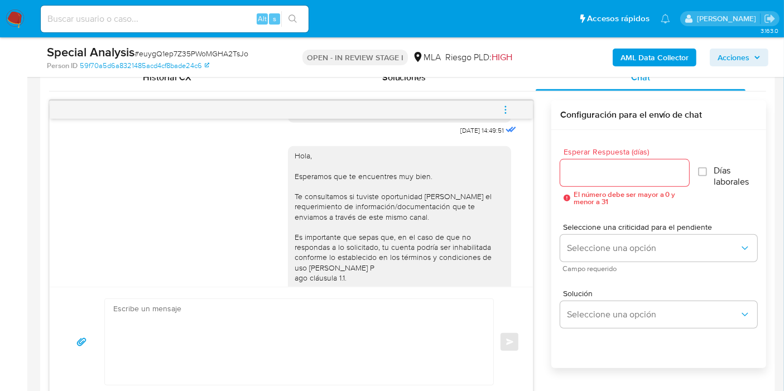
click at [509, 99] on span "menu-action" at bounding box center [506, 110] width 10 height 27
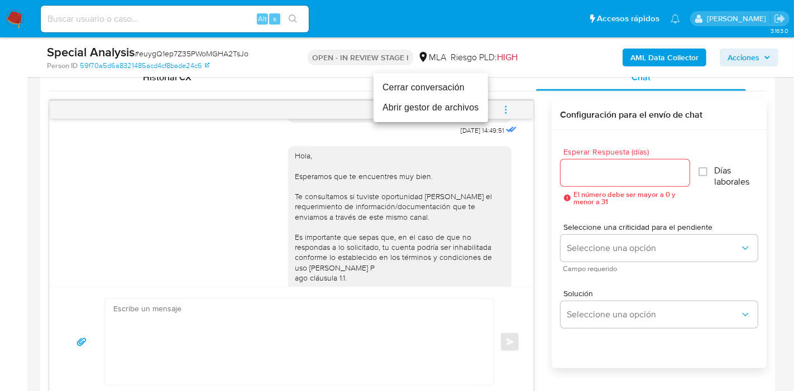
click at [472, 92] on li "Cerrar conversación" at bounding box center [430, 88] width 114 height 20
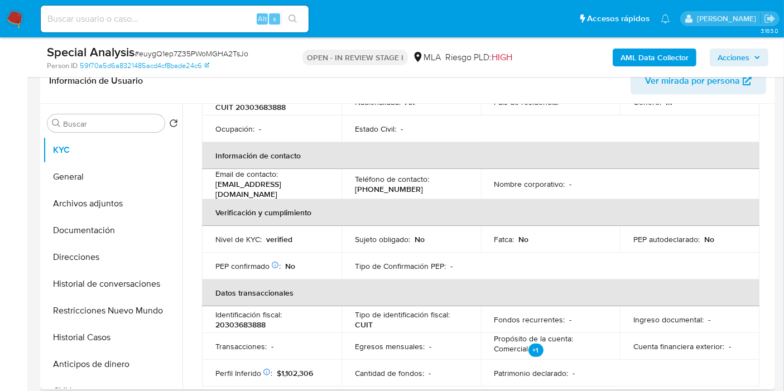
scroll to position [108, 0]
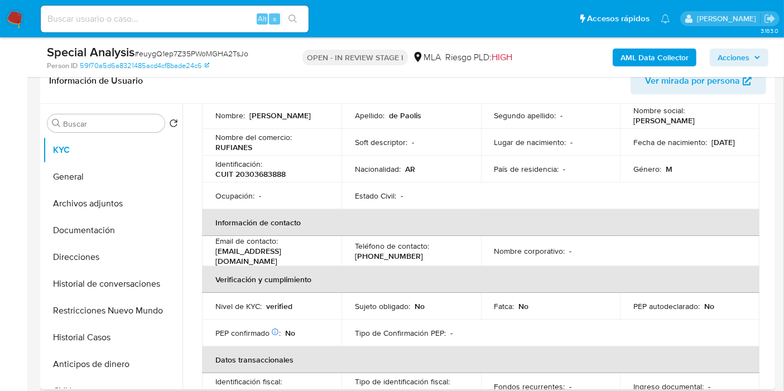
drag, startPoint x: 282, startPoint y: 162, endPoint x: 229, endPoint y: 202, distance: 66.2
click at [277, 166] on div "Identificación : CUIT 20303683888" at bounding box center [271, 169] width 113 height 20
click at [253, 174] on p "CUIT 20303683888" at bounding box center [250, 174] width 70 height 10
copy p "20303683888"
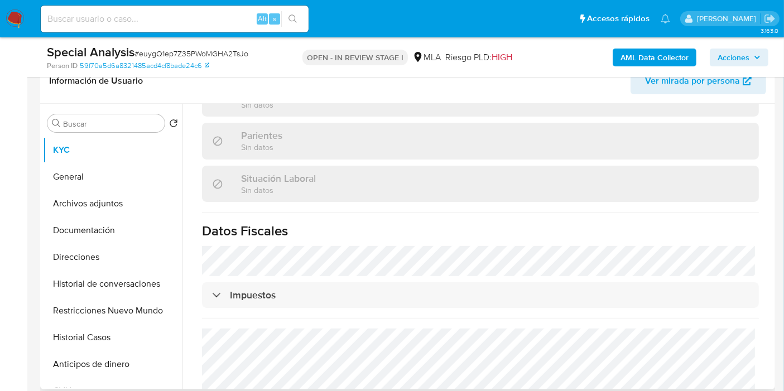
scroll to position [605, 0]
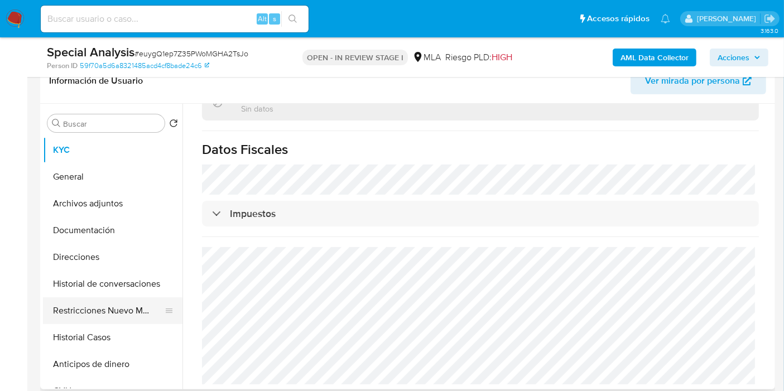
drag, startPoint x: 189, startPoint y: 312, endPoint x: 175, endPoint y: 312, distance: 13.4
click at [186, 311] on div "Usuario KYC Status Actualizado [DATE] Creado: [DATE] 04:42:27 Actualizado: [DAT…" at bounding box center [478, 247] width 590 height 286
click at [140, 319] on button "Restricciones Nuevo Mundo" at bounding box center [108, 311] width 131 height 27
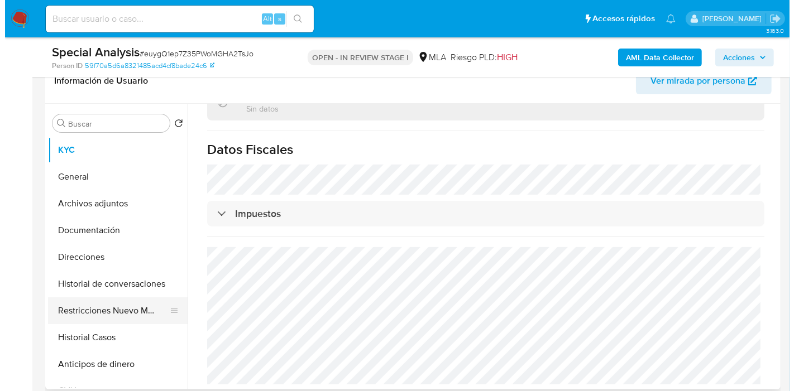
scroll to position [0, 0]
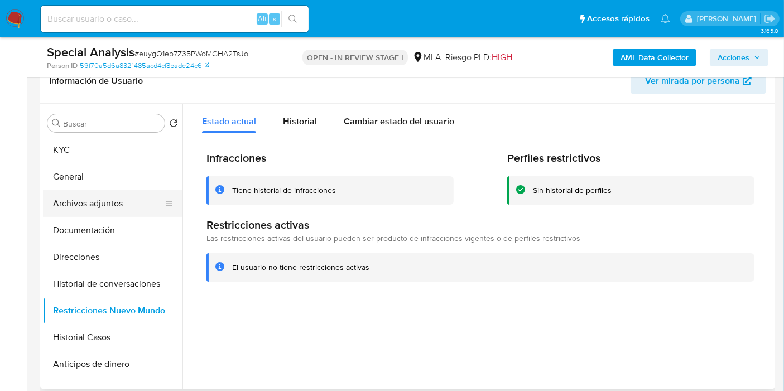
click at [140, 208] on button "Archivos adjuntos" at bounding box center [108, 203] width 131 height 27
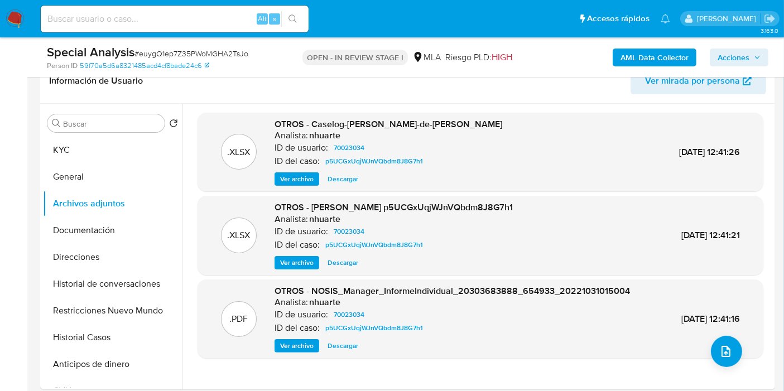
click at [650, 63] on b "AML Data Collector" at bounding box center [655, 58] width 68 height 18
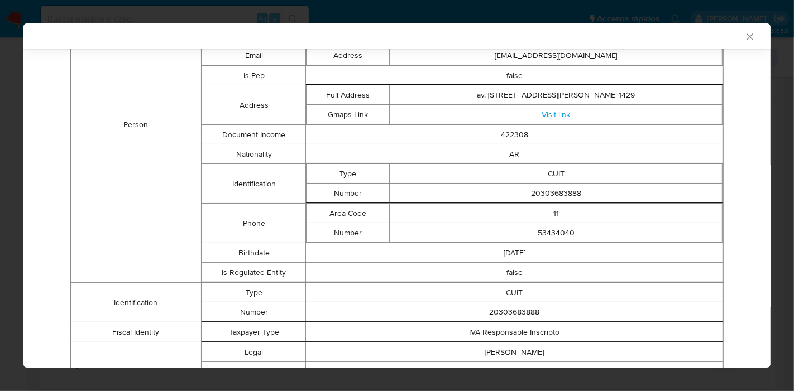
scroll to position [38, 0]
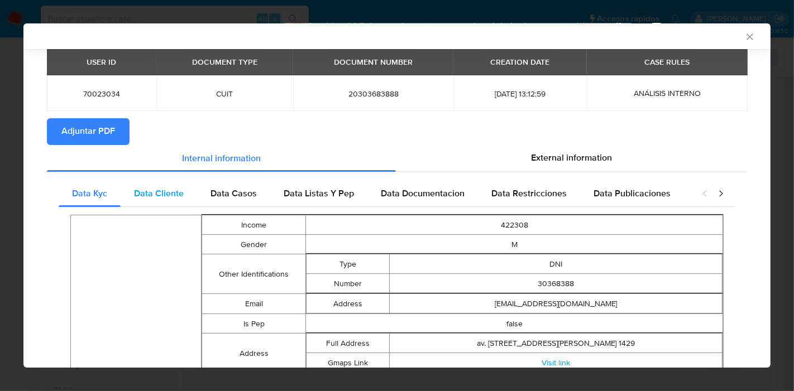
click at [194, 198] on div "Data Cliente" at bounding box center [159, 193] width 76 height 27
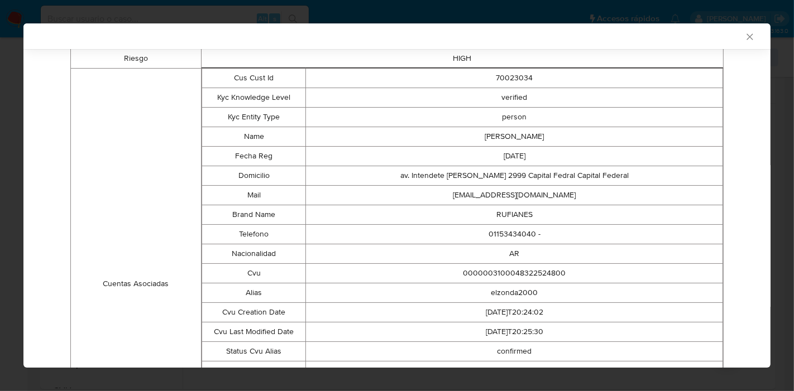
scroll to position [0, 0]
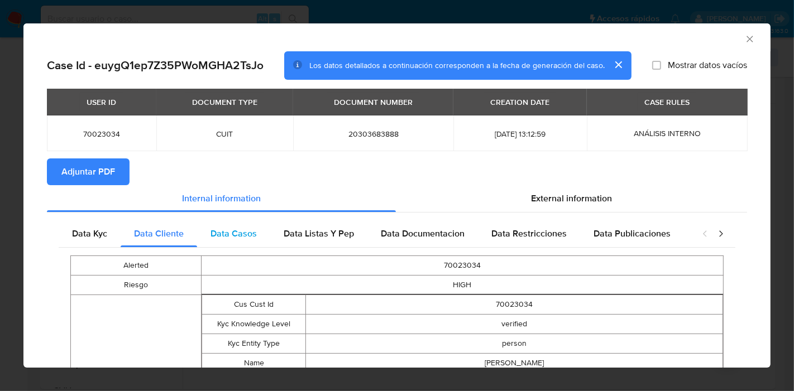
click at [234, 229] on span "Data Casos" at bounding box center [233, 233] width 46 height 13
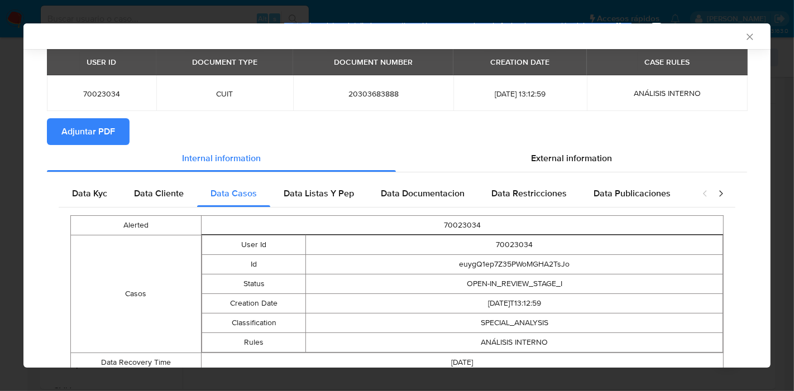
scroll to position [81, 0]
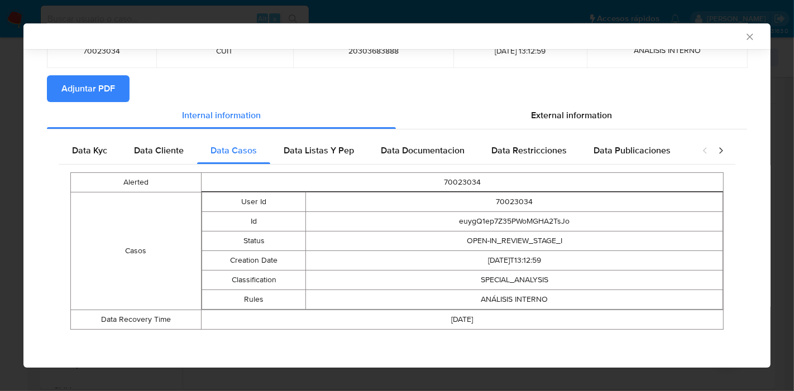
click at [285, 129] on div "Data Kyc Data Cliente Data Casos Data Listas Y Pep Data Documentacion Data Rest…" at bounding box center [397, 237] width 700 height 216
click at [303, 159] on div "Data Listas Y Pep" at bounding box center [318, 150] width 97 height 27
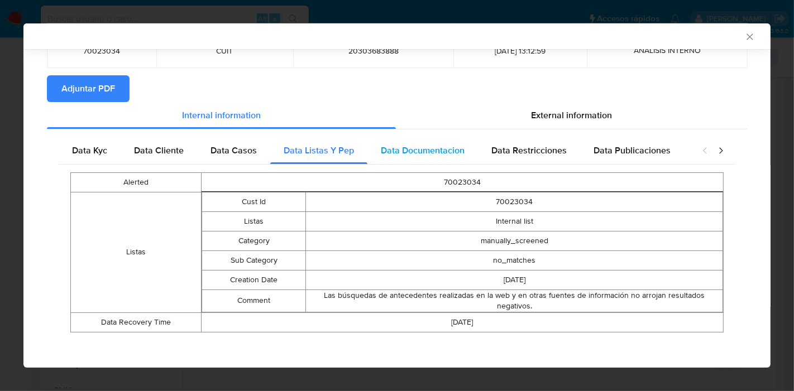
click at [416, 151] on span "Data Documentacion" at bounding box center [423, 150] width 84 height 13
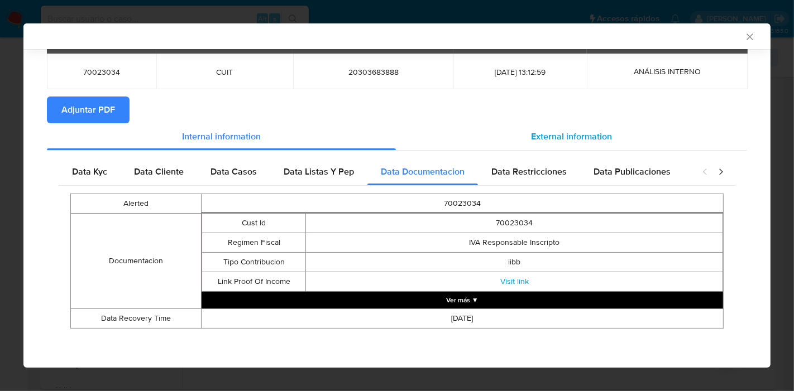
scroll to position [59, 0]
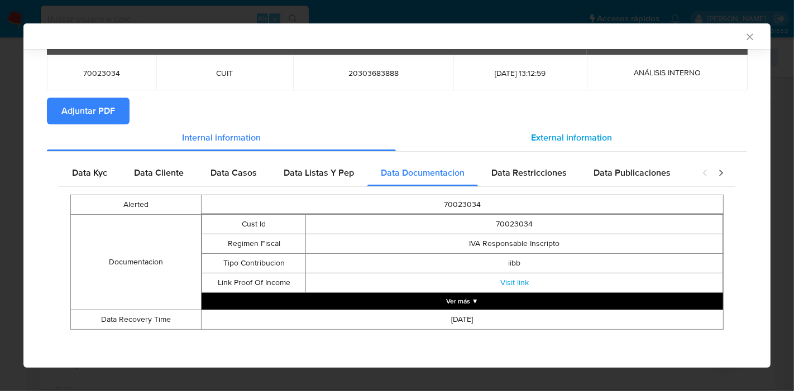
click at [496, 141] on div "External information" at bounding box center [571, 137] width 351 height 27
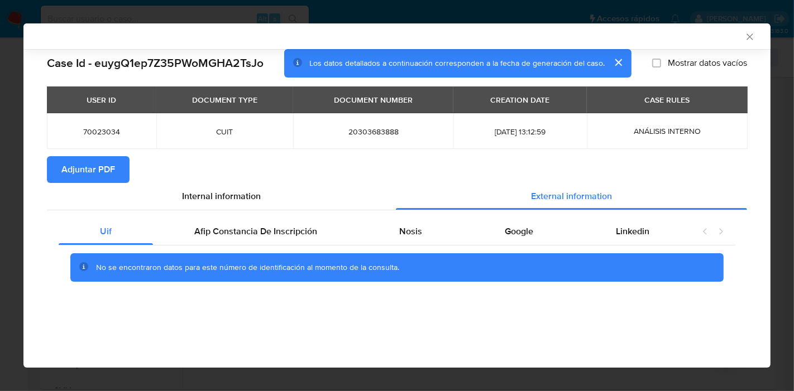
drag, startPoint x: 282, startPoint y: 198, endPoint x: 520, endPoint y: 250, distance: 243.3
click at [320, 204] on div "Internal information" at bounding box center [221, 196] width 349 height 27
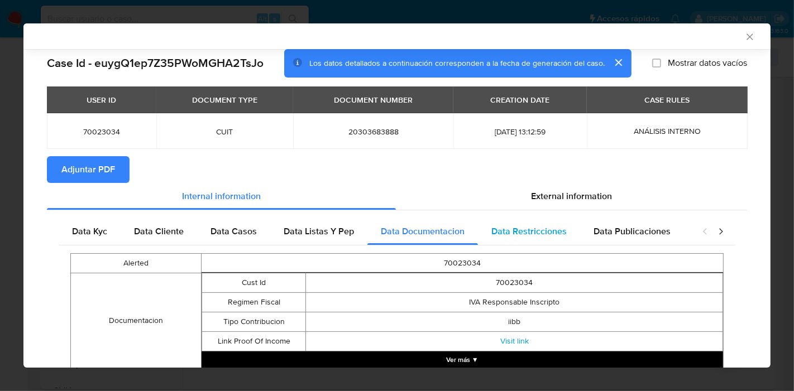
drag, startPoint x: 583, startPoint y: 256, endPoint x: 566, endPoint y: 237, distance: 25.7
click at [580, 253] on table "Alerted 70023034 Documentacion Cust Id 70023034 Regimen Fiscal IVA Responsable …" at bounding box center [396, 320] width 653 height 135
click at [566, 237] on div "Data Restricciones" at bounding box center [529, 231] width 102 height 27
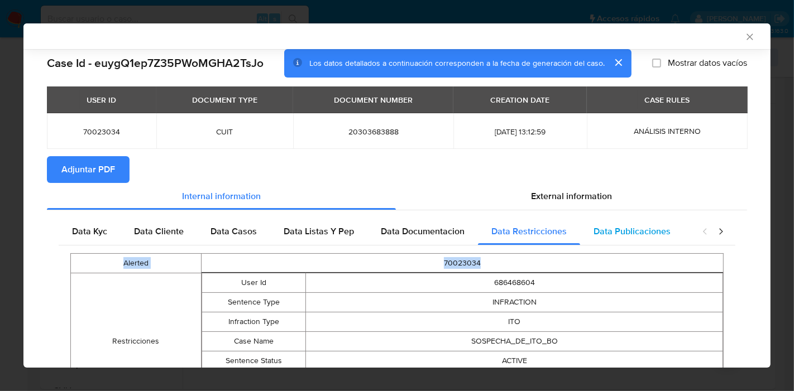
click at [614, 234] on span "Data Publicaciones" at bounding box center [631, 231] width 77 height 13
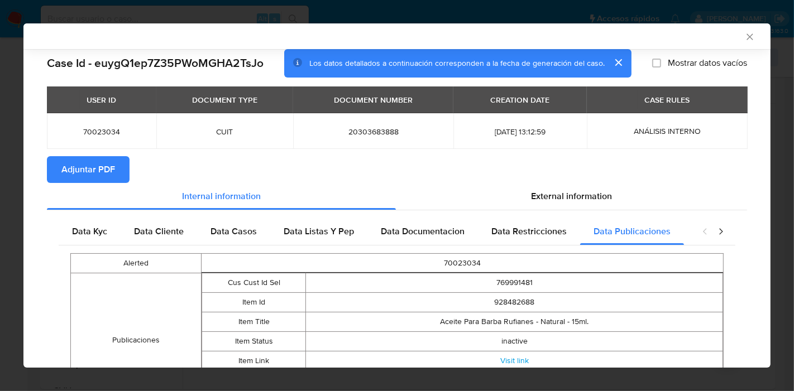
click at [709, 222] on div "closure-recommendation-modal" at bounding box center [712, 231] width 45 height 27
click at [715, 232] on icon "closure-recommendation-modal" at bounding box center [720, 231] width 11 height 11
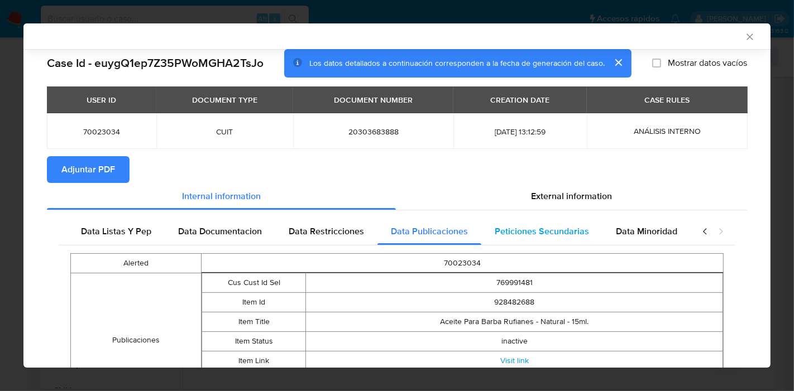
click at [531, 226] on span "Peticiones Secundarias" at bounding box center [542, 231] width 94 height 13
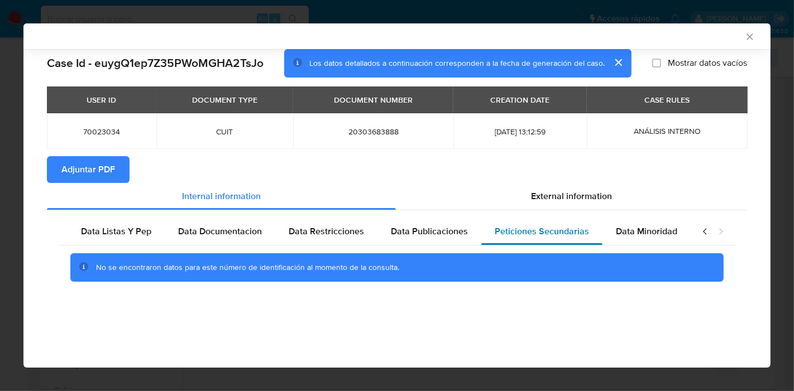
scroll to position [0, 196]
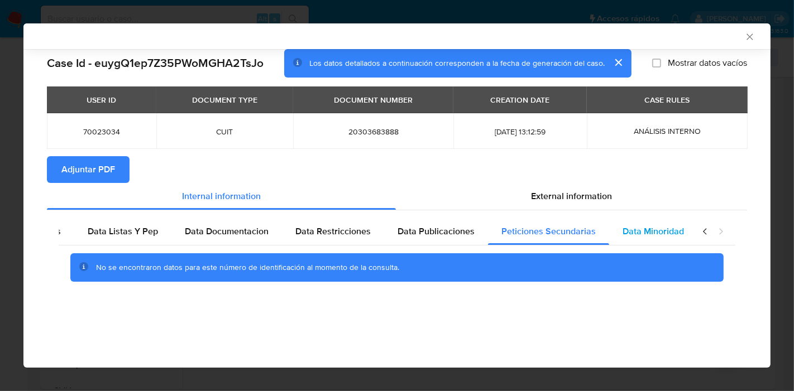
click at [622, 233] on span "Data Minoridad" at bounding box center [652, 231] width 61 height 13
click at [700, 238] on div "closure-recommendation-modal" at bounding box center [712, 231] width 45 height 27
click at [700, 236] on icon "closure-recommendation-modal" at bounding box center [704, 231] width 11 height 11
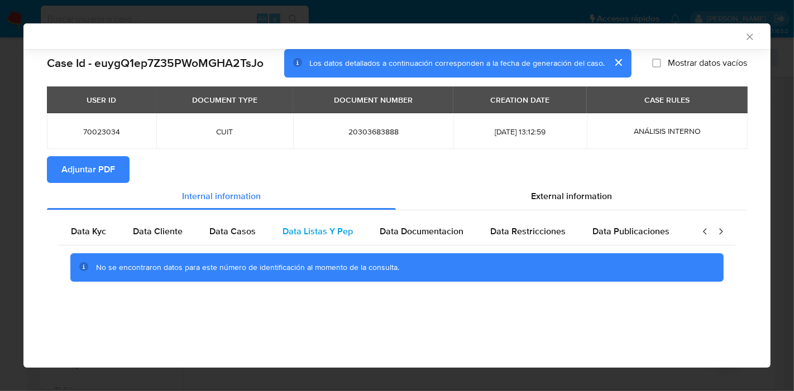
scroll to position [0, 0]
click at [82, 224] on div "Data Kyc" at bounding box center [90, 231] width 62 height 27
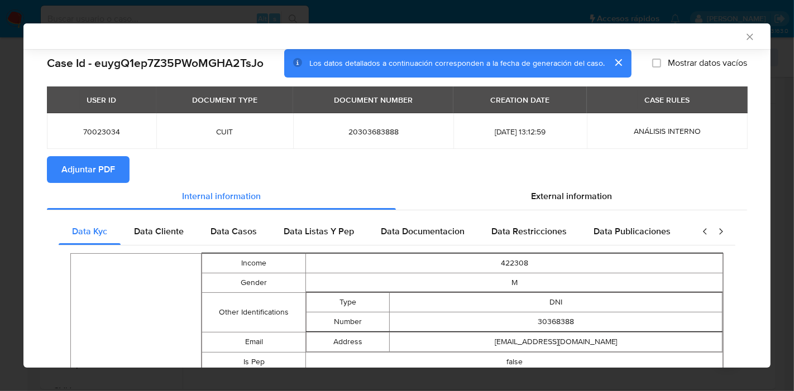
click at [642, 201] on div "External information" at bounding box center [571, 196] width 351 height 27
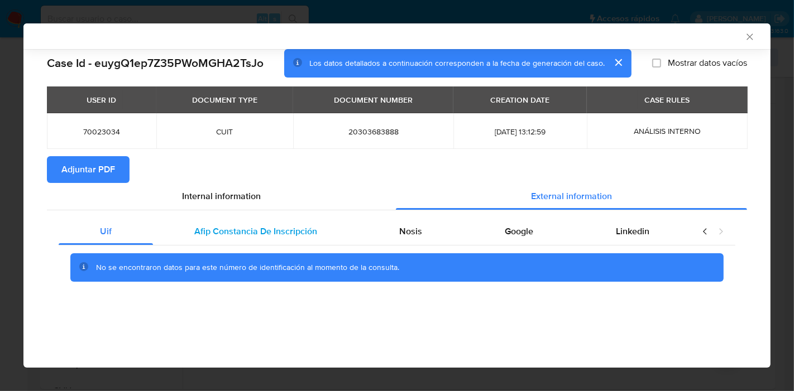
drag, startPoint x: 252, startPoint y: 228, endPoint x: 260, endPoint y: 227, distance: 7.3
click at [256, 227] on span "Afip Constancia De Inscripción" at bounding box center [255, 231] width 123 height 13
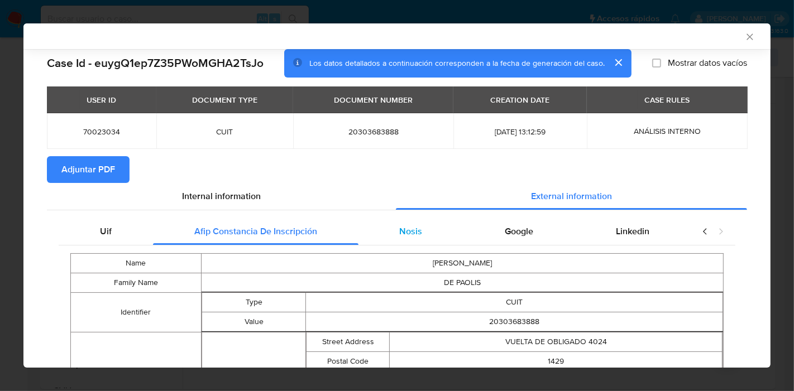
click at [425, 227] on div "Nosis" at bounding box center [410, 231] width 105 height 27
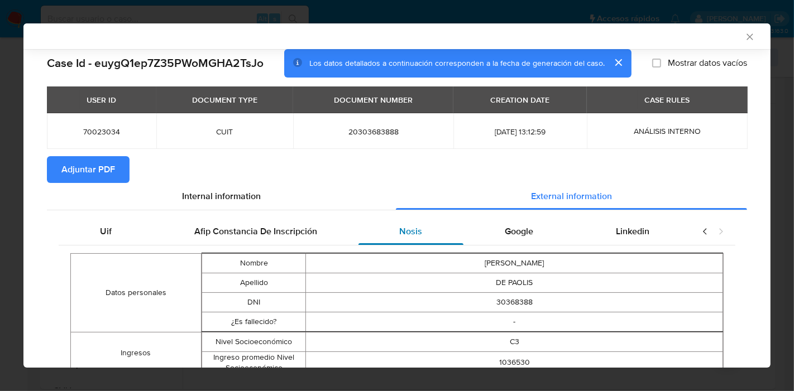
click at [425, 227] on div "Nosis" at bounding box center [410, 231] width 105 height 27
click at [279, 222] on div "Afip Constancia De Inscripción" at bounding box center [255, 231] width 205 height 27
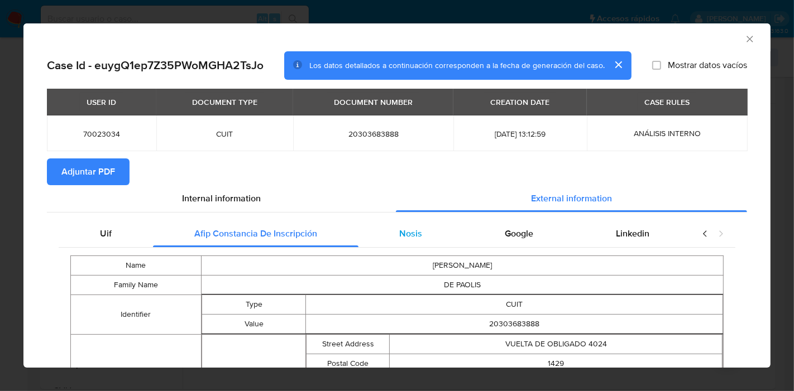
click at [399, 229] on span "Nosis" at bounding box center [410, 233] width 23 height 13
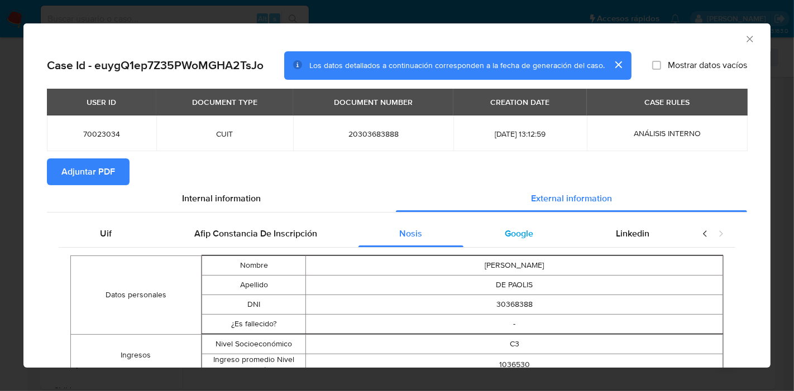
click at [539, 242] on div "Google" at bounding box center [518, 233] width 111 height 27
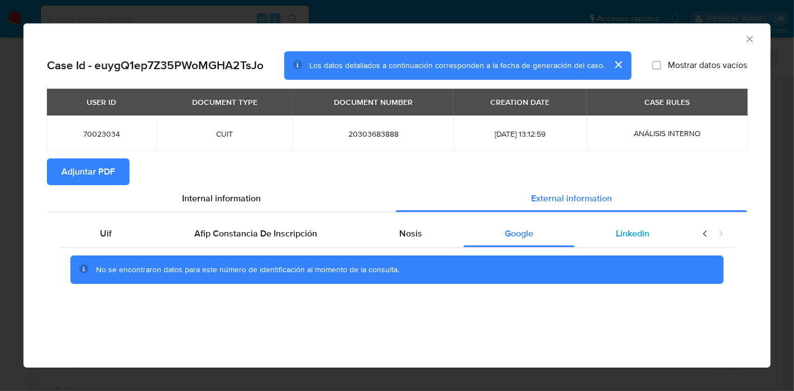
click at [641, 242] on div "Linkedin" at bounding box center [632, 233] width 116 height 27
drag, startPoint x: 132, startPoint y: 233, endPoint x: 237, endPoint y: 184, distance: 115.9
click at [132, 233] on div "Uif" at bounding box center [106, 233] width 94 height 27
click at [238, 184] on section "Adjuntar PDF" at bounding box center [397, 172] width 700 height 27
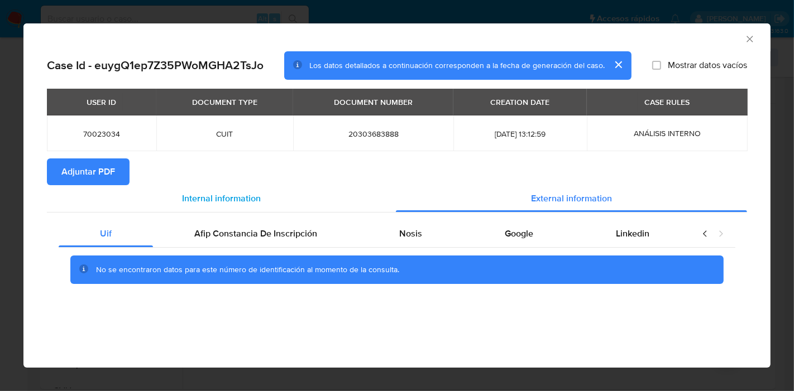
click at [222, 198] on span "Internal information" at bounding box center [221, 198] width 79 height 13
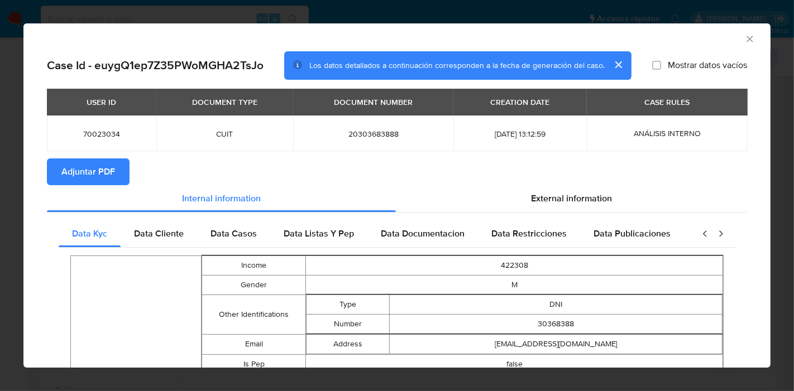
click at [92, 163] on span "Adjuntar PDF" at bounding box center [88, 172] width 54 height 25
click at [744, 37] on icon "Cerrar ventana" at bounding box center [749, 38] width 11 height 11
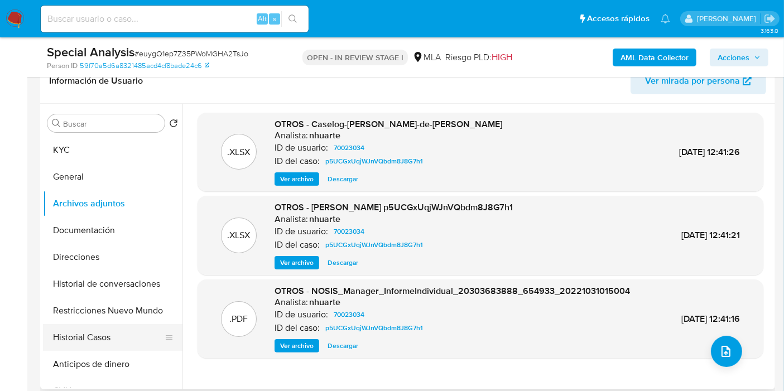
click at [73, 343] on button "Historial Casos" at bounding box center [108, 337] width 131 height 27
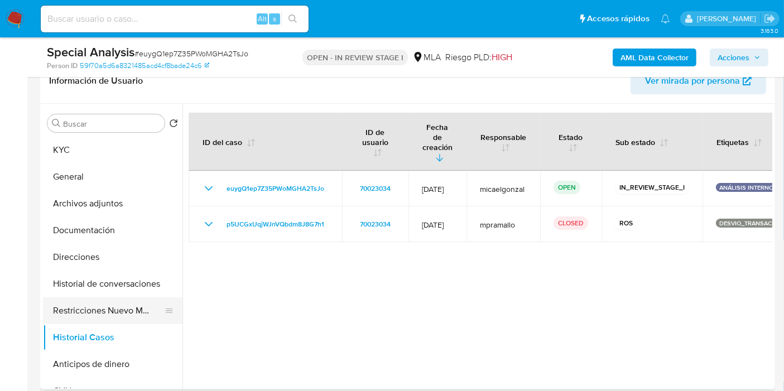
click at [124, 300] on button "Restricciones Nuevo Mundo" at bounding box center [108, 311] width 131 height 27
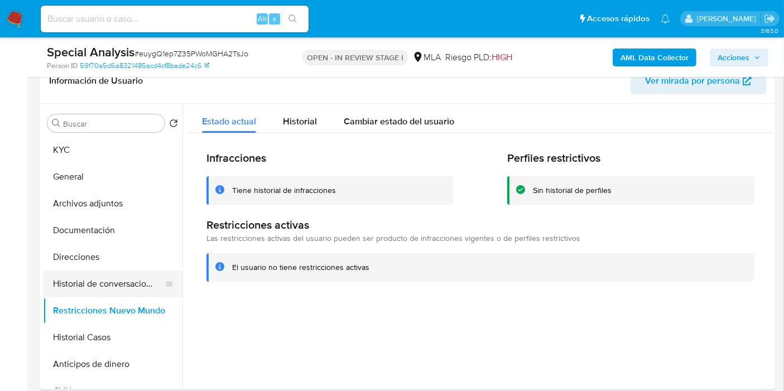
click at [113, 285] on button "Historial de conversaciones" at bounding box center [108, 284] width 131 height 27
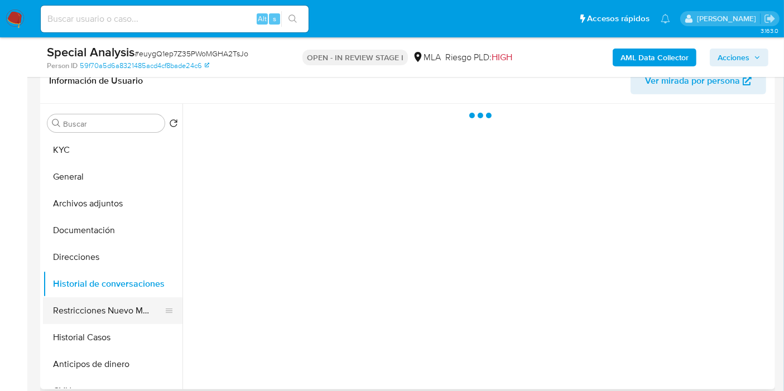
click at [95, 310] on button "Restricciones Nuevo Mundo" at bounding box center [108, 311] width 131 height 27
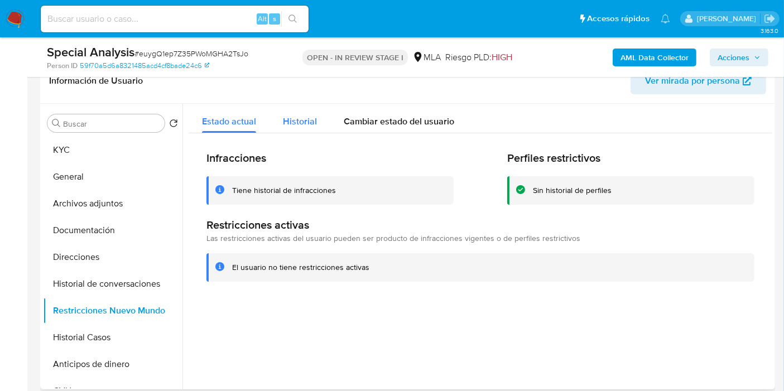
click at [299, 126] on span "Historial" at bounding box center [300, 121] width 34 height 13
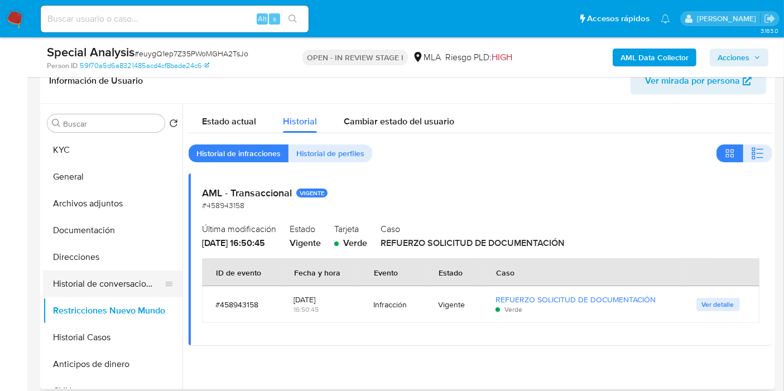
click at [142, 292] on button "Historial de conversaciones" at bounding box center [108, 284] width 131 height 27
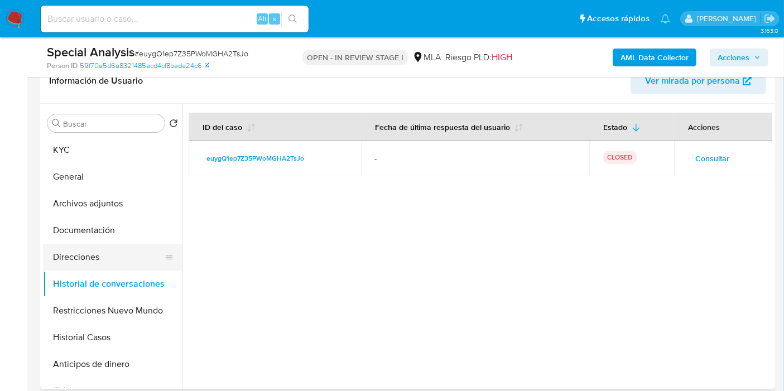
click at [132, 266] on button "Direcciones" at bounding box center [108, 257] width 131 height 27
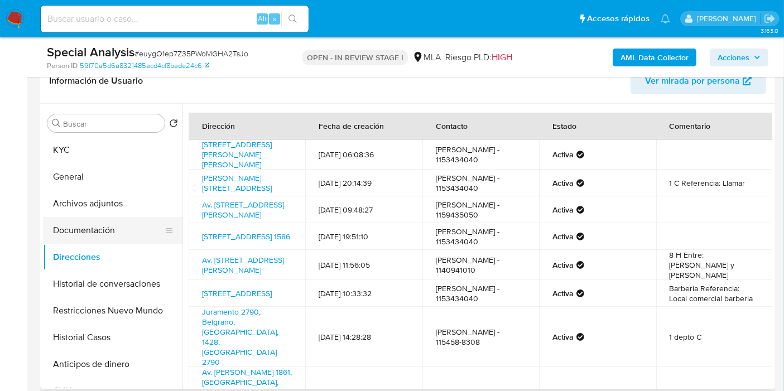
click at [74, 217] on button "Documentación" at bounding box center [108, 230] width 131 height 27
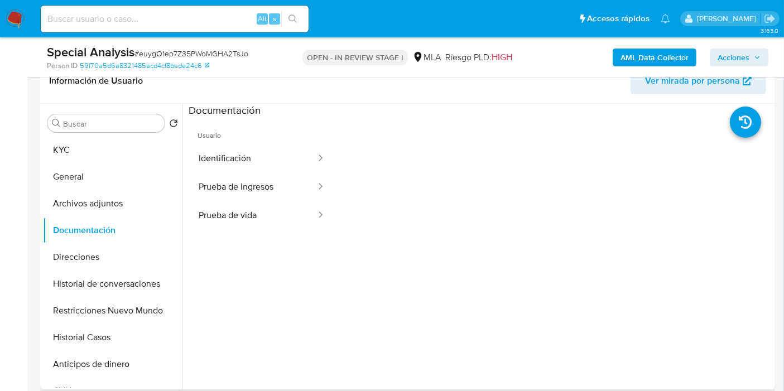
click at [214, 159] on button "Identificación" at bounding box center [253, 159] width 128 height 28
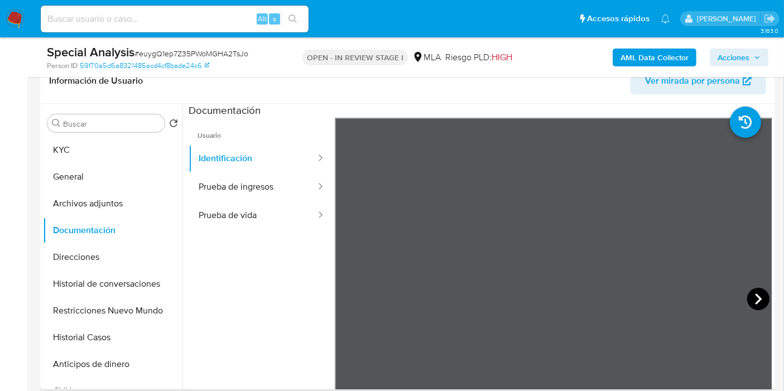
click at [752, 297] on icon at bounding box center [758, 299] width 22 height 22
click at [215, 202] on button "Prueba de vida" at bounding box center [253, 216] width 128 height 28
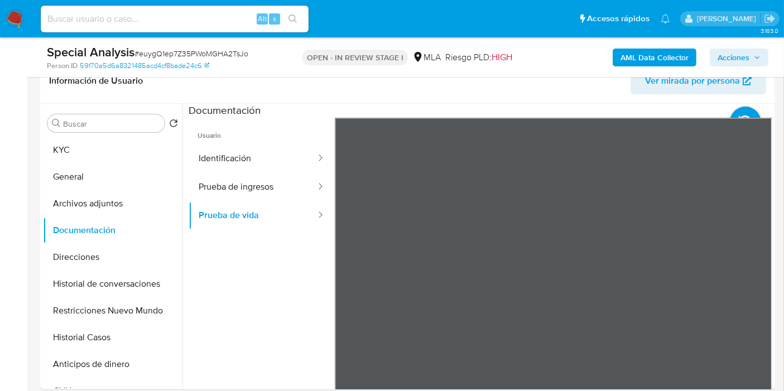
scroll to position [34, 0]
click at [222, 185] on button "Prueba de ingresos" at bounding box center [253, 187] width 128 height 28
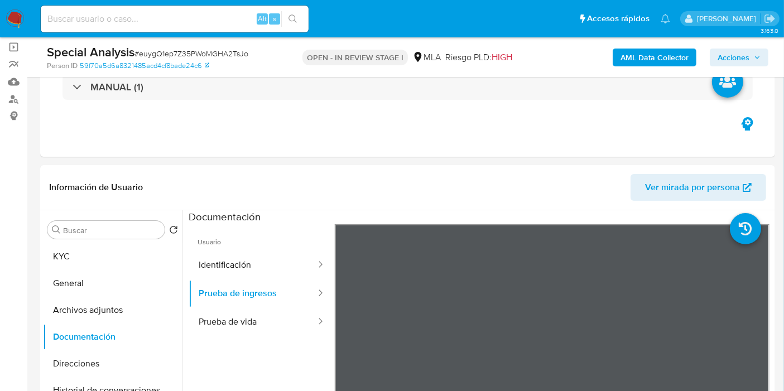
scroll to position [124, 0]
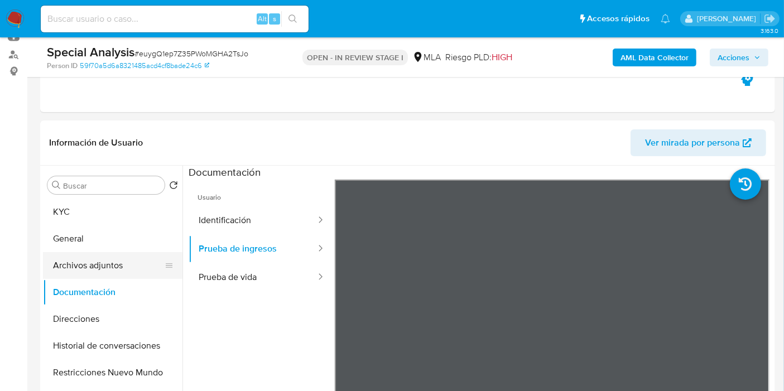
click at [73, 270] on button "Archivos adjuntos" at bounding box center [108, 265] width 131 height 27
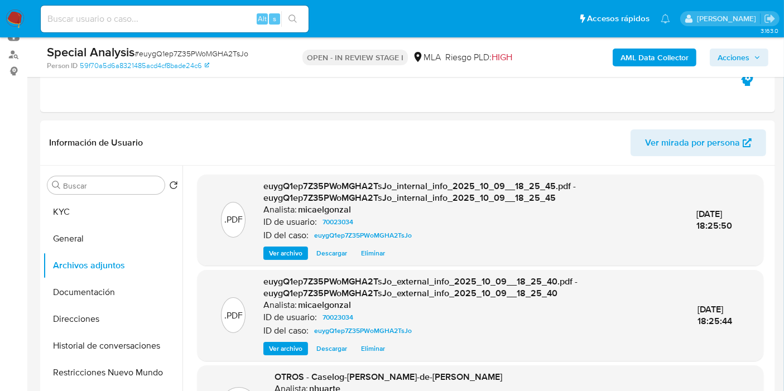
drag, startPoint x: 304, startPoint y: 136, endPoint x: 375, endPoint y: 160, distance: 74.3
click at [304, 136] on header "Información de Usuario Ver mirada por persona" at bounding box center [407, 142] width 717 height 27
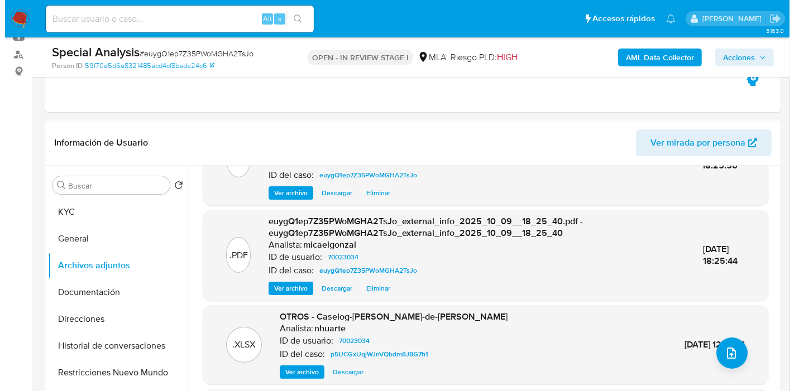
scroll to position [118, 0]
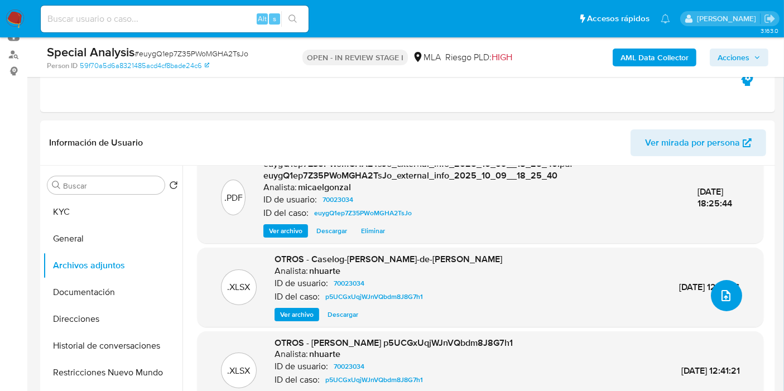
click at [712, 288] on button "upload-file" at bounding box center [726, 295] width 31 height 31
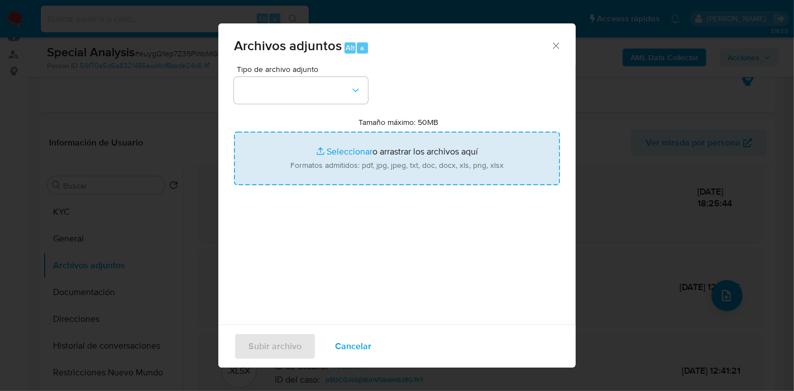
click at [432, 143] on input "Tamaño máximo: 50MB Seleccionar archivos" at bounding box center [397, 159] width 326 height 54
type input "C:\fakepath\CM03 - DDJJ IIBB de junio - agosto 2025.pdf"
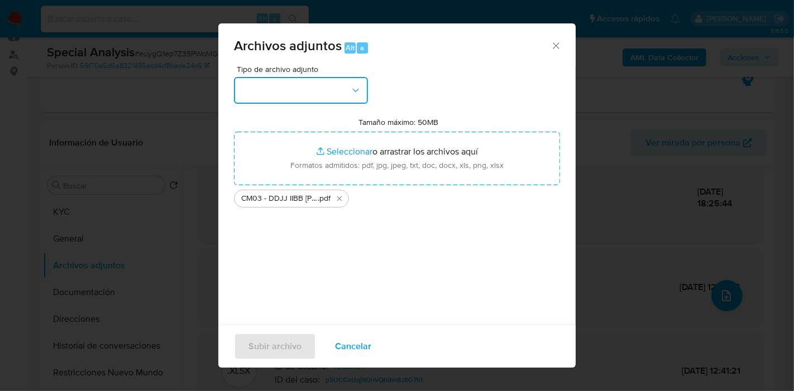
click at [321, 87] on button "button" at bounding box center [301, 90] width 134 height 27
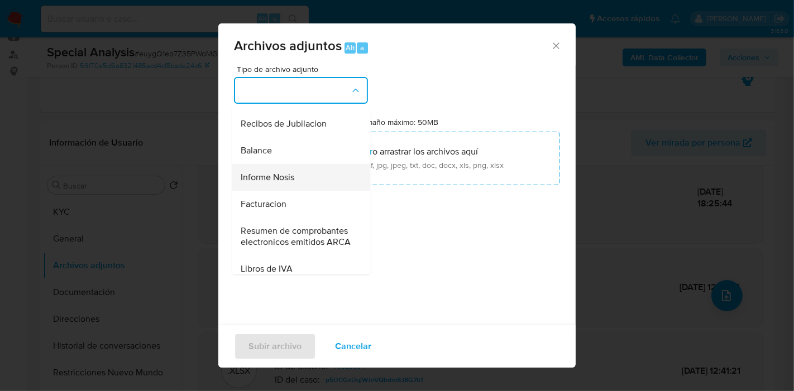
scroll to position [310, 0]
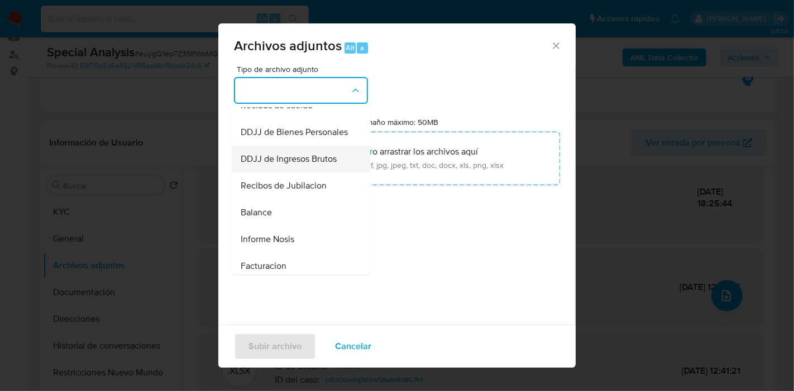
click at [314, 172] on div "DDJJ de Ingresos Brutos" at bounding box center [298, 159] width 114 height 27
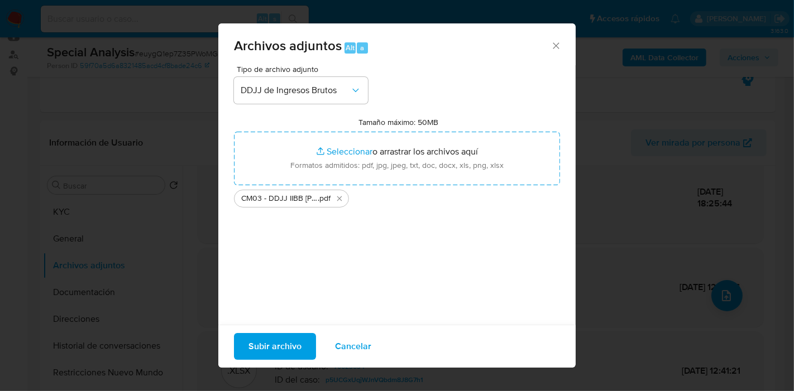
click at [277, 340] on span "Subir archivo" at bounding box center [274, 346] width 53 height 25
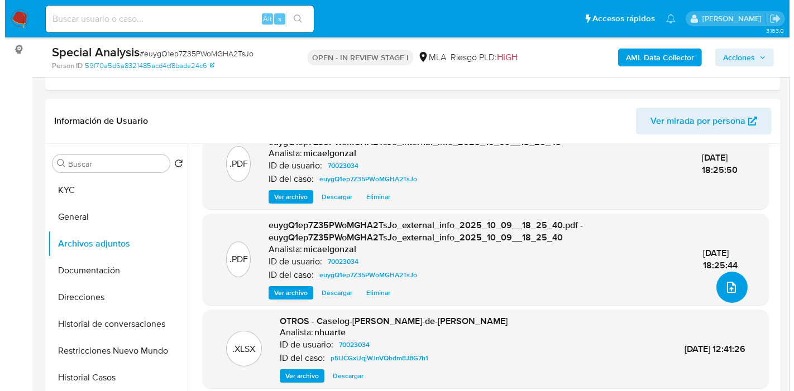
scroll to position [248, 0]
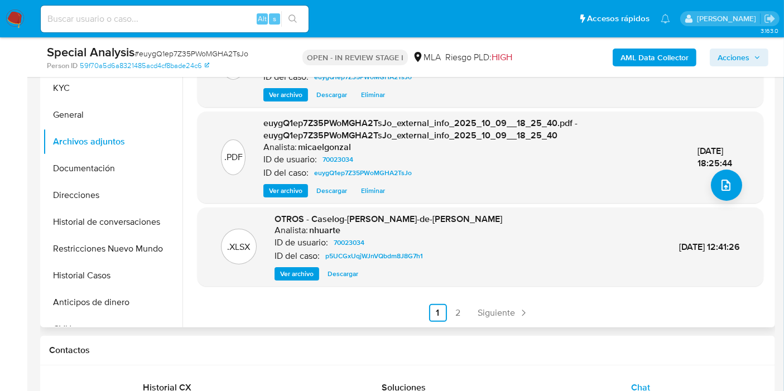
click at [706, 190] on div ".PDF euygQ1ep7Z35PWoMGHA2TsJo_external_info_2025_10_09__18_25_40.pdf - euygQ1ep…" at bounding box center [480, 157] width 555 height 80
click at [712, 189] on button "upload-file" at bounding box center [726, 185] width 31 height 31
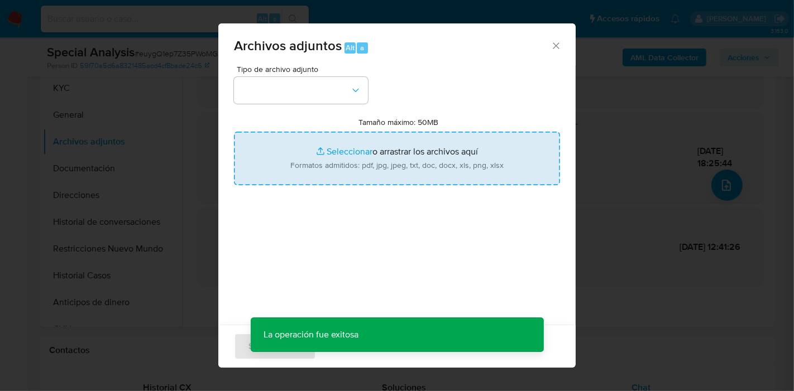
click at [408, 151] on input "Tamaño máximo: 50MB Seleccionar archivos" at bounding box center [397, 159] width 326 height 54
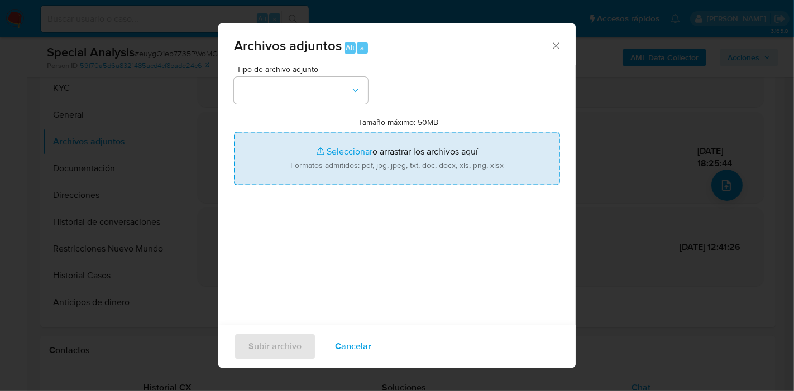
type input "C:\fakepath\Caselog euygQ1ep7Z35PWoMGHA2TsJo_2025_09_24_10_27_16.docx"
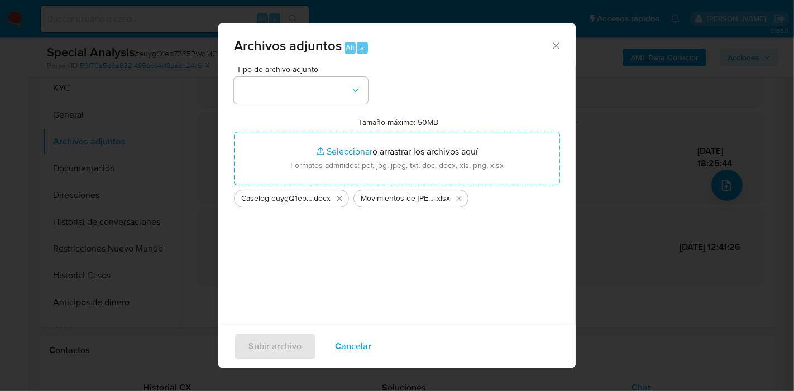
click at [418, 259] on div "Tipo de archivo adjunto Tamaño máximo: 50MB Seleccionar archivos Seleccionar o …" at bounding box center [397, 196] width 326 height 263
click at [306, 92] on button "button" at bounding box center [301, 90] width 134 height 27
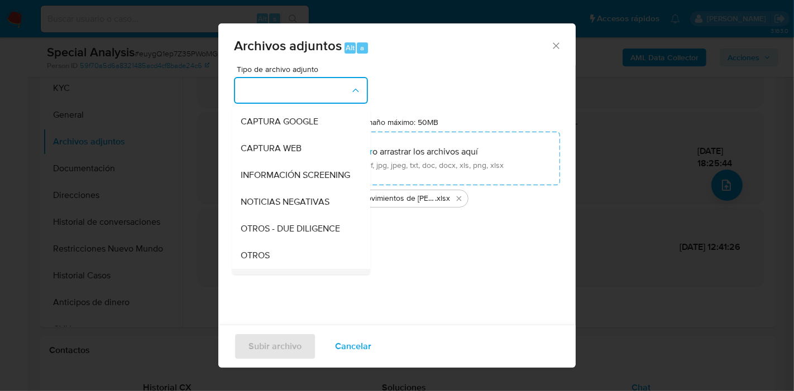
scroll to position [124, 0]
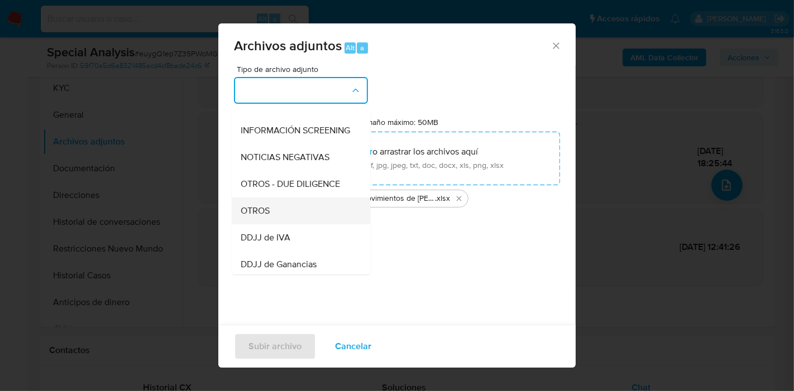
click at [287, 213] on div "OTROS" at bounding box center [298, 211] width 114 height 27
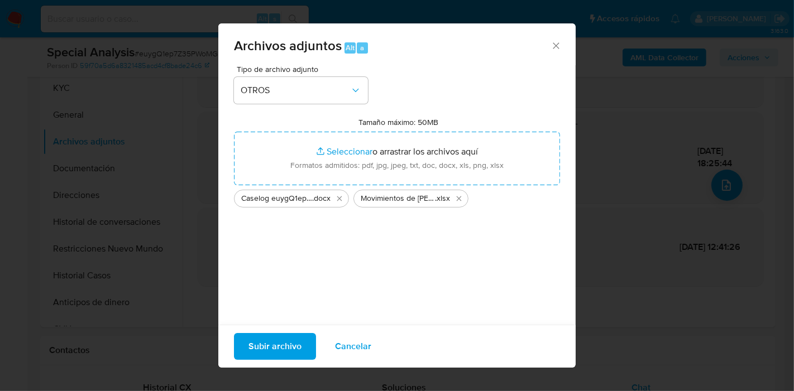
click at [265, 336] on span "Subir archivo" at bounding box center [274, 346] width 53 height 25
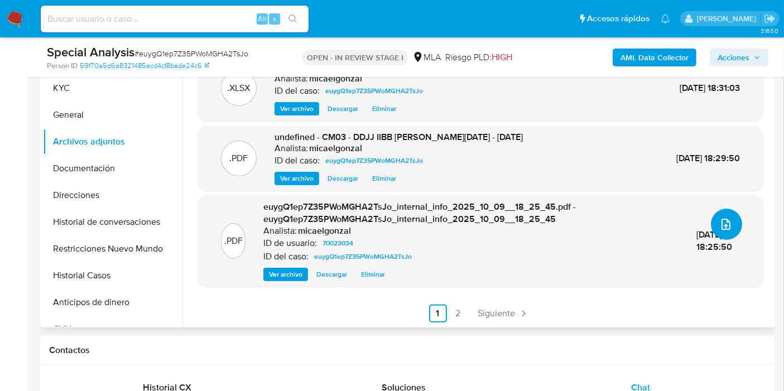
scroll to position [3, 0]
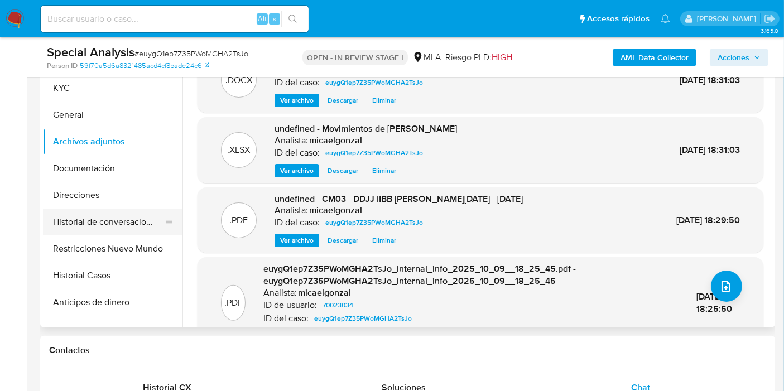
click at [53, 222] on button "Historial de conversaciones" at bounding box center [108, 222] width 131 height 27
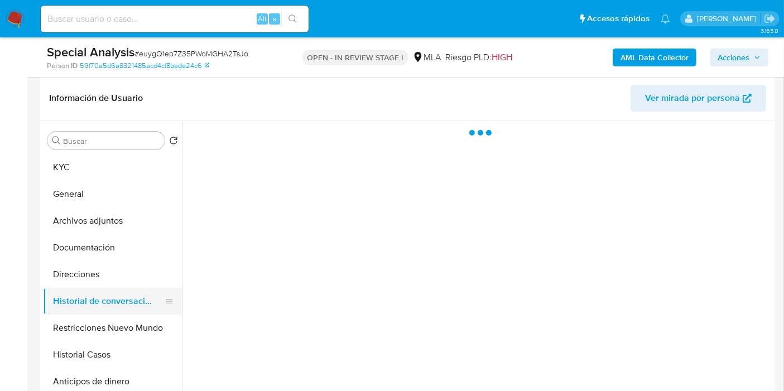
scroll to position [124, 0]
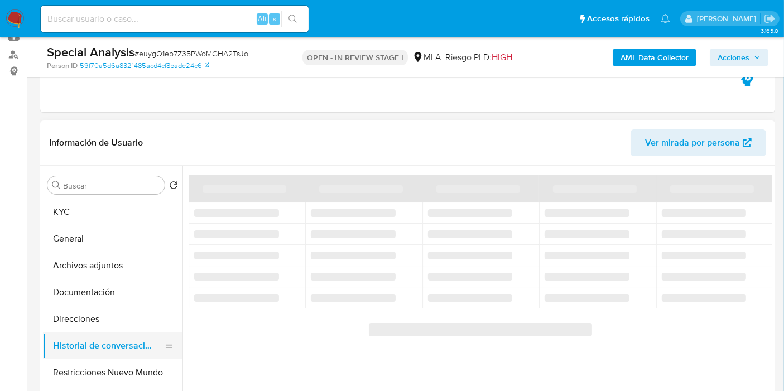
click at [85, 220] on button "KYC" at bounding box center [113, 212] width 140 height 27
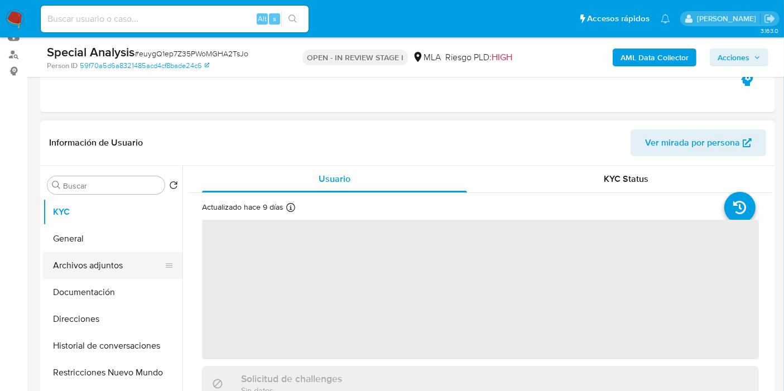
click at [96, 257] on button "Archivos adjuntos" at bounding box center [108, 265] width 131 height 27
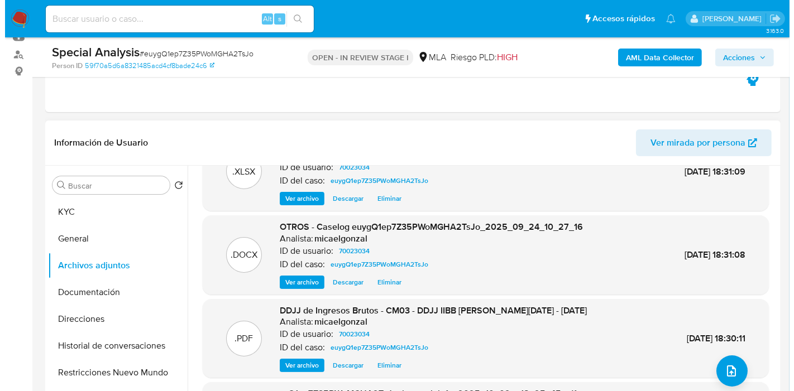
scroll to position [62, 0]
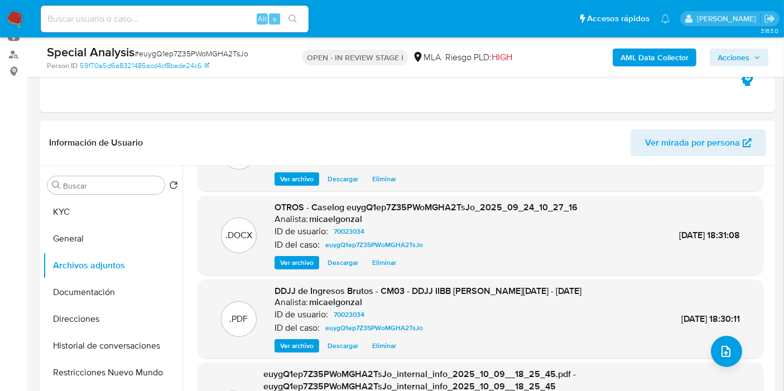
click at [382, 266] on span "Eliminar" at bounding box center [384, 262] width 24 height 11
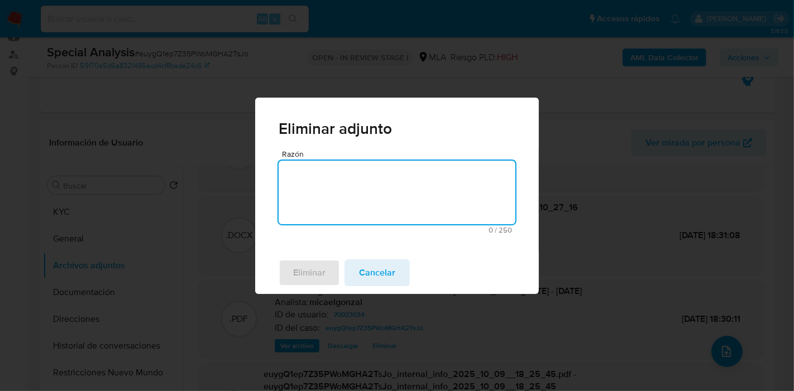
click at [407, 216] on textarea "Razón" at bounding box center [397, 193] width 237 height 64
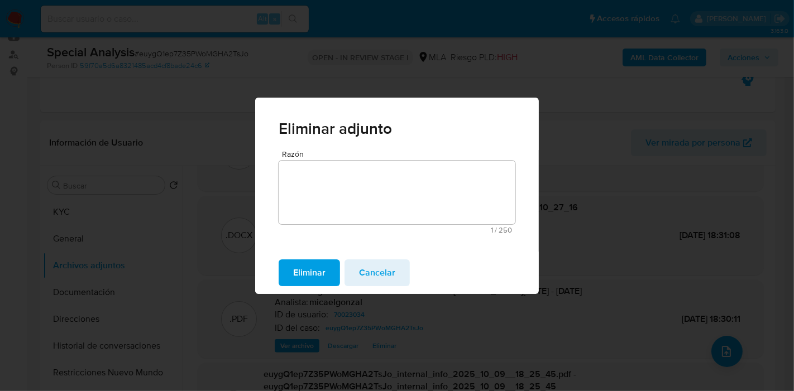
click at [311, 263] on span "Eliminar" at bounding box center [309, 273] width 32 height 25
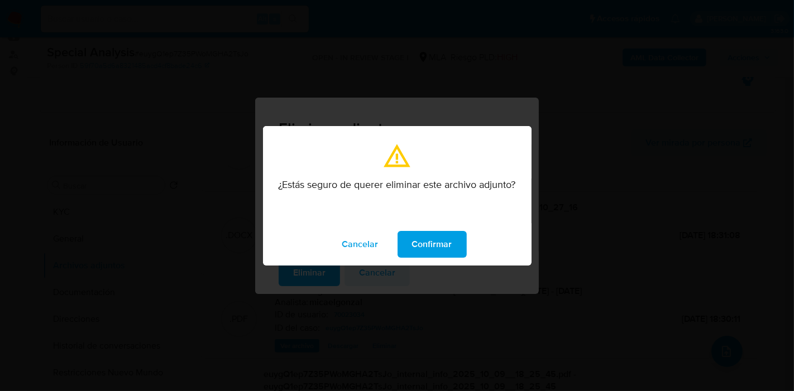
click at [424, 222] on div "¿Estás seguro de querer eliminar este archivo adjunto?" at bounding box center [397, 201] width 268 height 45
click at [430, 244] on span "Confirmar" at bounding box center [432, 244] width 40 height 25
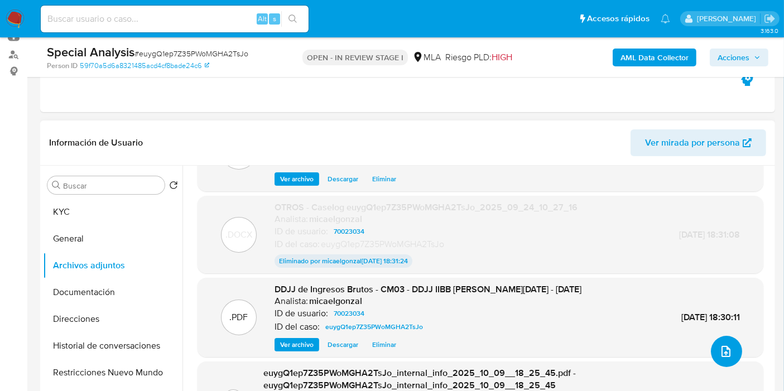
click at [732, 346] on button "upload-file" at bounding box center [726, 351] width 31 height 31
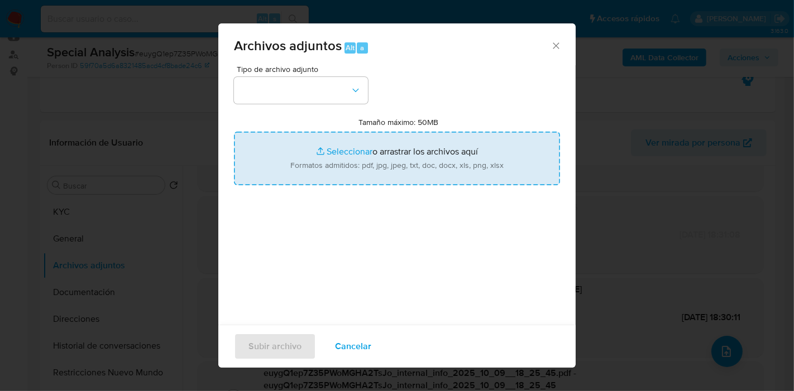
drag, startPoint x: 394, startPoint y: 142, endPoint x: 388, endPoint y: 147, distance: 7.5
click at [388, 147] on input "Tamaño máximo: 50MB Seleccionar archivos" at bounding box center [397, 159] width 326 height 54
type input "C:\fakepath\v2-Caselog euygQ1ep7Z35PWoMGHA2TsJo_2025_09_24_10_27_16.docx"
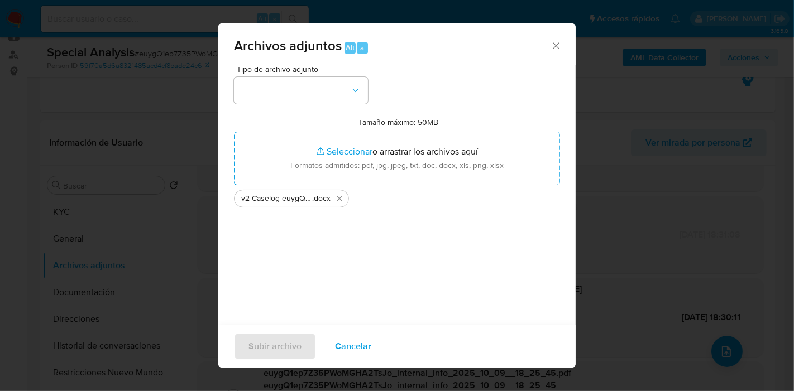
click at [276, 56] on div "Archivos adjuntos Alt a" at bounding box center [396, 44] width 357 height 42
click at [288, 98] on button "button" at bounding box center [301, 90] width 134 height 27
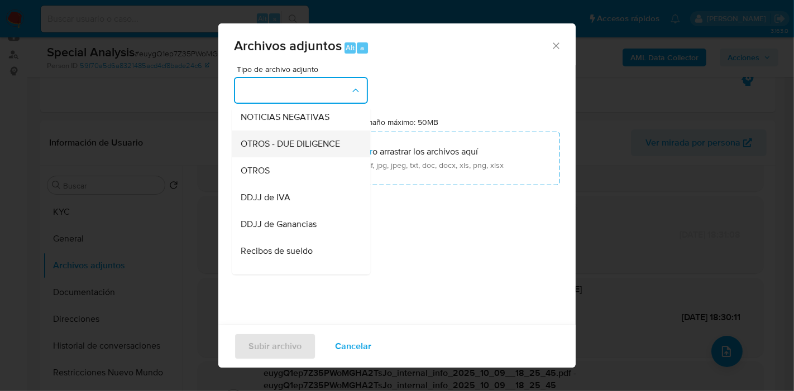
scroll to position [186, 0]
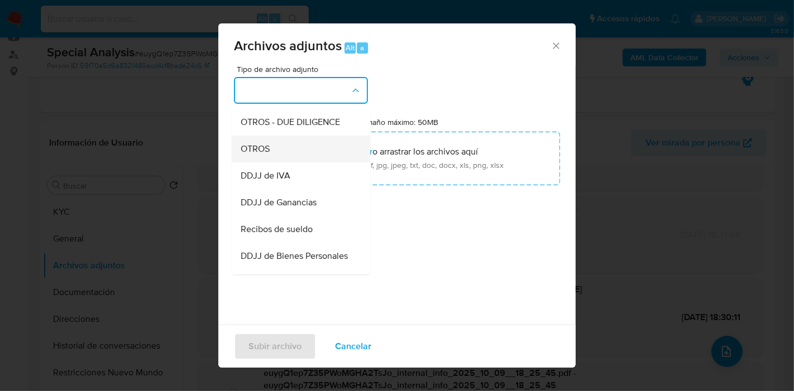
click at [309, 159] on div "OTROS" at bounding box center [298, 149] width 114 height 27
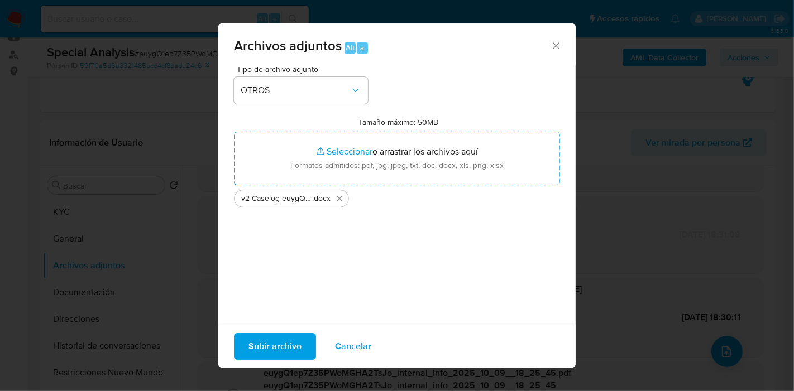
click at [278, 363] on div "Subir archivo Cancelar" at bounding box center [396, 346] width 357 height 43
click at [283, 350] on span "Subir archivo" at bounding box center [274, 346] width 53 height 25
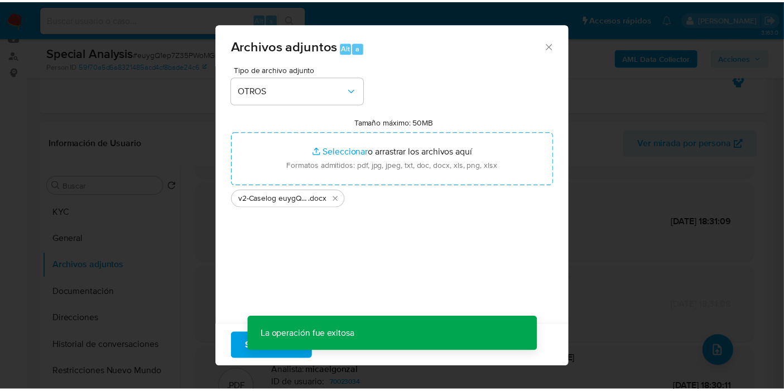
scroll to position [79, 0]
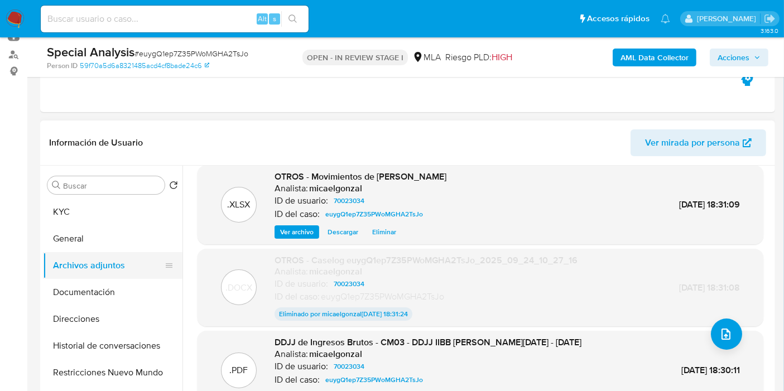
click at [137, 267] on button "Archivos adjuntos" at bounding box center [108, 265] width 131 height 27
click at [135, 245] on button "General" at bounding box center [108, 239] width 131 height 27
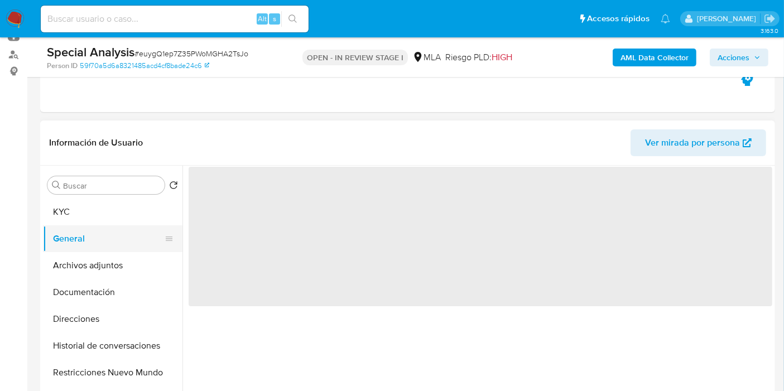
scroll to position [0, 0]
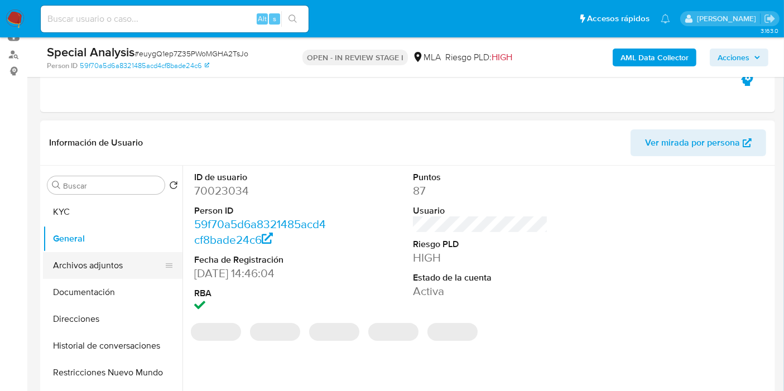
click at [118, 267] on button "Archivos adjuntos" at bounding box center [108, 265] width 131 height 27
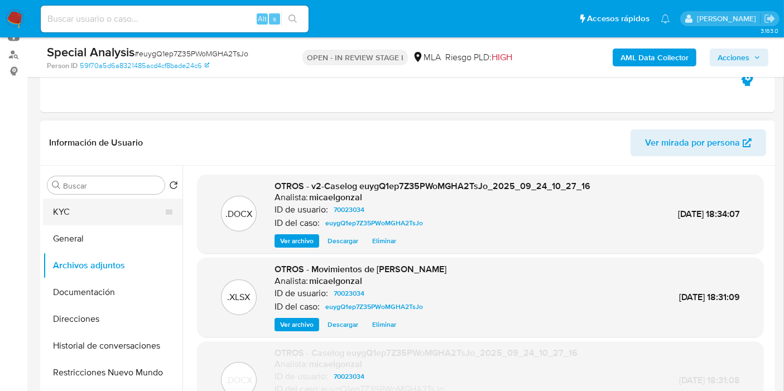
click at [87, 217] on button "KYC" at bounding box center [108, 212] width 131 height 27
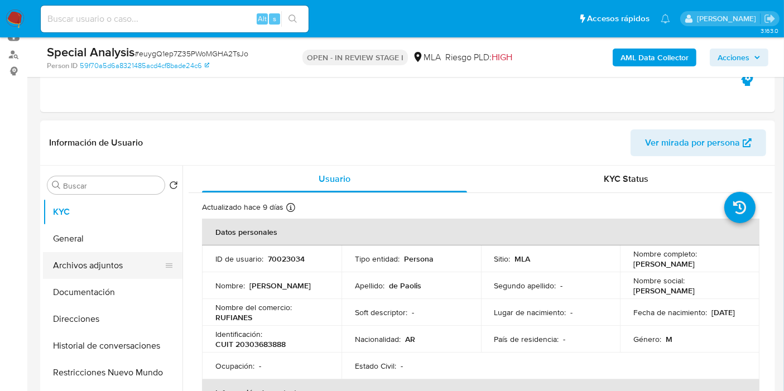
click at [81, 265] on button "Archivos adjuntos" at bounding box center [108, 265] width 131 height 27
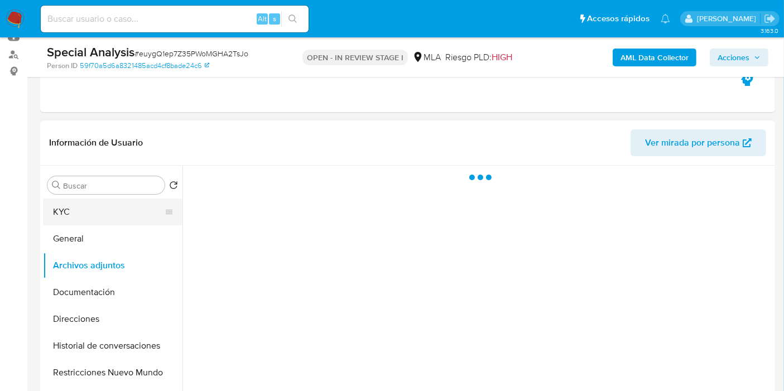
click at [146, 211] on button "KYC" at bounding box center [108, 212] width 131 height 27
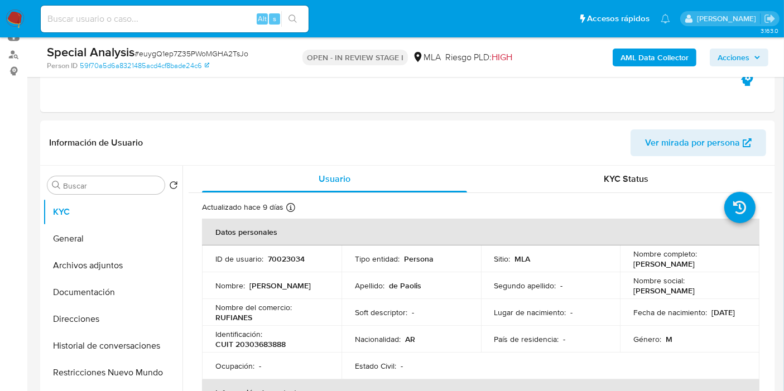
click at [732, 61] on span "Acciones" at bounding box center [734, 58] width 32 height 18
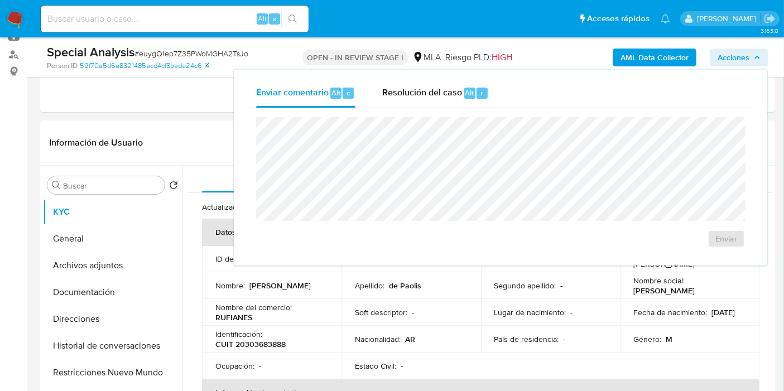
drag, startPoint x: 367, startPoint y: 101, endPoint x: 406, endPoint y: 107, distance: 39.6
click at [366, 101] on button "Enviar comentario Alt c" at bounding box center [306, 93] width 126 height 29
click at [418, 98] on span "Resolución del caso" at bounding box center [422, 92] width 80 height 13
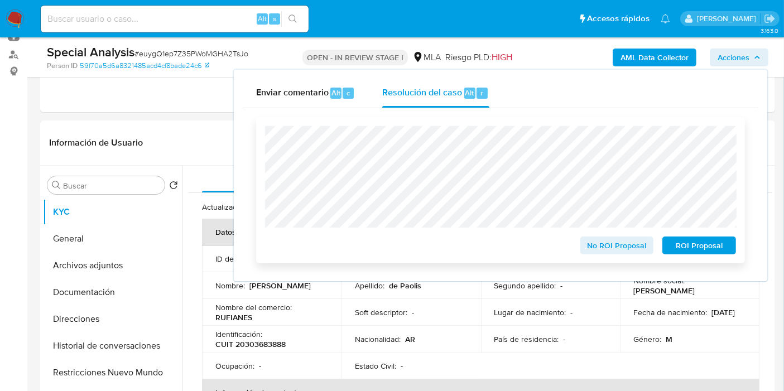
click at [622, 248] on span "No ROI Proposal" at bounding box center [617, 246] width 58 height 16
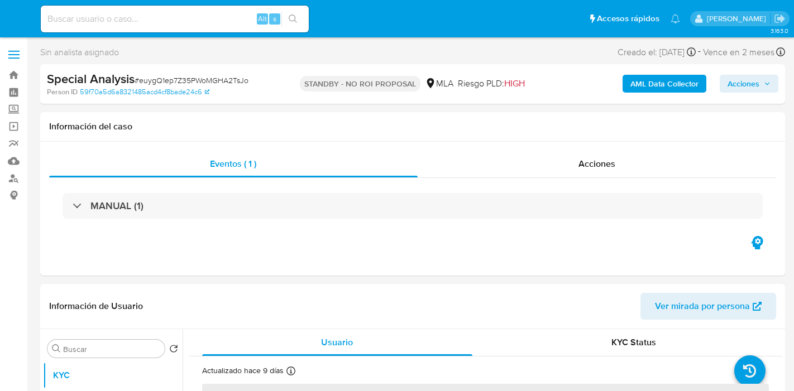
select select "10"
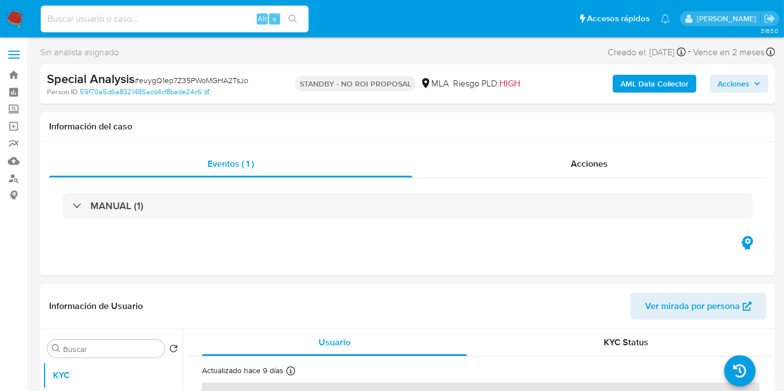
click at [136, 17] on input at bounding box center [175, 19] width 268 height 15
paste input "xQYSM245ycbqpfBVB0aWA4Ju"
type input "xQYSM245ycbqpfBVB0aWA4Ju"
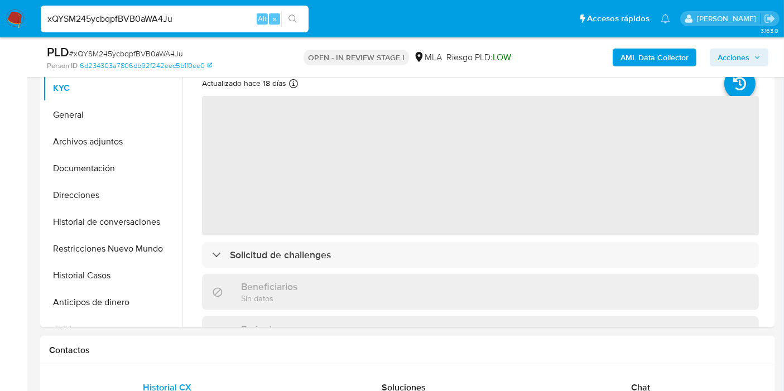
select select "10"
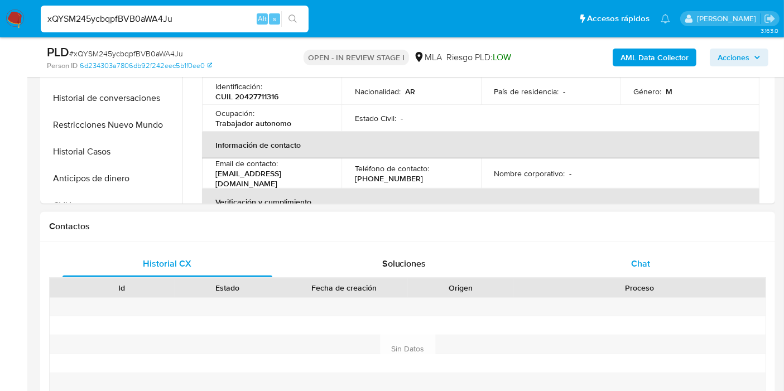
click at [697, 275] on div "Chat" at bounding box center [641, 264] width 210 height 27
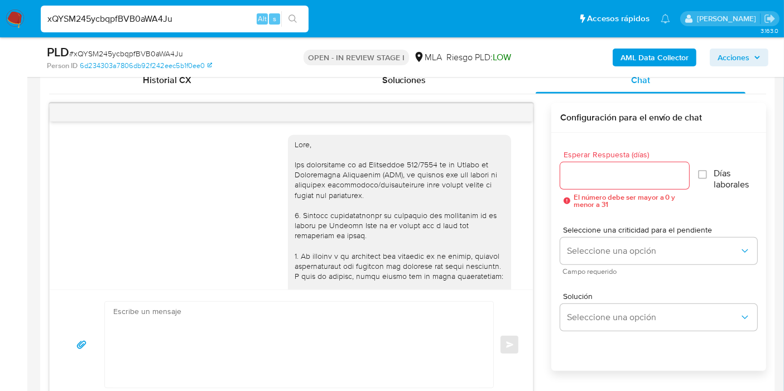
scroll to position [558, 0]
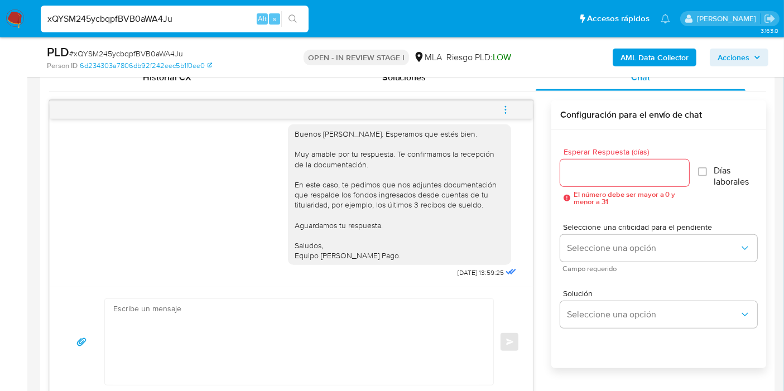
click at [21, 17] on img at bounding box center [15, 18] width 19 height 19
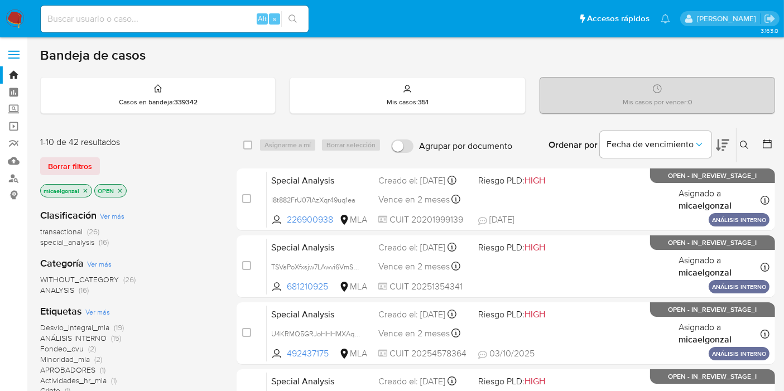
click at [87, 193] on p "micaelgonzal" at bounding box center [66, 191] width 51 height 12
click at [82, 189] on icon "close-filter" at bounding box center [85, 191] width 7 height 7
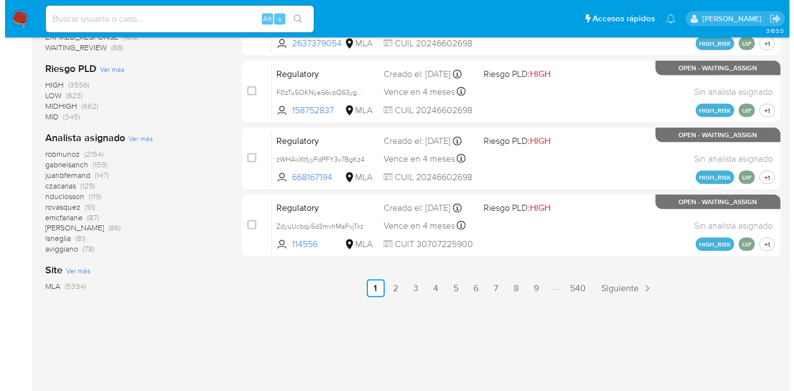
scroll to position [577, 0]
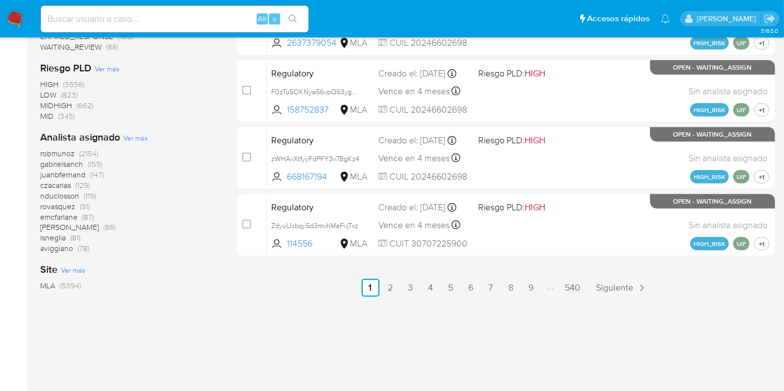
click at [138, 140] on span "Ver más" at bounding box center [135, 138] width 25 height 10
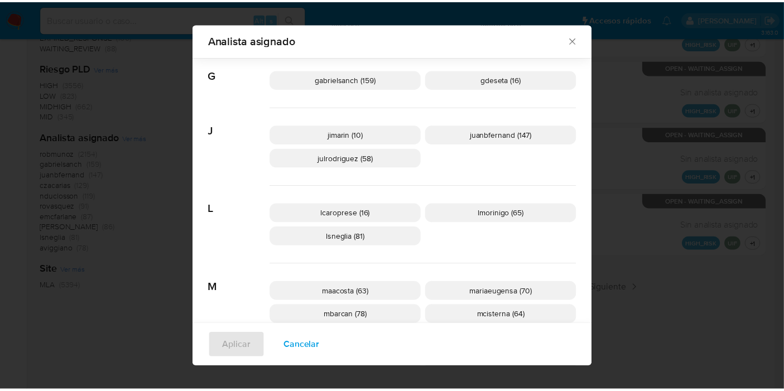
scroll to position [612, 0]
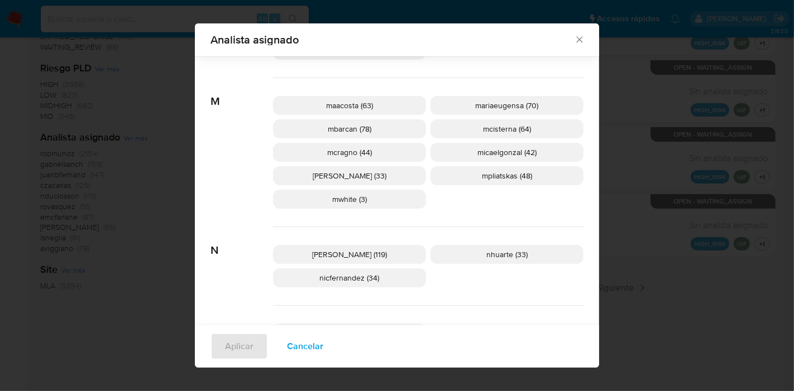
click at [576, 39] on icon "Cerrar" at bounding box center [579, 40] width 6 height 6
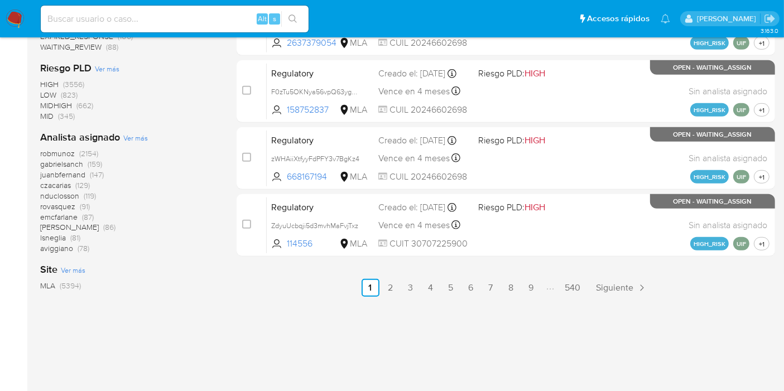
click at [123, 31] on div "Alt s" at bounding box center [175, 19] width 268 height 27
click at [138, 21] on input at bounding box center [175, 19] width 268 height 15
paste input "AjoJQkTBByrhy8fQZYtNZOMM"
type input "AjoJQkTBByrhy8fQZYtNZOMM"
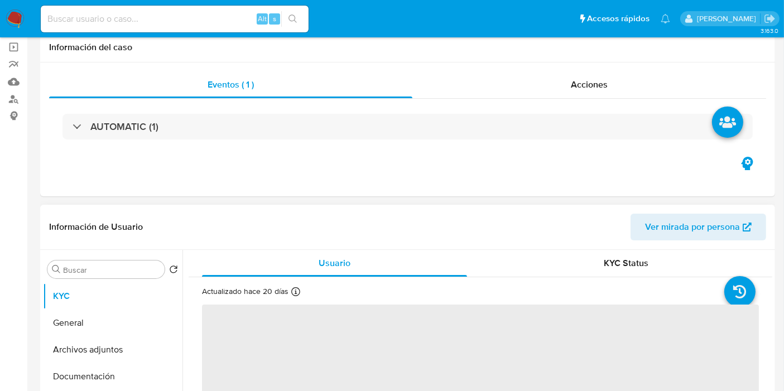
select select "10"
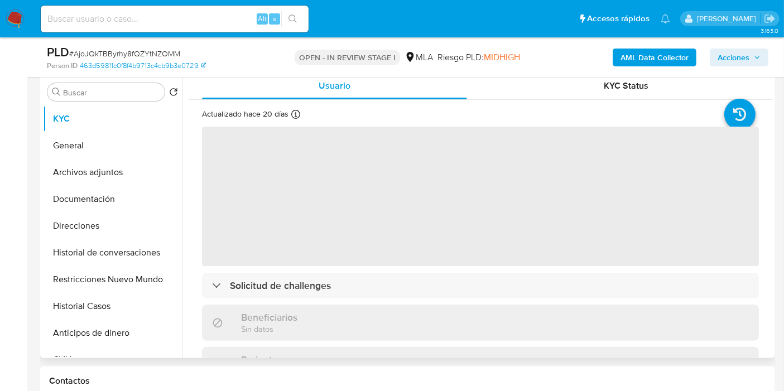
scroll to position [372, 0]
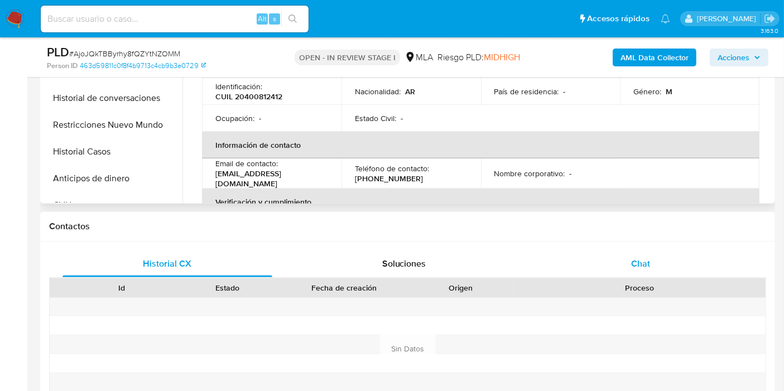
click at [599, 269] on div "Chat" at bounding box center [641, 264] width 210 height 27
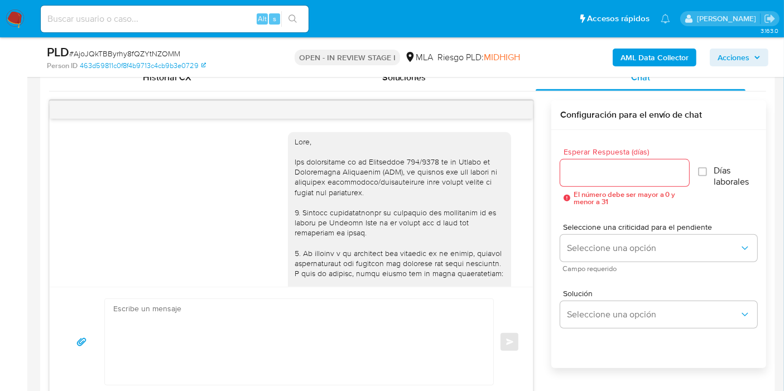
scroll to position [1205, 0]
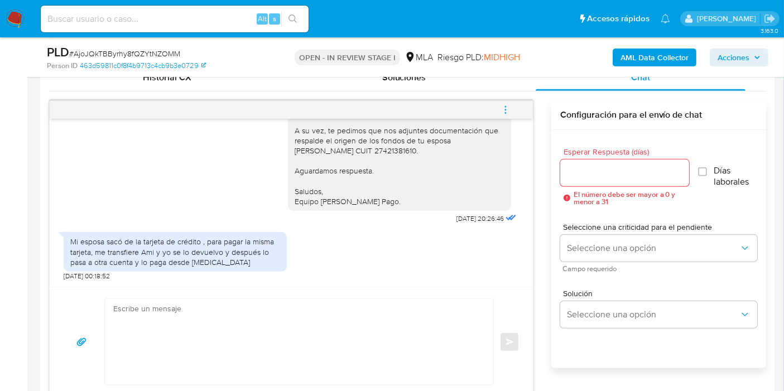
click at [344, 320] on textarea at bounding box center [296, 342] width 366 height 86
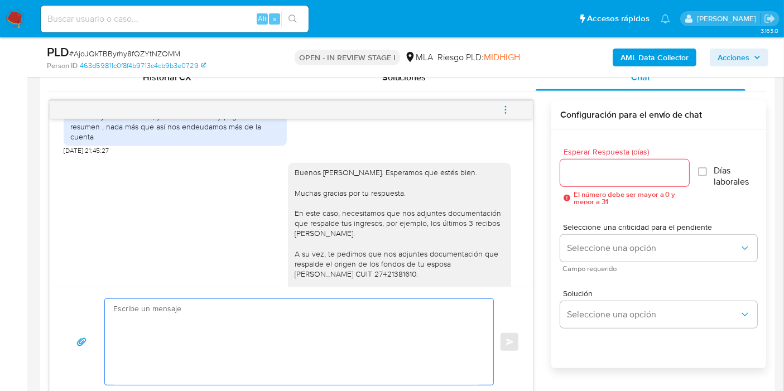
scroll to position [957, 0]
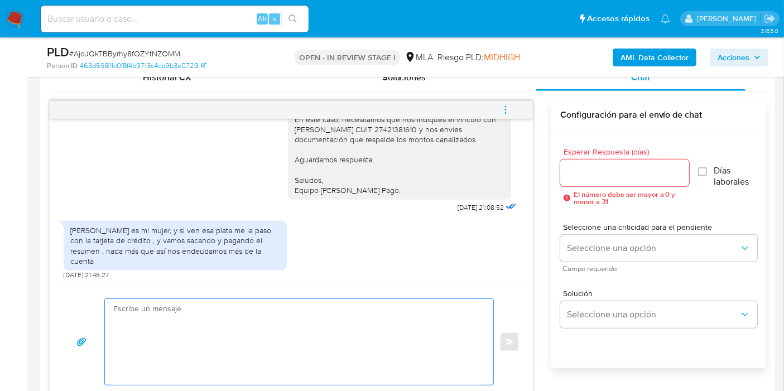
click at [357, 303] on textarea at bounding box center [296, 342] width 366 height 86
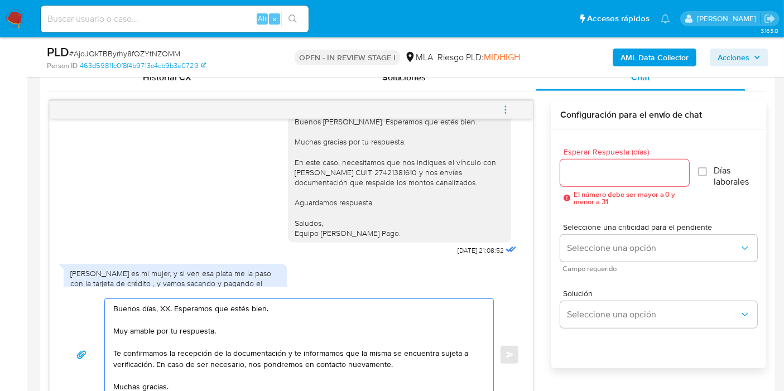
scroll to position [895, 0]
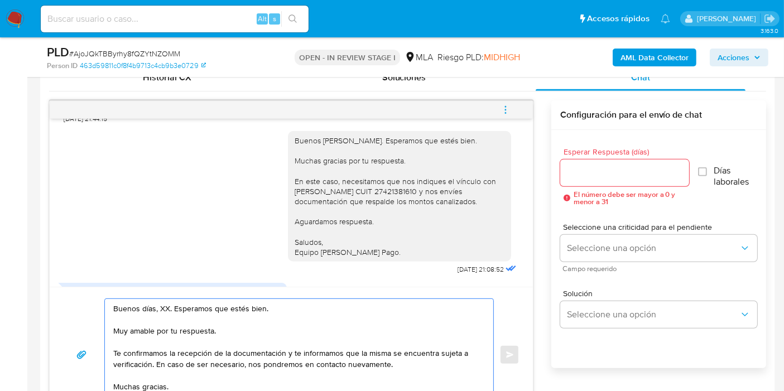
click at [166, 307] on textarea "Buenos días, XX. Esperamos que estés bien. Muy amable por tu respuesta. Te conf…" at bounding box center [296, 355] width 366 height 112
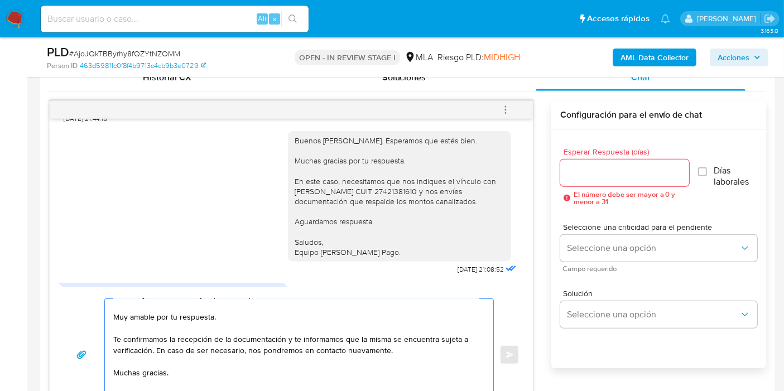
scroll to position [4, 0]
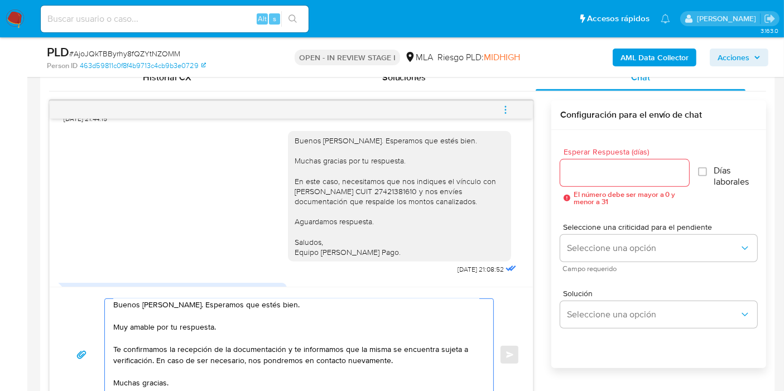
drag, startPoint x: 184, startPoint y: 310, endPoint x: 101, endPoint y: 317, distance: 83.5
click at [101, 317] on div "Buenos días, Leandro. Esperamos que estés bien. Muy amable por tu respuesta. Te…" at bounding box center [291, 355] width 457 height 113
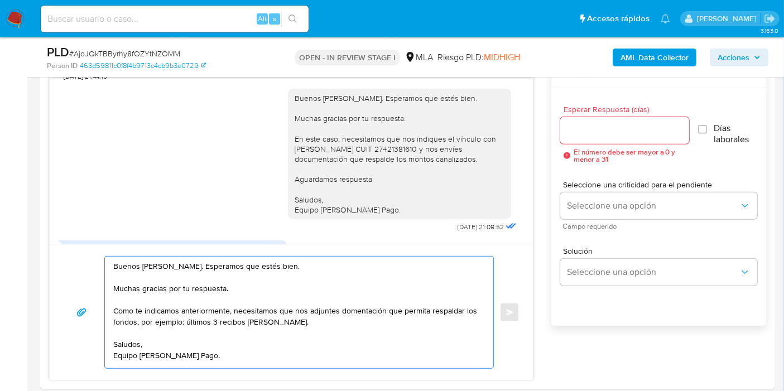
scroll to position [620, 0]
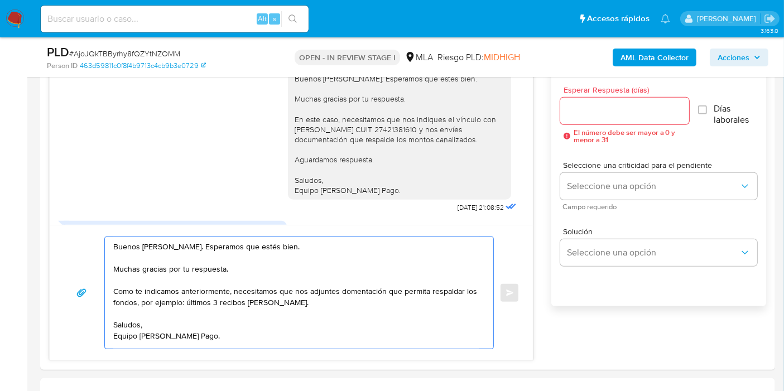
click at [346, 285] on textarea "Buenos días, Leandro. Esperamos que estés bien. Muchas gracias por tu respuesta…" at bounding box center [296, 293] width 366 height 112
click at [379, 296] on textarea "Buenos días, Leandro. Esperamos que estés bien. Muchas gracias por tu respuesta…" at bounding box center [296, 293] width 366 height 112
click at [376, 292] on textarea "Buenos días, Leandro. Esperamos que estés bien. Muchas gracias por tu respuesta…" at bounding box center [296, 293] width 366 height 112
click at [378, 294] on textarea "Buenos días, Leandro. Esperamos que estés bien. Muchas gracias por tu respuesta…" at bounding box center [296, 293] width 366 height 112
click at [353, 298] on textarea "Buenos días, Leandro. Esperamos que estés bien. Muchas gracias por tu respuesta…" at bounding box center [296, 293] width 366 height 112
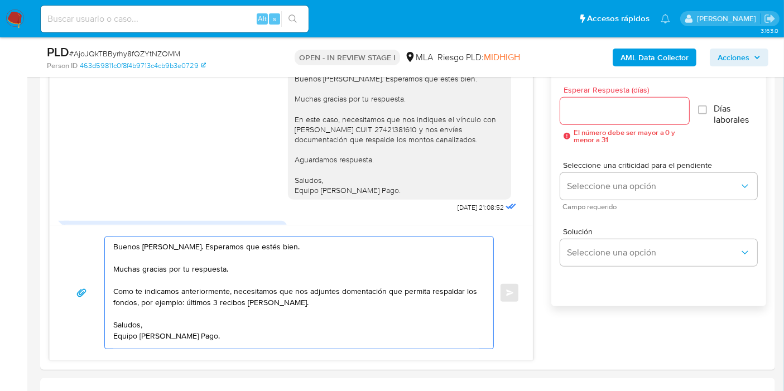
click at [361, 291] on textarea "Buenos días, Leandro. Esperamos que estés bien. Muchas gracias por tu respuesta…" at bounding box center [296, 293] width 366 height 112
click at [353, 291] on textarea "Buenos días, Leandro. Esperamos que estés bien. Muchas gracias por tu respuesta…" at bounding box center [296, 293] width 366 height 112
click at [262, 333] on textarea "Buenos días, Leandro. Esperamos que estés bien. Muchas gracias por tu respuesta…" at bounding box center [296, 293] width 366 height 112
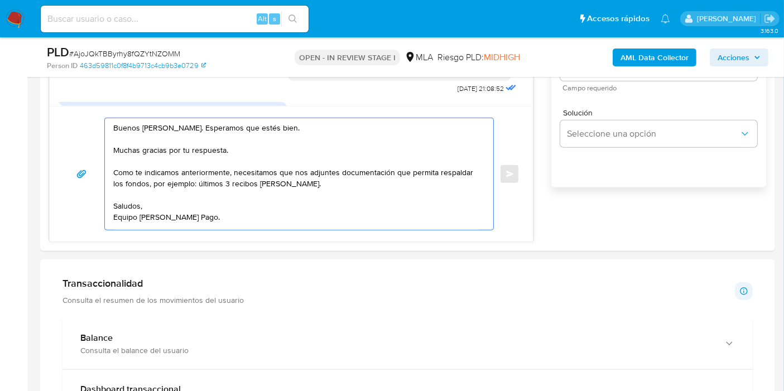
scroll to position [744, 0]
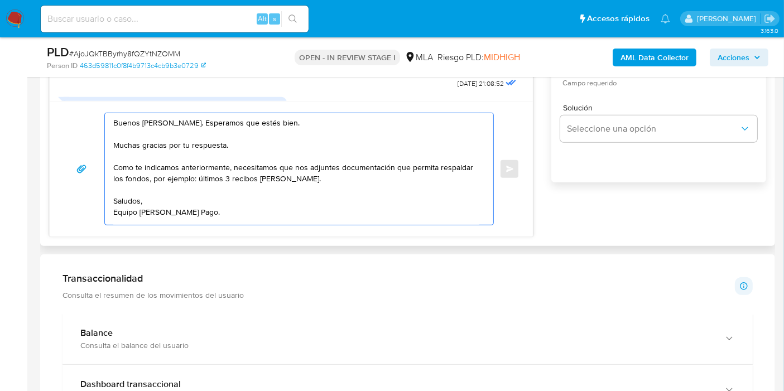
click at [157, 219] on textarea "Buenos días, Leandro. Esperamos que estés bien. Muchas gracias por tu respuesta…" at bounding box center [296, 169] width 366 height 112
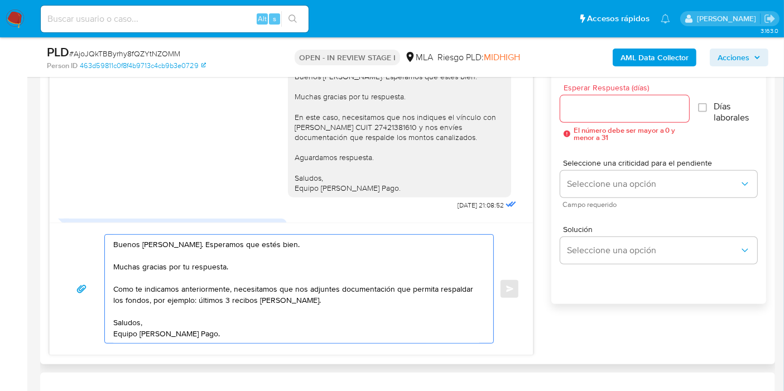
scroll to position [620, 0]
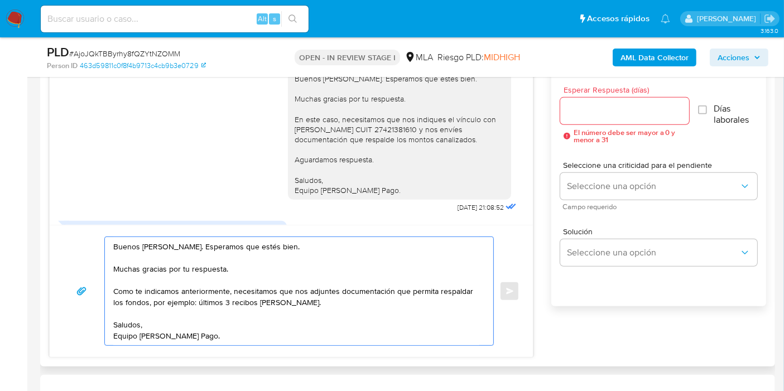
type textarea "Buenos días, Leandro. Esperamos que estés bien. Muchas gracias por tu respuesta…"
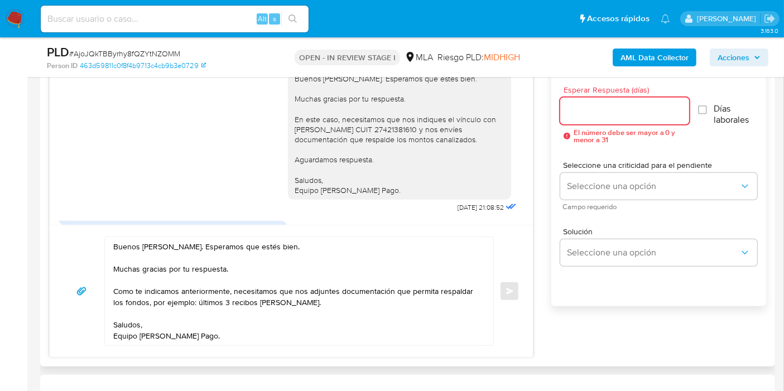
click at [657, 112] on input "Esperar Respuesta (días)" at bounding box center [624, 111] width 129 height 15
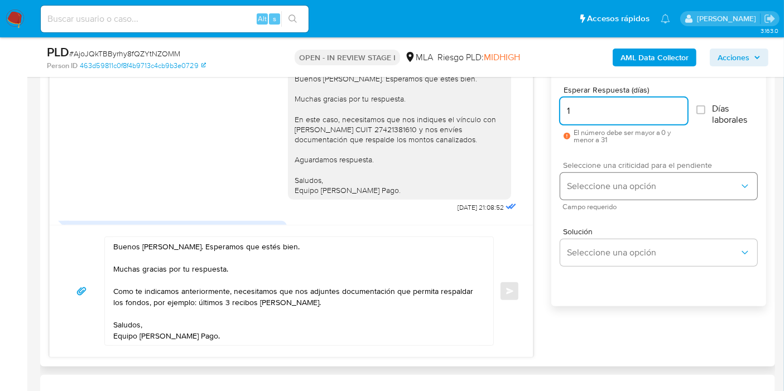
type input "1"
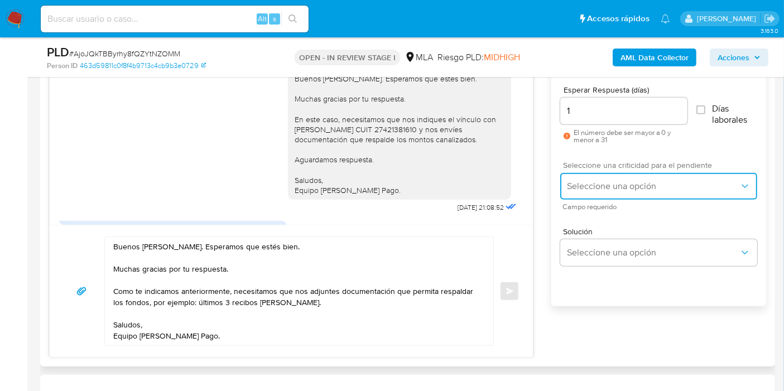
click at [634, 196] on button "Seleccione una opción" at bounding box center [658, 186] width 197 height 27
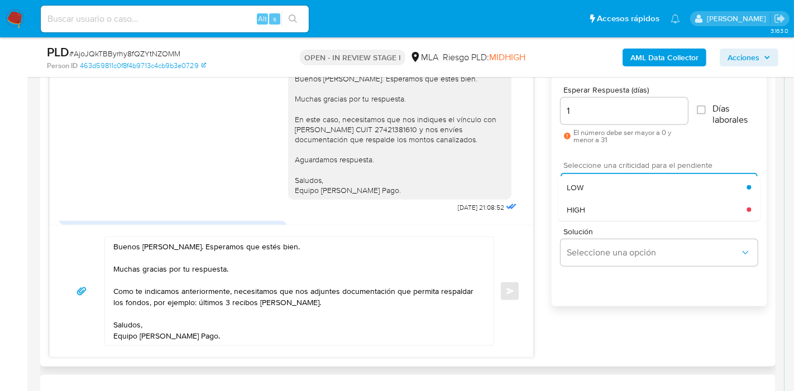
click at [618, 209] on div "HIGH" at bounding box center [657, 210] width 180 height 22
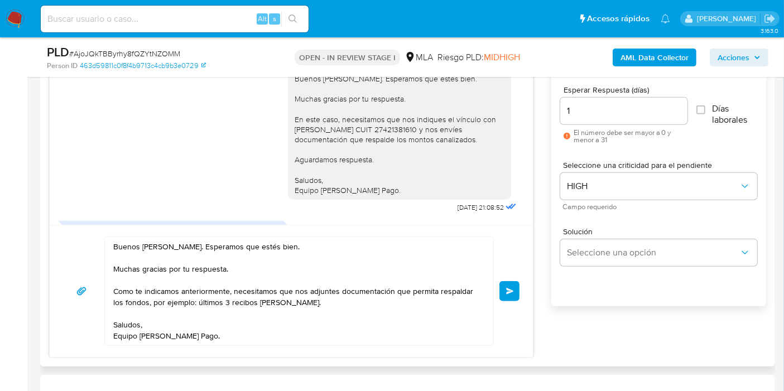
click at [172, 319] on textarea "Buenos días, Leandro. Esperamos que estés bien. Muchas gracias por tu respuesta…" at bounding box center [296, 291] width 366 height 108
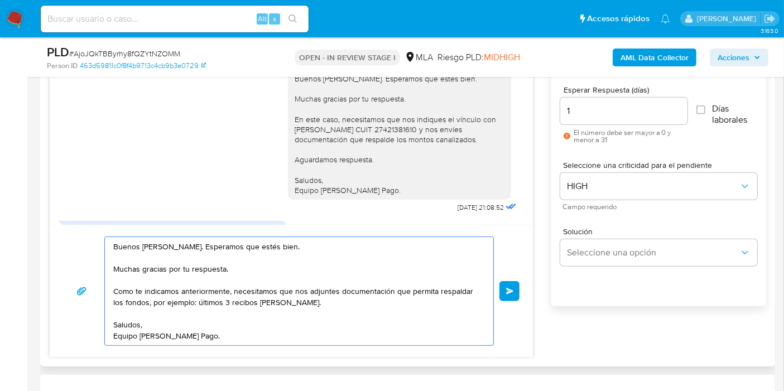
click at [177, 294] on textarea "Buenos días, Leandro. Esperamos que estés bien. Muchas gracias por tu respuesta…" at bounding box center [296, 291] width 366 height 108
click at [324, 300] on textarea "Buenos días, Leandro. Esperamos que estés bien. Muchas gracias por tu respuesta…" at bounding box center [296, 291] width 366 height 108
click at [196, 299] on textarea "Buenos días, Leandro. Esperamos que estés bien. Muchas gracias por tu respuesta…" at bounding box center [296, 291] width 366 height 108
type textarea "Buenos días, Leandro. Esperamos que estés bien. Muchas gracias por tu respuesta…"
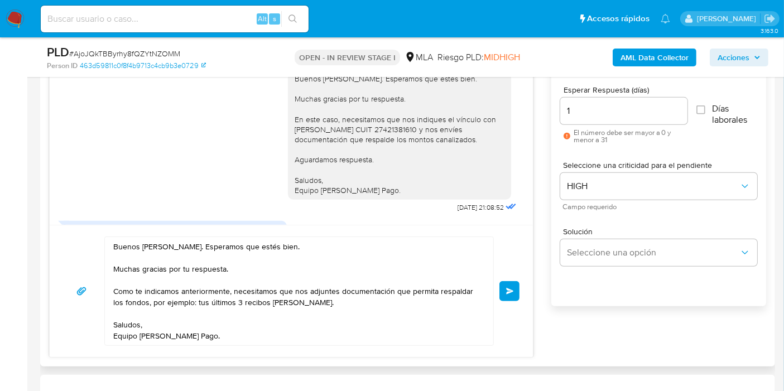
click at [428, 141] on div "Buenos días, Leandro. Esperamos que estés bien. Muchas gracias por tu respuesta…" at bounding box center [400, 135] width 210 height 122
copy div "27421381610"
drag, startPoint x: 521, startPoint y: 302, endPoint x: 519, endPoint y: 293, distance: 9.4
click at [521, 301] on div "Buenos días, Leandro. Esperamos que estés bien. Muchas gracias por tu respuesta…" at bounding box center [291, 291] width 483 height 132
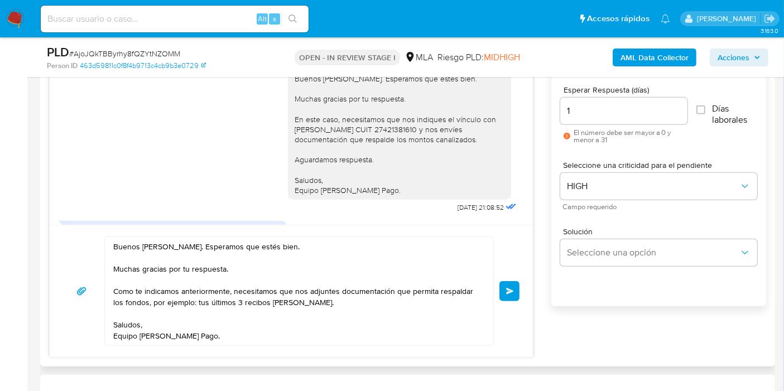
click at [518, 293] on button "Enviar" at bounding box center [510, 291] width 20 height 20
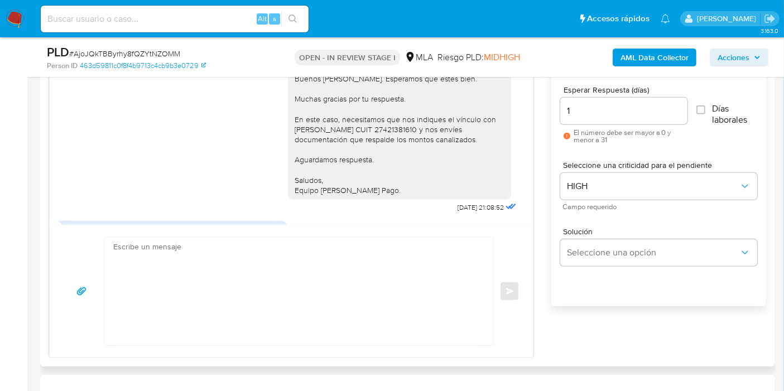
scroll to position [1340, 0]
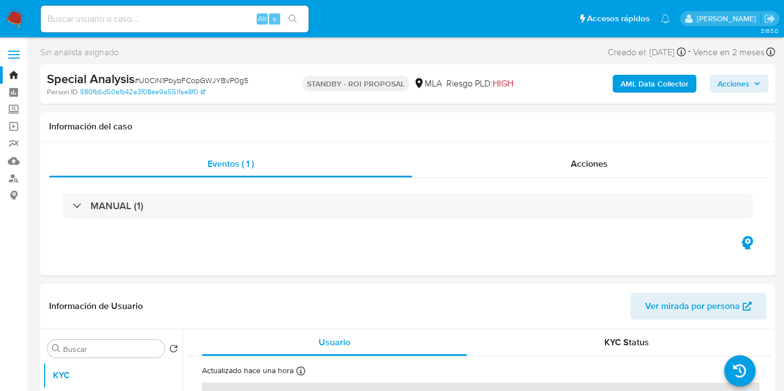
select select "10"
click at [11, 181] on link "Buscador de personas" at bounding box center [66, 178] width 133 height 17
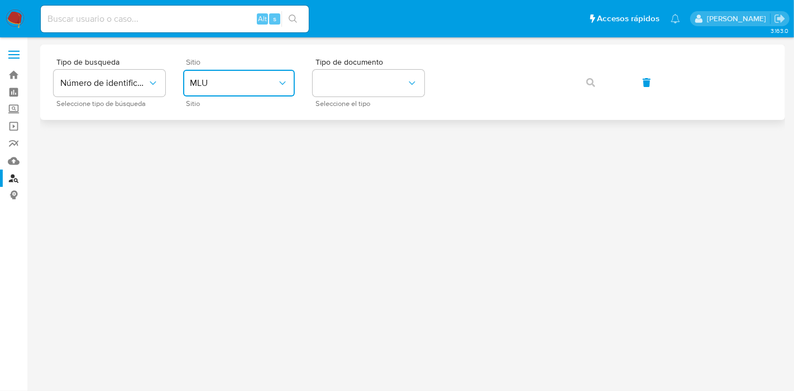
click at [261, 90] on button "MLU" at bounding box center [239, 83] width 112 height 27
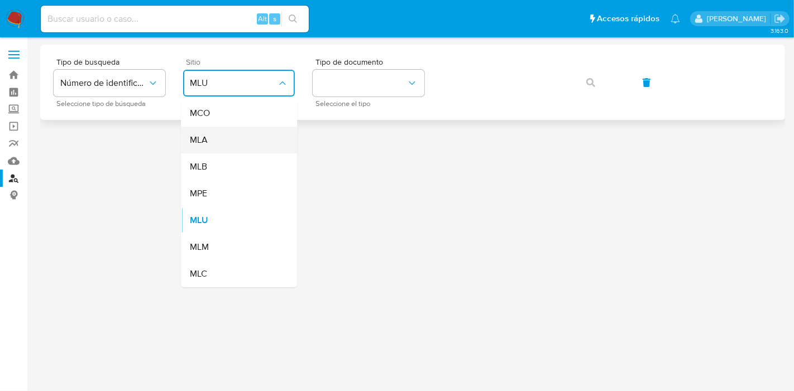
click at [223, 147] on div "MLA" at bounding box center [236, 140] width 92 height 27
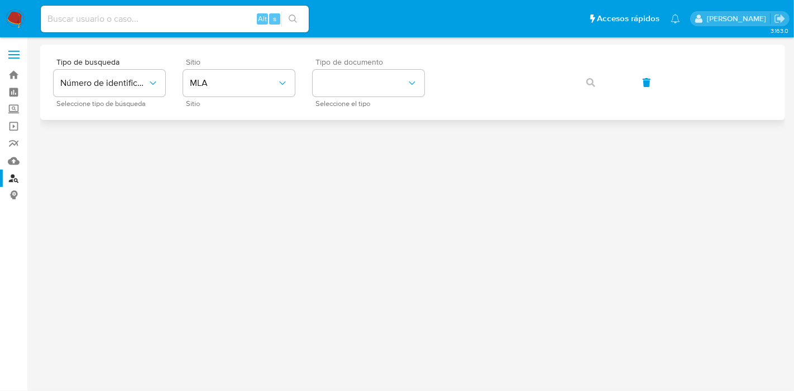
click at [366, 98] on div "Tipo de documento Seleccione el tipo" at bounding box center [369, 82] width 112 height 49
click at [380, 88] on button "identificationType" at bounding box center [369, 83] width 112 height 27
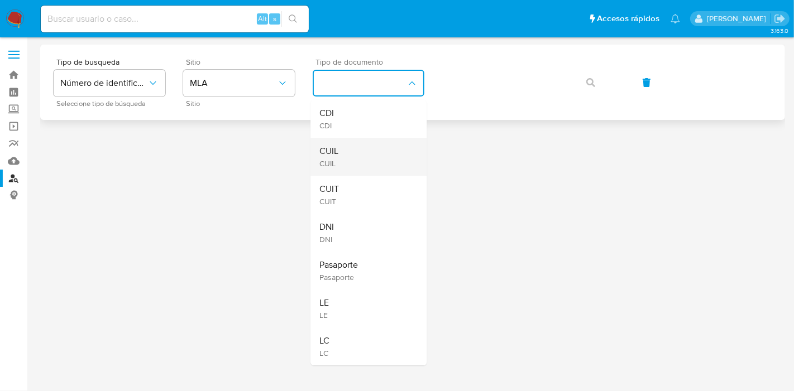
click at [352, 157] on div "CUIL CUIL" at bounding box center [365, 157] width 92 height 38
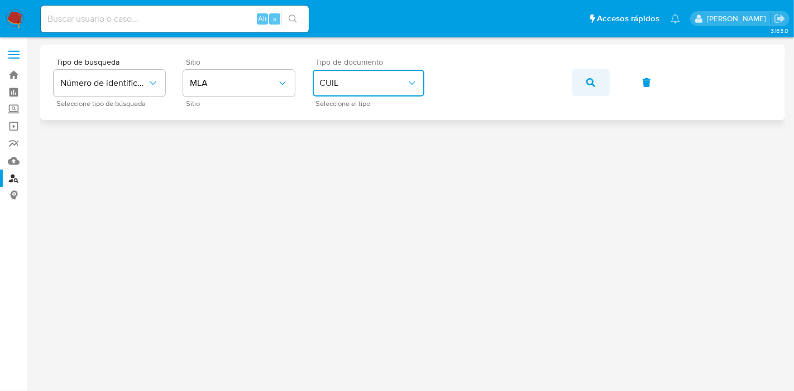
click at [588, 78] on icon "button" at bounding box center [590, 82] width 9 height 9
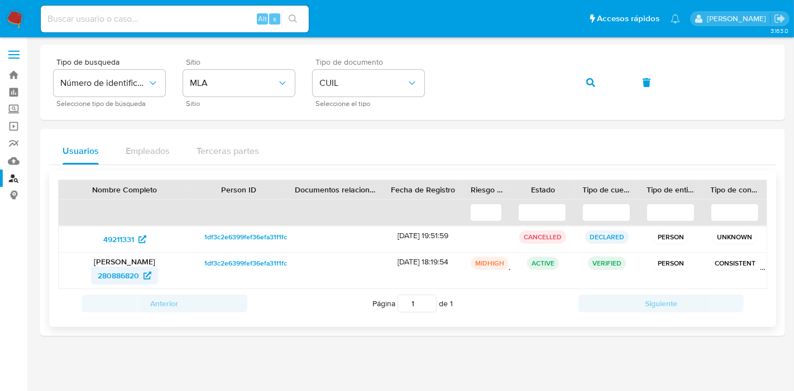
click at [151, 272] on icon at bounding box center [147, 276] width 8 height 8
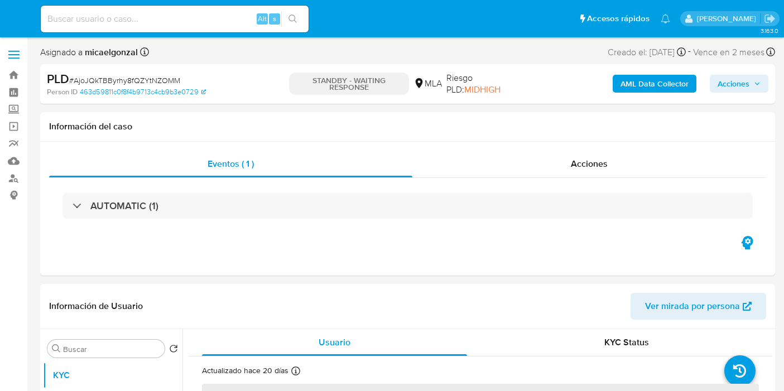
select select "10"
click at [22, 7] on nav "Pausado Ver notificaciones Alt s Accesos rápidos Presiona las siguientes teclas…" at bounding box center [392, 18] width 784 height 37
click at [11, 16] on img at bounding box center [15, 18] width 19 height 19
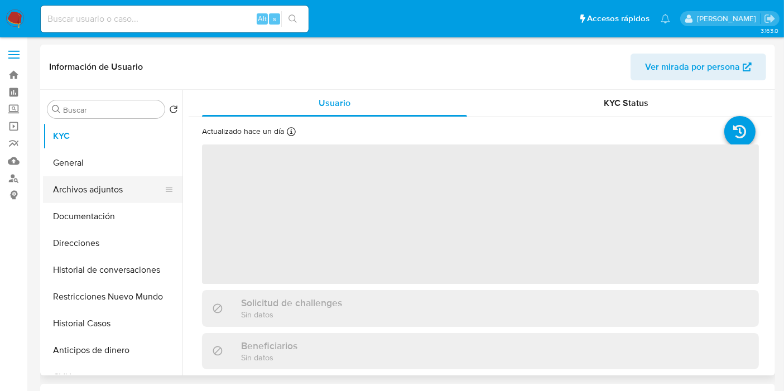
select select "10"
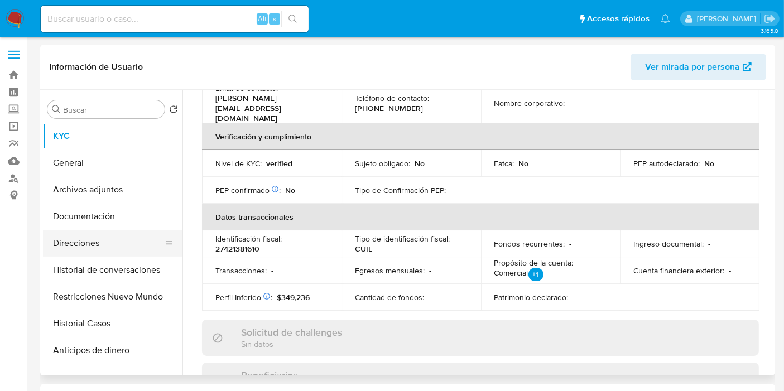
drag, startPoint x: 125, startPoint y: 233, endPoint x: 123, endPoint y: 248, distance: 15.2
click at [125, 234] on button "Direcciones" at bounding box center [108, 243] width 131 height 27
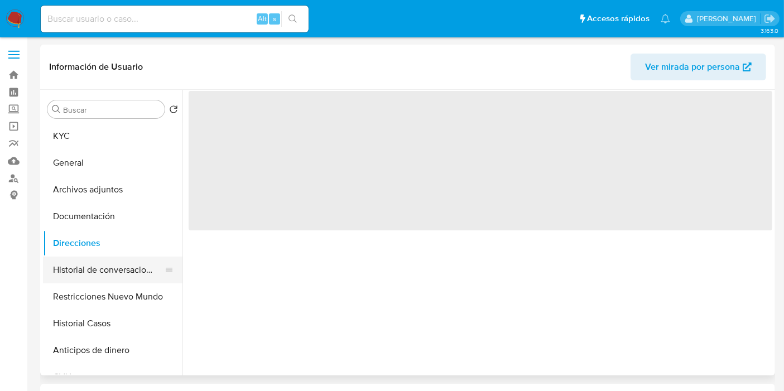
click at [122, 274] on button "Historial de conversaciones" at bounding box center [108, 270] width 131 height 27
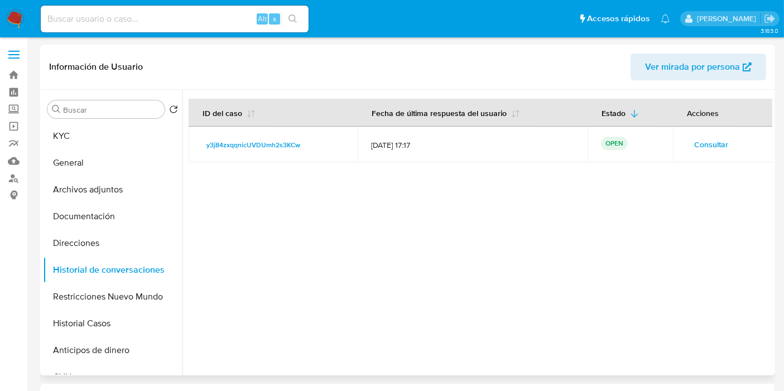
click at [695, 146] on span "Consultar" at bounding box center [711, 145] width 34 height 16
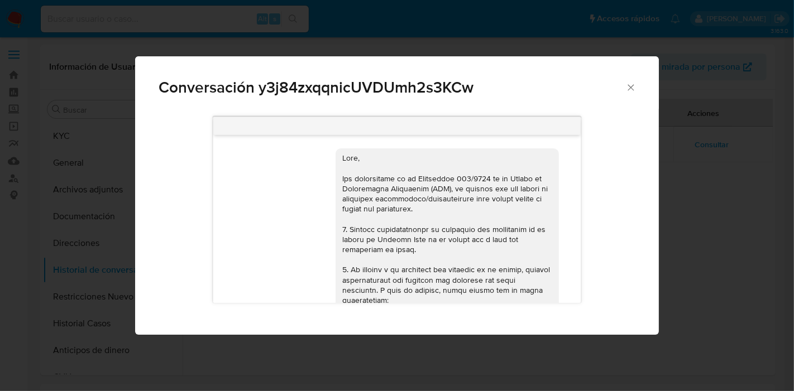
scroll to position [1066, 0]
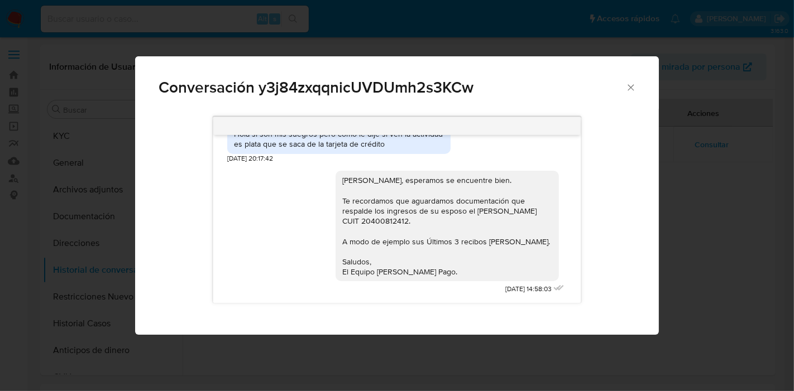
click at [454, 222] on div "[PERSON_NAME], esperamos se encuentre bien. Te recordamos que aguardamos docume…" at bounding box center [447, 226] width 210 height 102
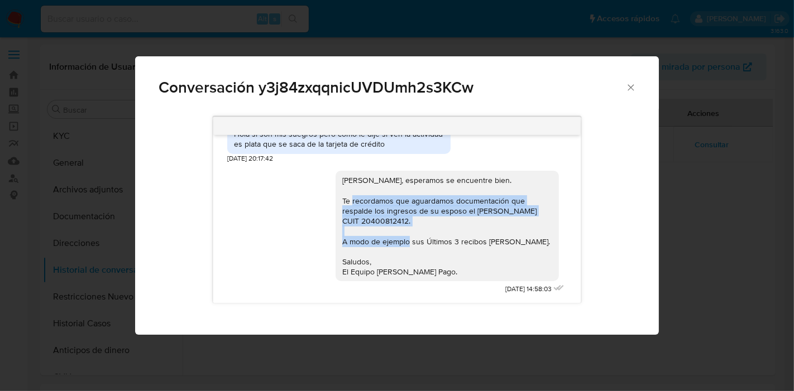
click at [454, 222] on div "[PERSON_NAME], esperamos se encuentre bien. Te recordamos que aguardamos docume…" at bounding box center [447, 226] width 210 height 102
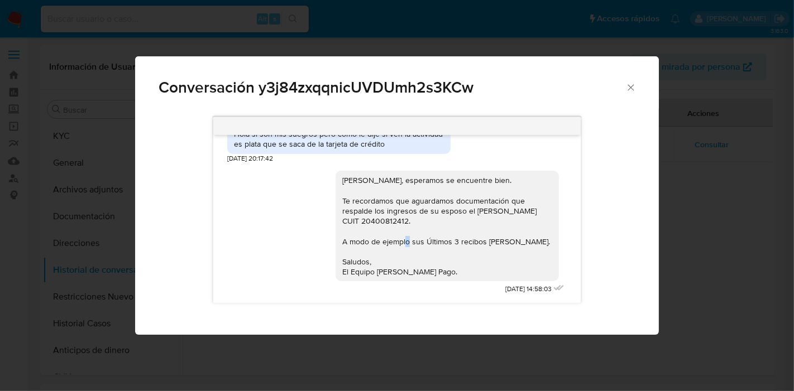
click at [454, 222] on div "[PERSON_NAME], esperamos se encuentre bien. Te recordamos que aguardamos docume…" at bounding box center [447, 226] width 210 height 102
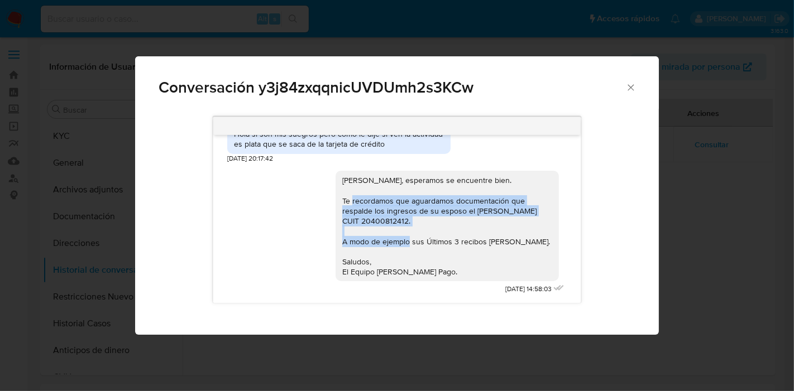
click at [454, 222] on div "[PERSON_NAME], esperamos se encuentre bien. Te recordamos que aguardamos docume…" at bounding box center [447, 226] width 210 height 102
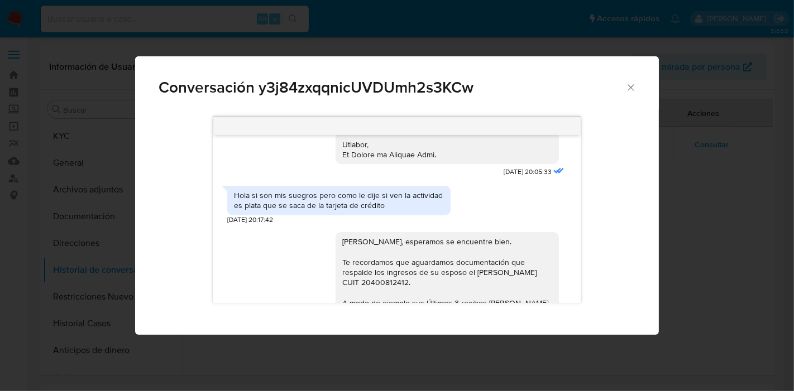
click at [367, 185] on div "Hola si son mis suegros pero como le dije si ven la actividad es plata que se s…" at bounding box center [338, 202] width 223 height 44
click at [365, 207] on div "Hola si son mis suegros pero como le dije si ven la actividad es plata que se s…" at bounding box center [339, 200] width 210 height 20
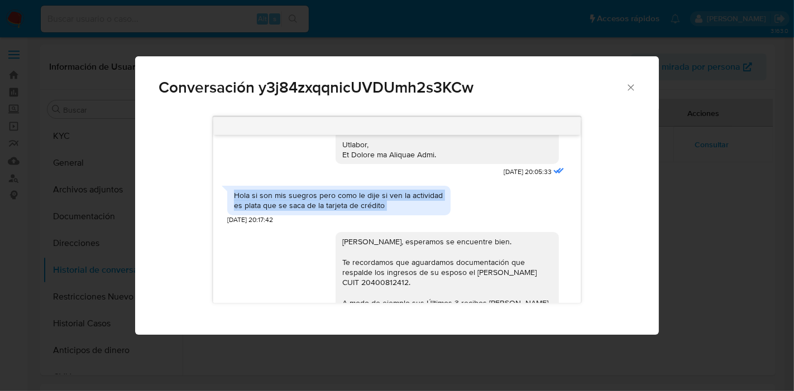
click at [365, 207] on div "Hola si son mis suegros pero como le dije si ven la actividad es plata que se s…" at bounding box center [339, 200] width 210 height 20
click at [368, 215] on div "Hola si son mis suegros pero como le dije si ven la actividad es plata que se s…" at bounding box center [338, 200] width 223 height 29
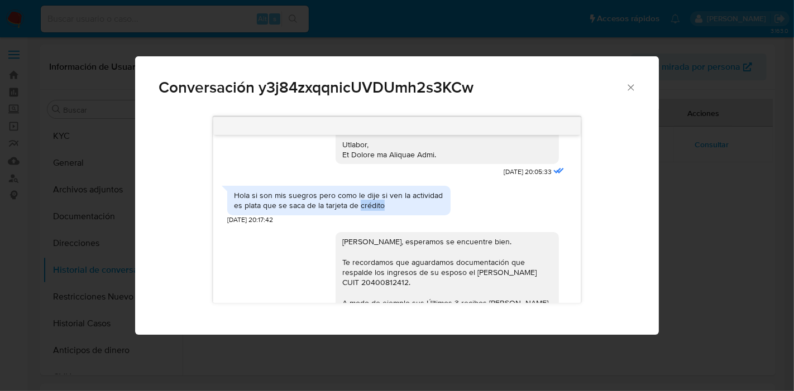
click at [368, 215] on div "Hola si son mis suegros pero como le dije si ven la actividad es plata que se s…" at bounding box center [338, 200] width 223 height 29
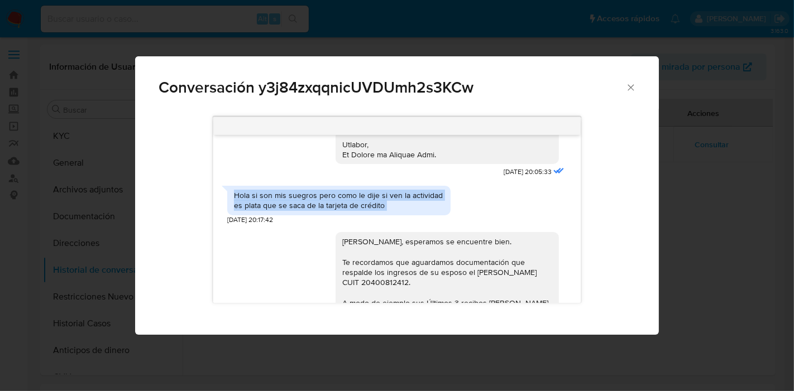
click at [368, 215] on div "Hola si son mis suegros pero como le dije si ven la actividad es plata que se s…" at bounding box center [338, 200] width 223 height 29
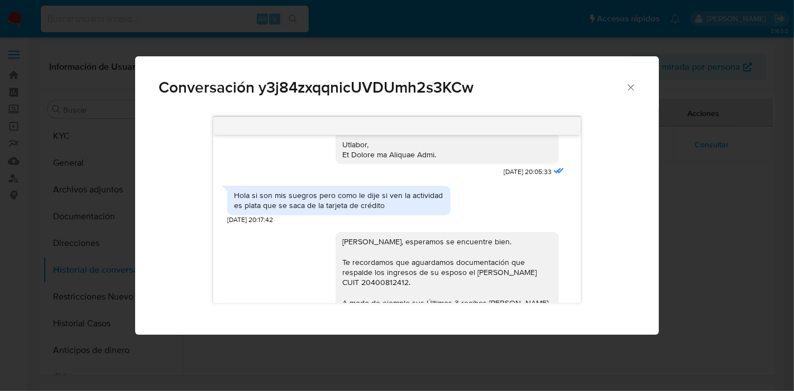
click at [431, 272] on div "[PERSON_NAME], esperamos se encuentre bien. Te recordamos que aguardamos docume…" at bounding box center [447, 288] width 210 height 102
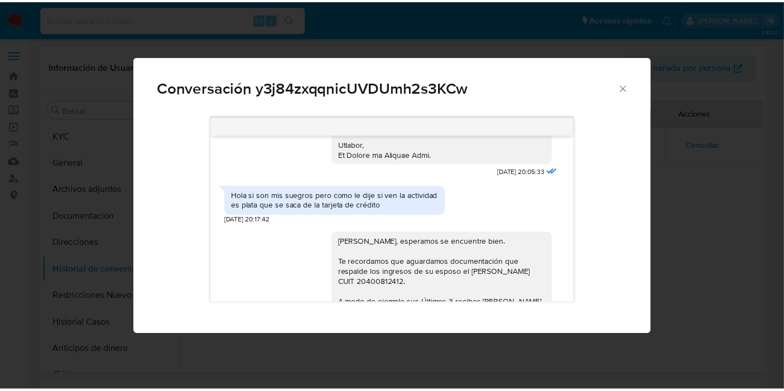
scroll to position [1066, 0]
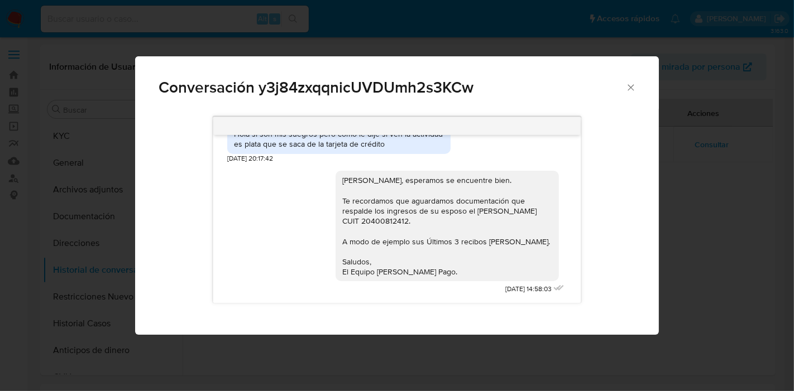
click at [616, 82] on span "Conversación y3j84zxqqnicUVDUmh2s3KCw" at bounding box center [392, 88] width 467 height 16
click at [636, 71] on div "Conversación y3j84zxqqnicUVDUmh2s3KCw" at bounding box center [396, 82] width 523 height 53
click at [631, 90] on icon "Cerrar" at bounding box center [630, 87] width 11 height 11
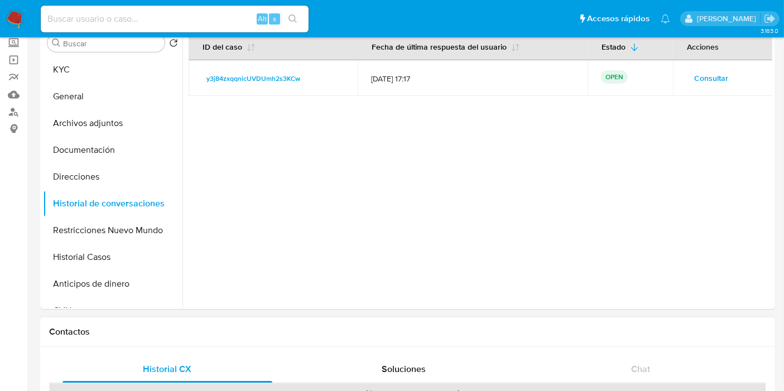
scroll to position [248, 0]
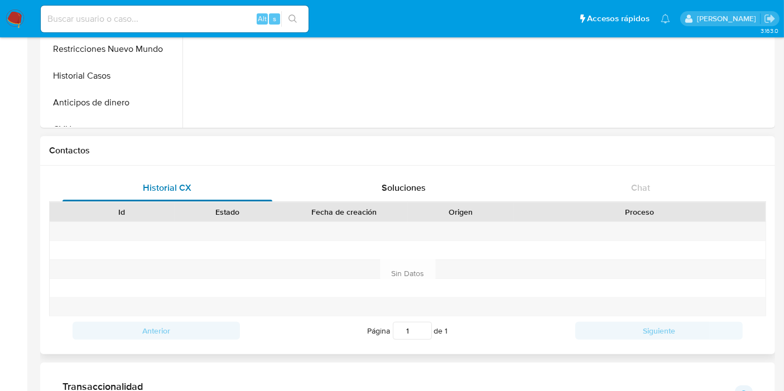
click at [178, 180] on div "Historial CX" at bounding box center [168, 188] width 210 height 27
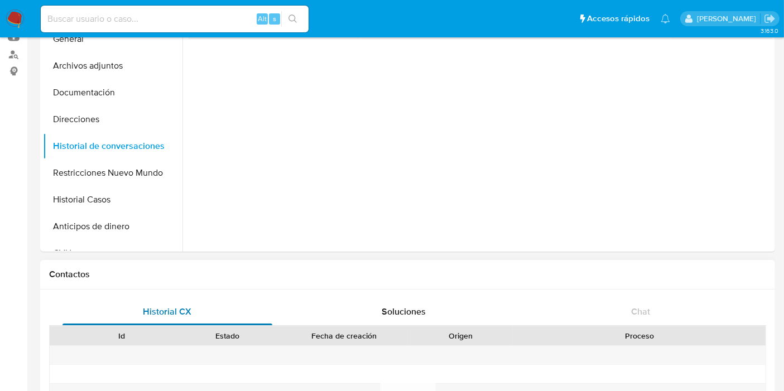
click at [127, 199] on button "Historial Casos" at bounding box center [113, 199] width 140 height 27
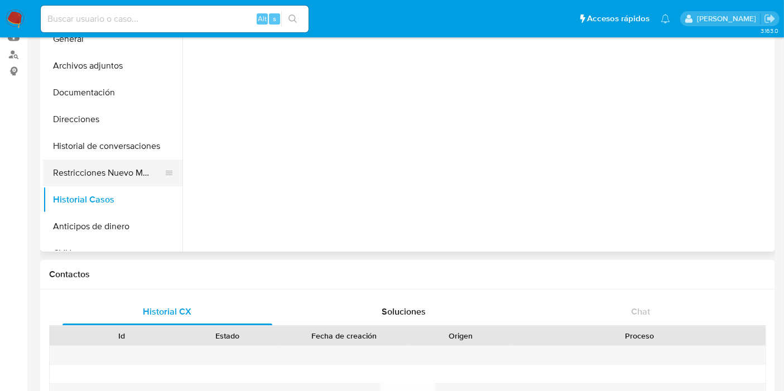
click at [139, 166] on button "Restricciones Nuevo Mundo" at bounding box center [108, 173] width 131 height 27
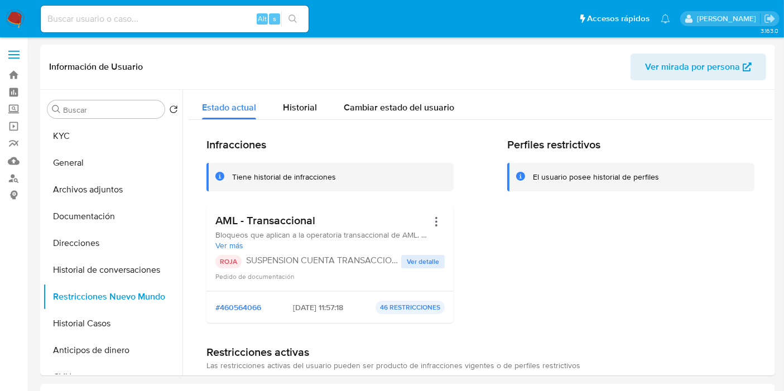
click at [17, 11] on img at bounding box center [15, 18] width 19 height 19
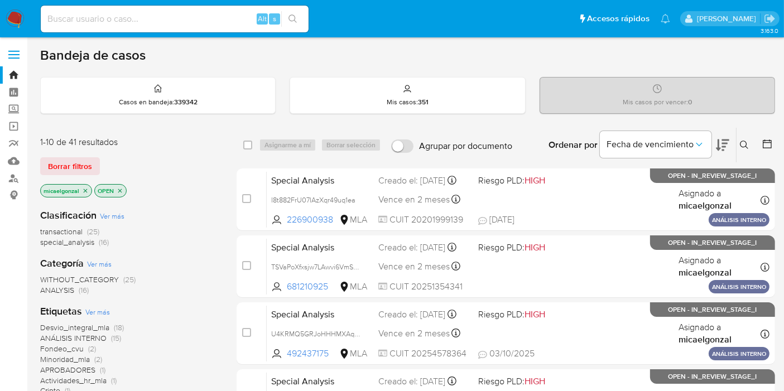
click at [137, 10] on div "Alt s" at bounding box center [175, 19] width 268 height 27
click at [127, 17] on input at bounding box center [175, 19] width 268 height 15
paste input "wbpRFvxT6fvjhwiB0sfYgaNJ"
type input "wbpRFvxT6fvjhwiB0sfYgaNJ"
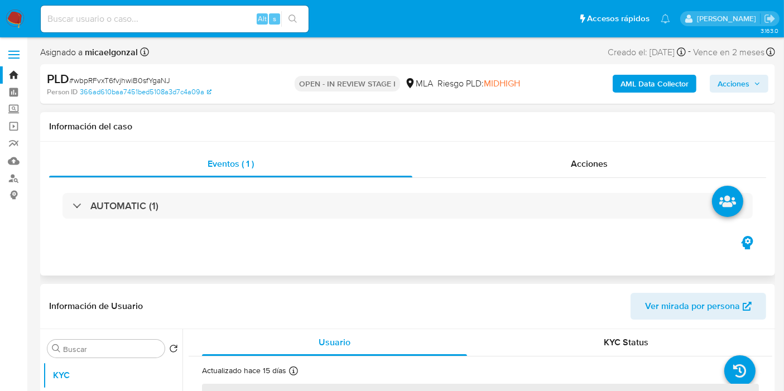
select select "10"
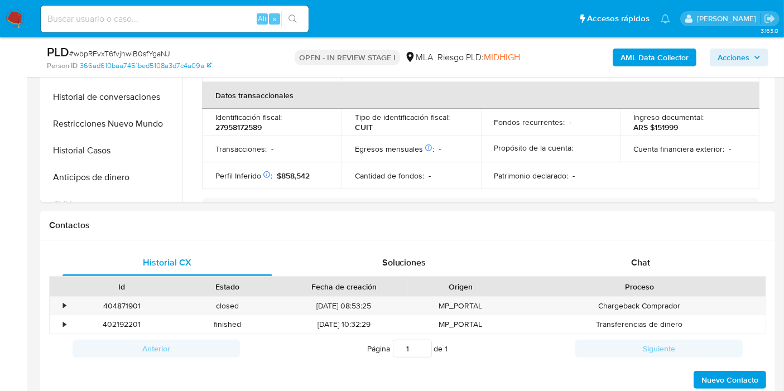
scroll to position [434, 0]
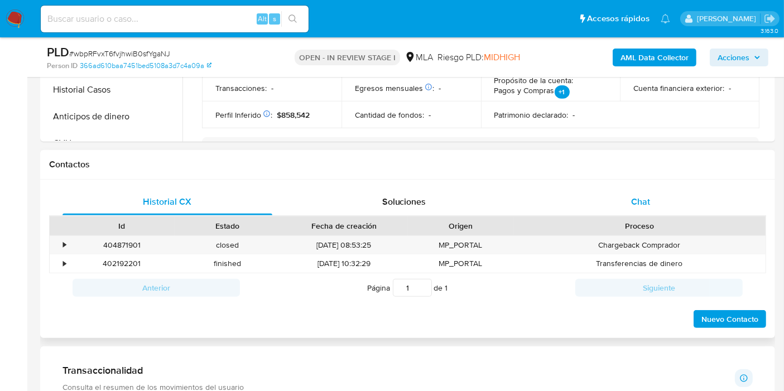
click at [627, 204] on div "Chat" at bounding box center [641, 202] width 210 height 27
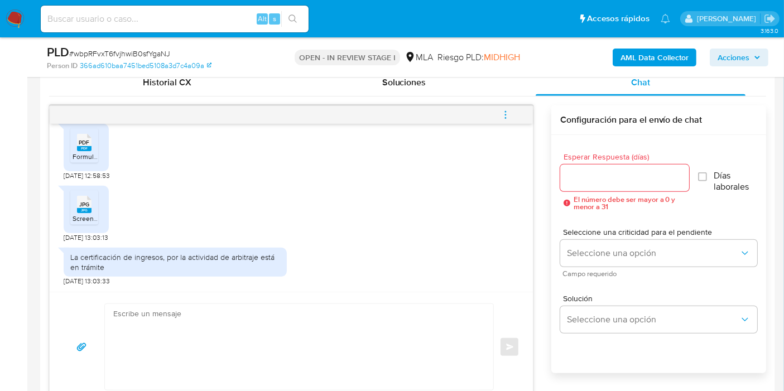
scroll to position [620, 0]
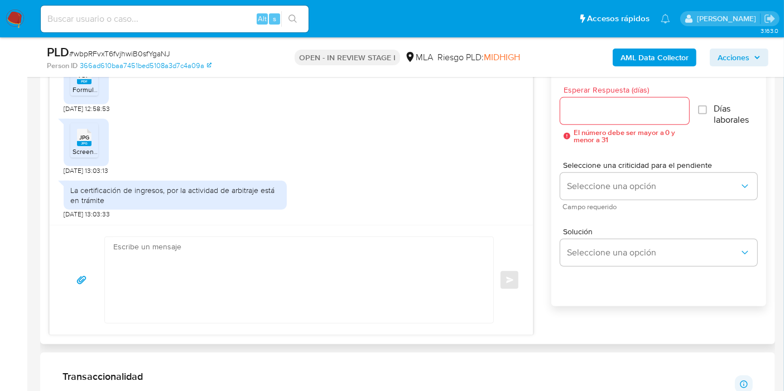
click at [207, 266] on textarea at bounding box center [296, 280] width 366 height 86
type textarea "P"
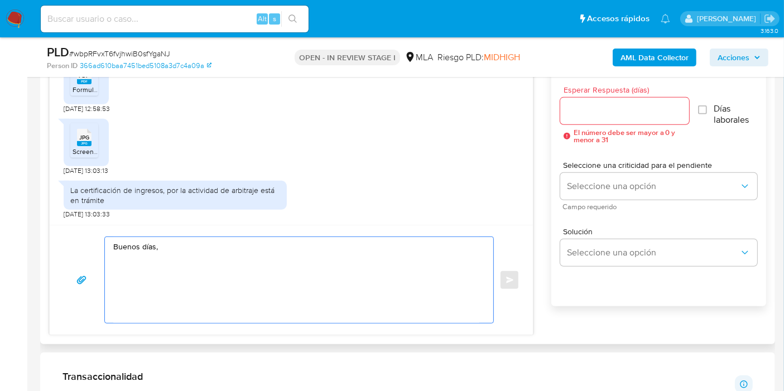
click at [274, 280] on textarea "Buenos días," at bounding box center [296, 280] width 366 height 86
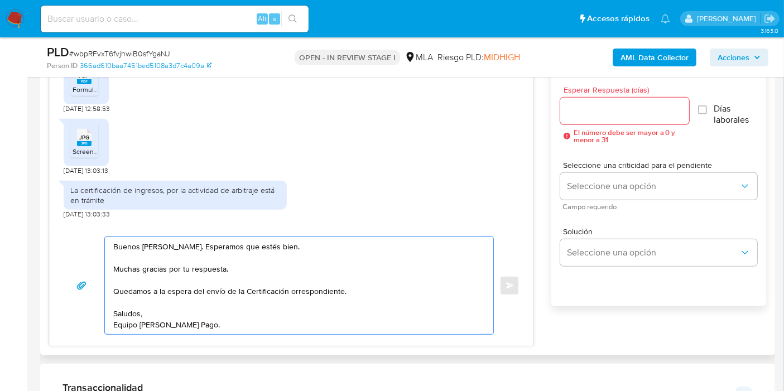
click at [318, 287] on textarea "Buenos [PERSON_NAME]. Esperamos que estés bien. Muchas gracias por tu respuesta…" at bounding box center [296, 285] width 366 height 97
click at [290, 287] on textarea "Buenos [PERSON_NAME]. Esperamos que estés bien. Muchas gracias por tu respuesta…" at bounding box center [296, 285] width 366 height 97
type textarea "Buenos [PERSON_NAME]. Esperamos que estés bien. Muchas gracias por tu respuesta…"
click at [621, 120] on div at bounding box center [624, 111] width 129 height 27
click at [630, 112] on input "Esperar Respuesta (días)" at bounding box center [624, 111] width 129 height 15
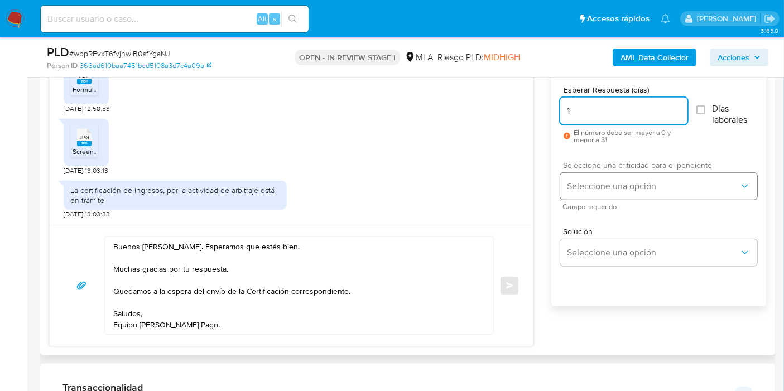
type input "1"
click at [616, 181] on span "Seleccione una opción" at bounding box center [653, 186] width 172 height 11
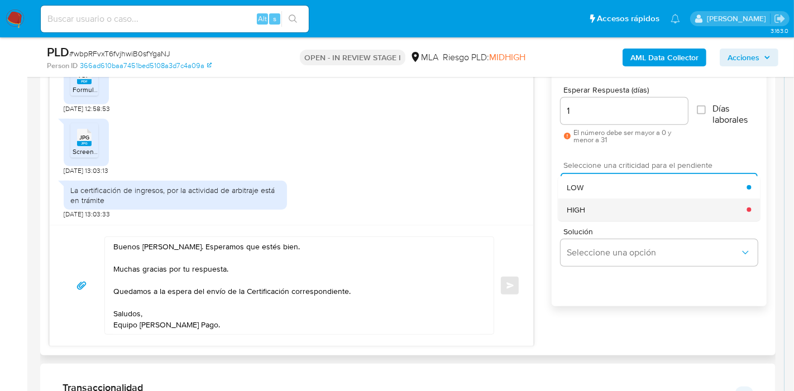
click at [594, 203] on div "HIGH" at bounding box center [657, 210] width 180 height 22
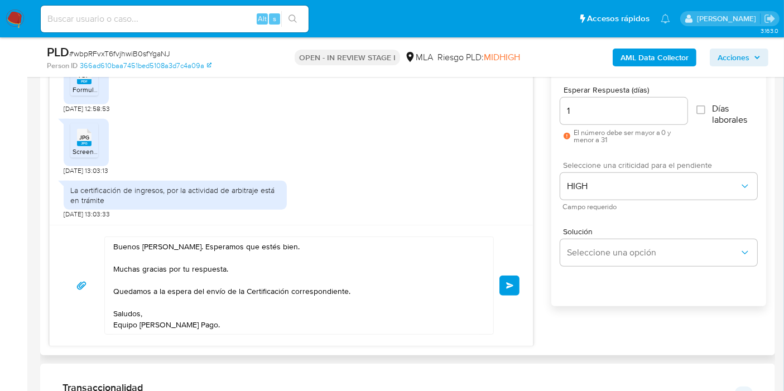
click at [512, 292] on button "Enviar" at bounding box center [510, 286] width 20 height 20
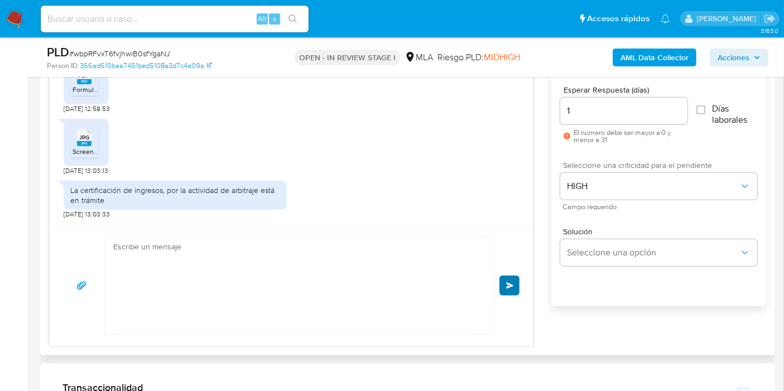
scroll to position [1037, 0]
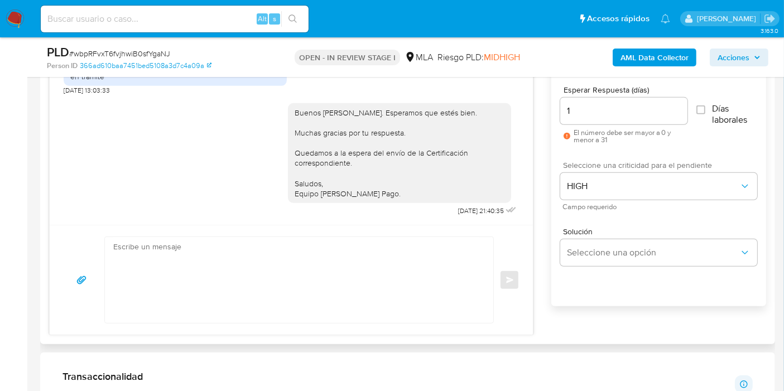
click at [510, 291] on div "Enviar" at bounding box center [291, 280] width 457 height 87
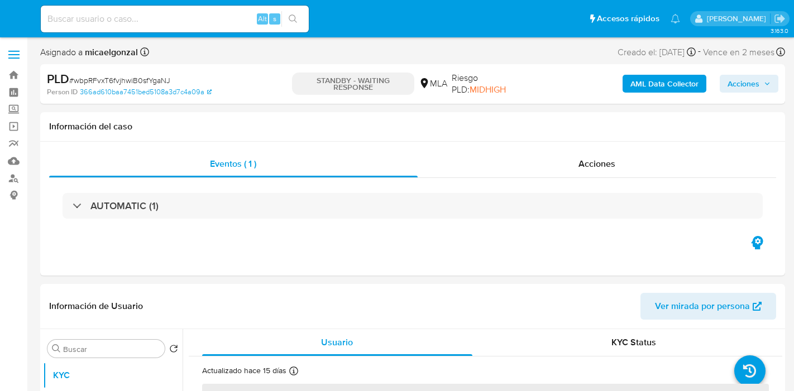
select select "10"
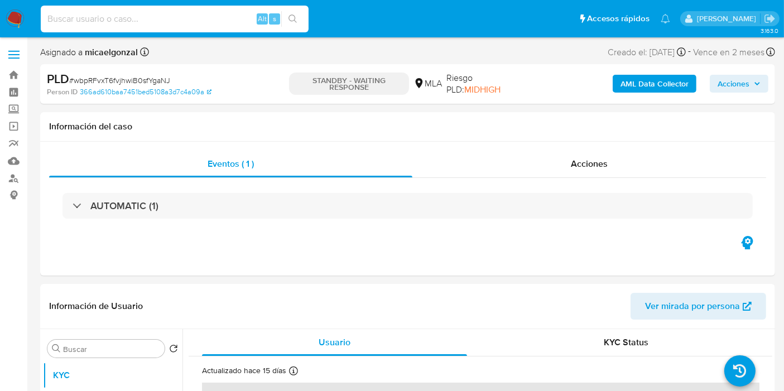
click at [126, 17] on input at bounding box center [175, 19] width 268 height 15
paste input "jKtN6Q9fU3w5lig1fwqixyYe"
type input "jKtN6Q9fU3w5lig1fwqixyYe"
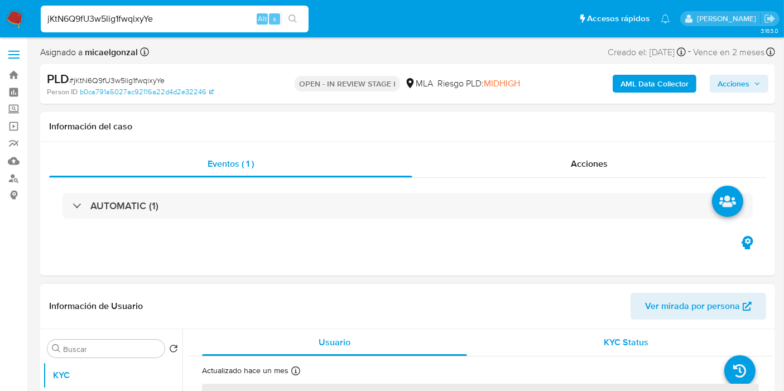
select select "10"
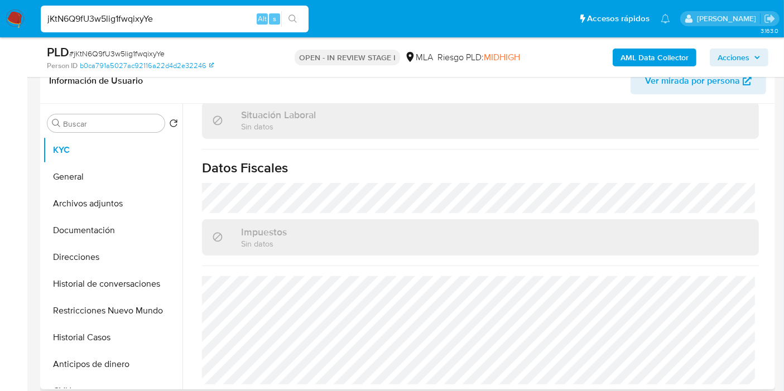
scroll to position [372, 0]
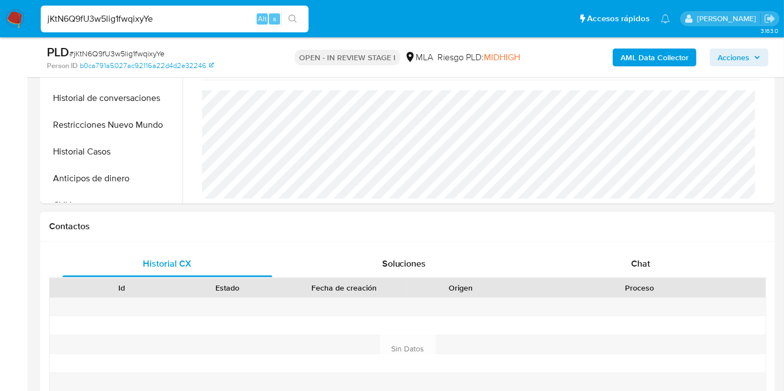
click at [638, 280] on div "Proceso" at bounding box center [640, 288] width 252 height 19
click at [650, 271] on div "Chat" at bounding box center [641, 264] width 210 height 27
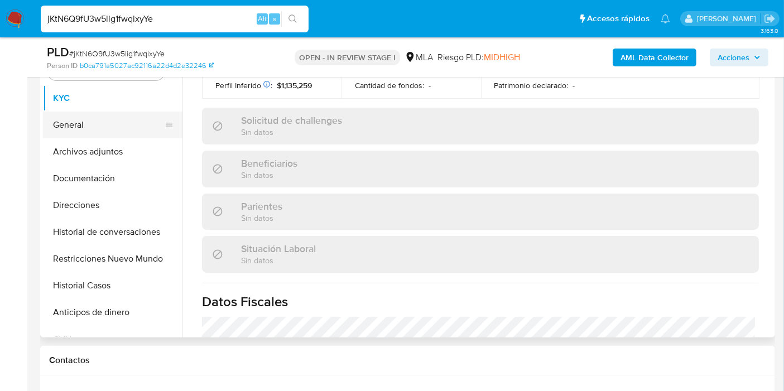
scroll to position [186, 0]
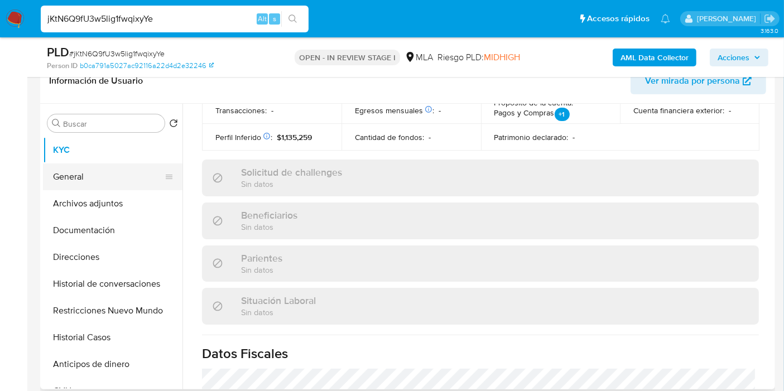
click at [146, 187] on button "General" at bounding box center [108, 177] width 131 height 27
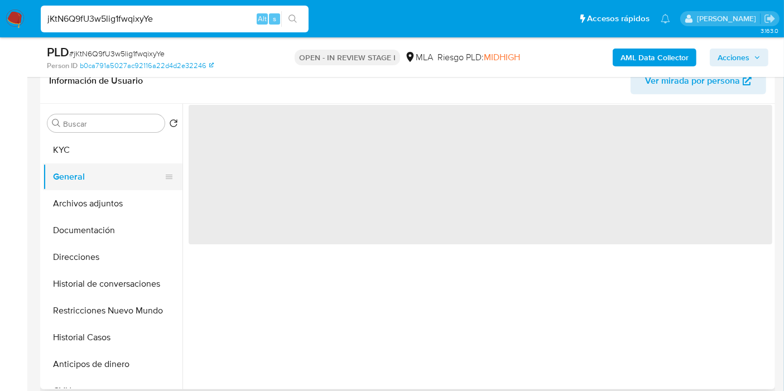
scroll to position [0, 0]
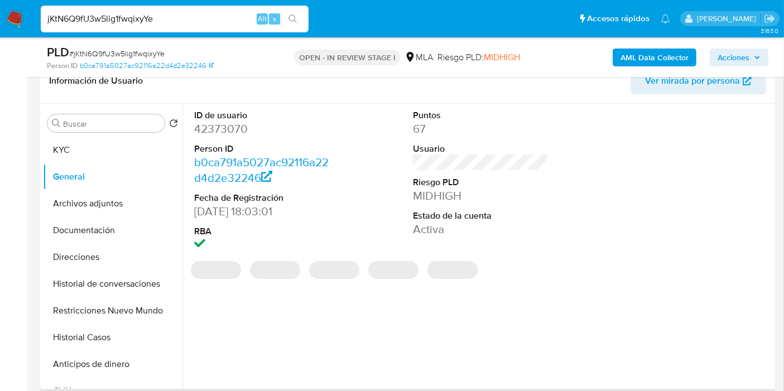
click at [219, 126] on dd "42373070" at bounding box center [261, 129] width 135 height 16
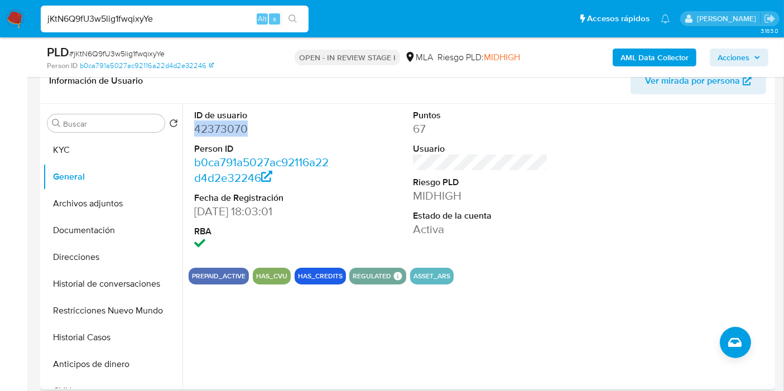
copy dd "42373070"
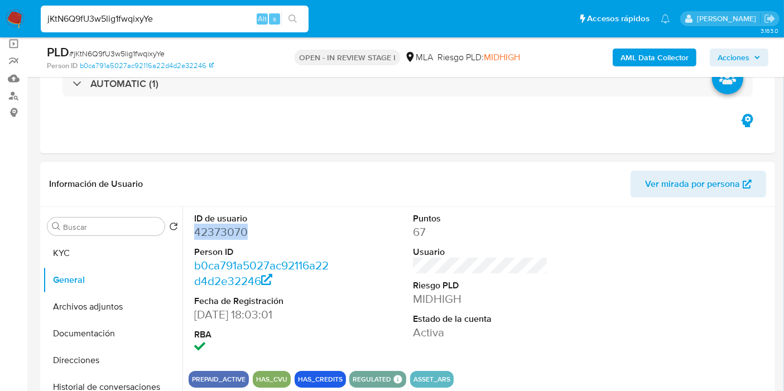
scroll to position [62, 0]
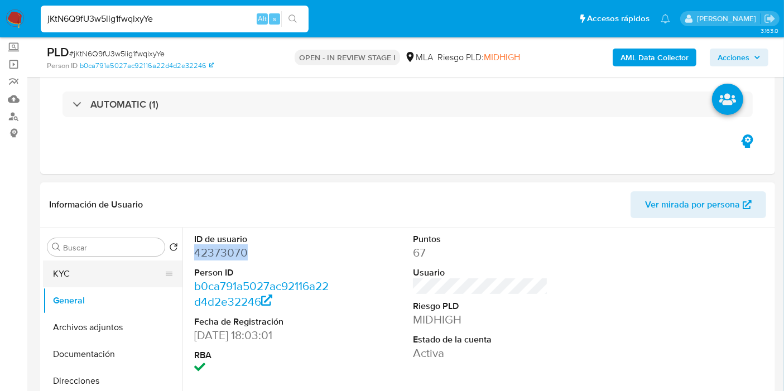
click at [85, 286] on button "KYC" at bounding box center [108, 274] width 131 height 27
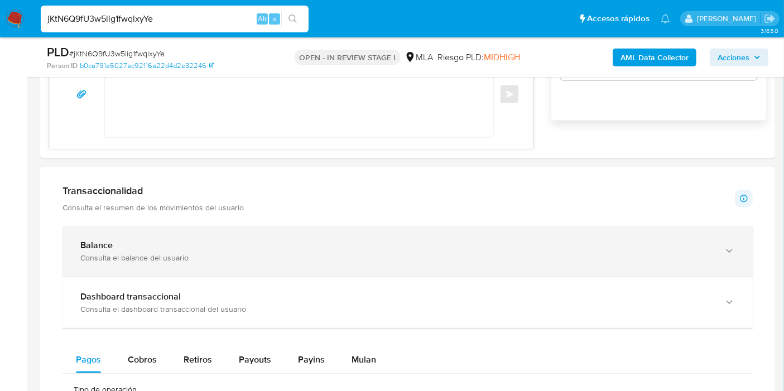
scroll to position [744, 0]
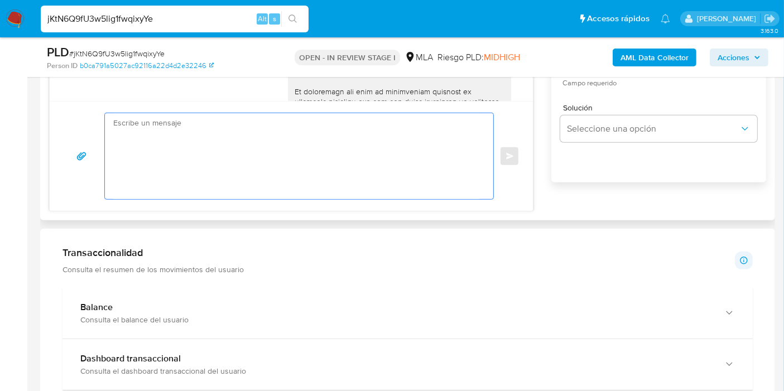
click at [277, 186] on textarea at bounding box center [296, 156] width 366 height 86
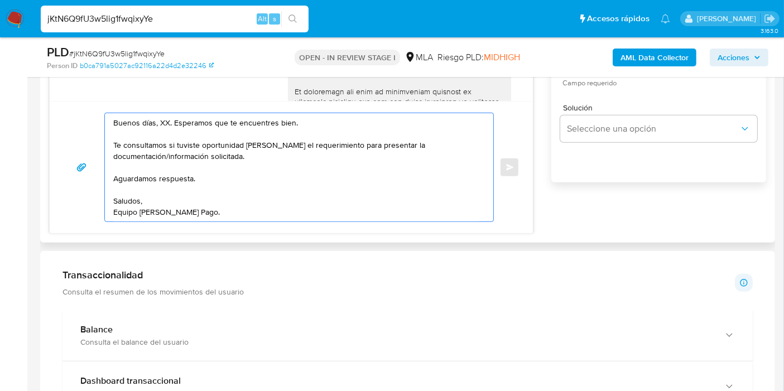
drag, startPoint x: 164, startPoint y: 127, endPoint x: 161, endPoint y: 122, distance: 6.5
click at [162, 126] on textarea "Buenos días, XX. Esperamos que te encuentres bien. Te consultamos si tuviste op…" at bounding box center [296, 167] width 366 height 108
click at [161, 122] on textarea "Buenos días, XX. Esperamos que te encuentres bien. Te consultamos si tuviste op…" at bounding box center [296, 167] width 366 height 108
drag, startPoint x: 238, startPoint y: 131, endPoint x: 270, endPoint y: 153, distance: 39.3
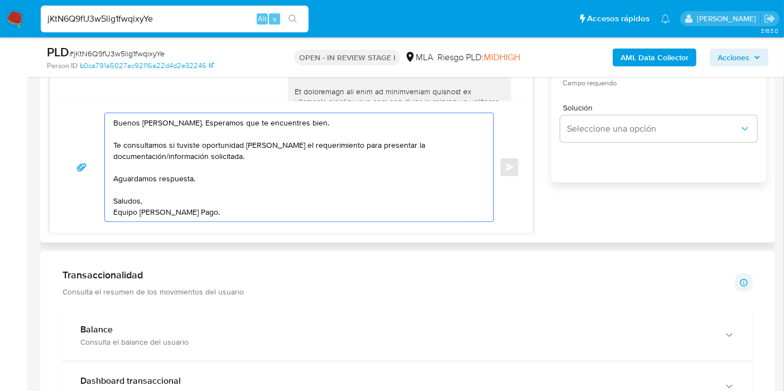
click at [239, 132] on textarea "Buenos días, Aida. Esperamos que te encuentres bien. Te consultamos si tuviste …" at bounding box center [296, 167] width 366 height 108
click at [271, 153] on textarea "Buenos días, Aida. Esperamos que te encuentres bien. Te consultamos si tuviste …" at bounding box center [296, 167] width 366 height 108
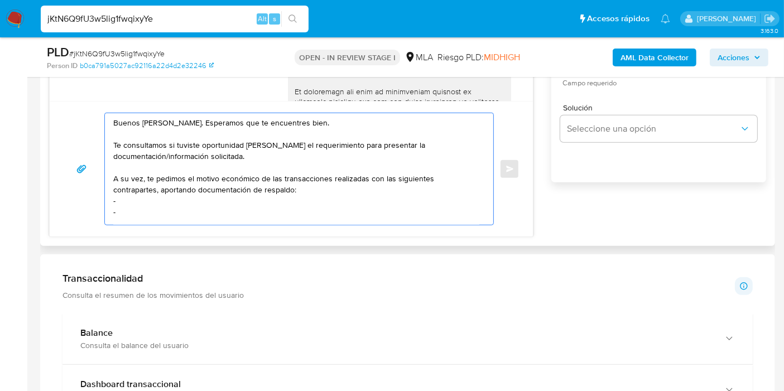
scroll to position [4, 0]
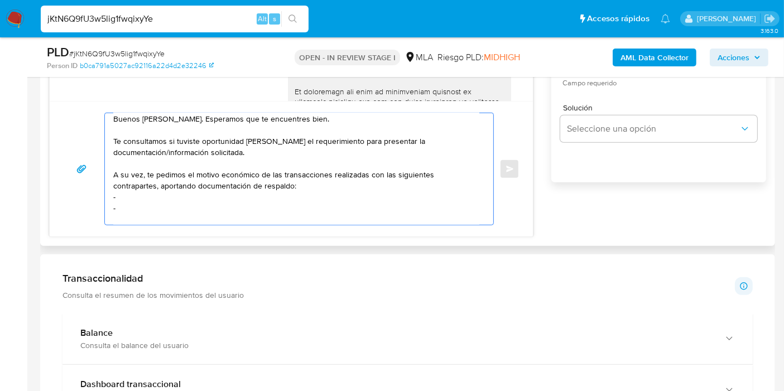
click at [246, 194] on textarea "Buenos días, Aida. Esperamos que te encuentres bien. Te consultamos si tuviste …" at bounding box center [296, 169] width 366 height 112
paste textarea "Andres Fabian Muniz"
paste textarea "20221137451"
paste textarea "Micaela Jazmin Muñiz"
click at [241, 207] on textarea "Buenos días, Aida. Esperamos que te encuentres bien. Te consultamos si tuviste …" at bounding box center [296, 169] width 366 height 112
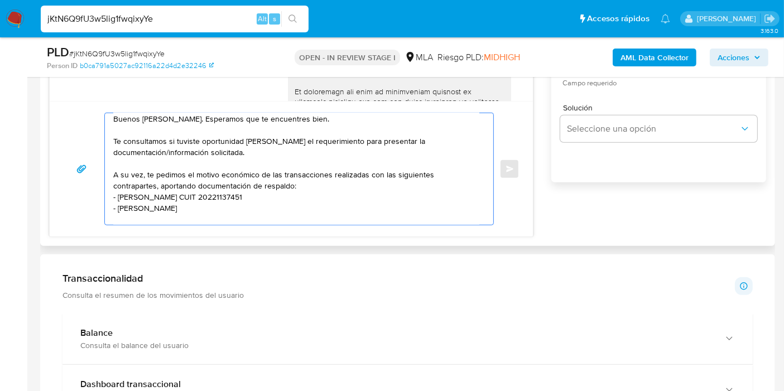
paste textarea "27415497429"
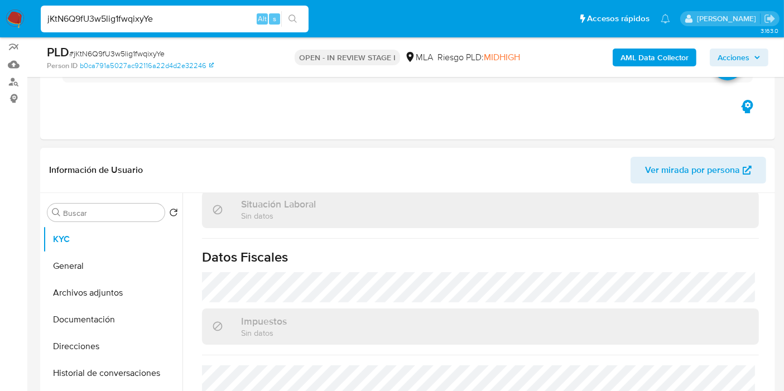
scroll to position [62, 0]
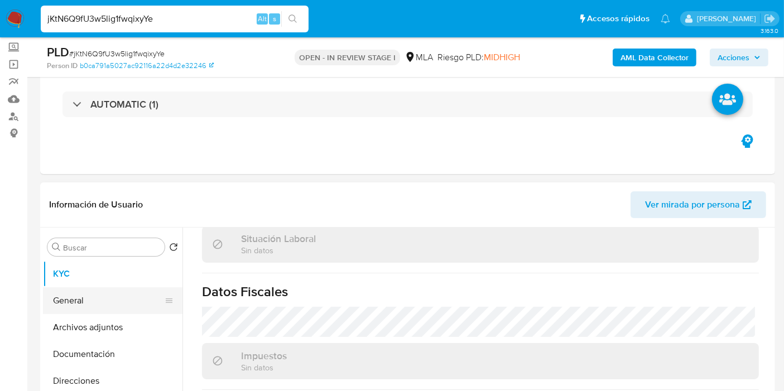
click at [107, 296] on button "General" at bounding box center [108, 300] width 131 height 27
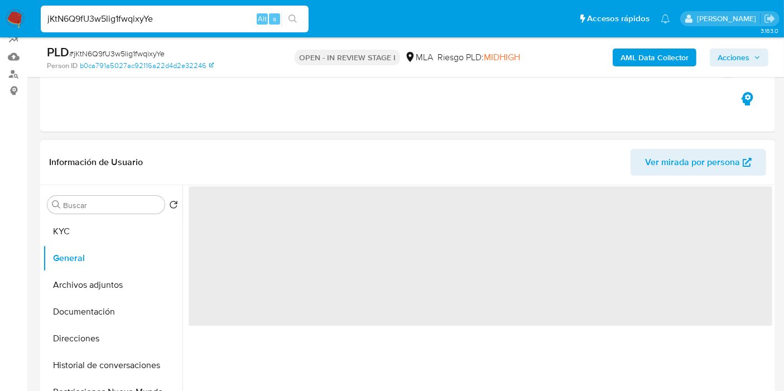
scroll to position [124, 0]
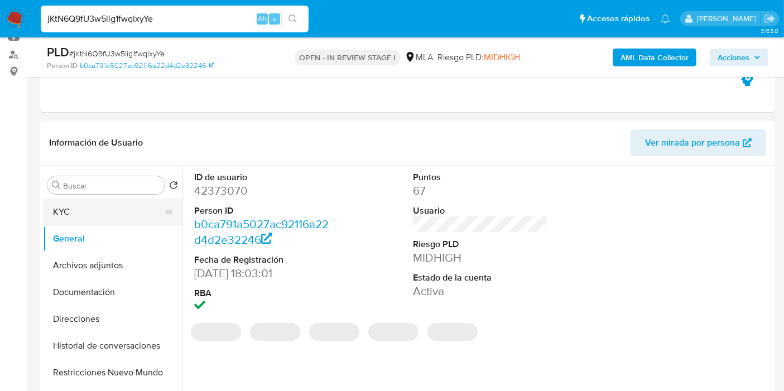
click at [117, 214] on button "KYC" at bounding box center [108, 212] width 131 height 27
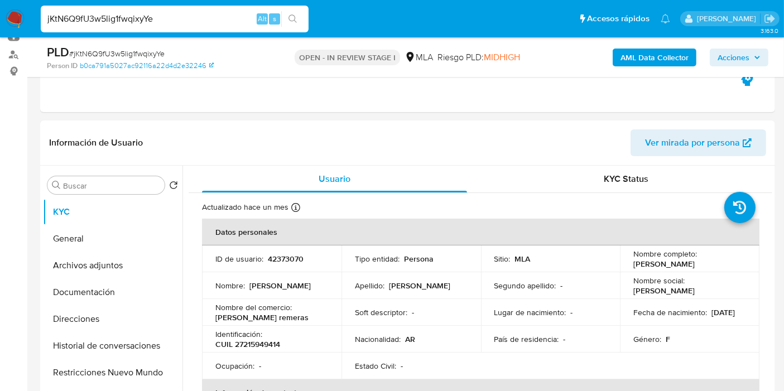
click at [242, 347] on p "CUIL 27215949414" at bounding box center [247, 344] width 65 height 10
copy p "27215949414"
click at [569, 389] on th "Información de contacto" at bounding box center [481, 393] width 558 height 27
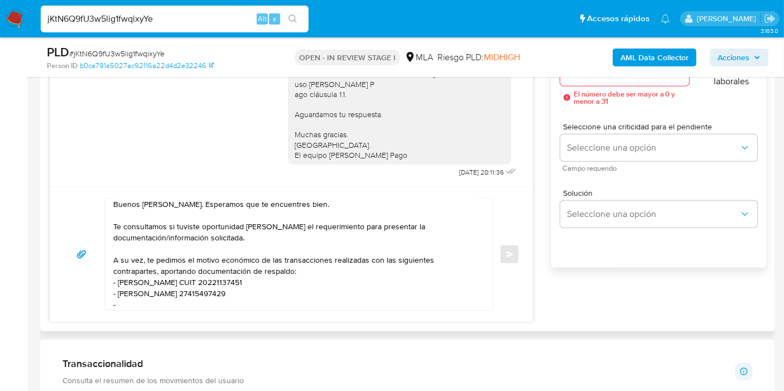
scroll to position [744, 0]
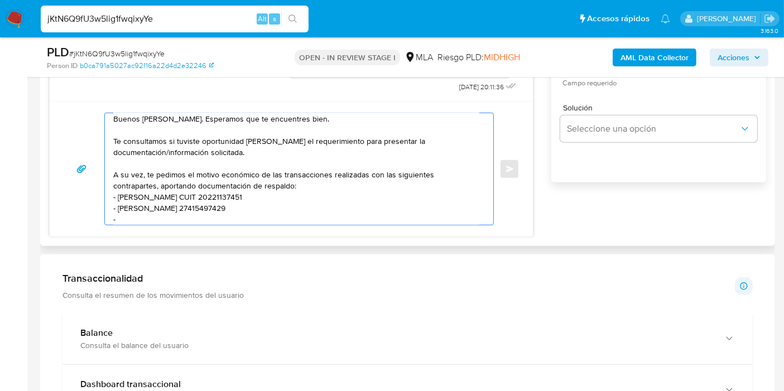
click at [220, 213] on textarea "Buenos días, Aida. Esperamos que te encuentres bien. Te consultamos si tuviste …" at bounding box center [296, 169] width 366 height 112
paste textarea "Aphril Celeste Muñiz"
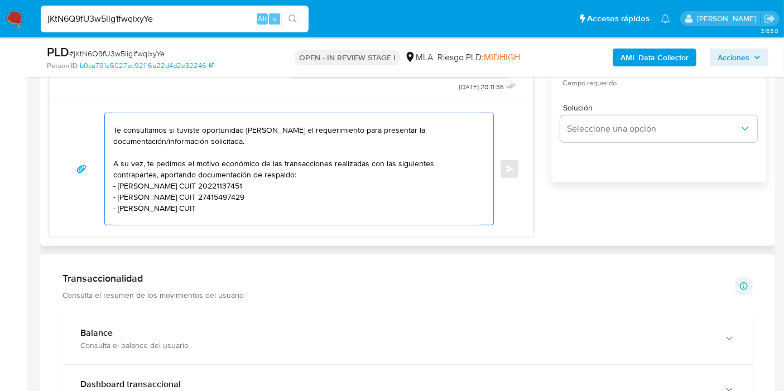
paste textarea "27452868100"
paste textarea "Emiliano Gaston Landechea"
paste textarea "20312588979"
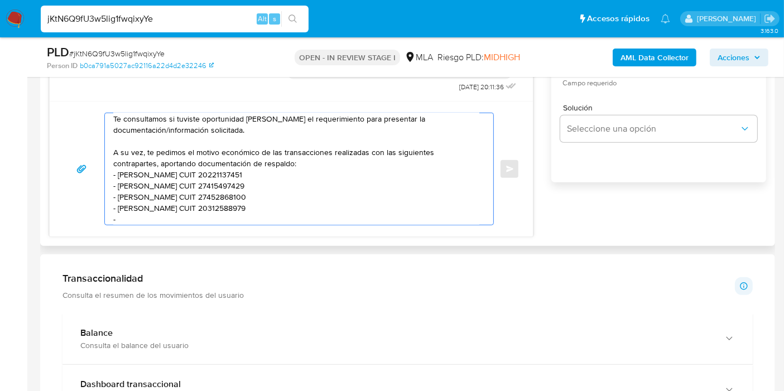
paste textarea "Juan Marcelo Kippes Ubeda"
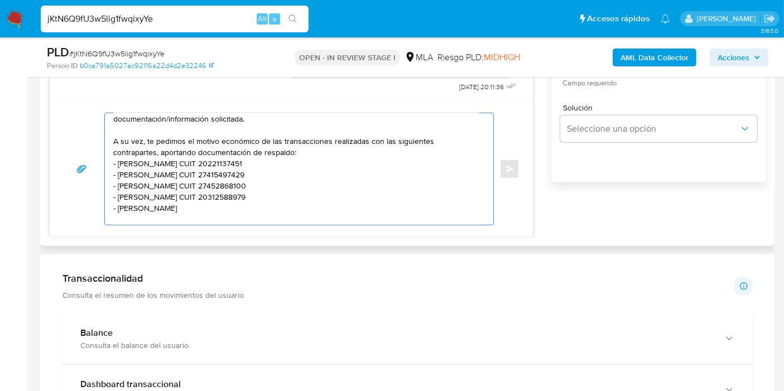
paste textarea "20316972005"
paste textarea "20352654036"
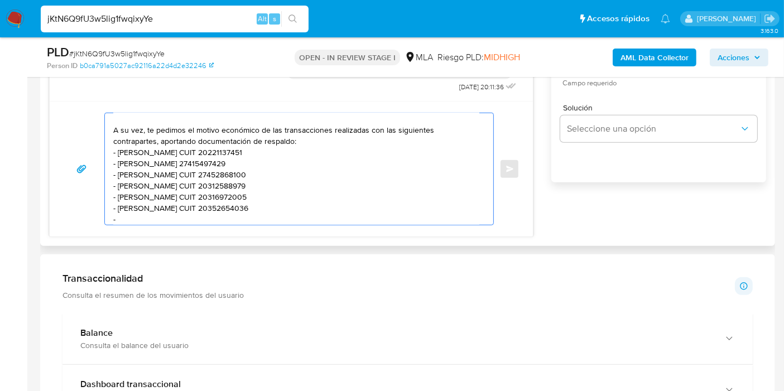
paste textarea "Matias Nicolas Muñiz"
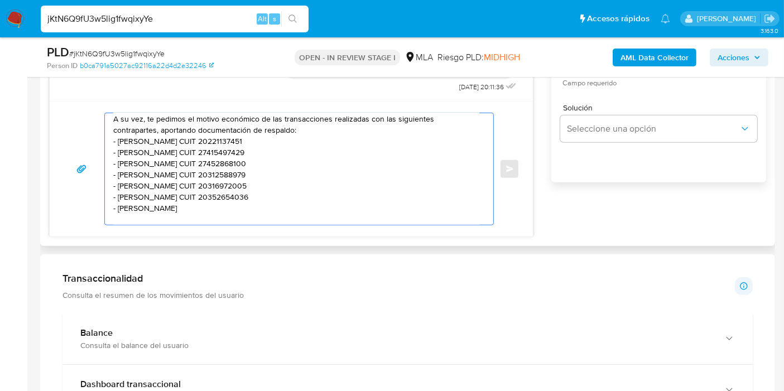
paste textarea "20352114325"
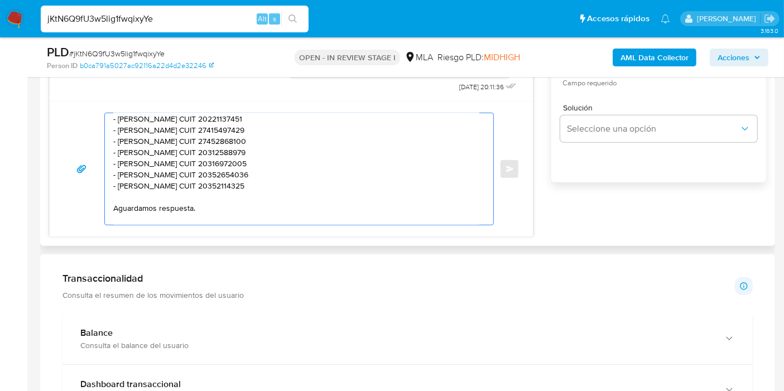
scroll to position [20, 0]
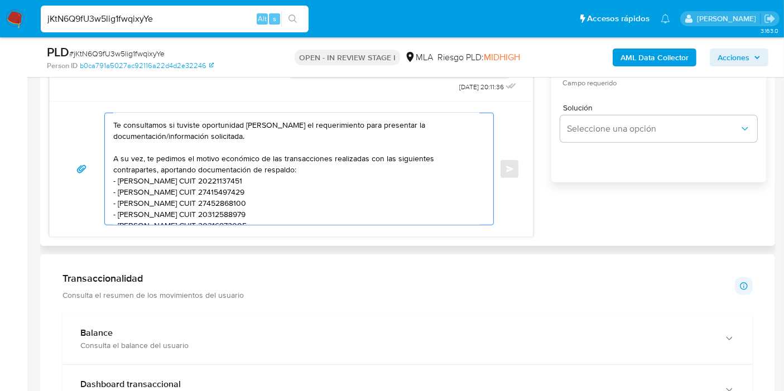
click at [333, 168] on textarea "Buenos días, Aida. Esperamos que te encuentres bien. Te consultamos si tuviste …" at bounding box center [296, 169] width 366 height 112
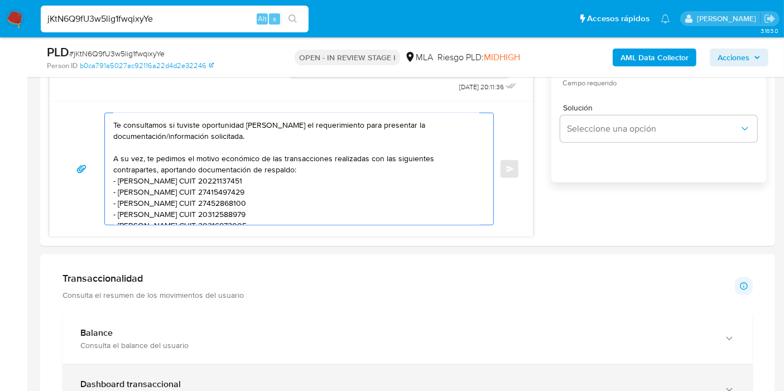
type textarea "Buenos días, Aida. Esperamos que te encuentres bien. Te consultamos si tuviste …"
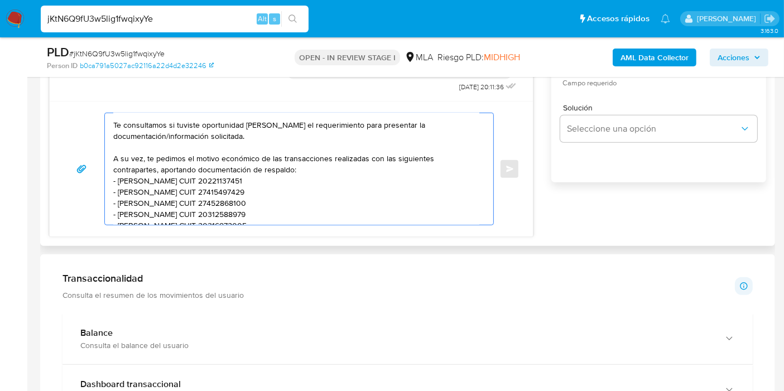
click at [305, 220] on textarea "Buenos días, Aida. Esperamos que te encuentres bien. Te consultamos si tuviste …" at bounding box center [296, 169] width 366 height 112
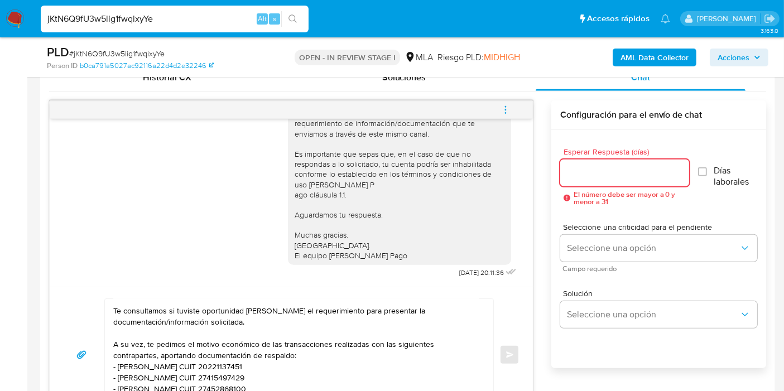
click at [613, 171] on input "Esperar Respuesta (días)" at bounding box center [624, 173] width 129 height 15
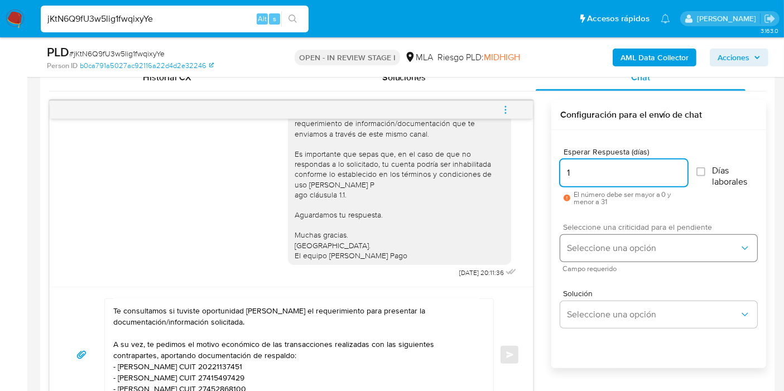
type input "1"
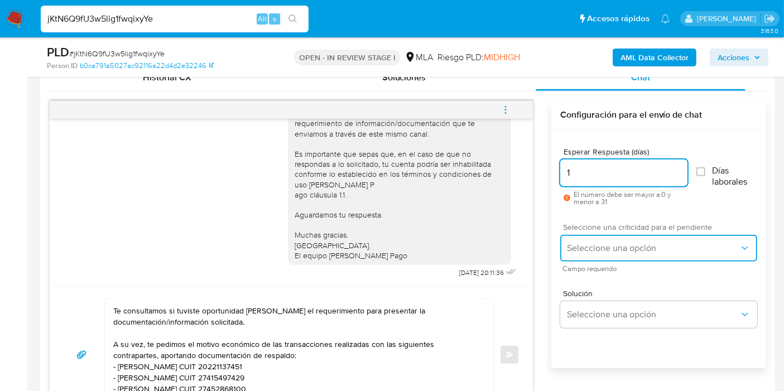
click at [601, 254] on button "Seleccione una opción" at bounding box center [658, 248] width 197 height 27
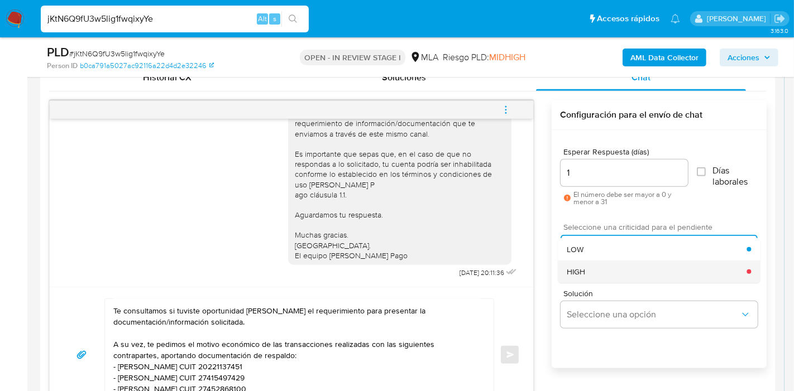
click at [602, 265] on div "HIGH" at bounding box center [657, 272] width 180 height 22
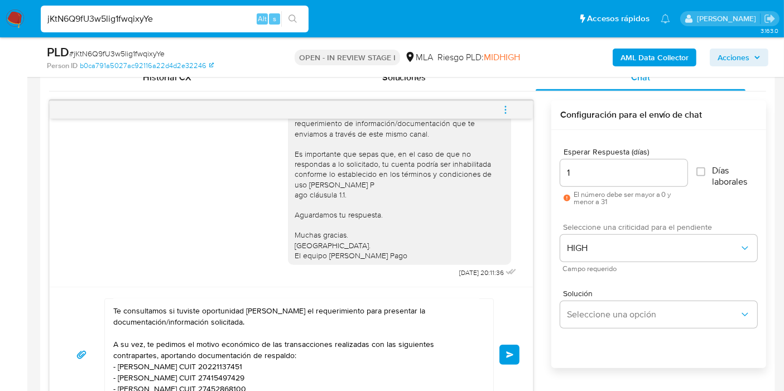
click at [518, 353] on button "Enviar" at bounding box center [510, 355] width 20 height 20
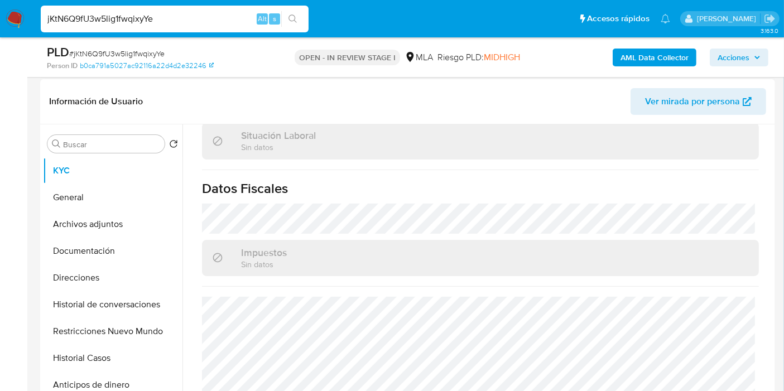
scroll to position [186, 0]
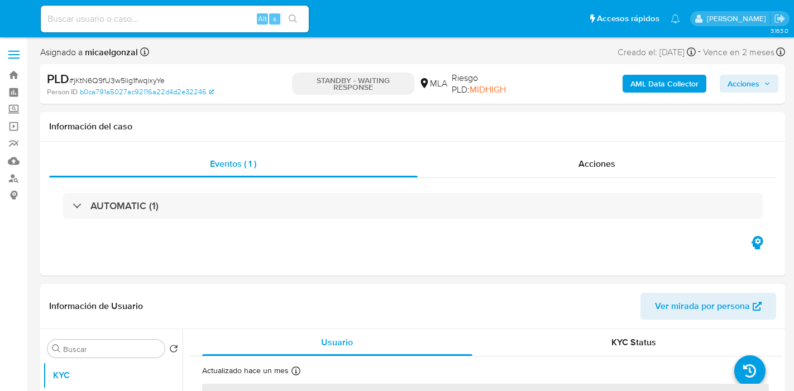
select select "10"
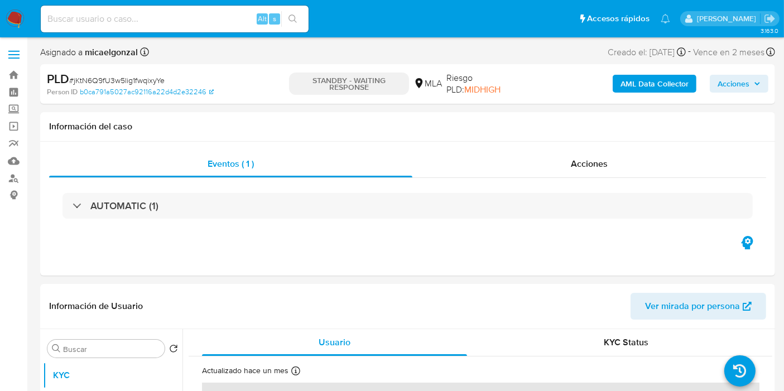
click at [19, 19] on img at bounding box center [15, 18] width 19 height 19
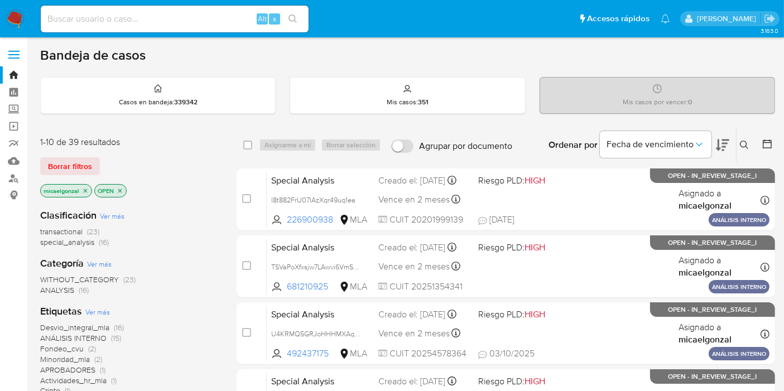
click at [167, 313] on div "Etiquetas Ver más Desvio_integral_mla (16) ANÁLISIS INTERNO (15) Fondeo_cvu (2)…" at bounding box center [129, 356] width 179 height 102
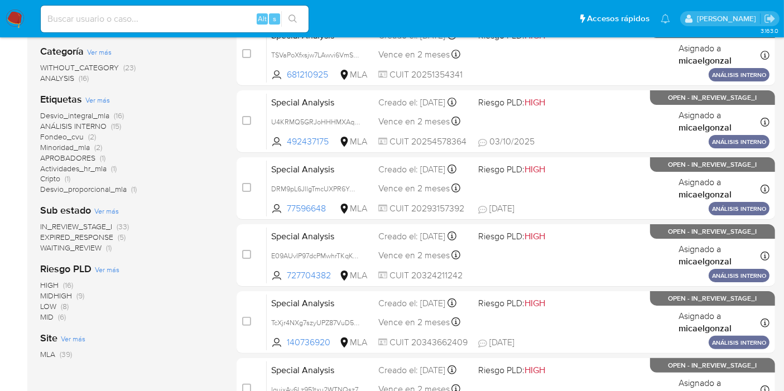
scroll to position [124, 0]
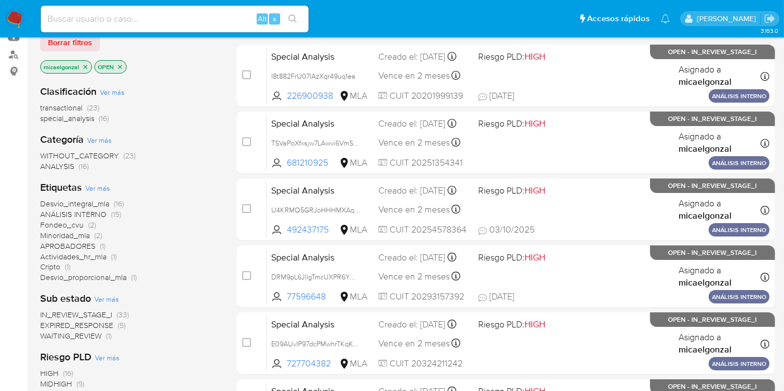
click at [86, 65] on icon "close-filter" at bounding box center [86, 67] width 4 height 4
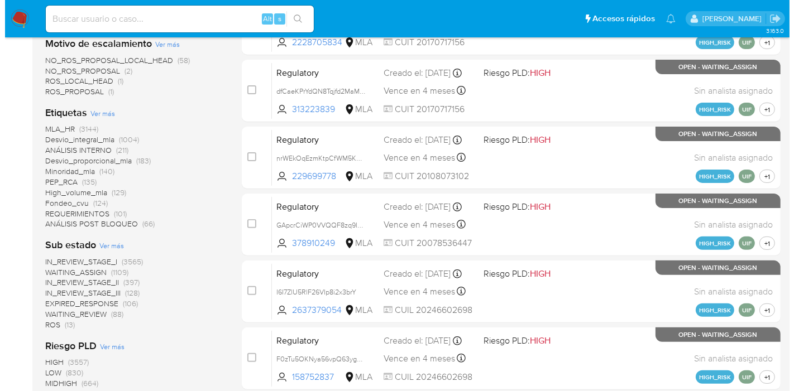
scroll to position [496, 0]
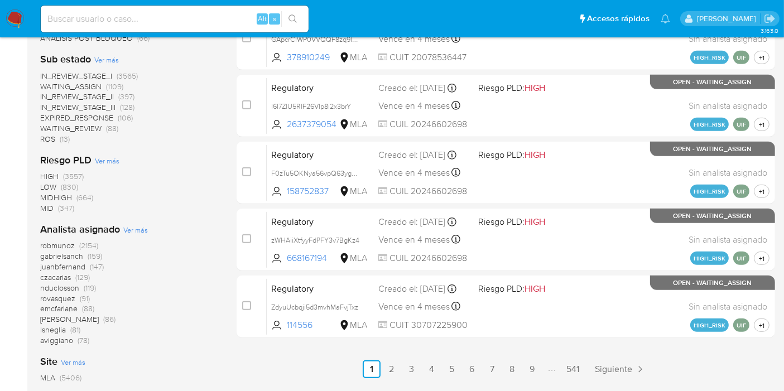
click at [123, 235] on div "Analista asignado Ver más robmunoz (2154) [PERSON_NAME] (159) [PERSON_NAME] (14…" at bounding box center [129, 284] width 179 height 123
click at [125, 230] on span "Ver más" at bounding box center [135, 230] width 25 height 10
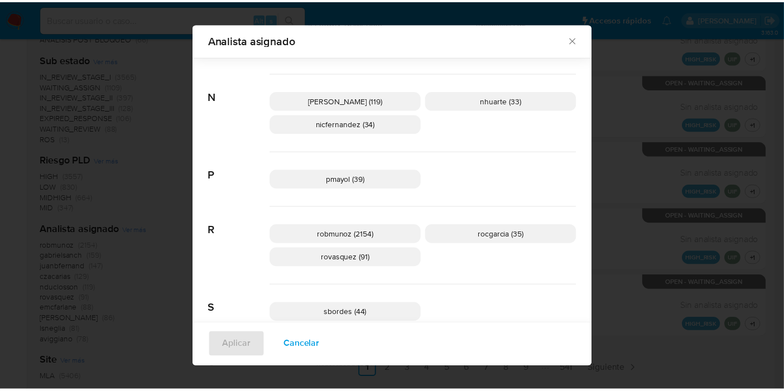
scroll to position [828, 0]
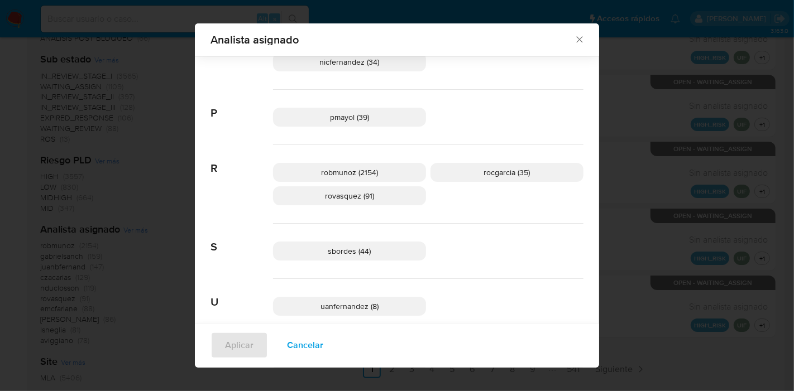
click at [577, 39] on icon "Cerrar" at bounding box center [579, 39] width 11 height 11
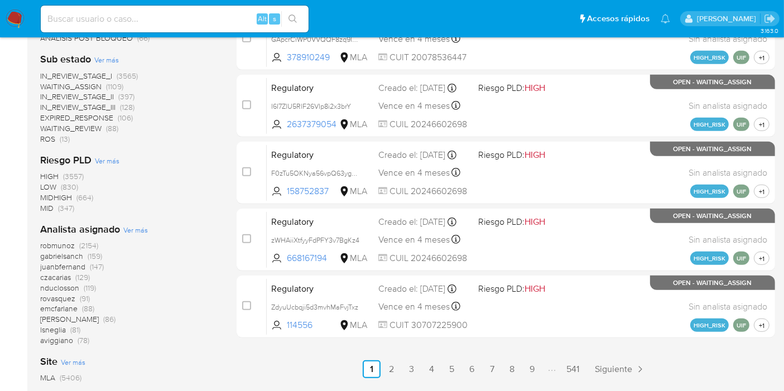
click at [21, 7] on nav "Pausado Ver notificaciones Alt s Accesos rápidos Presiona las siguientes teclas…" at bounding box center [392, 18] width 784 height 37
click at [7, 26] on img at bounding box center [15, 18] width 19 height 19
click at [15, 18] on img at bounding box center [15, 18] width 19 height 19
